Goal: Information Seeking & Learning: Learn about a topic

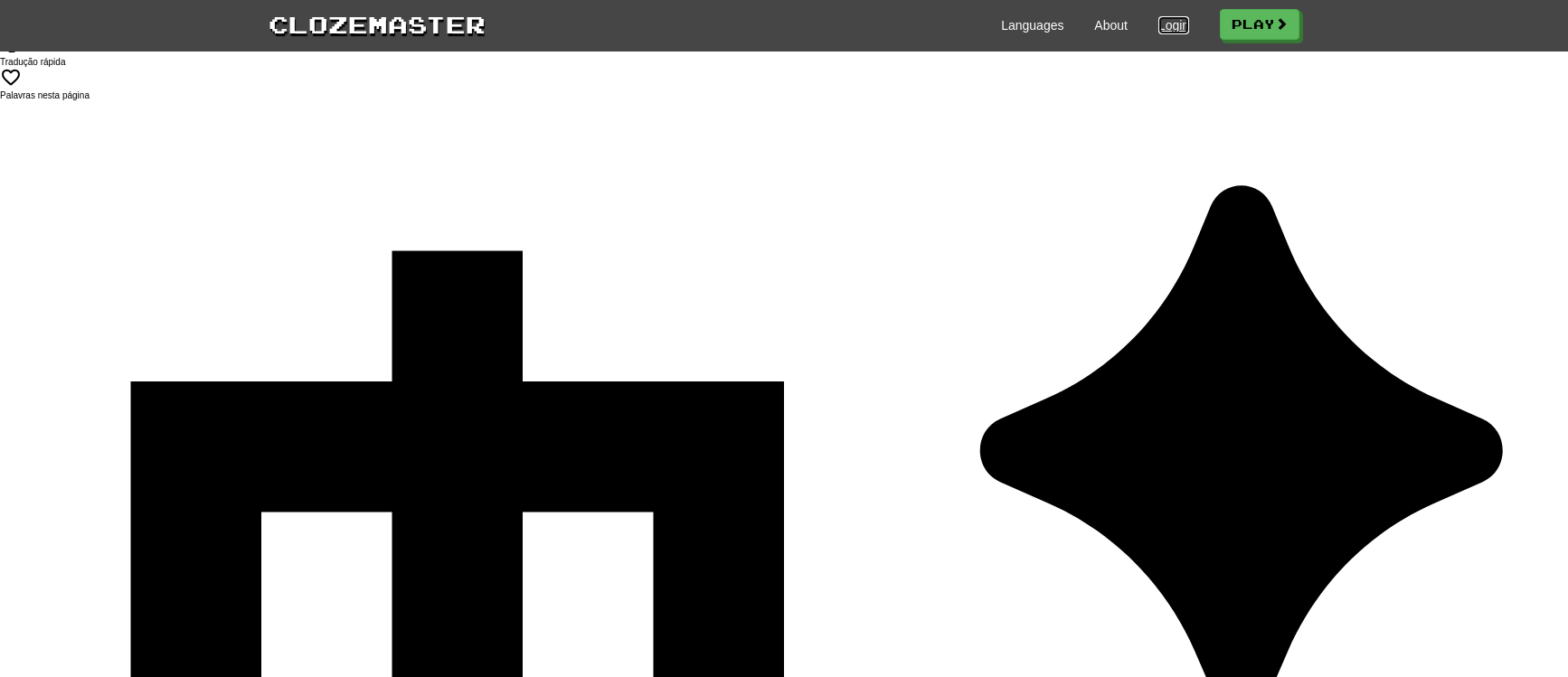
click at [1168, 23] on link "Login" at bounding box center [1174, 26] width 31 height 18
click at [1164, 27] on link "Login" at bounding box center [1174, 26] width 31 height 18
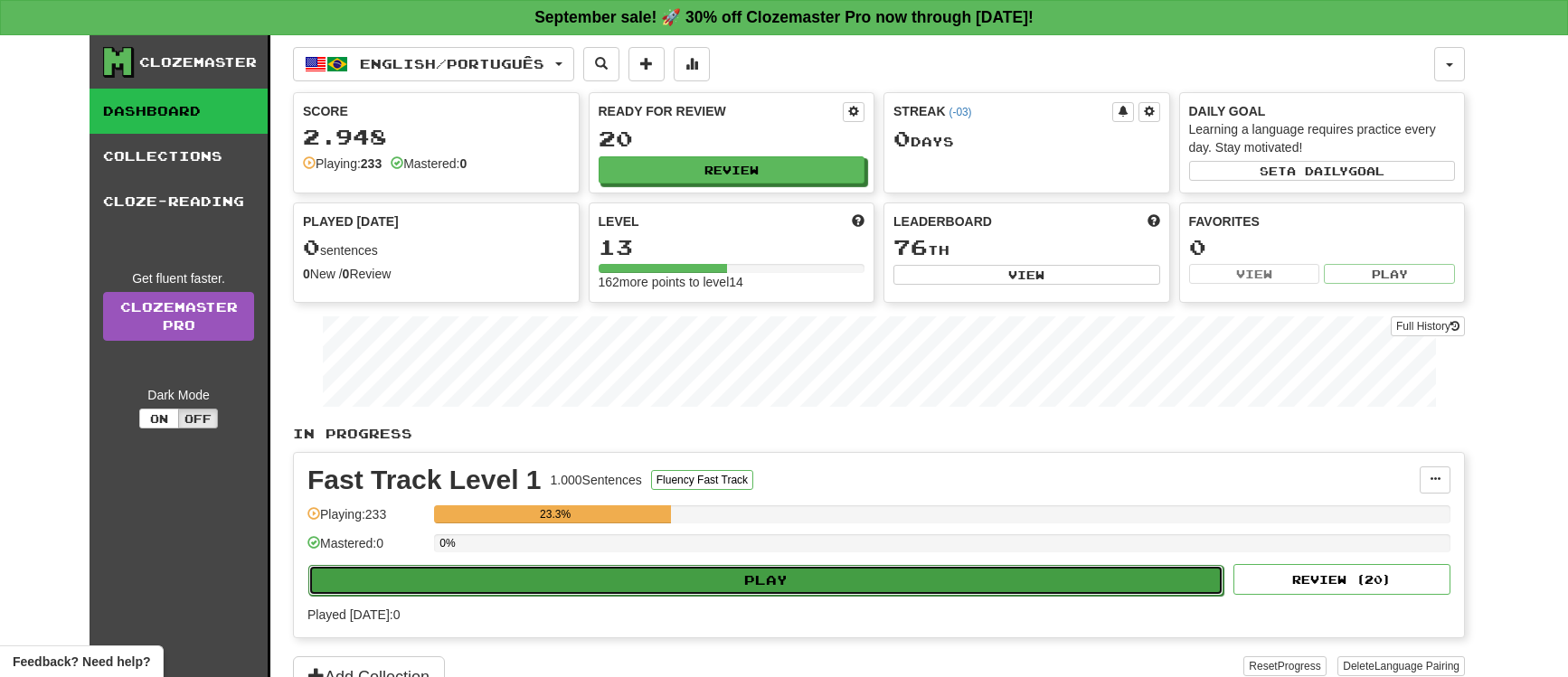
click at [710, 569] on button "Play" at bounding box center [766, 581] width 916 height 31
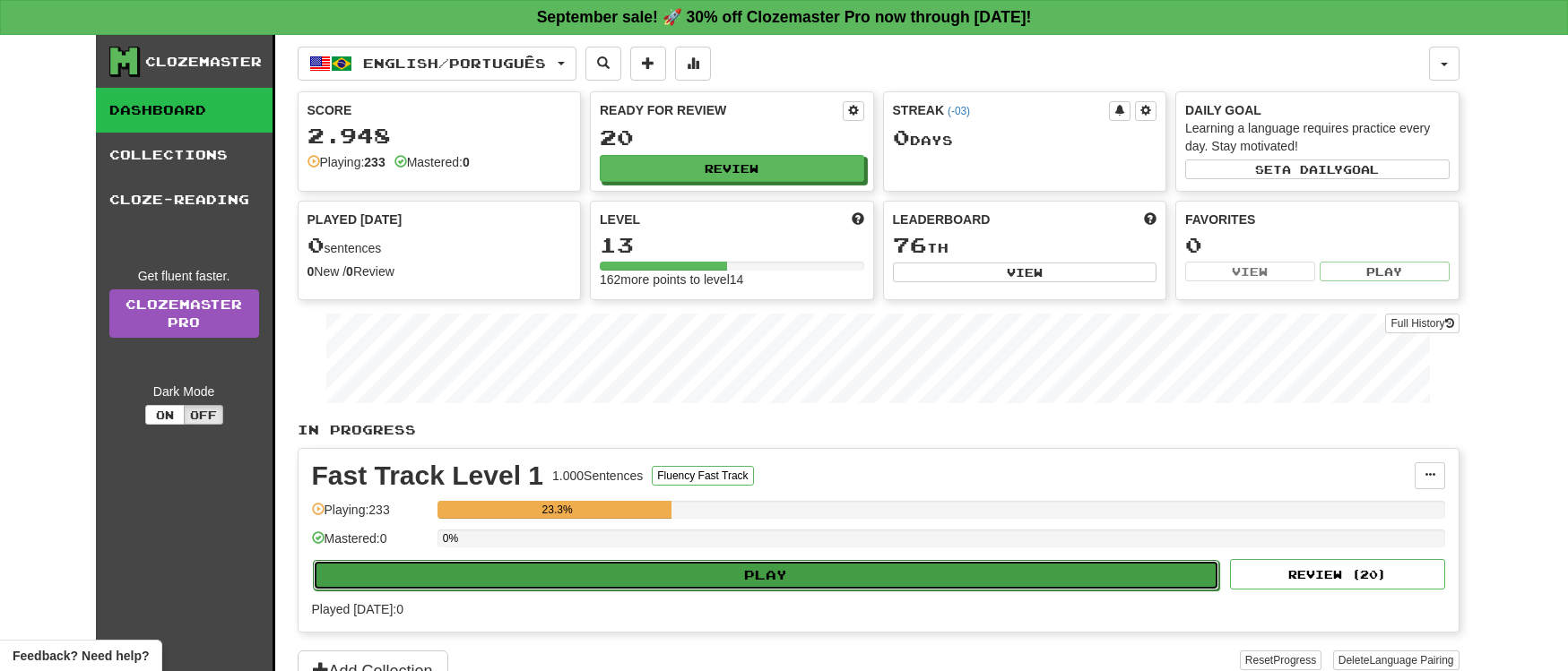
select select "**"
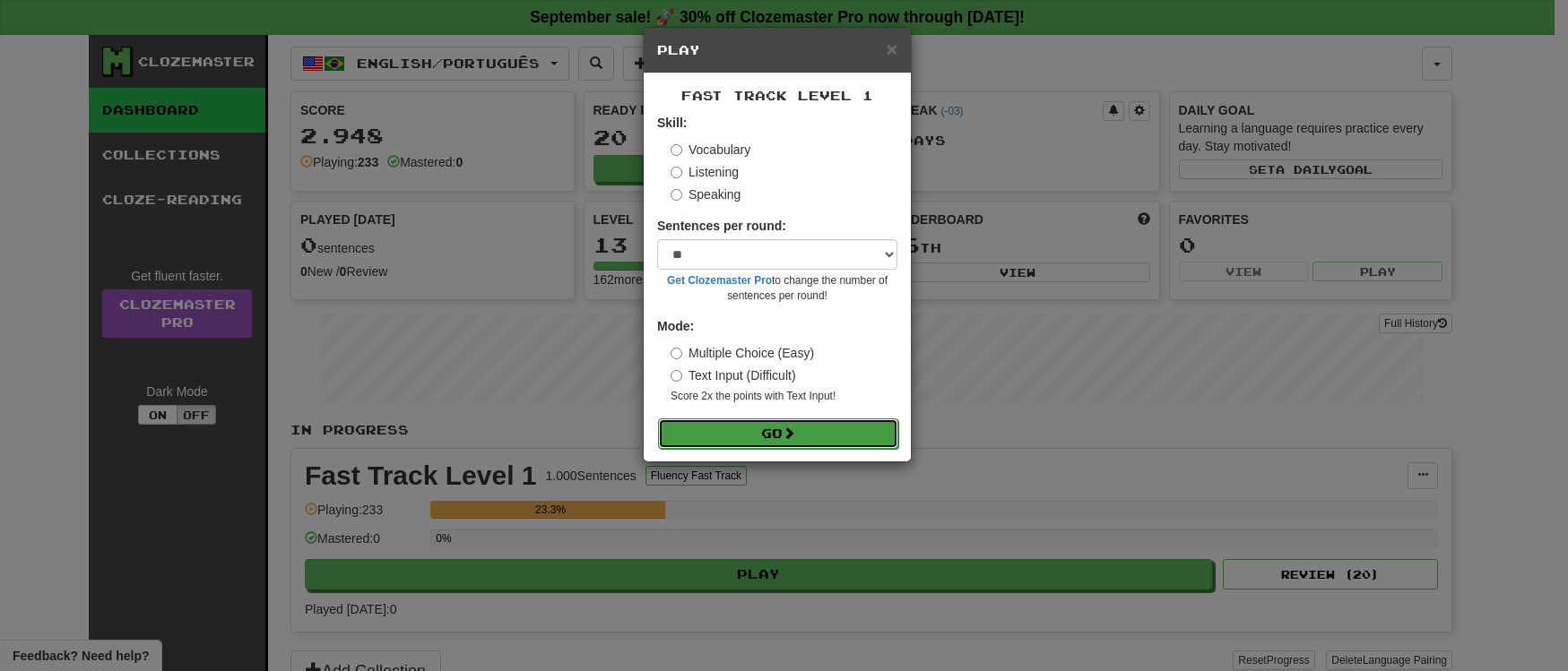
click at [784, 422] on button "Go" at bounding box center [778, 434] width 241 height 31
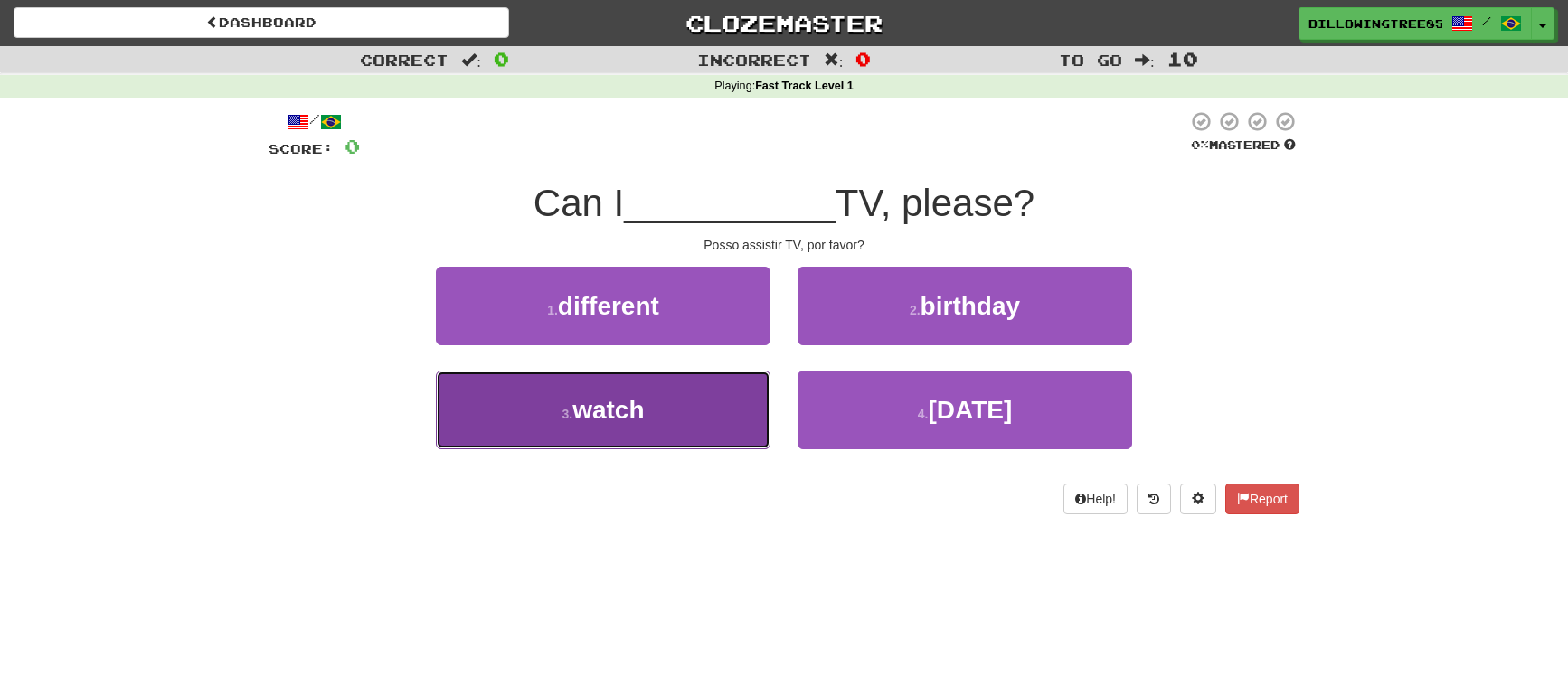
click at [639, 414] on span "watch" at bounding box center [609, 409] width 71 height 28
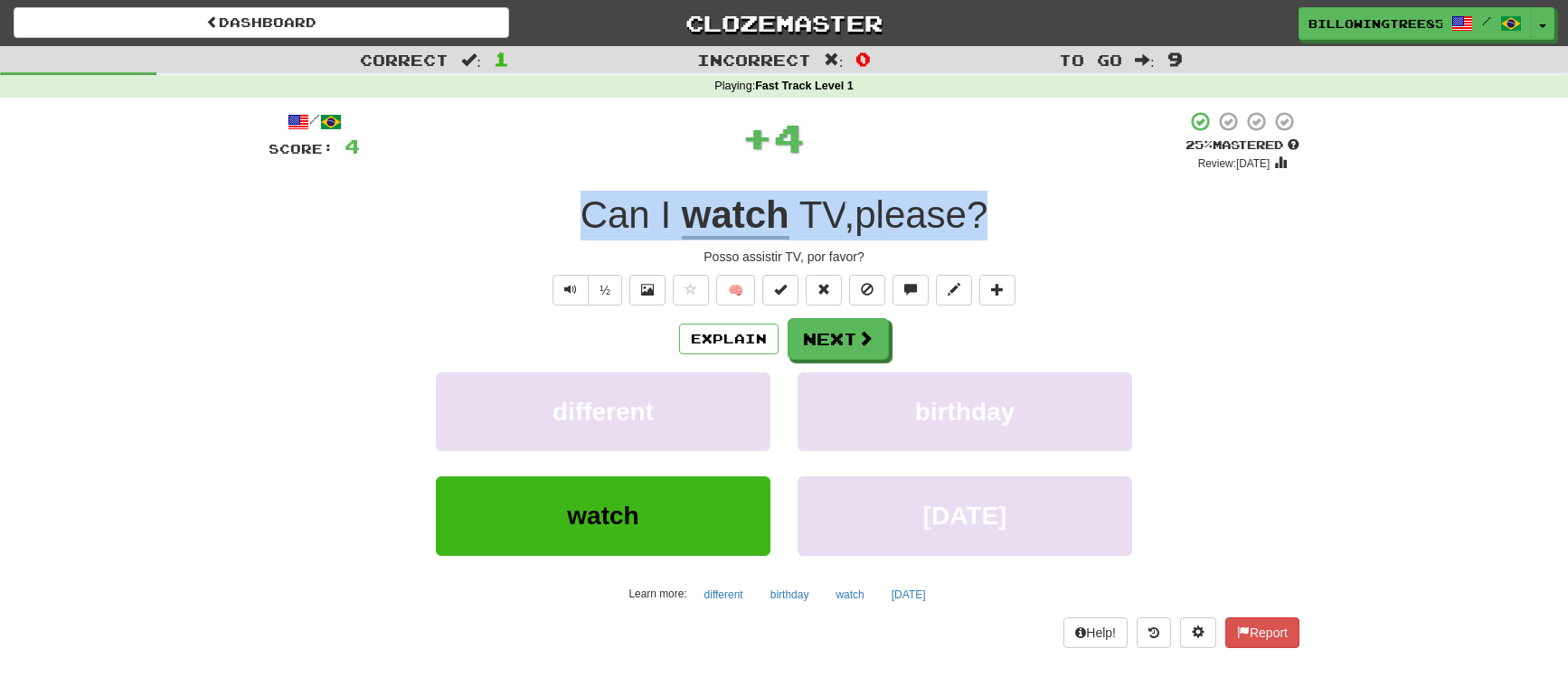
drag, startPoint x: 576, startPoint y: 208, endPoint x: 1002, endPoint y: 206, distance: 426.0
click at [1002, 206] on div "Can I watch TV , please ?" at bounding box center [784, 215] width 1031 height 49
copy div "Can I watch TV , please ?"
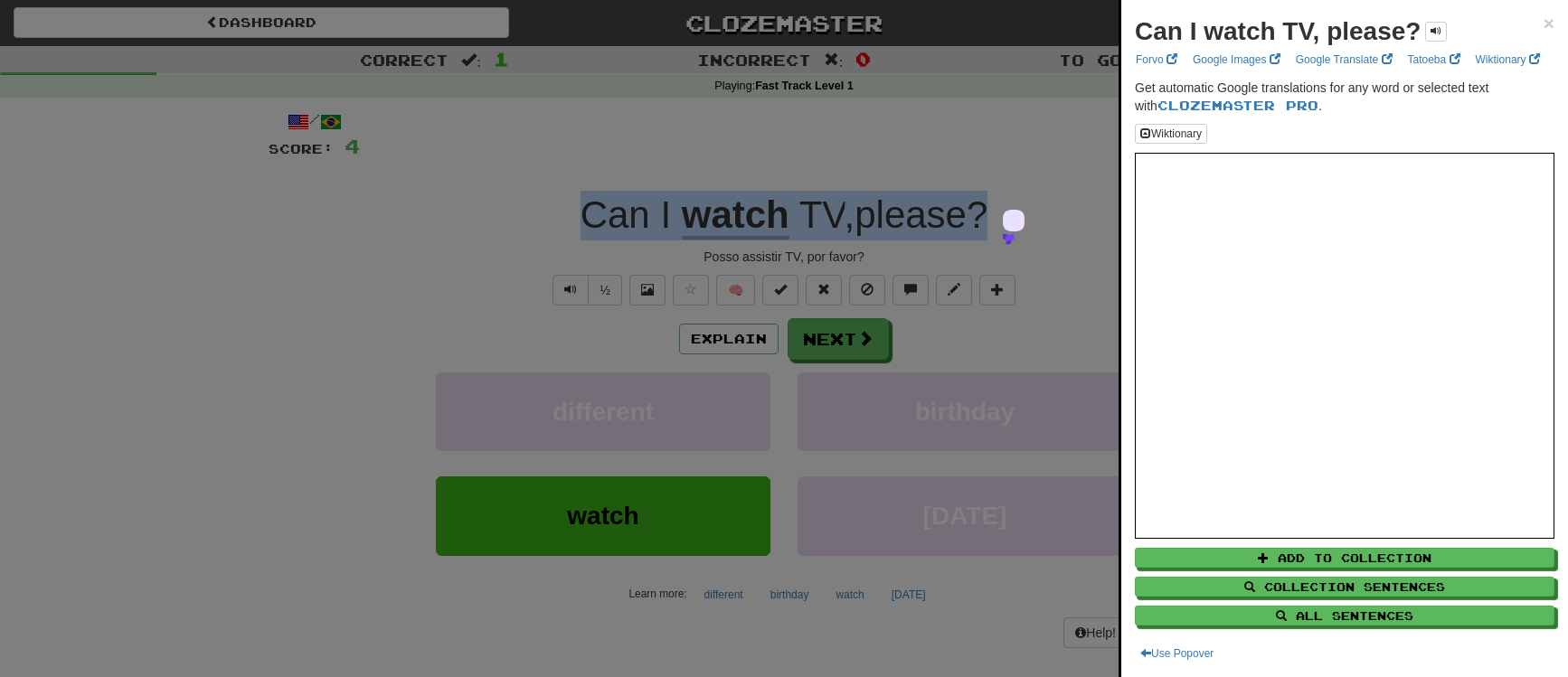
drag, startPoint x: 1010, startPoint y: 58, endPoint x: 1047, endPoint y: 65, distance: 37.7
click at [1010, 58] on div at bounding box center [784, 338] width 1568 height 677
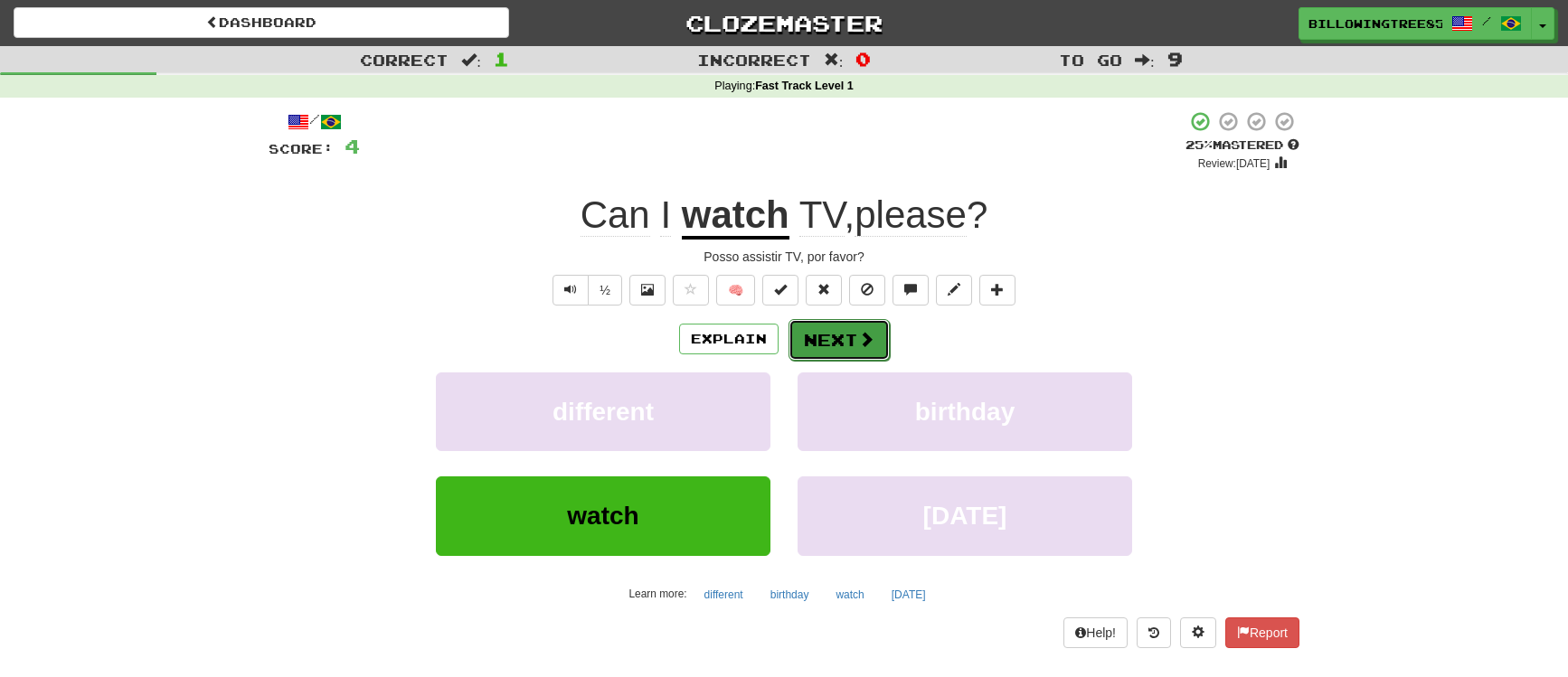
click at [858, 350] on button "Next" at bounding box center [839, 339] width 102 height 41
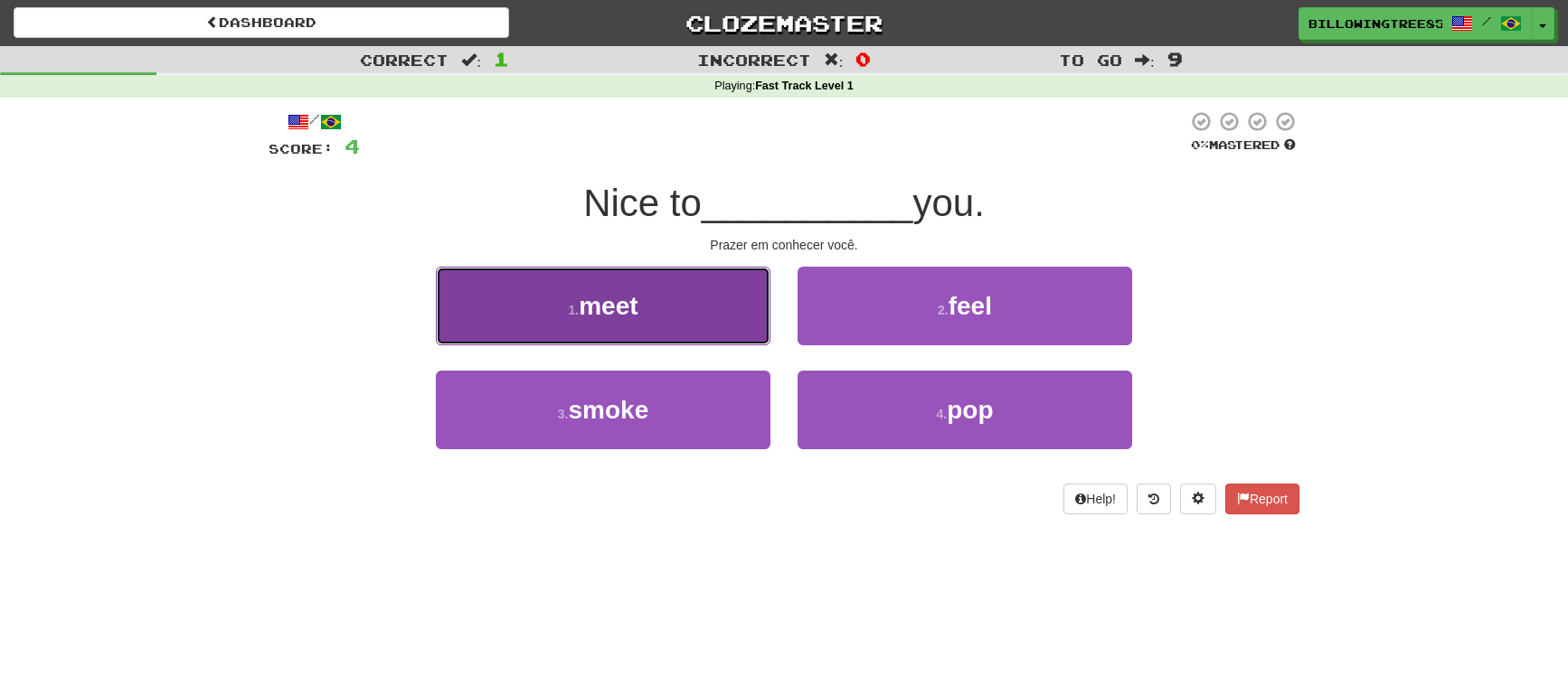
click at [681, 290] on button "1 . meet" at bounding box center [603, 306] width 334 height 79
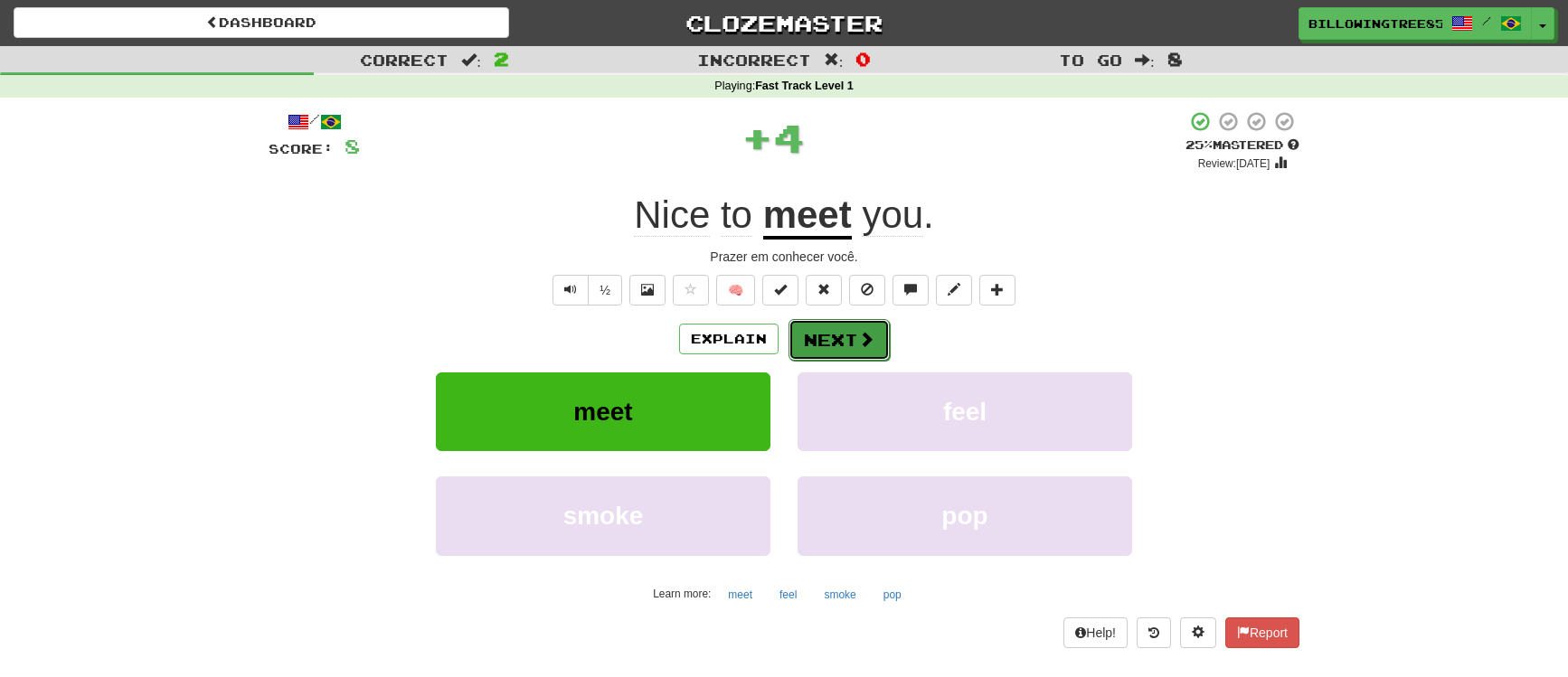
click at [859, 331] on span at bounding box center [867, 339] width 16 height 16
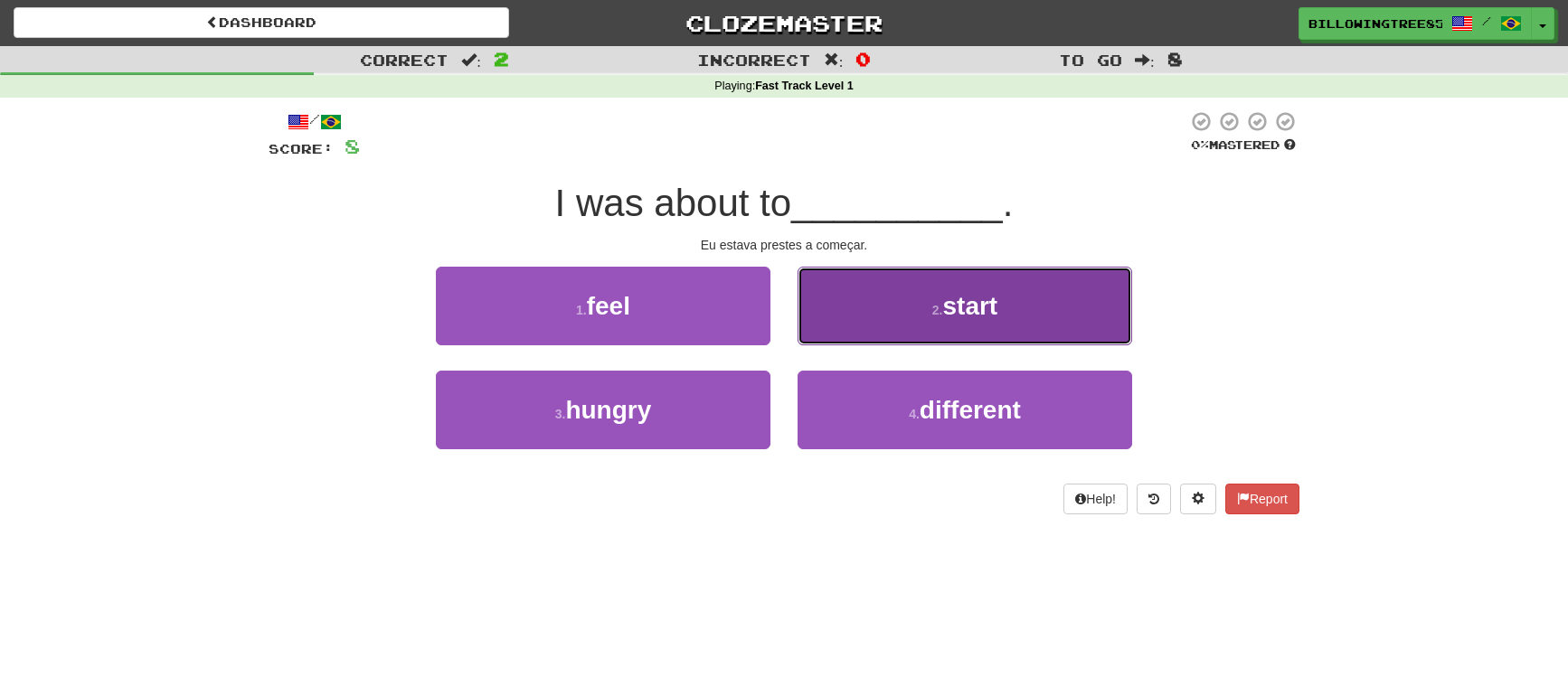
click at [953, 304] on span "start" at bounding box center [970, 306] width 55 height 28
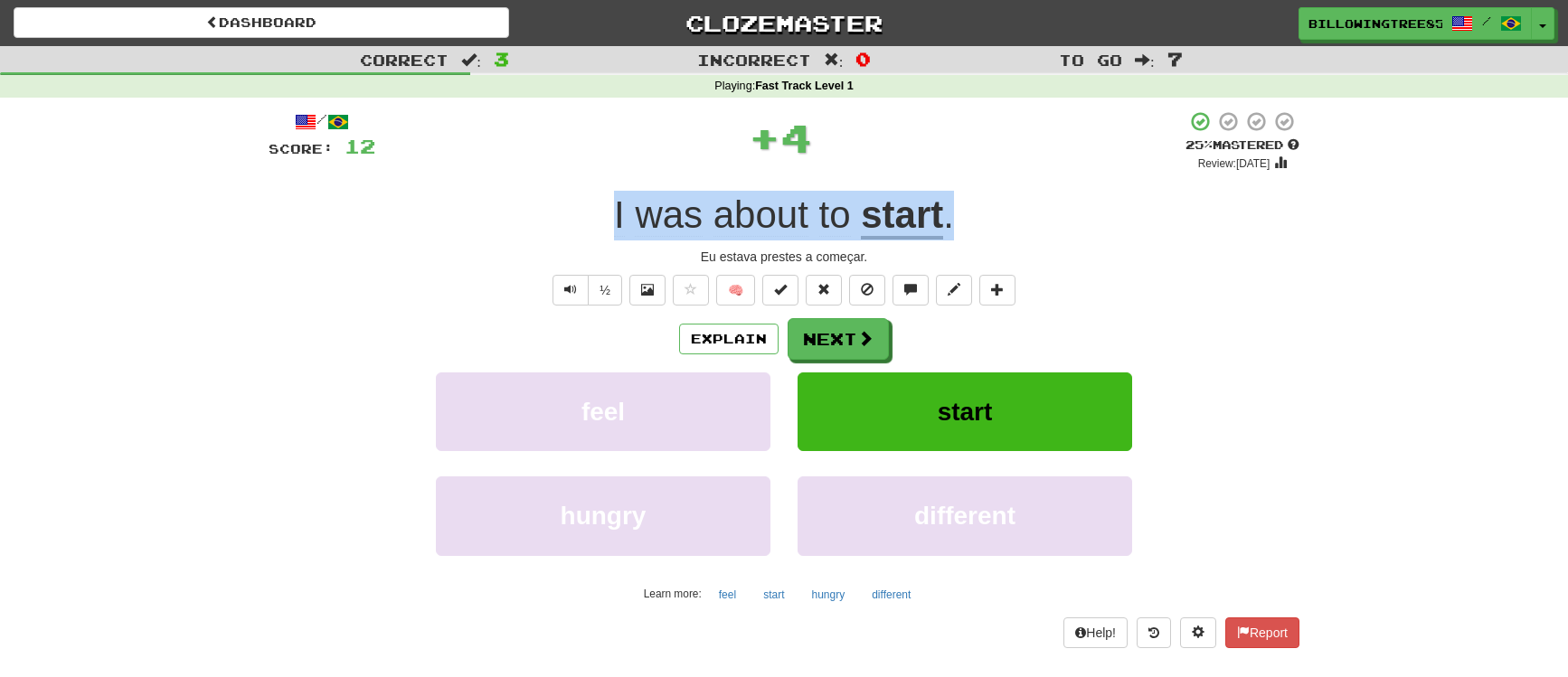
drag, startPoint x: 609, startPoint y: 206, endPoint x: 978, endPoint y: 210, distance: 369.0
click at [978, 210] on div "I was about to start ." at bounding box center [784, 215] width 1031 height 49
copy div "I was about to start ."
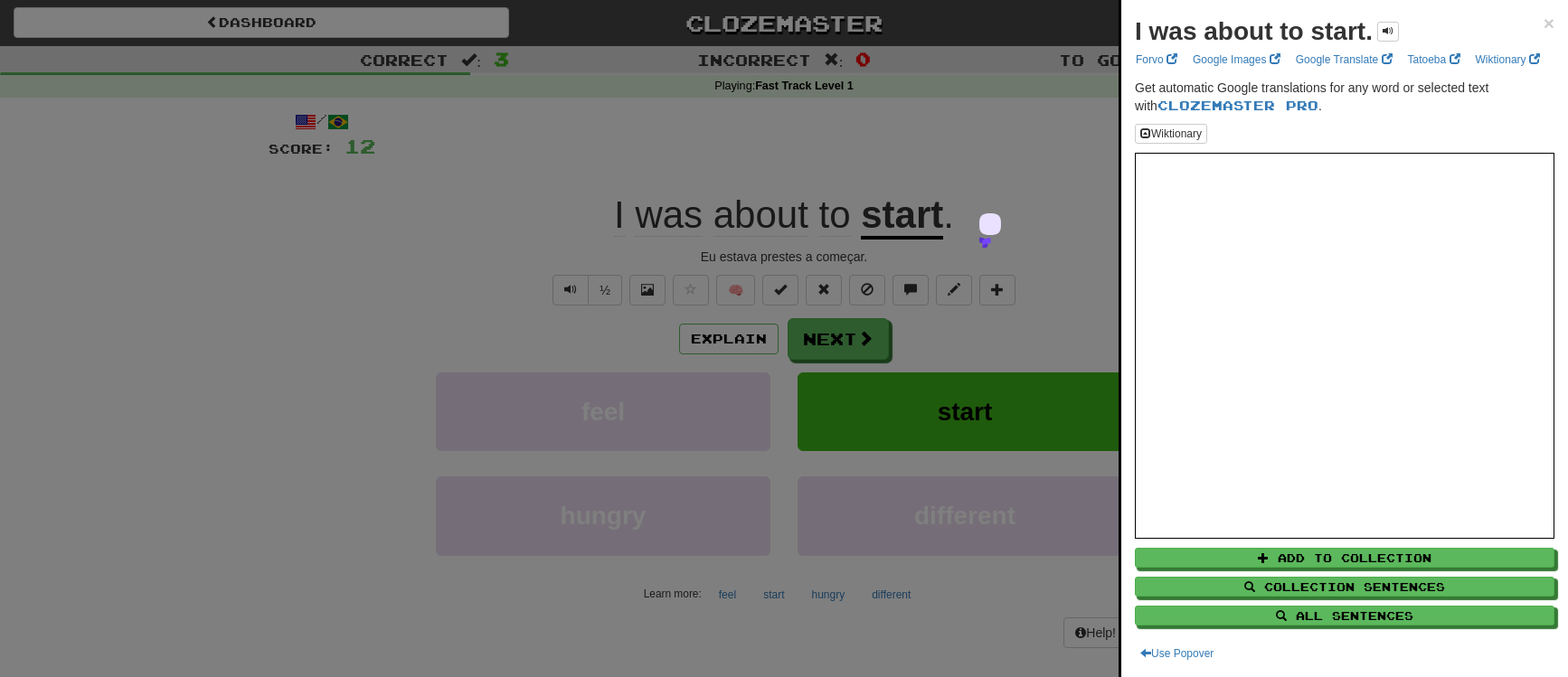
click at [839, 332] on div at bounding box center [784, 338] width 1568 height 677
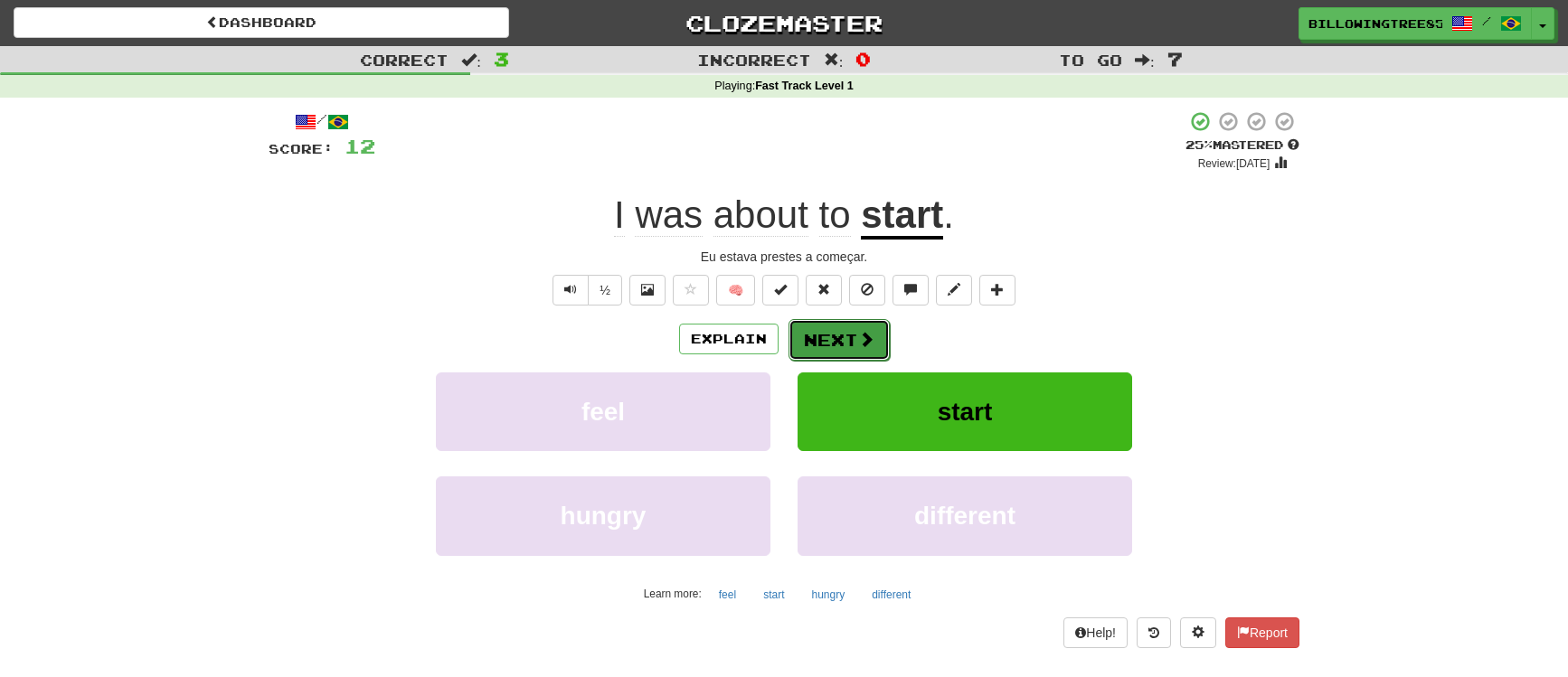
click at [853, 344] on button "Next" at bounding box center [839, 339] width 102 height 41
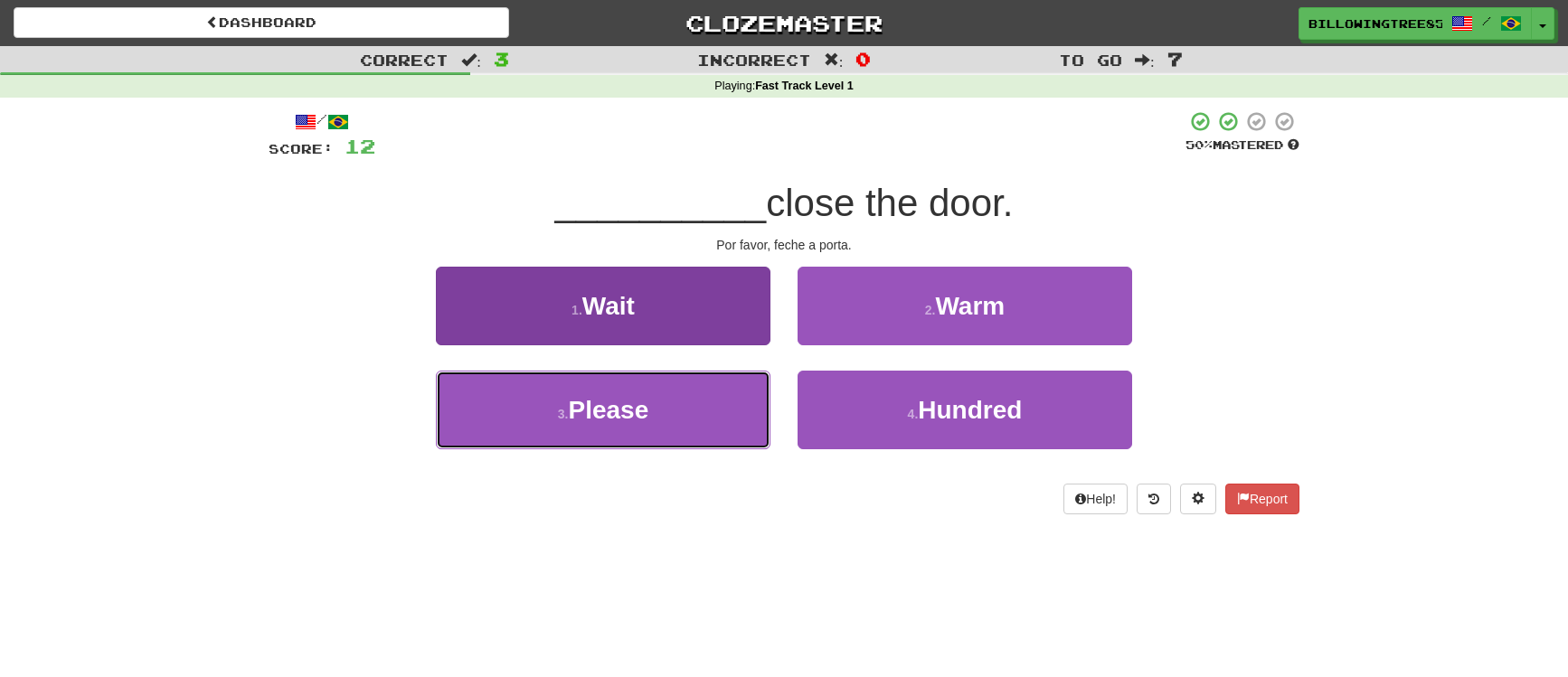
drag, startPoint x: 684, startPoint y: 403, endPoint x: 707, endPoint y: 401, distance: 23.1
click at [693, 403] on button "3 . Please" at bounding box center [603, 410] width 334 height 79
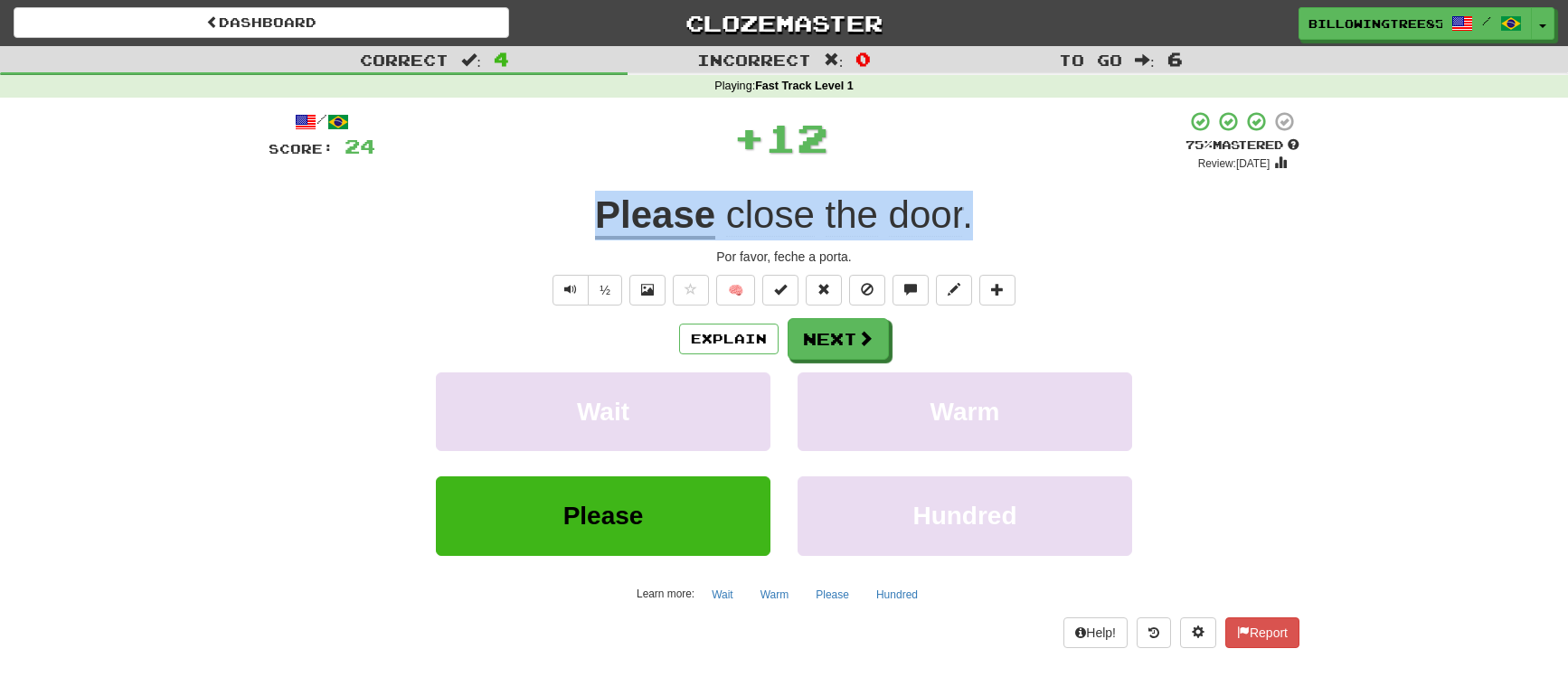
drag, startPoint x: 576, startPoint y: 205, endPoint x: 1030, endPoint y: 230, distance: 454.7
click at [1030, 230] on div "Please close the door ." at bounding box center [784, 215] width 1031 height 49
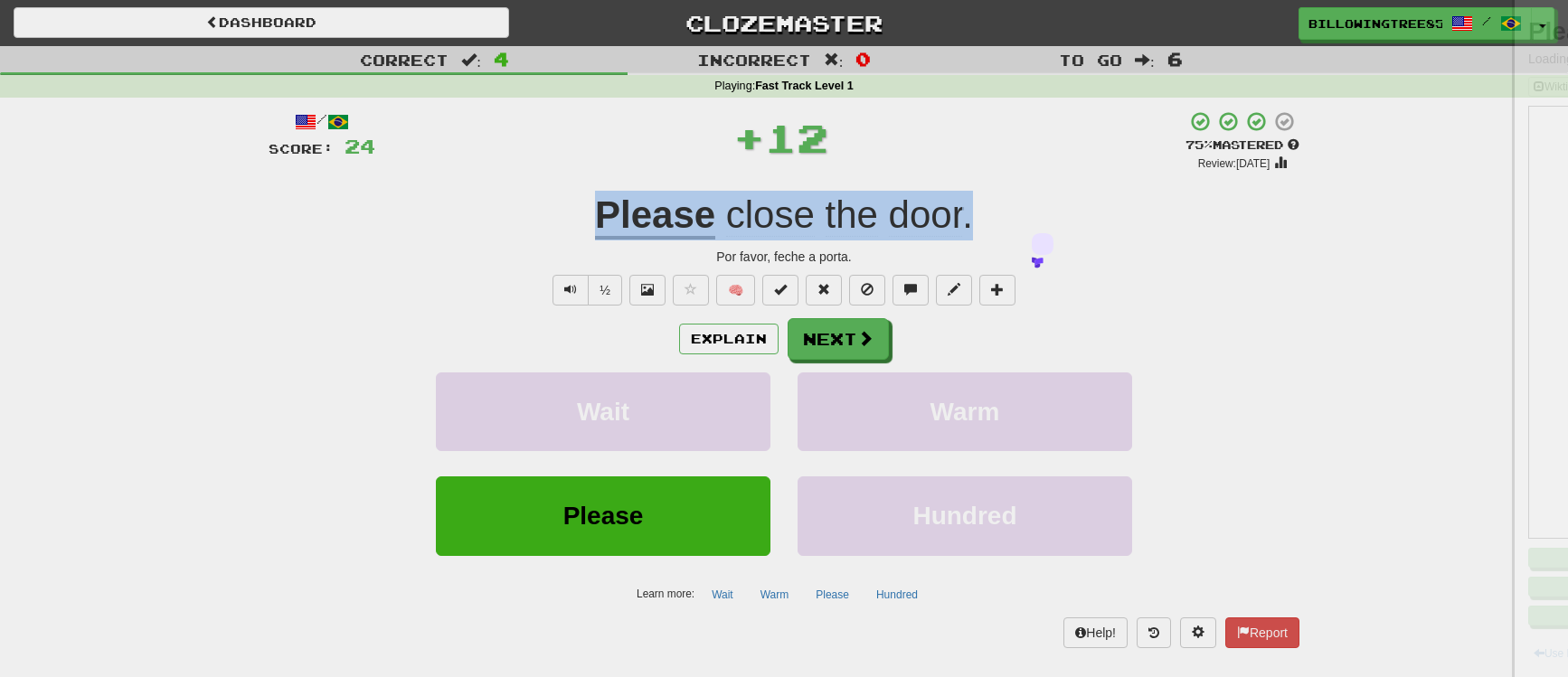
copy div "Please close the door ."
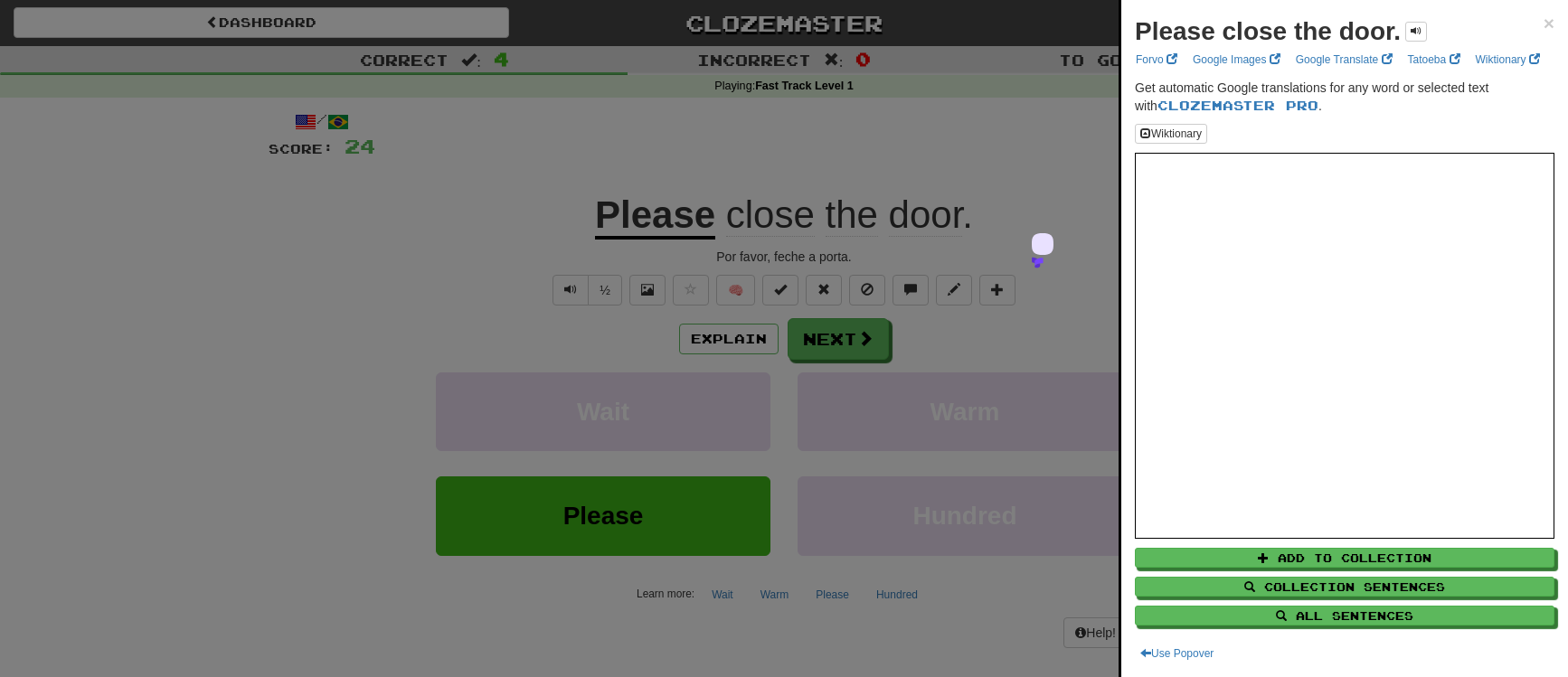
click at [804, 338] on div at bounding box center [784, 338] width 1568 height 677
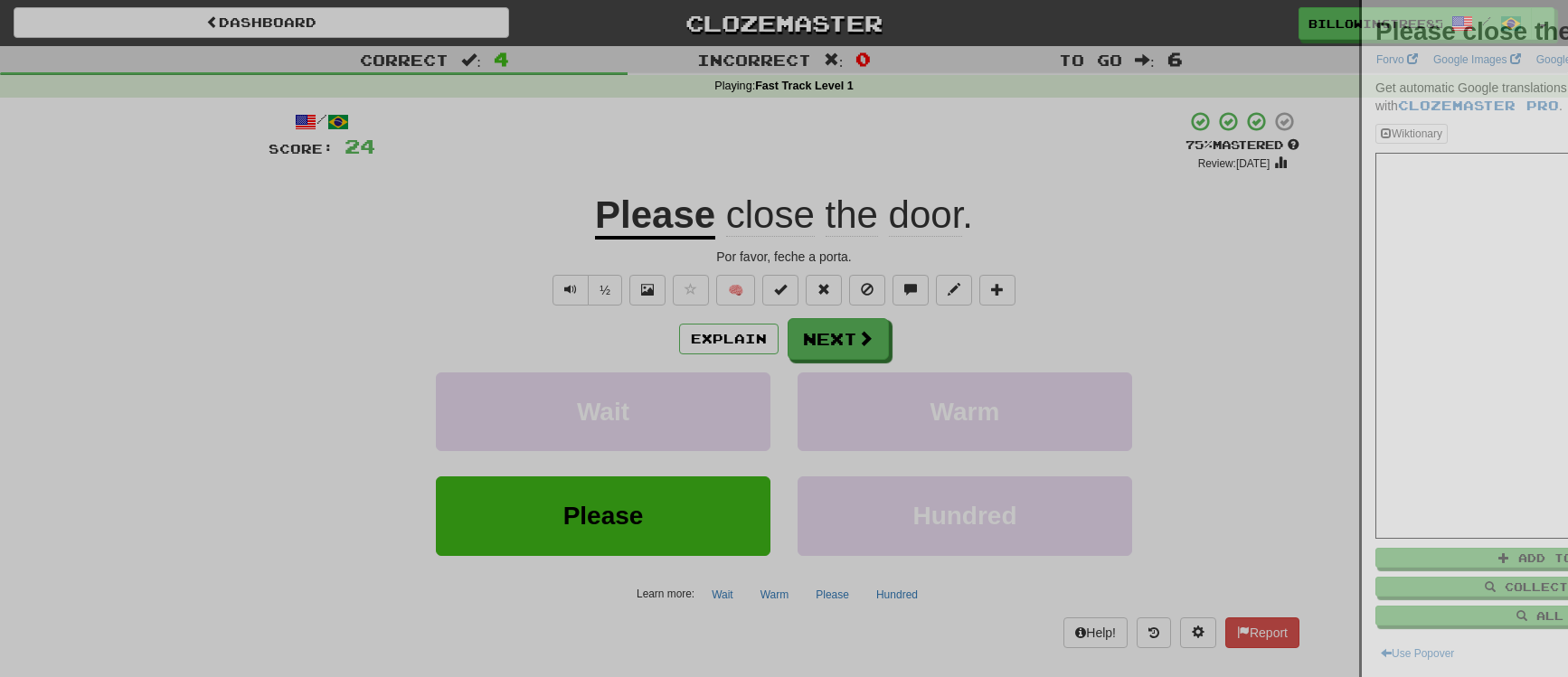
click at [843, 338] on div at bounding box center [784, 338] width 1568 height 677
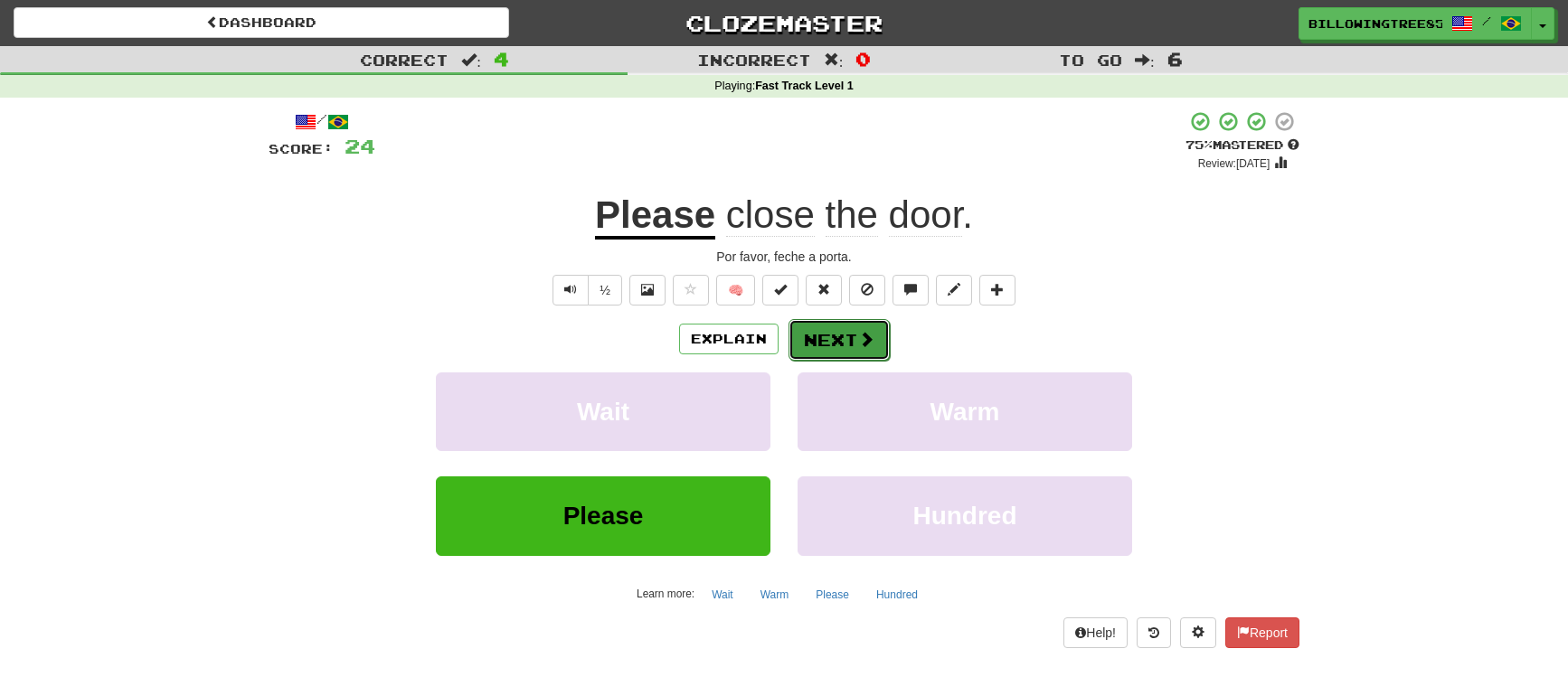
click at [840, 343] on button "Next" at bounding box center [839, 339] width 102 height 41
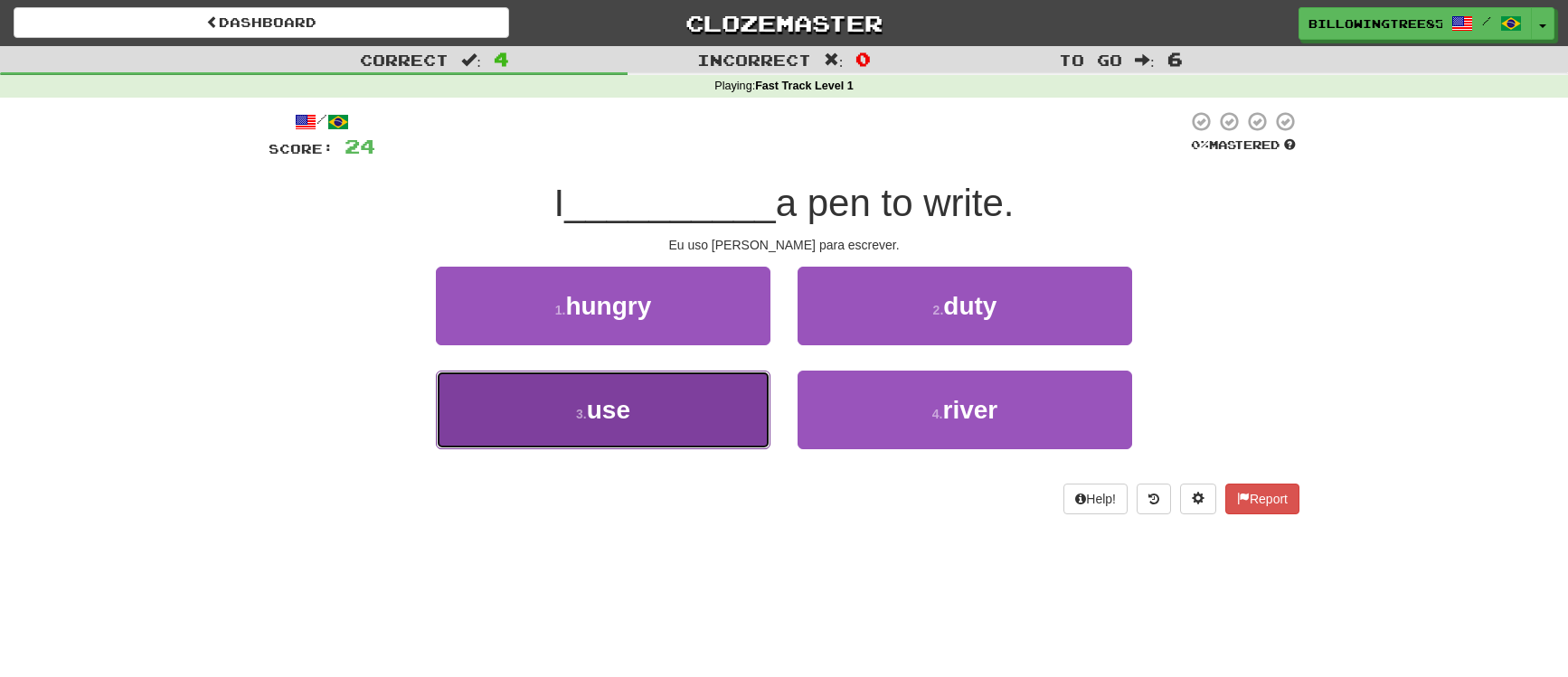
click at [705, 420] on button "3 . use" at bounding box center [603, 410] width 334 height 79
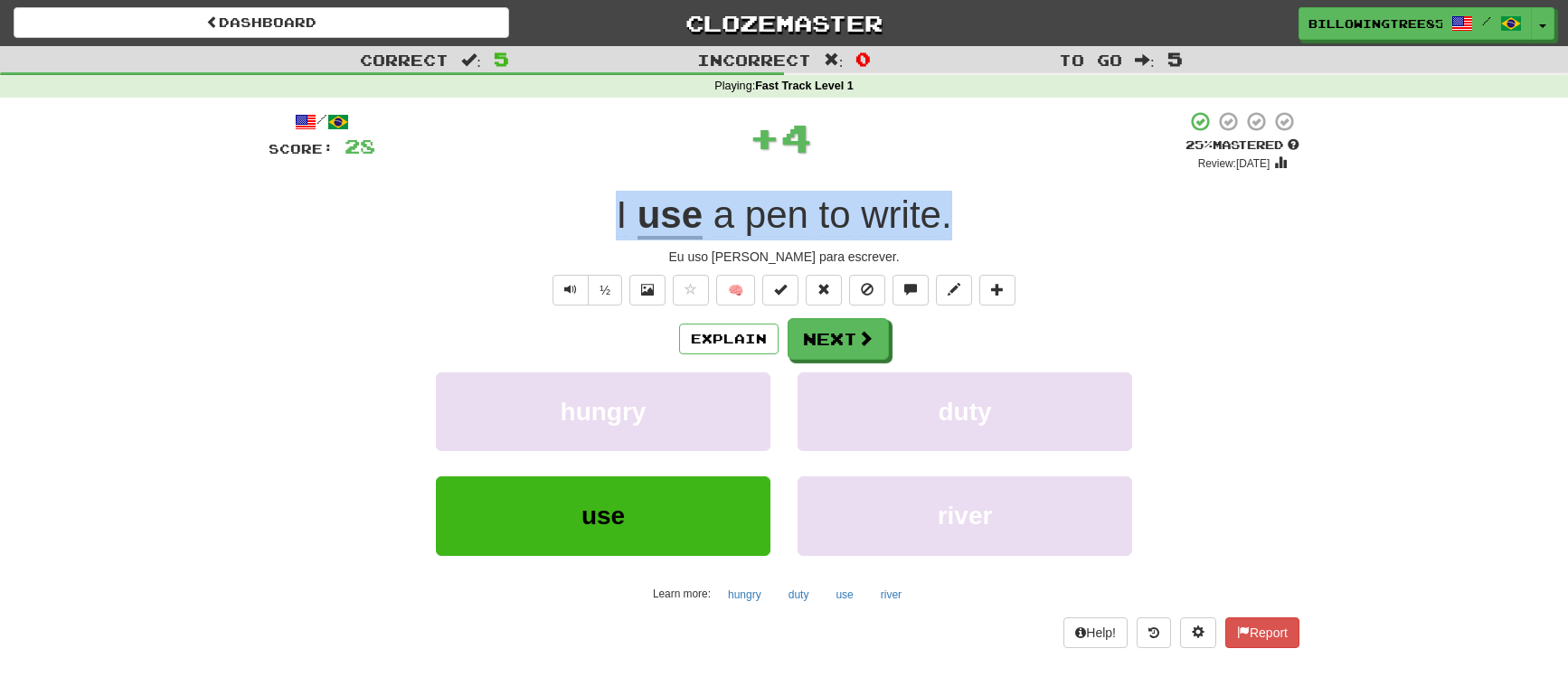
drag, startPoint x: 717, startPoint y: 209, endPoint x: 1009, endPoint y: 219, distance: 292.2
click at [1009, 219] on div "I use a pen to write ." at bounding box center [784, 215] width 1031 height 49
copy div "I use a pen to write ."
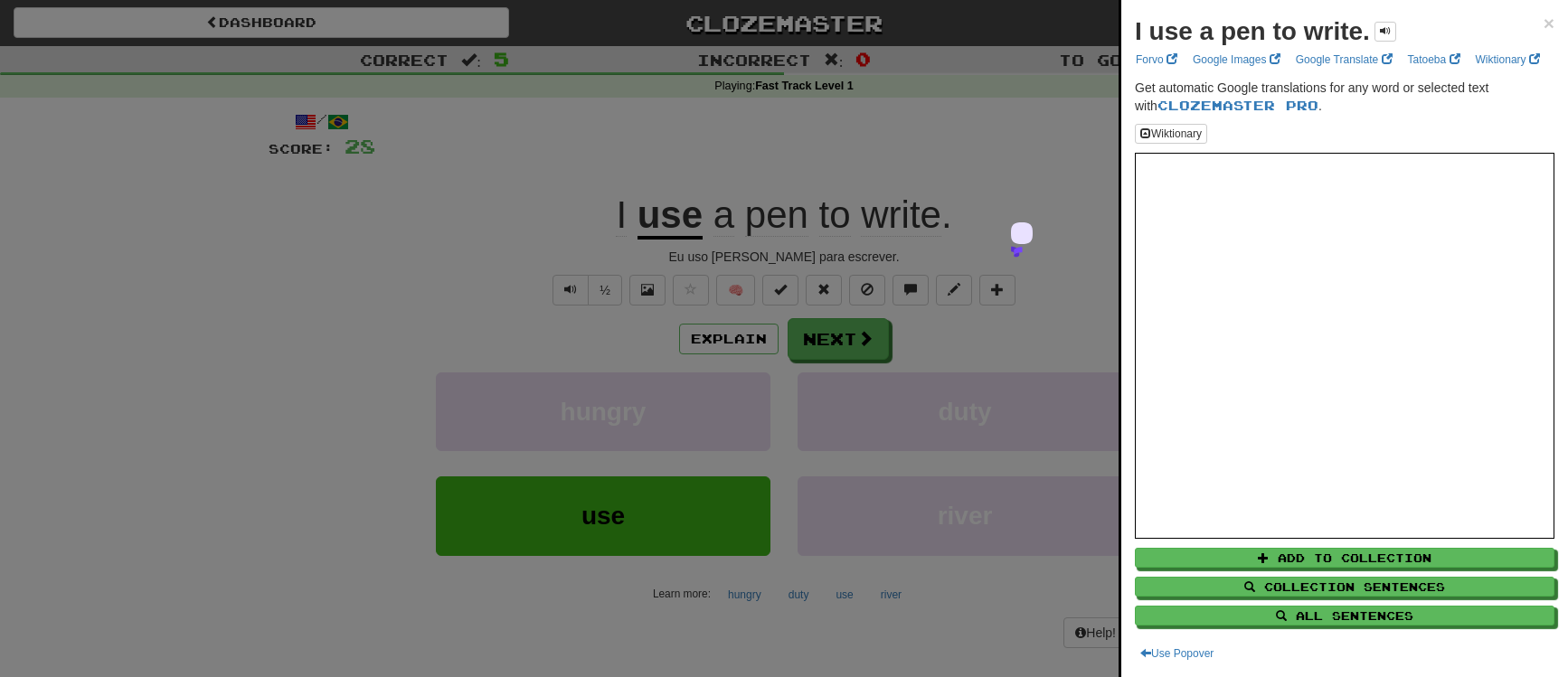
click at [1016, 28] on div at bounding box center [784, 338] width 1568 height 677
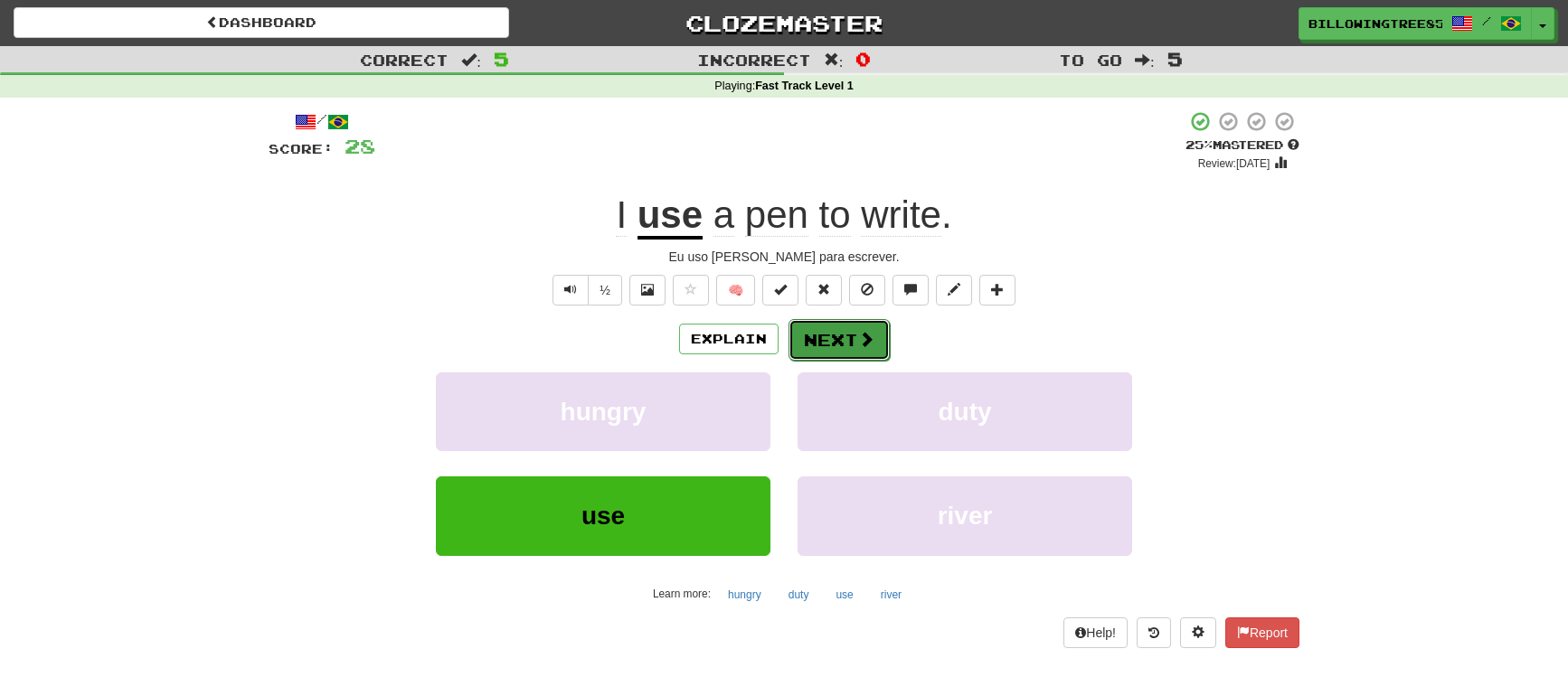
click at [847, 323] on button "Next" at bounding box center [839, 339] width 102 height 41
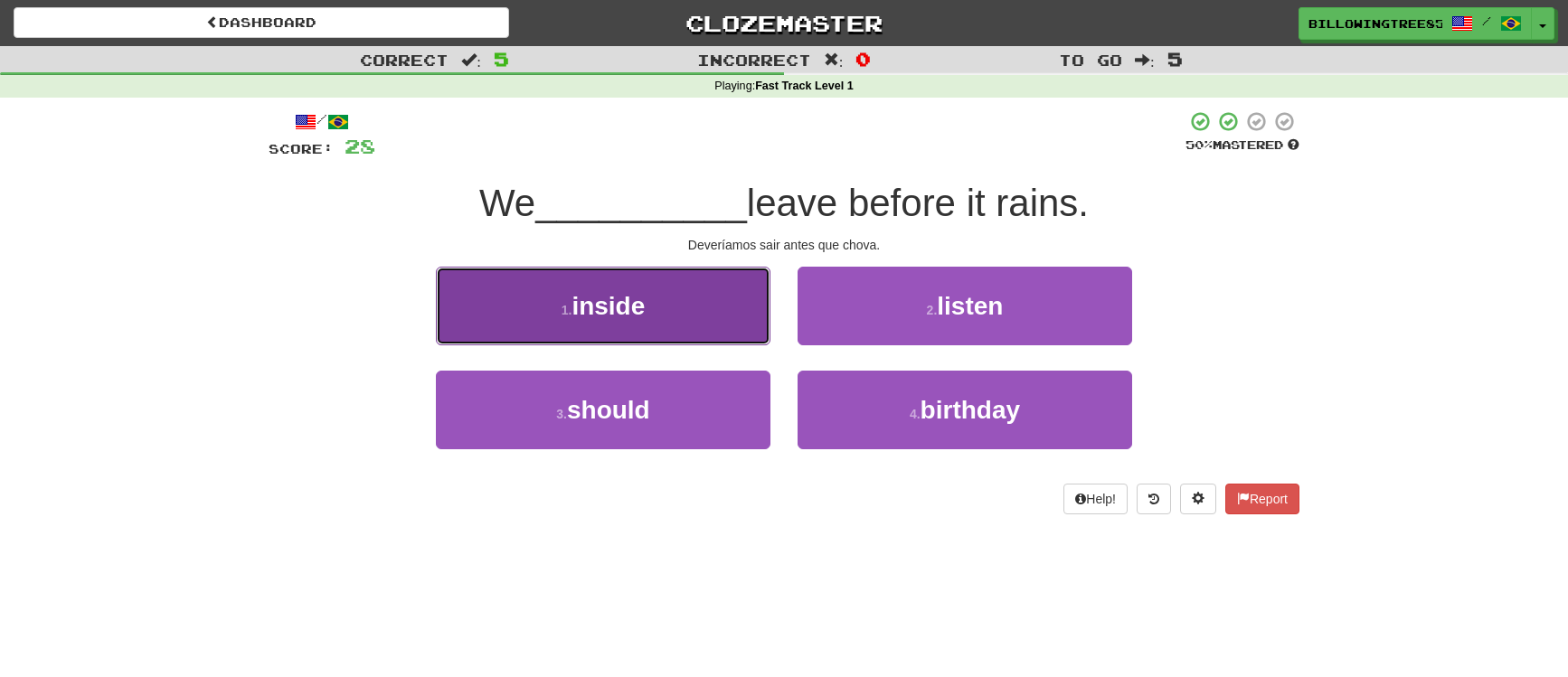
click at [648, 290] on button "1 . inside" at bounding box center [603, 306] width 334 height 79
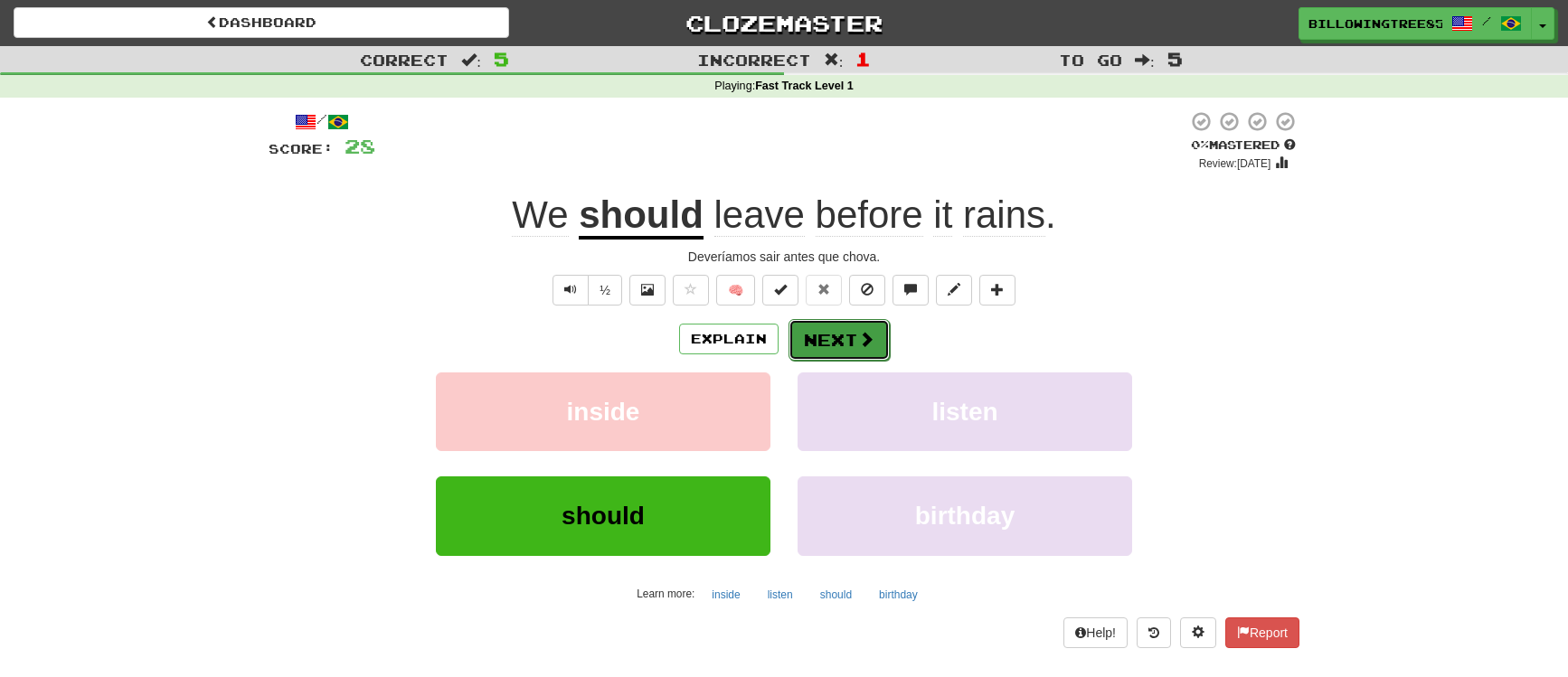
click at [840, 344] on button "Next" at bounding box center [839, 339] width 102 height 41
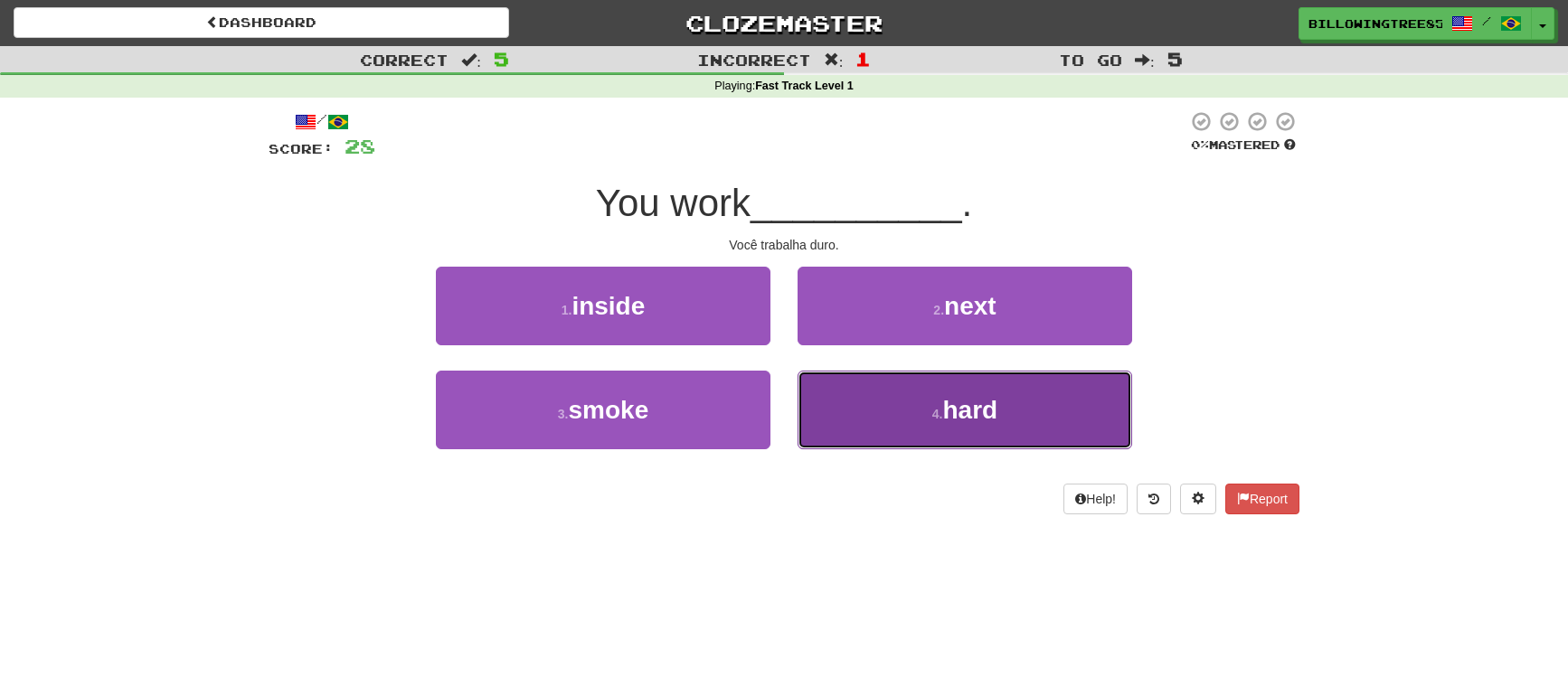
click at [963, 403] on span "hard" at bounding box center [970, 409] width 55 height 28
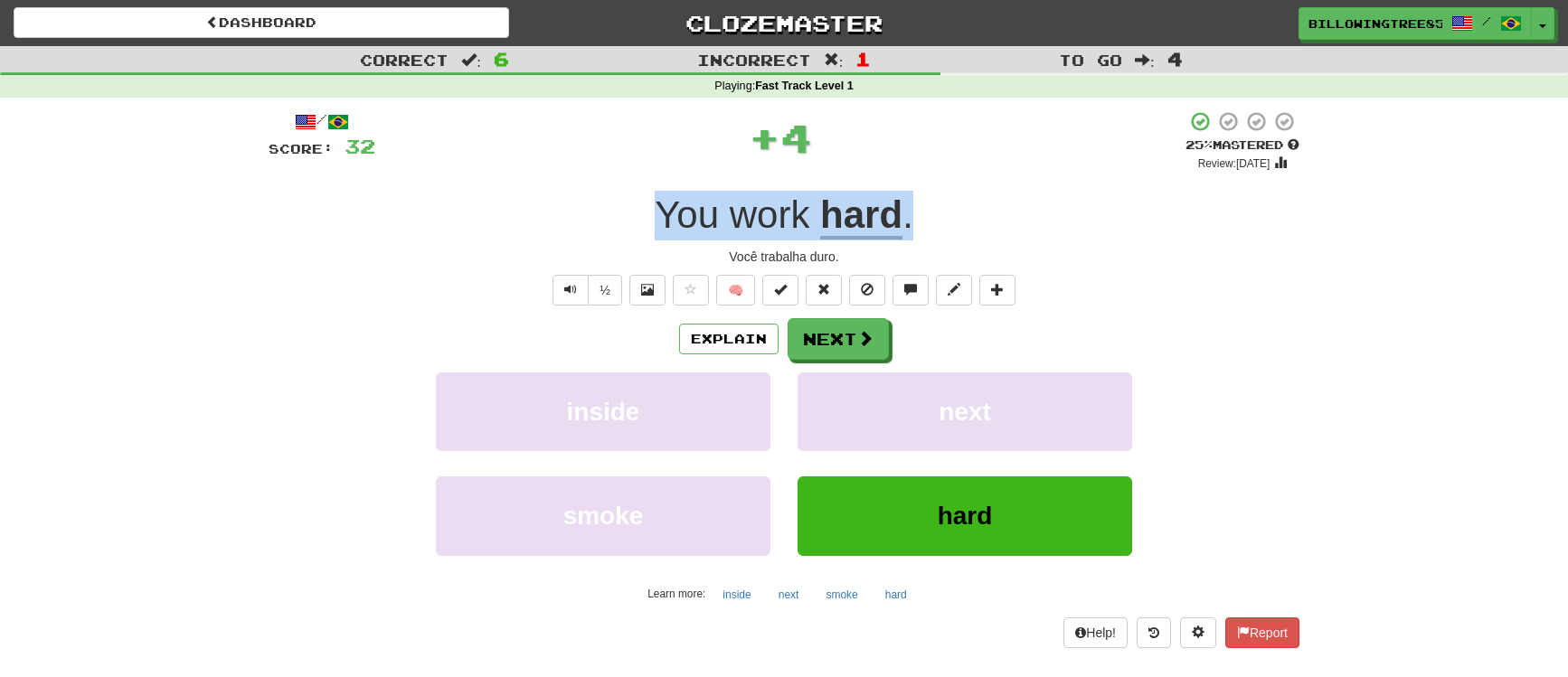
drag, startPoint x: 641, startPoint y: 213, endPoint x: 946, endPoint y: 220, distance: 305.1
click at [946, 220] on div "You work hard ." at bounding box center [784, 215] width 1031 height 49
copy div "You work hard ."
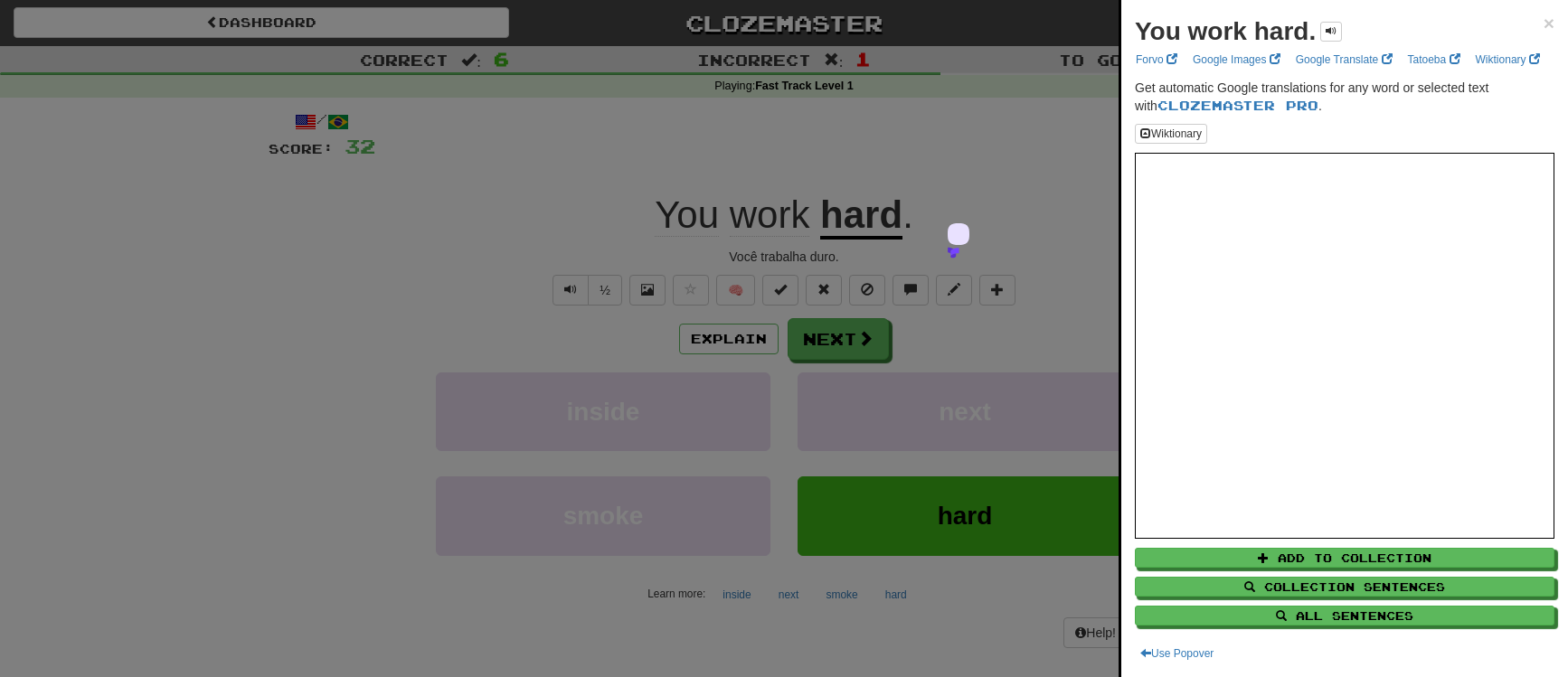
drag, startPoint x: 980, startPoint y: 60, endPoint x: 963, endPoint y: 100, distance: 43.5
click at [977, 64] on div at bounding box center [784, 338] width 1568 height 677
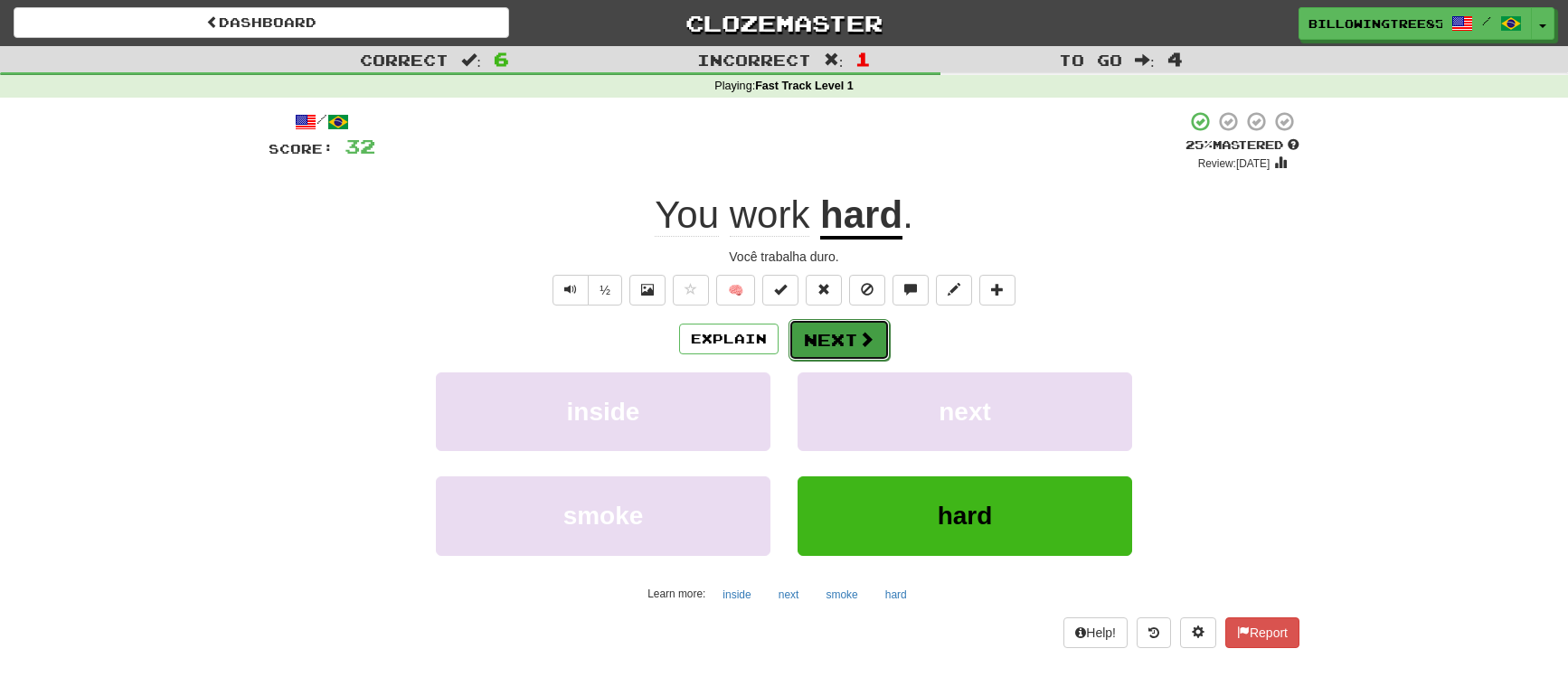
click at [817, 335] on button "Next" at bounding box center [839, 339] width 102 height 41
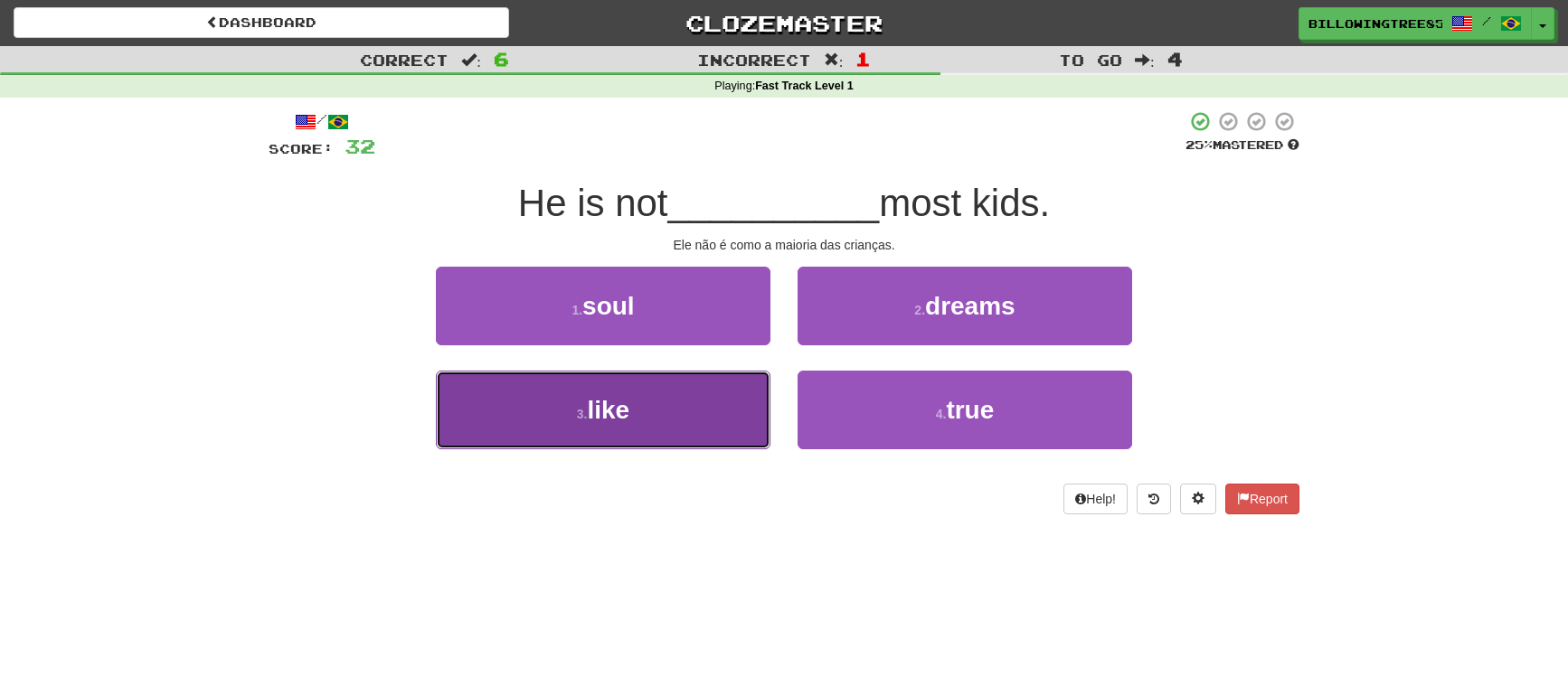
click at [721, 424] on button "3 . like" at bounding box center [603, 410] width 334 height 79
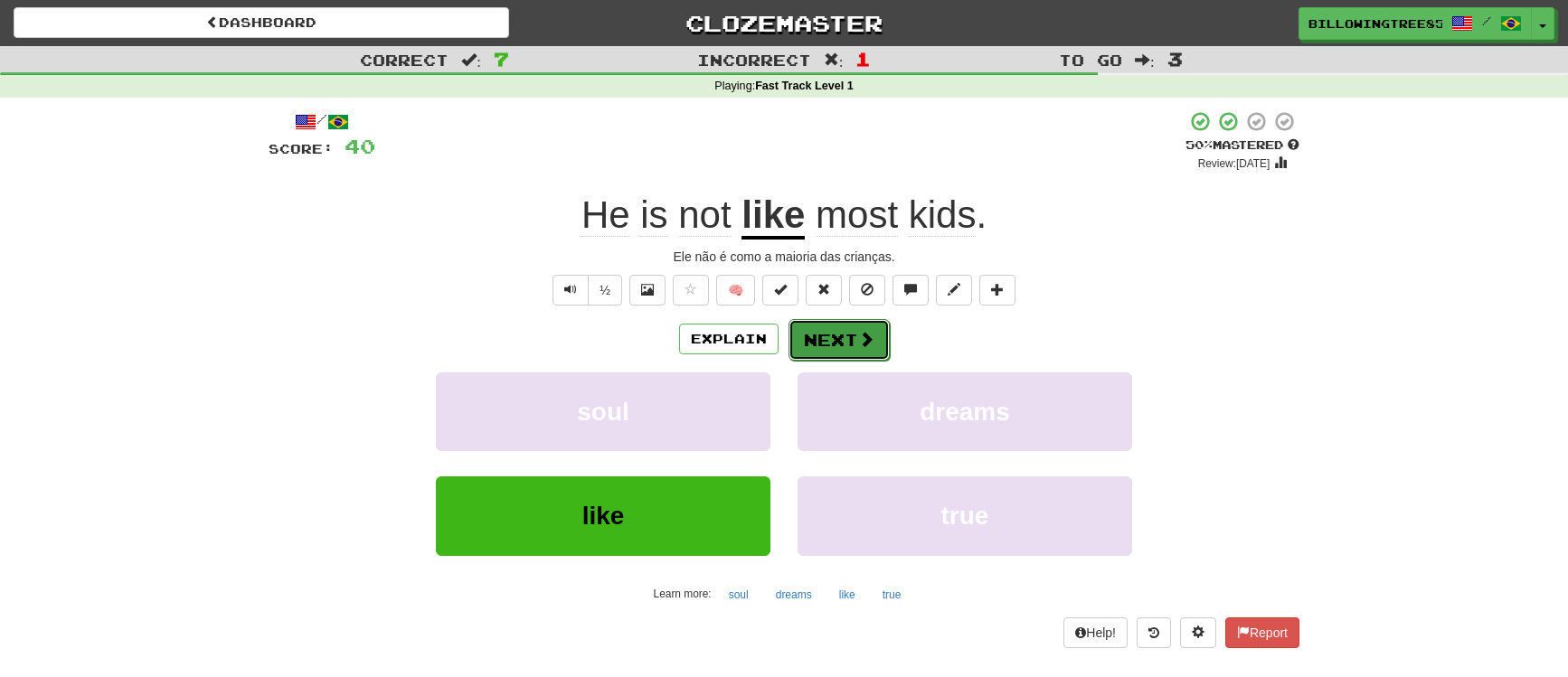
click at [828, 328] on button "Next" at bounding box center [839, 339] width 102 height 41
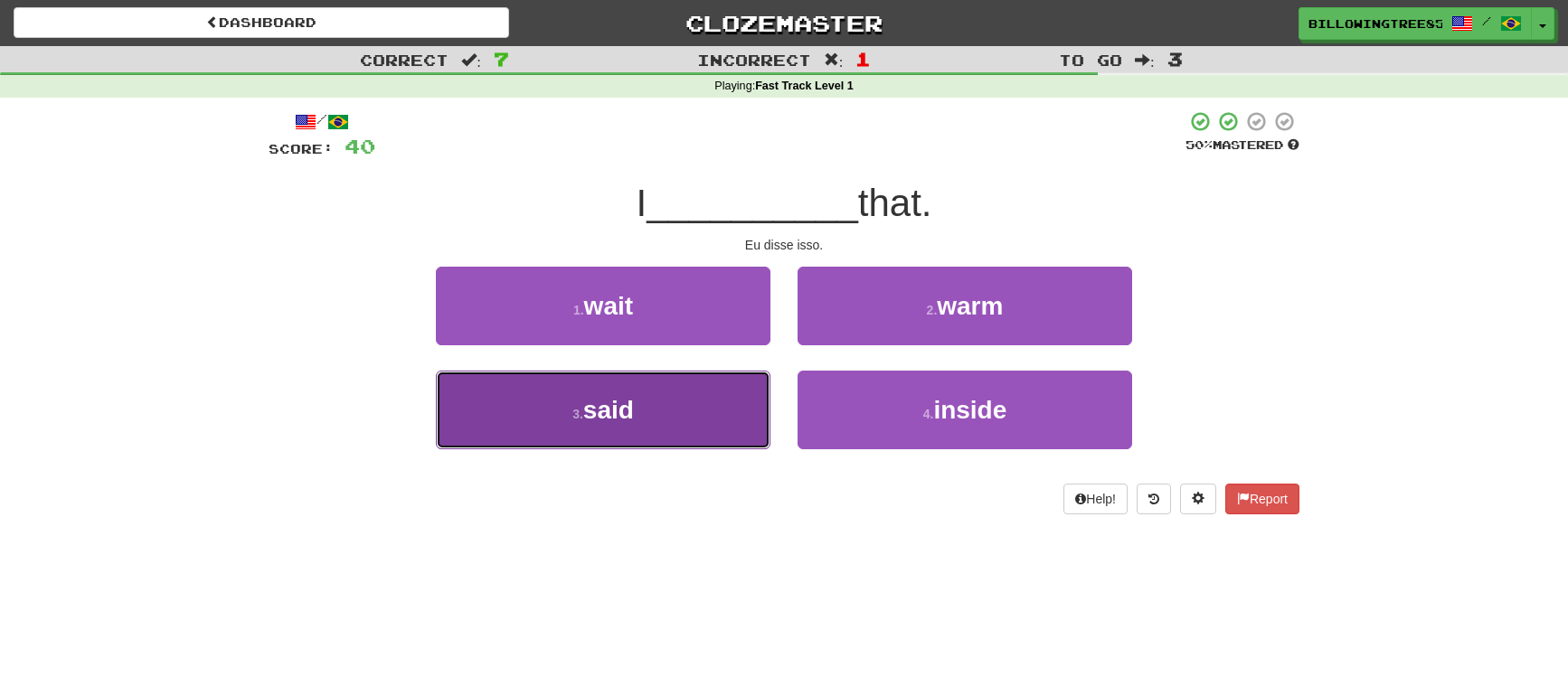
click at [740, 449] on button "3 . said" at bounding box center [603, 410] width 334 height 79
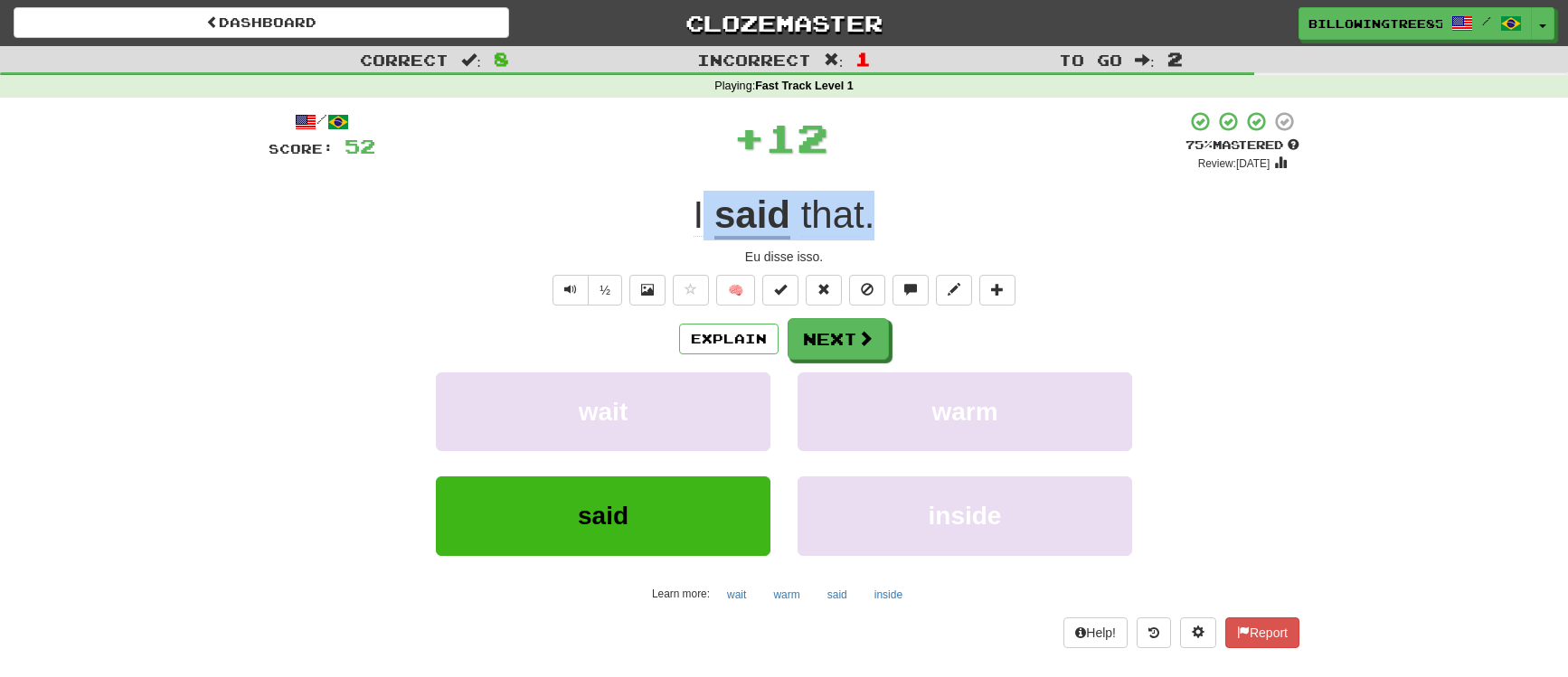
drag, startPoint x: 834, startPoint y: 218, endPoint x: 902, endPoint y: 220, distance: 68.0
click at [902, 220] on div "I said that ." at bounding box center [784, 215] width 1031 height 49
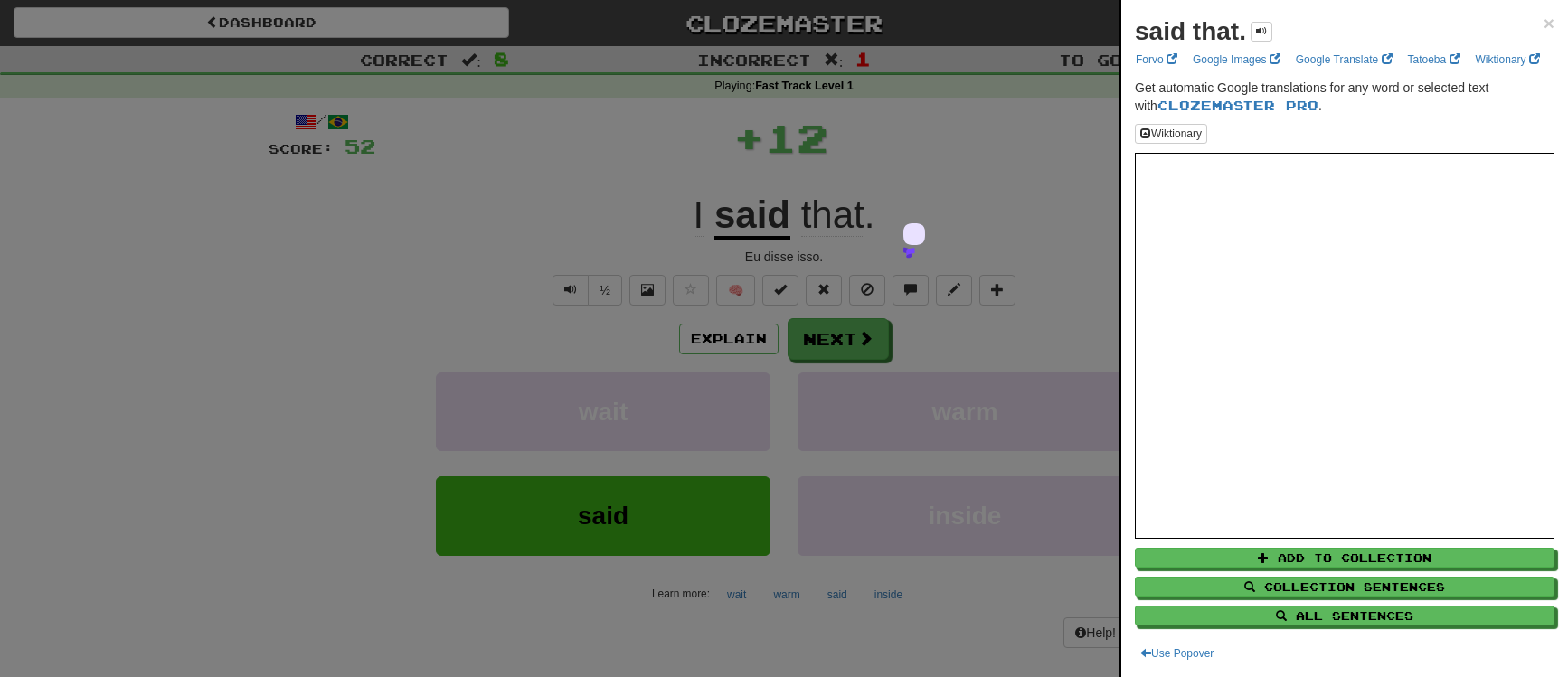
drag, startPoint x: 675, startPoint y: 219, endPoint x: 906, endPoint y: 219, distance: 231.0
click at [906, 219] on div at bounding box center [784, 338] width 1568 height 677
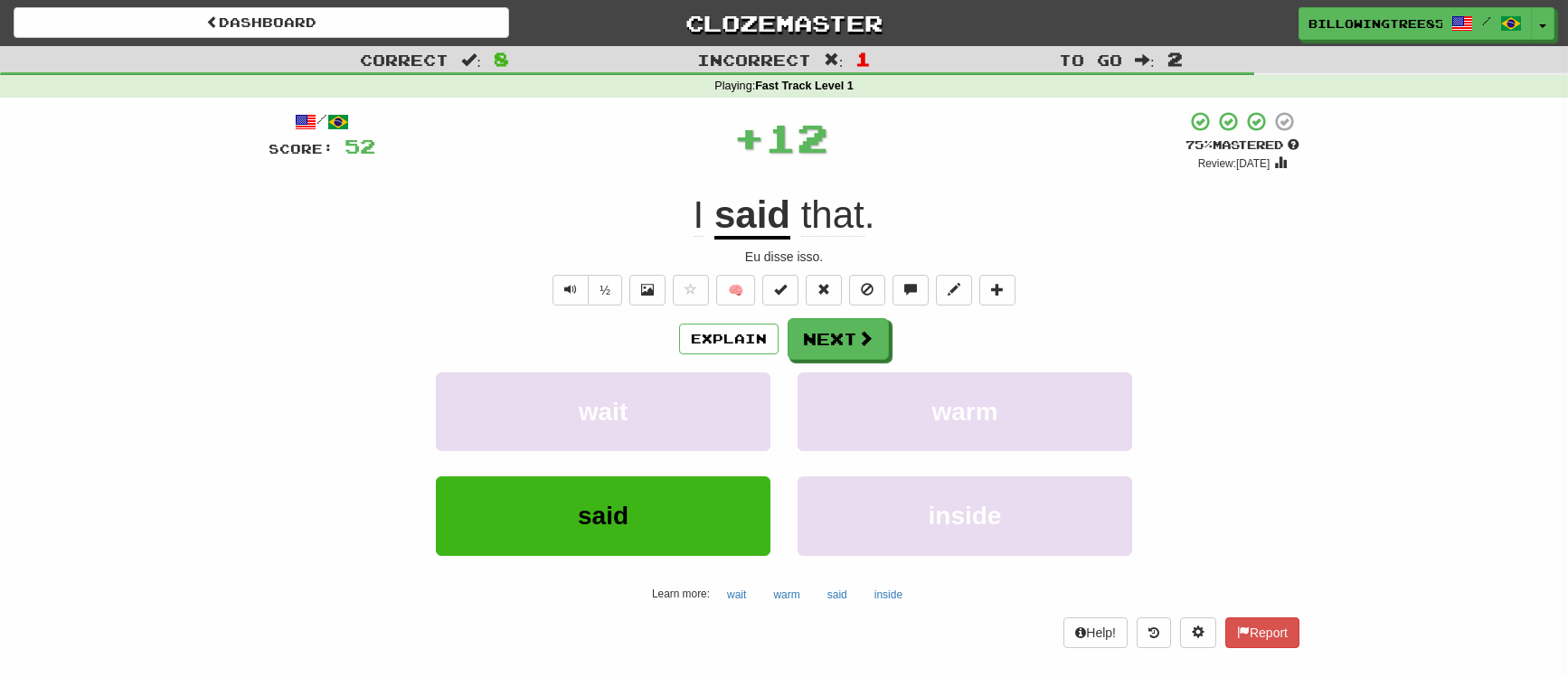
drag, startPoint x: 788, startPoint y: 210, endPoint x: 699, endPoint y: 211, distance: 89.0
click at [785, 210] on div at bounding box center [784, 338] width 1568 height 677
drag, startPoint x: 681, startPoint y: 212, endPoint x: 945, endPoint y: 219, distance: 264.1
click at [945, 219] on div "I said that ." at bounding box center [784, 215] width 1031 height 49
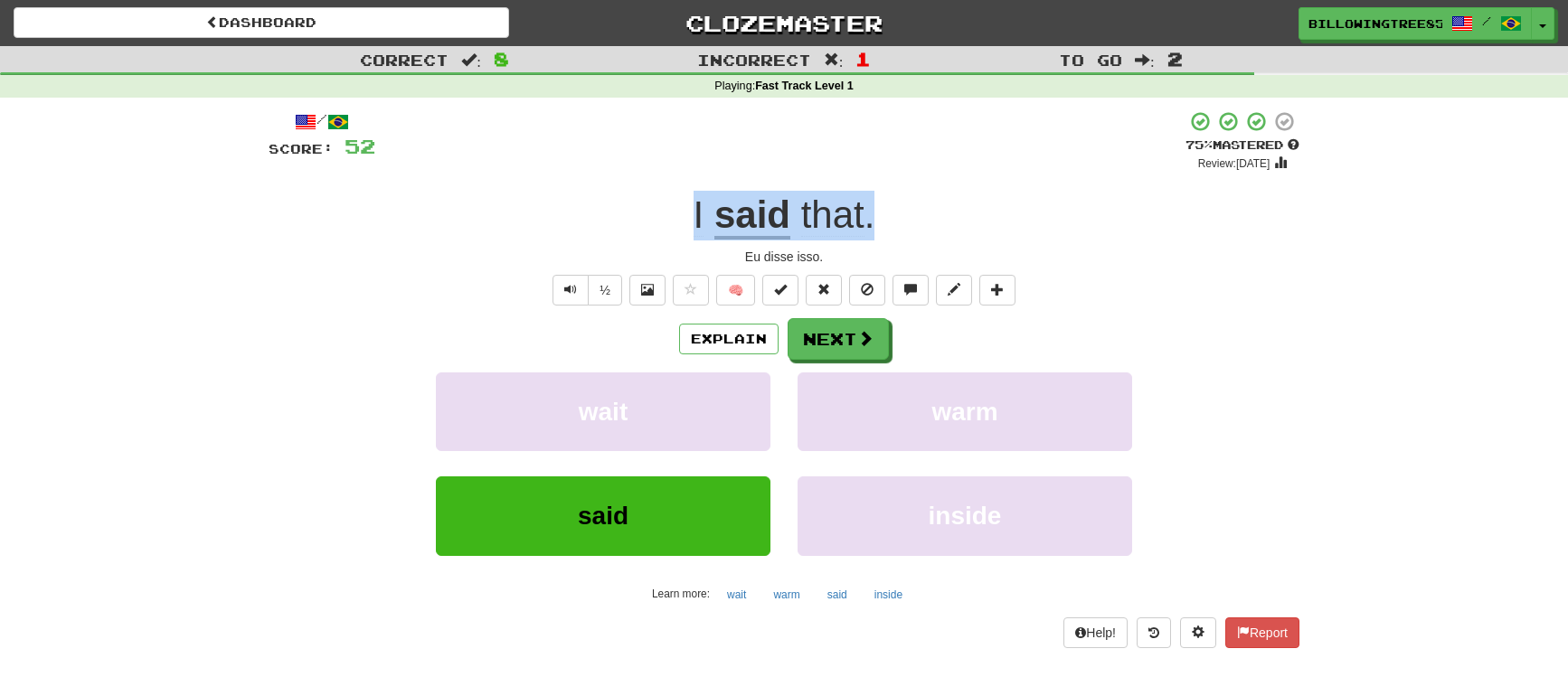
drag, startPoint x: 888, startPoint y: 215, endPoint x: 678, endPoint y: 202, distance: 210.4
click at [678, 202] on div "I said that ." at bounding box center [784, 215] width 1031 height 49
copy div "I said that ."
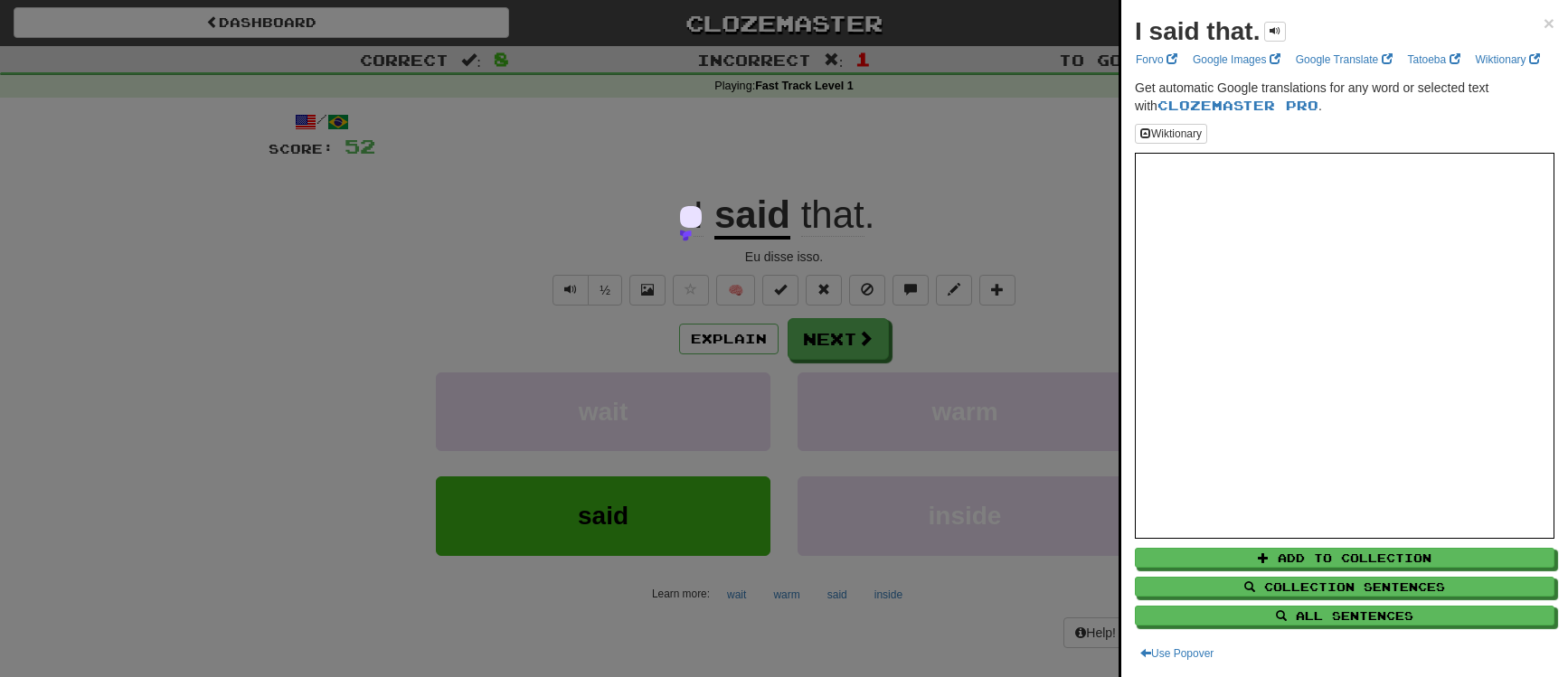
drag, startPoint x: 785, startPoint y: 331, endPoint x: 837, endPoint y: 313, distance: 55.0
click at [786, 330] on div at bounding box center [784, 338] width 1568 height 677
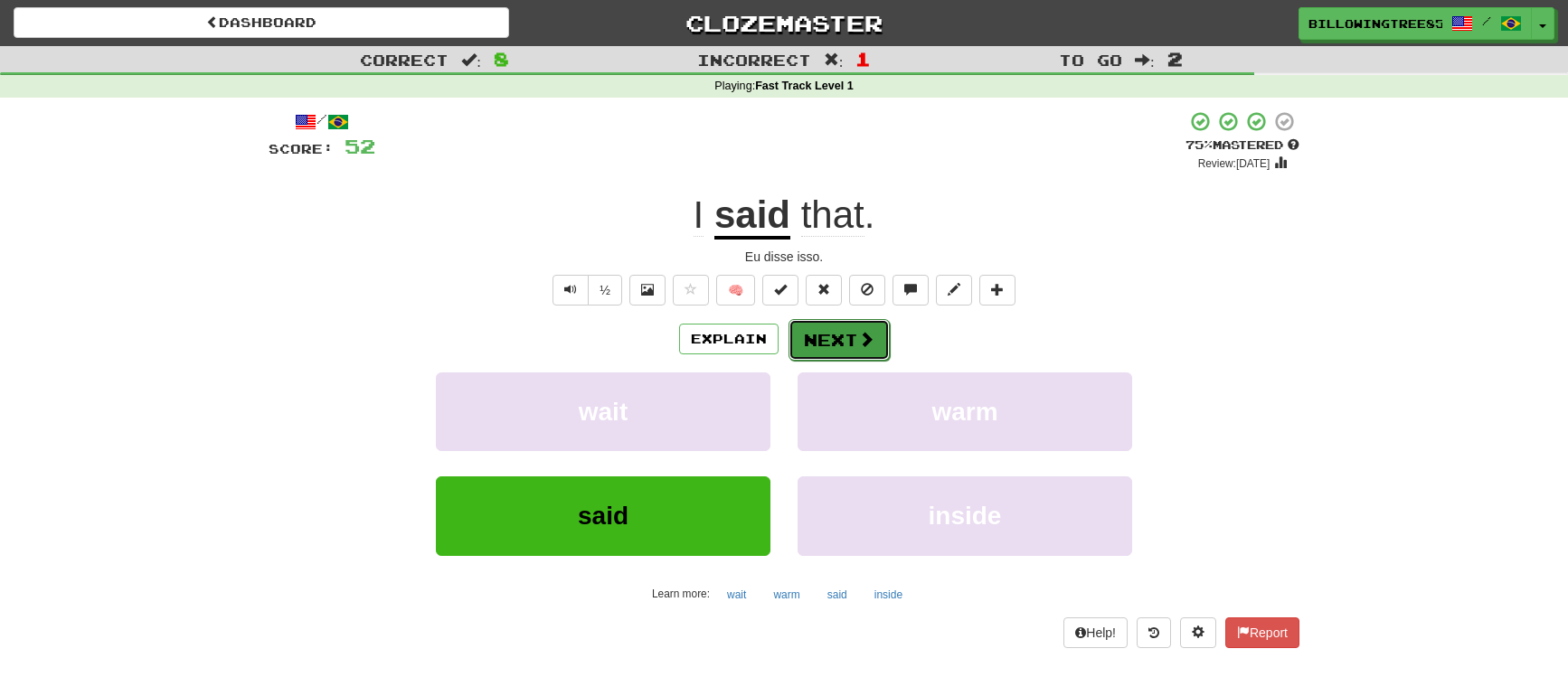
click at [839, 341] on button "Next" at bounding box center [839, 339] width 102 height 41
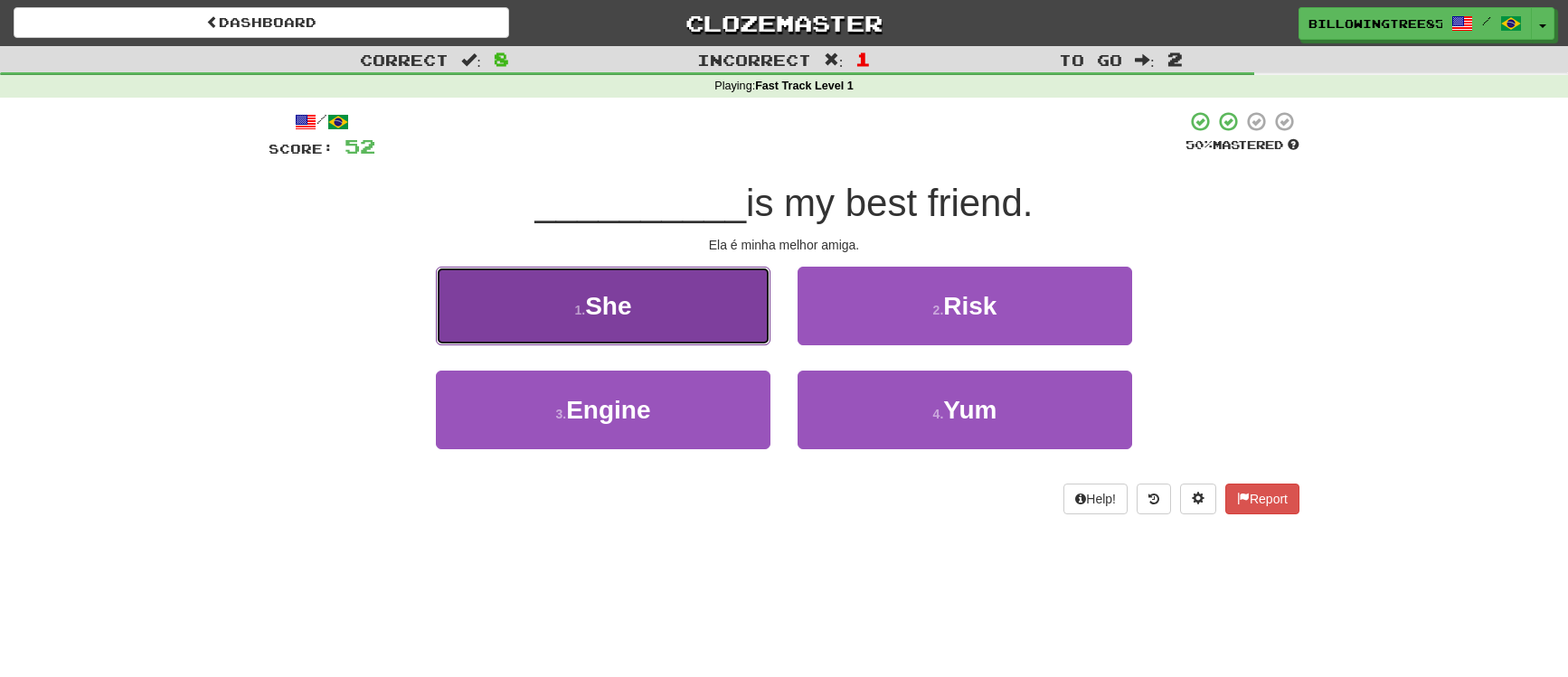
click at [662, 321] on button "1 . She" at bounding box center [603, 306] width 334 height 79
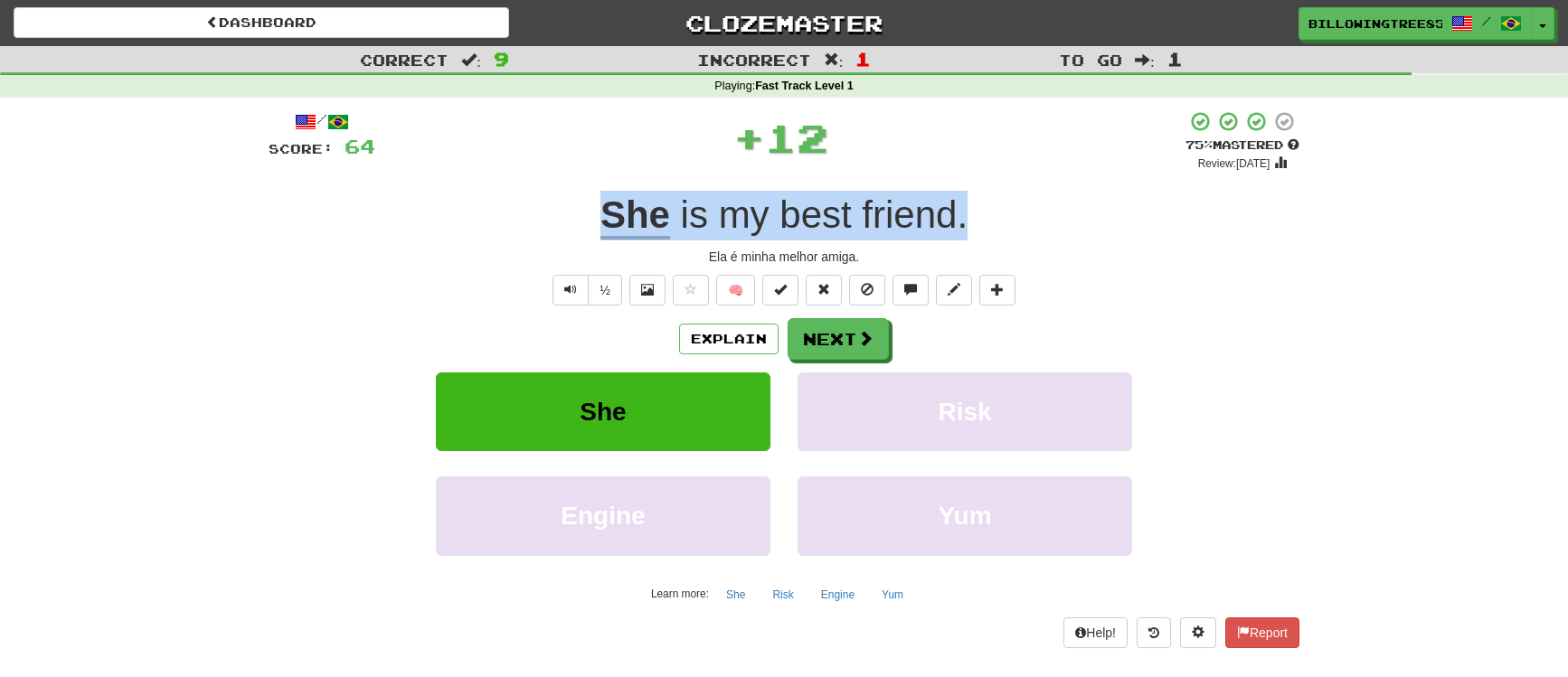
copy div "She is my best friend ."
drag, startPoint x: 609, startPoint y: 209, endPoint x: 1049, endPoint y: 671, distance: 638.0
click at [1010, 221] on div "She is my best friend ." at bounding box center [784, 215] width 1031 height 49
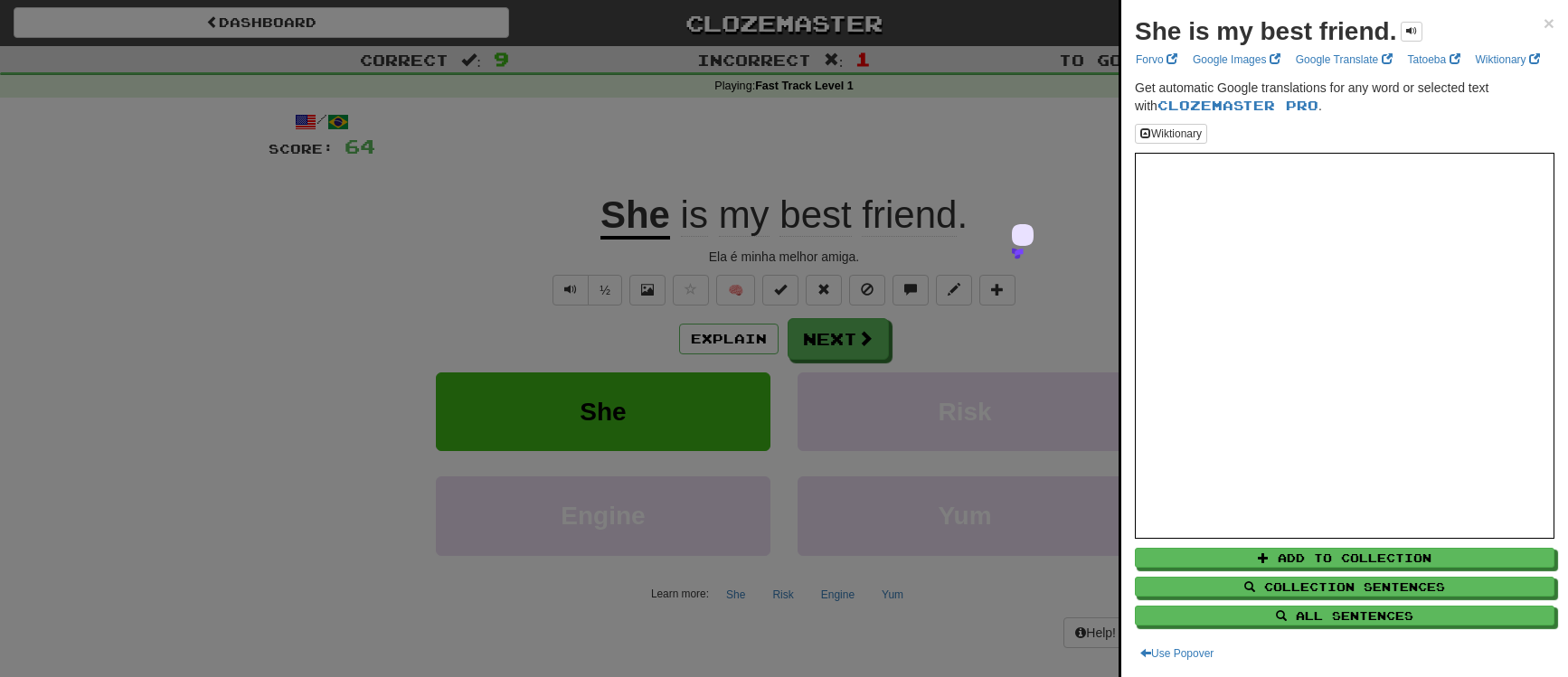
click at [805, 36] on div at bounding box center [784, 338] width 1568 height 677
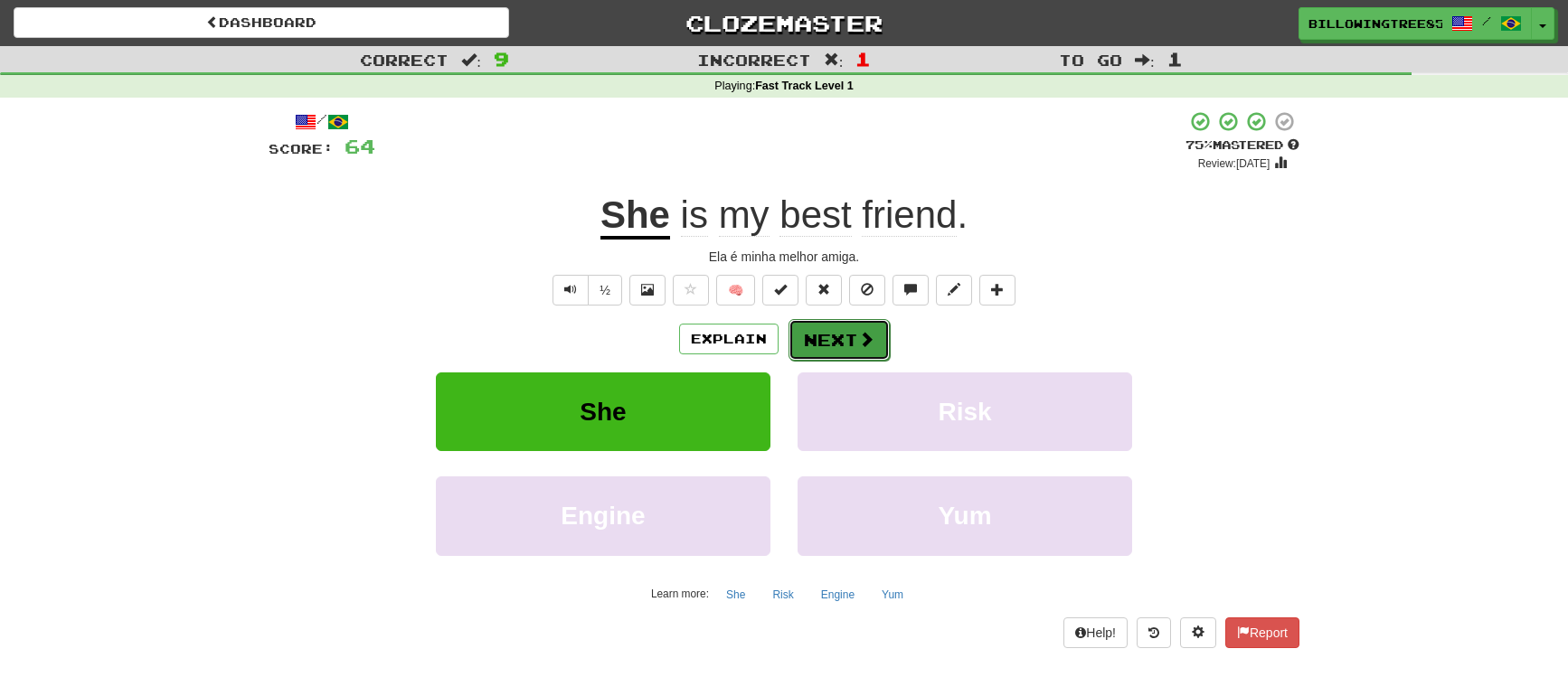
click at [856, 347] on button "Next" at bounding box center [839, 339] width 102 height 41
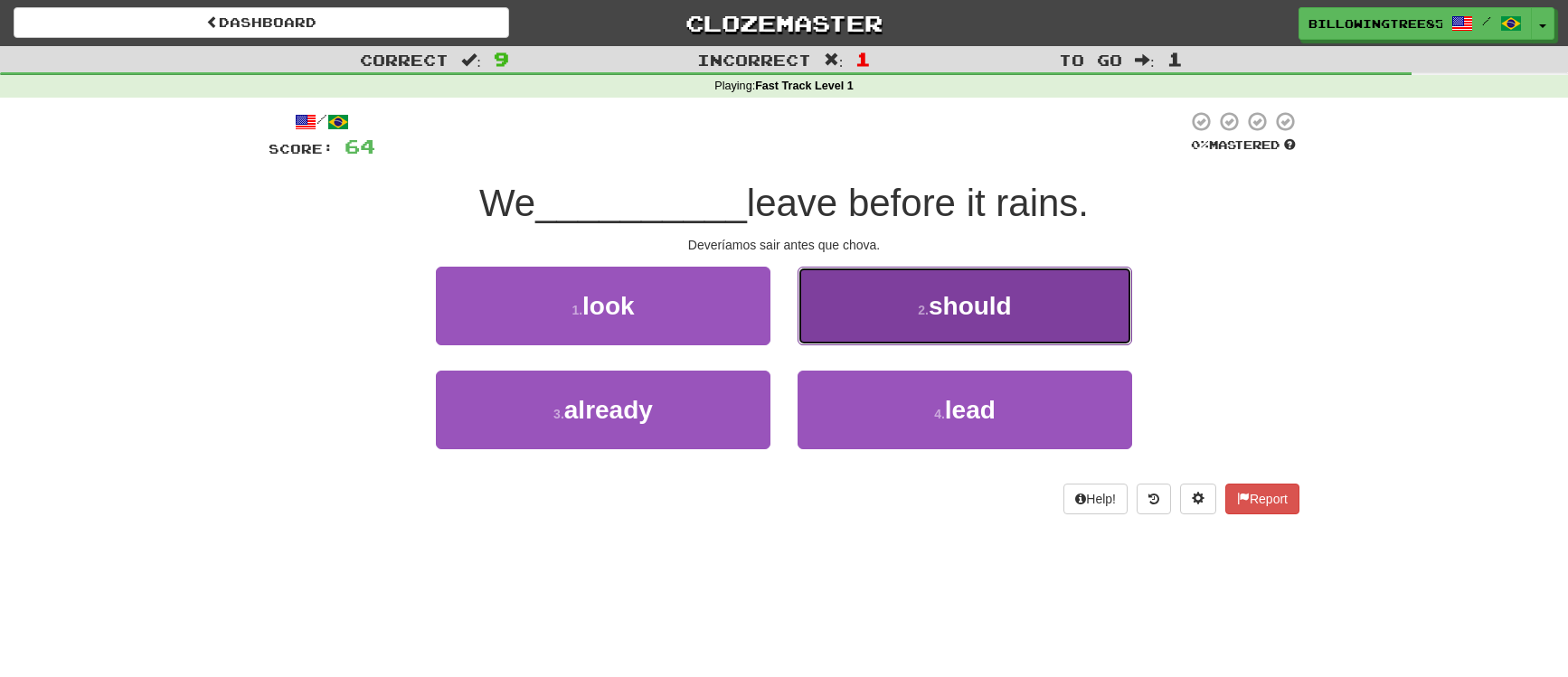
click at [1065, 311] on button "2 . should" at bounding box center [964, 306] width 334 height 79
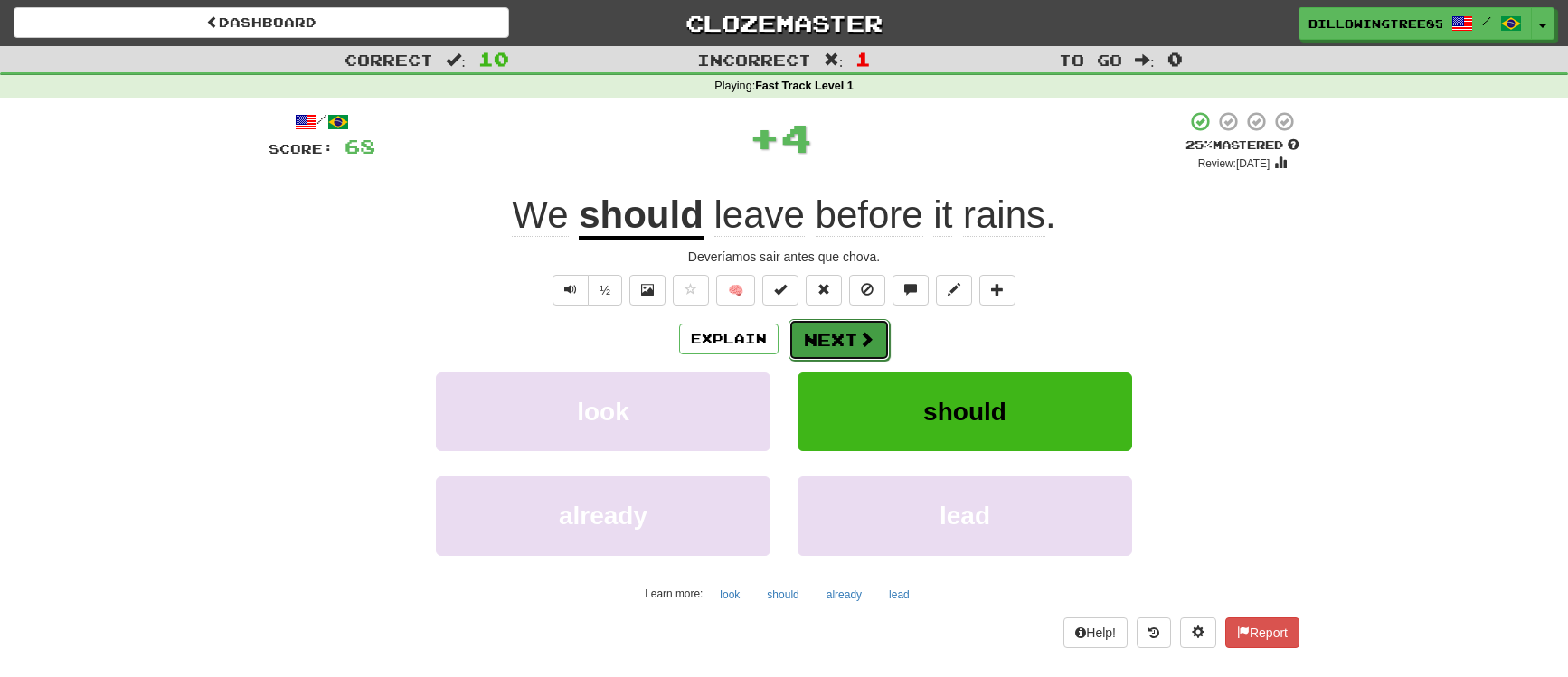
click at [864, 337] on span at bounding box center [867, 339] width 16 height 16
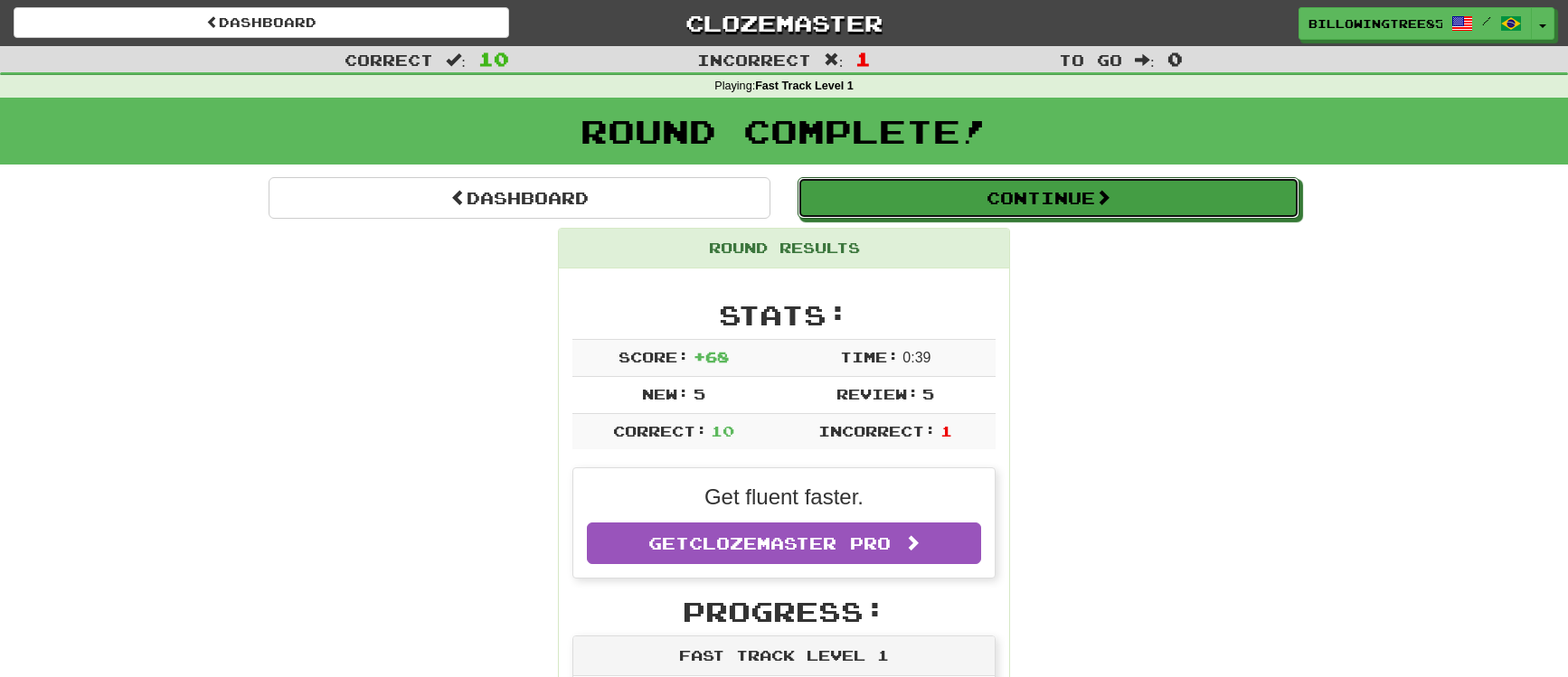
click at [1026, 212] on button "Continue" at bounding box center [1048, 197] width 502 height 41
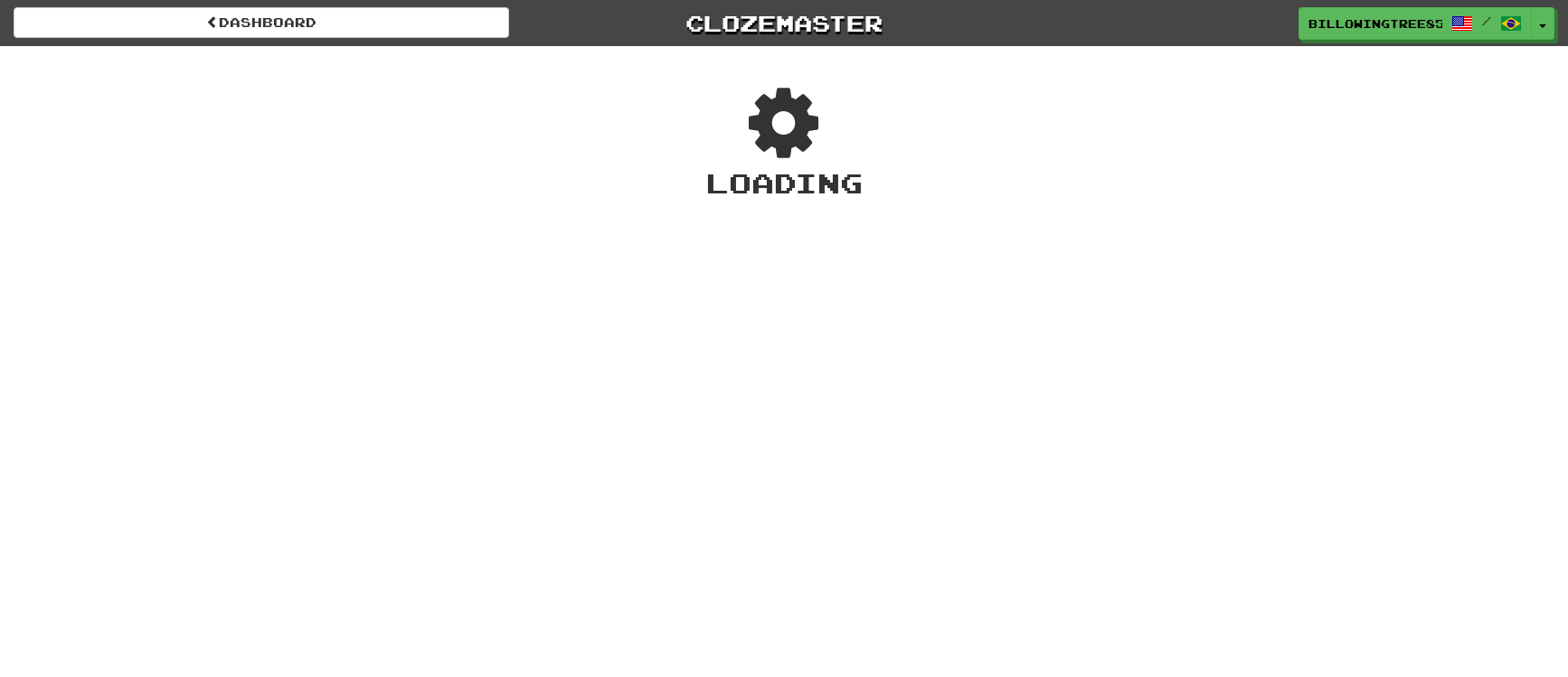
click at [1035, 198] on div "Loading" at bounding box center [784, 183] width 1568 height 38
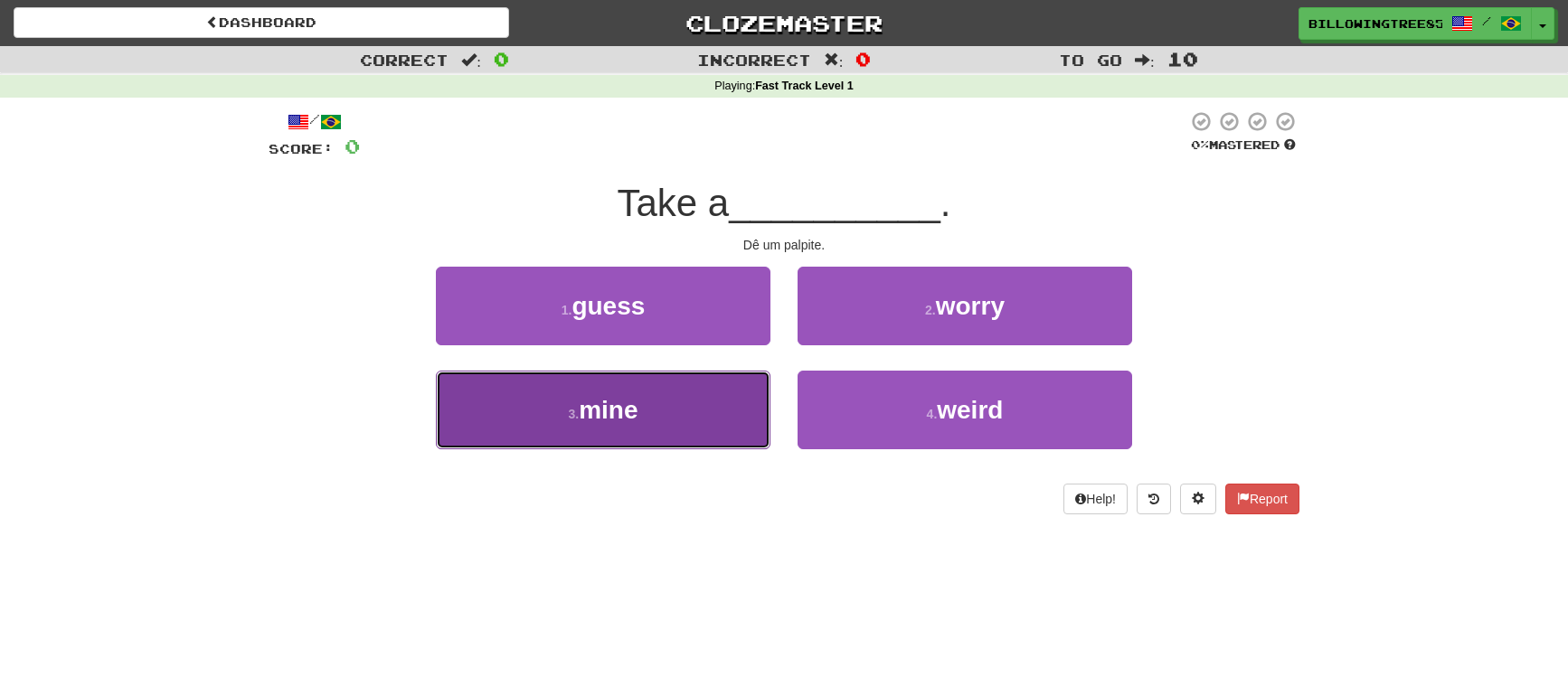
click at [662, 415] on button "3 . mine" at bounding box center [603, 410] width 334 height 79
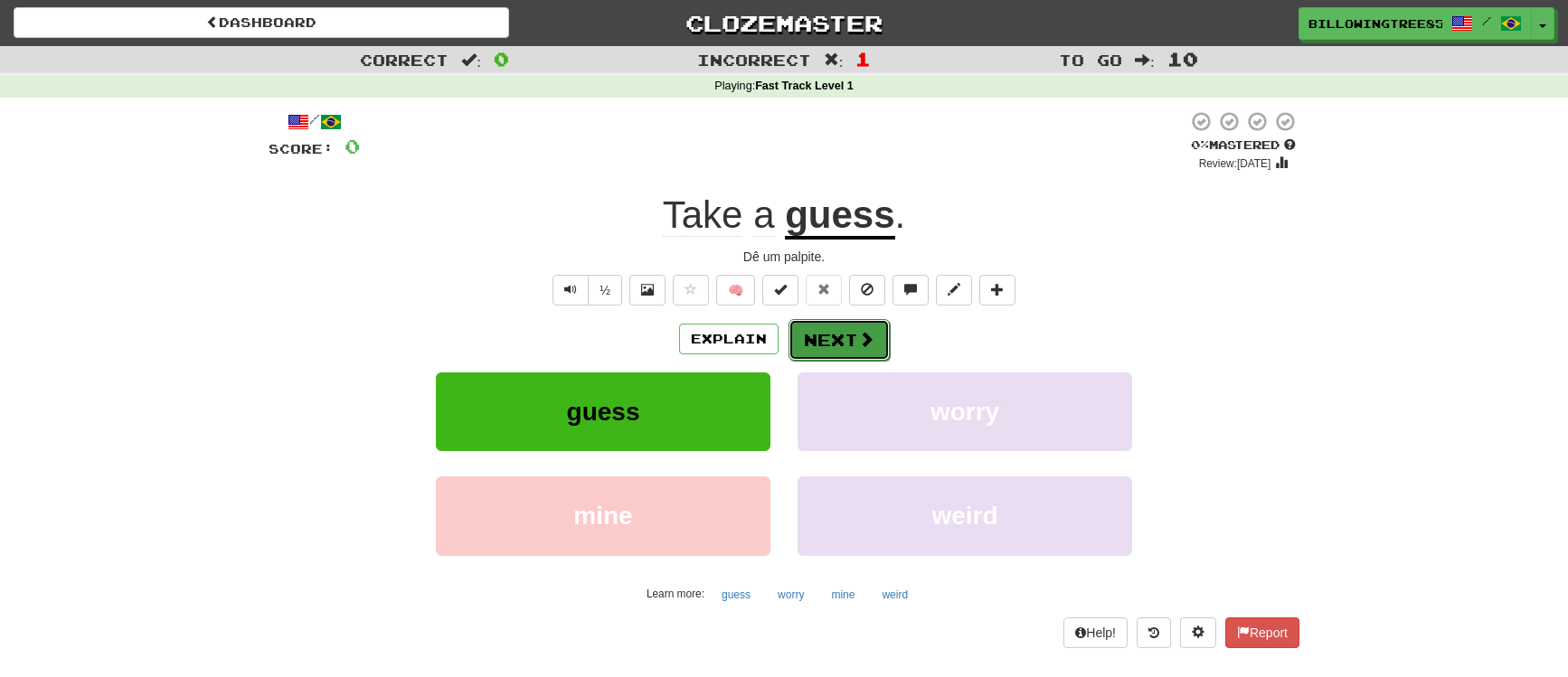
click at [850, 346] on button "Next" at bounding box center [839, 339] width 102 height 41
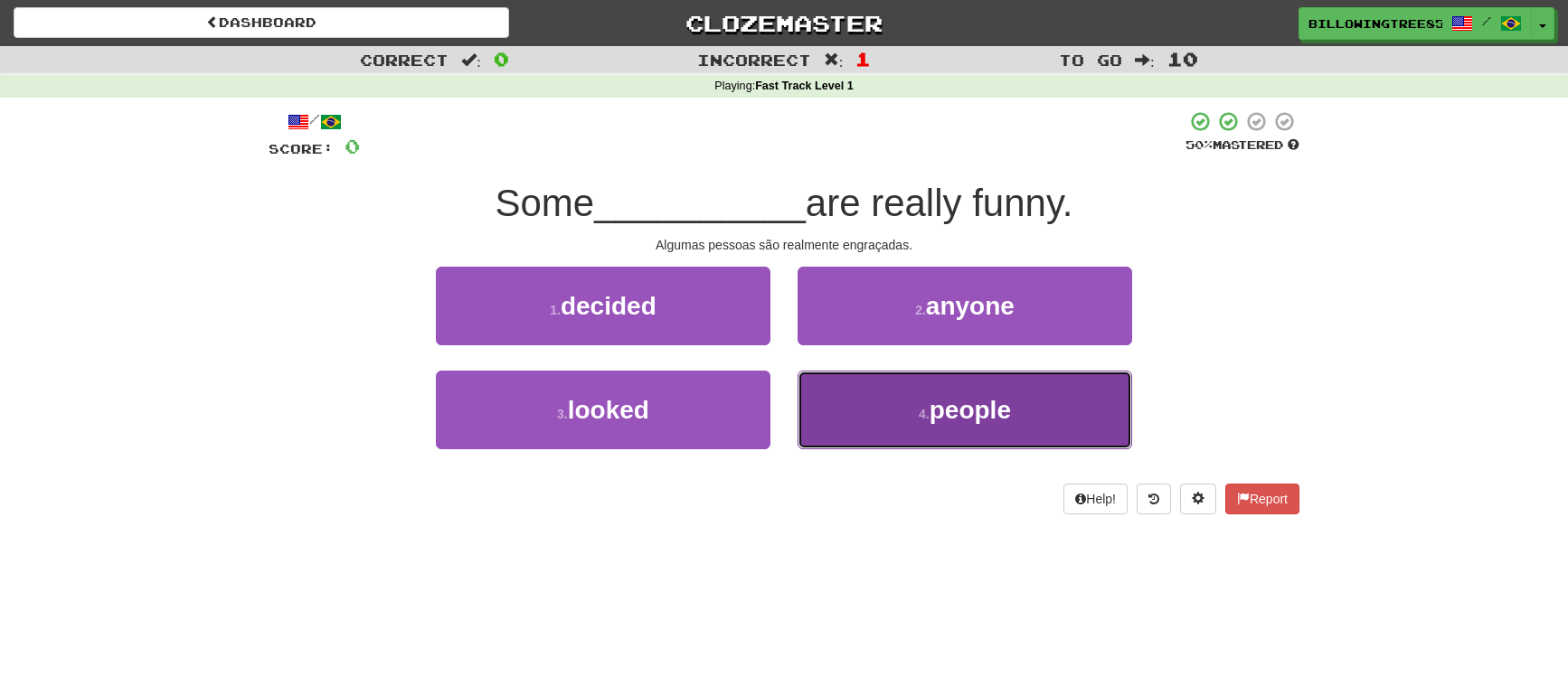
click at [924, 409] on small "4 ." at bounding box center [925, 414] width 11 height 15
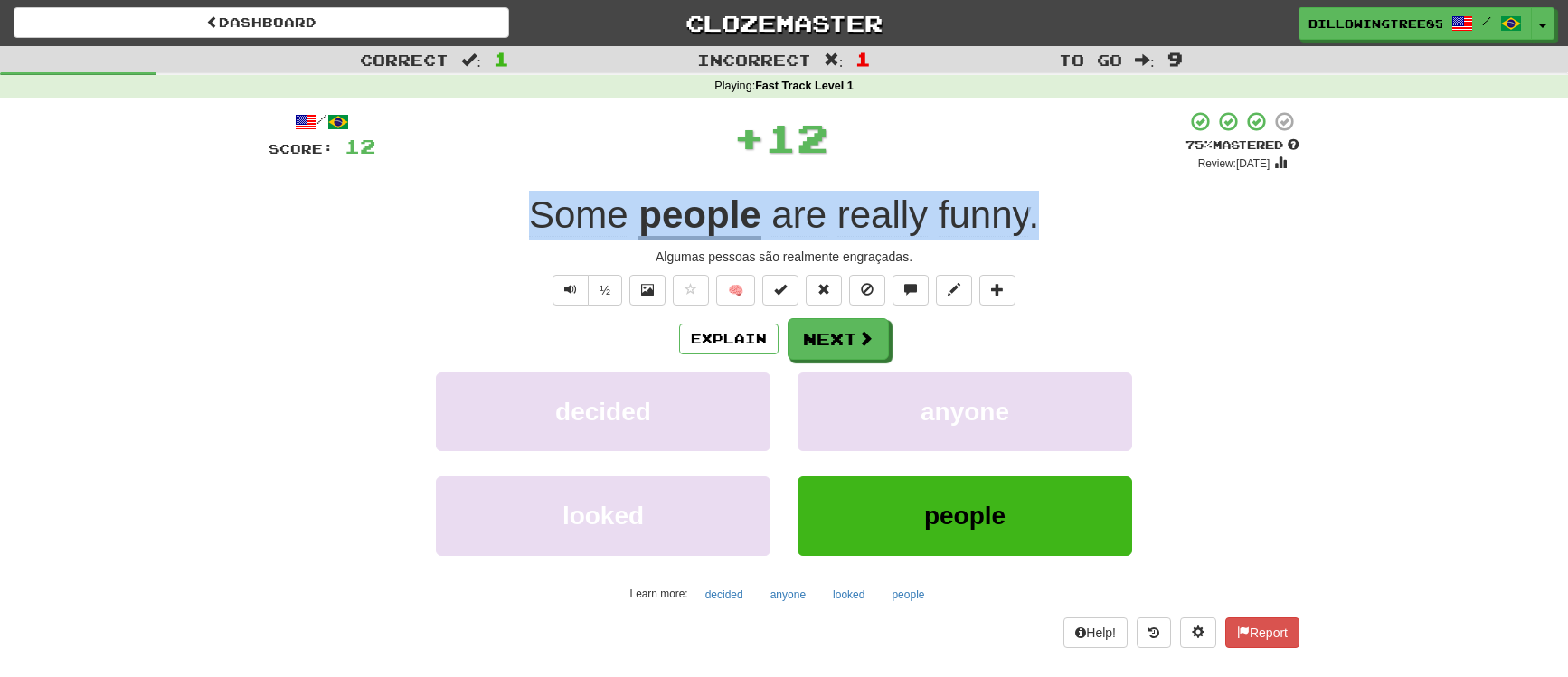
drag, startPoint x: 525, startPoint y: 215, endPoint x: 1142, endPoint y: 216, distance: 617.0
click at [1142, 216] on div "Some people are really funny ." at bounding box center [784, 215] width 1031 height 49
copy div "Some people are really funny ."
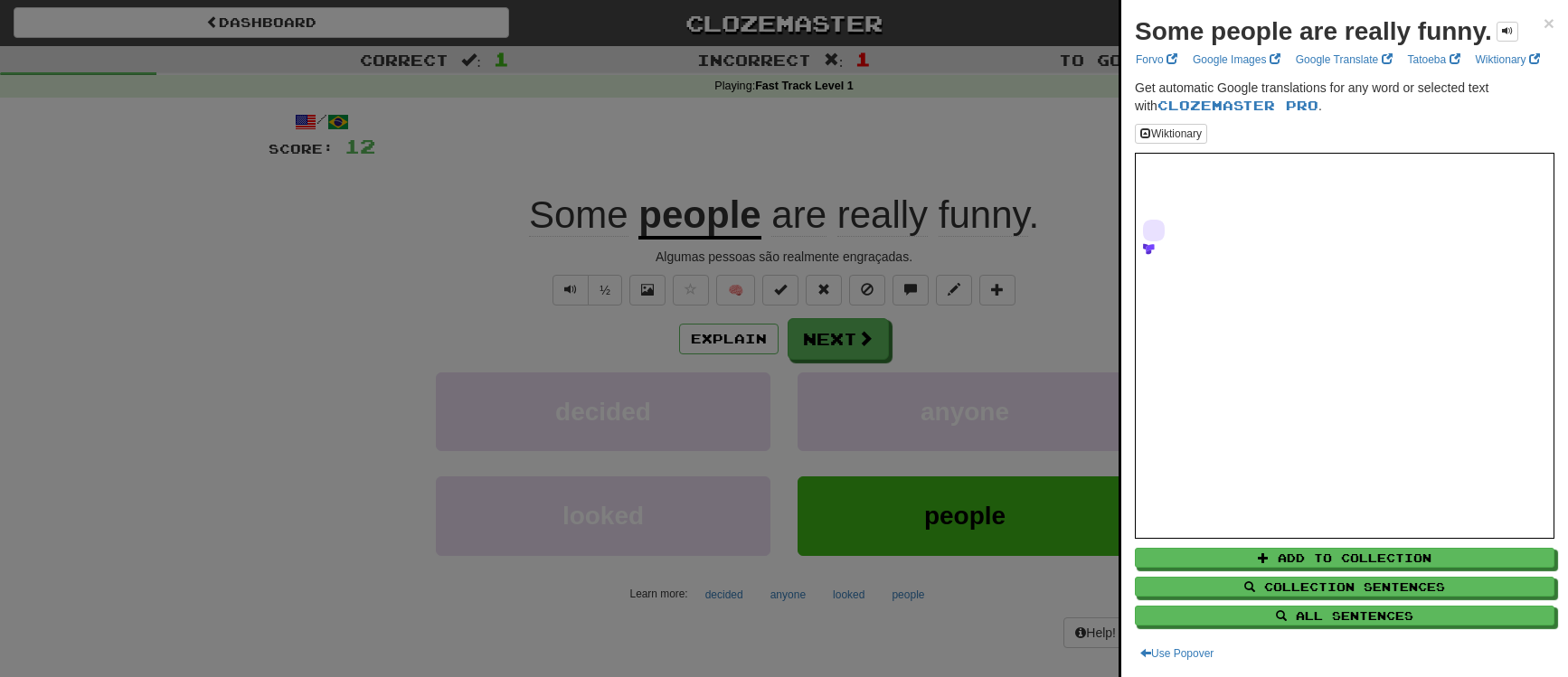
click at [868, 335] on div at bounding box center [784, 338] width 1568 height 677
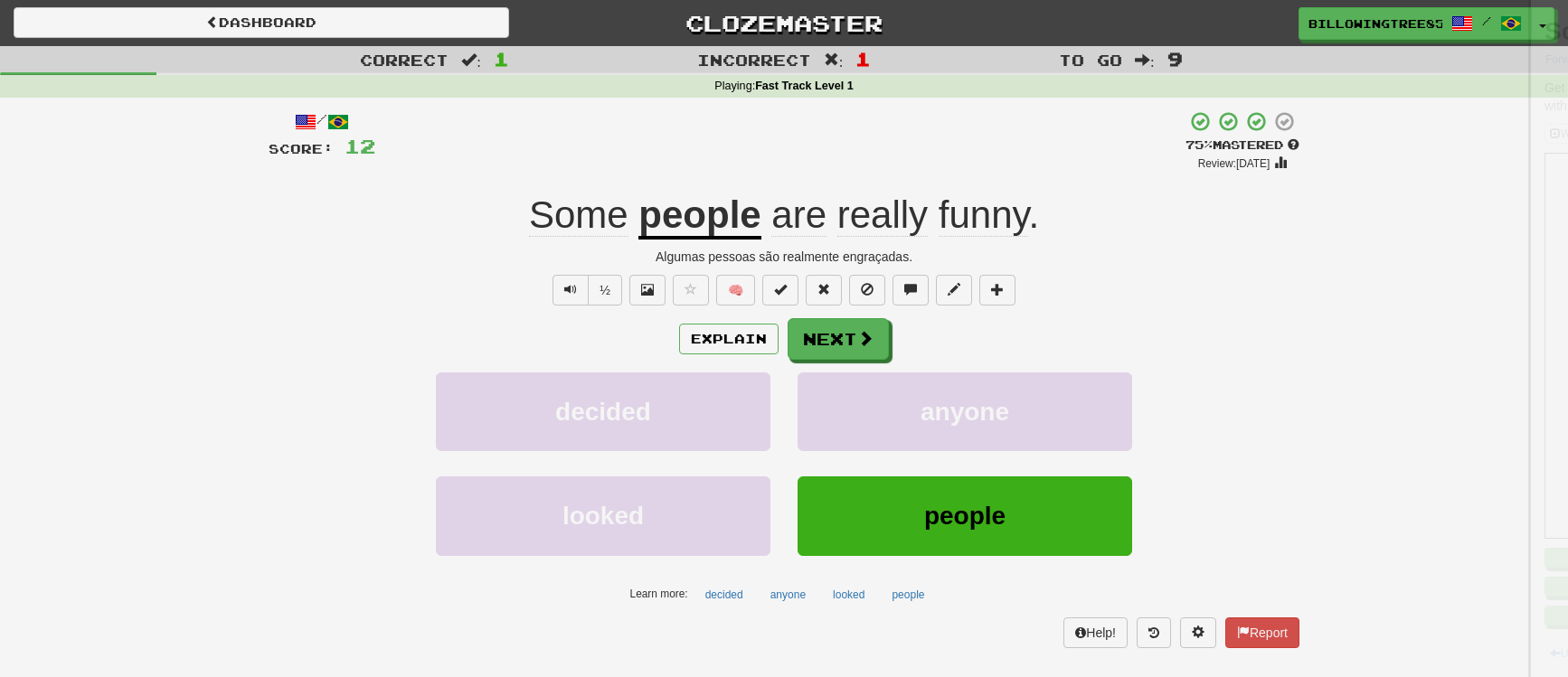
click at [850, 344] on div at bounding box center [784, 338] width 1568 height 677
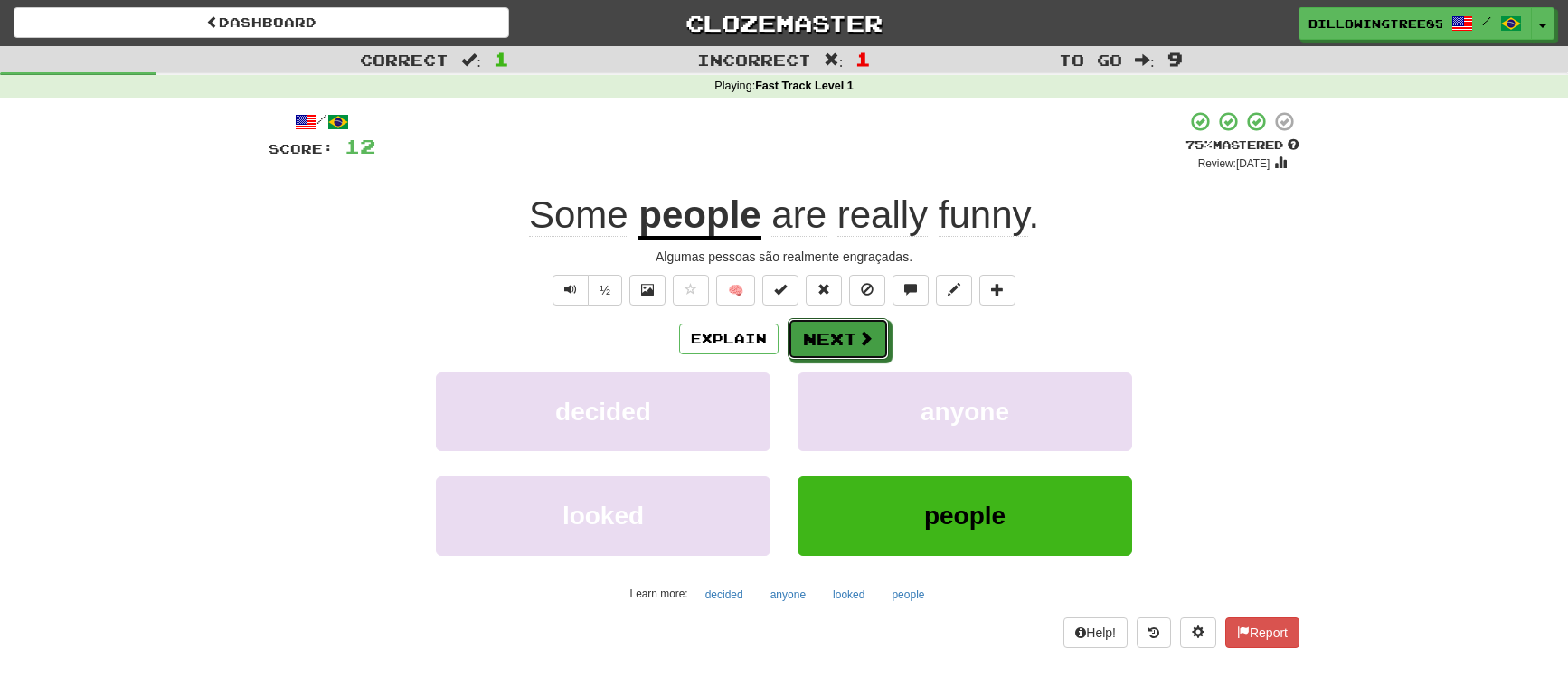
click at [850, 344] on button "Next" at bounding box center [839, 338] width 102 height 41
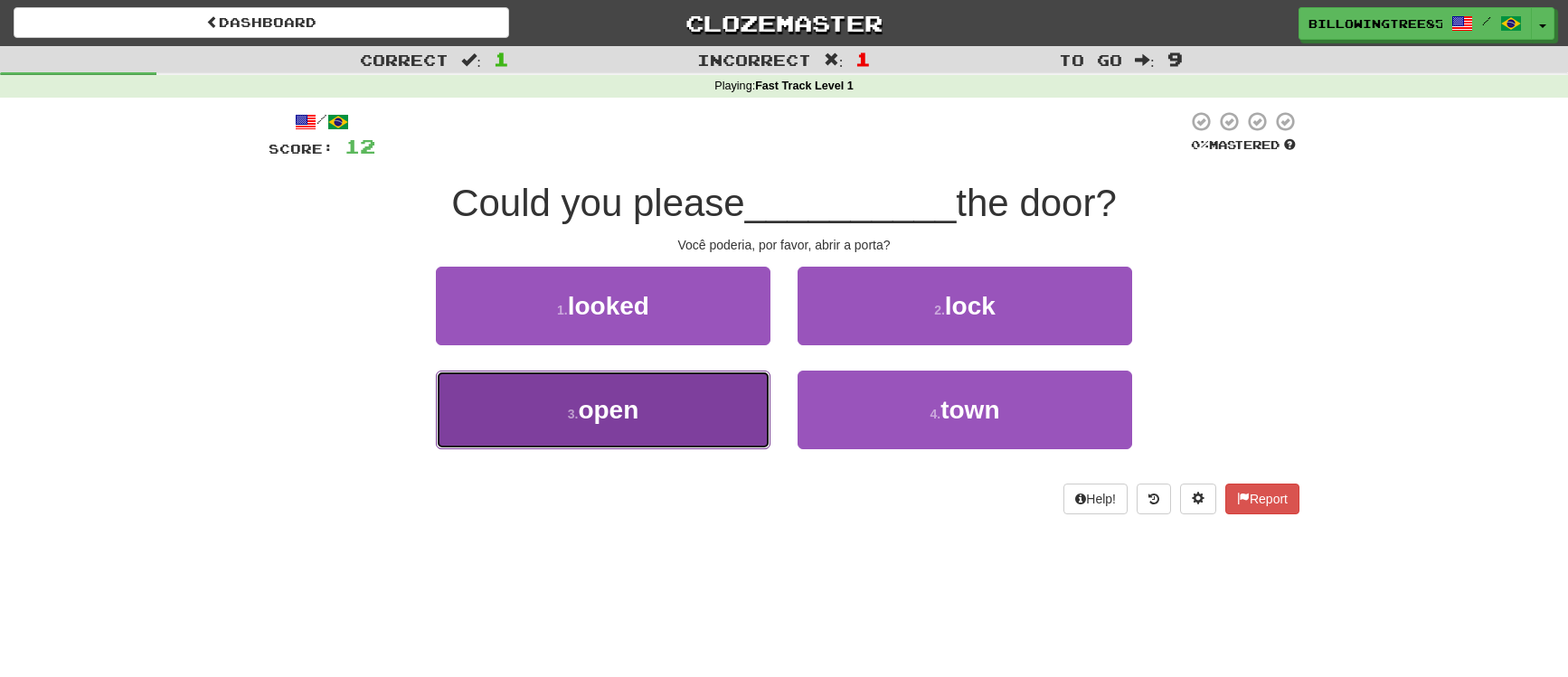
click at [666, 399] on button "3 . open" at bounding box center [603, 410] width 334 height 79
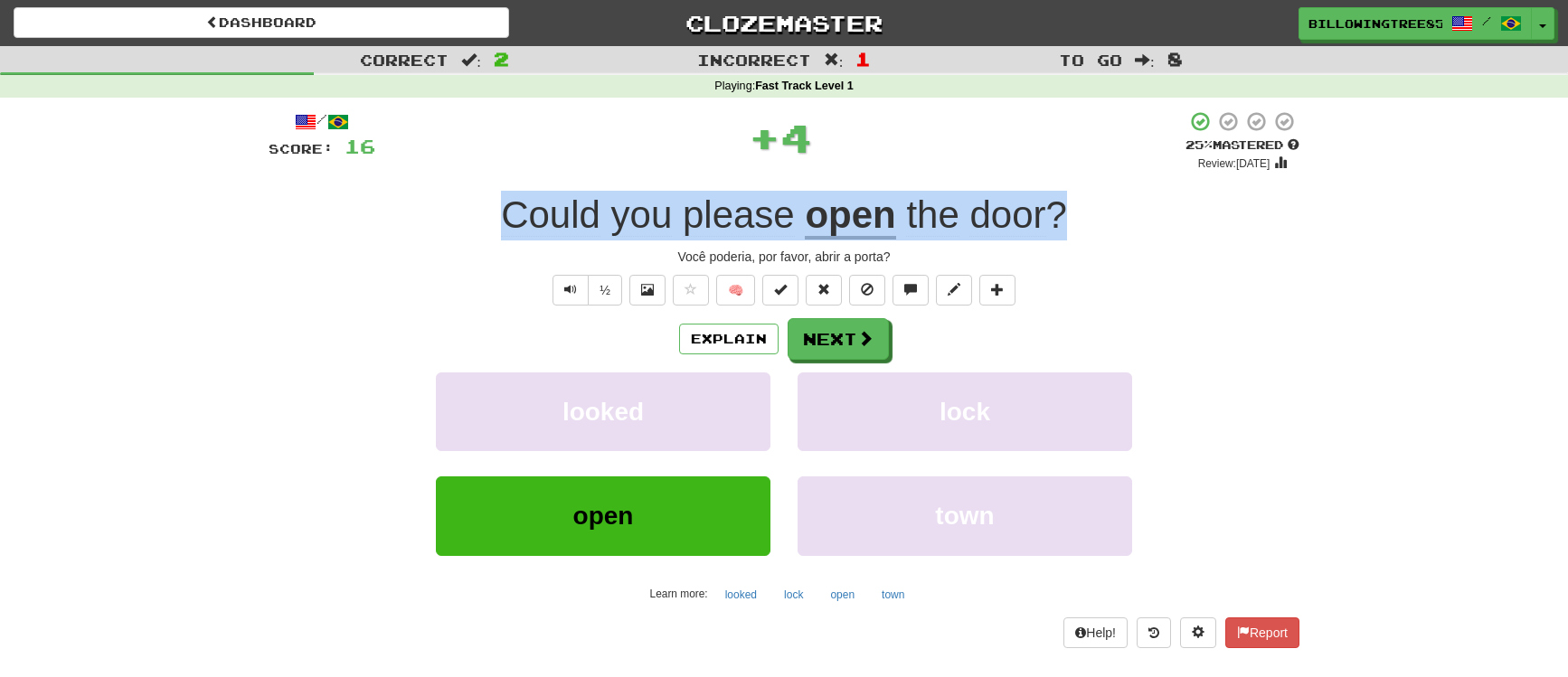
drag, startPoint x: 497, startPoint y: 218, endPoint x: 1120, endPoint y: 213, distance: 623.0
click at [1120, 213] on div "Could you please open the door ?" at bounding box center [784, 215] width 1031 height 49
copy div "Could you please open the door ?"
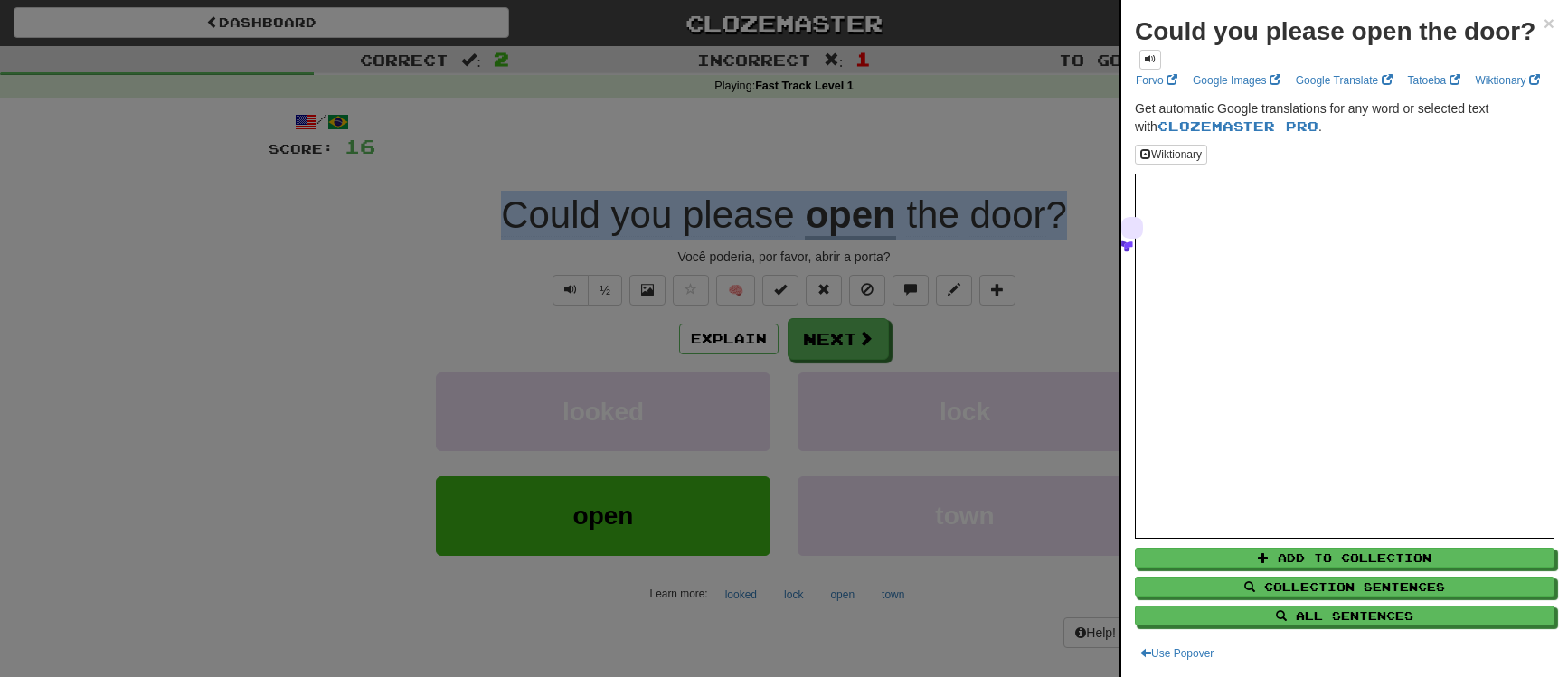
click at [1051, 44] on div at bounding box center [784, 338] width 1568 height 677
click at [817, 330] on div at bounding box center [784, 338] width 1568 height 677
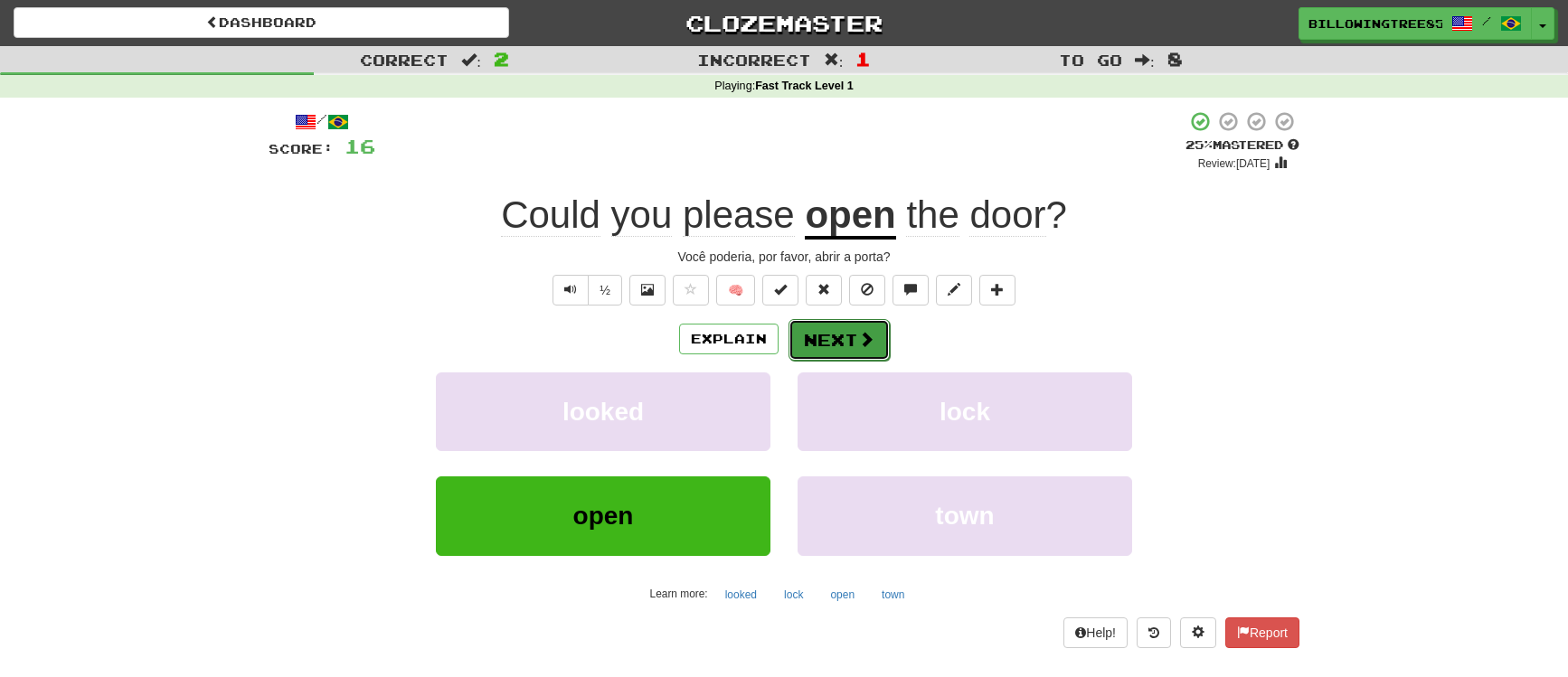
click at [818, 343] on button "Next" at bounding box center [839, 339] width 102 height 41
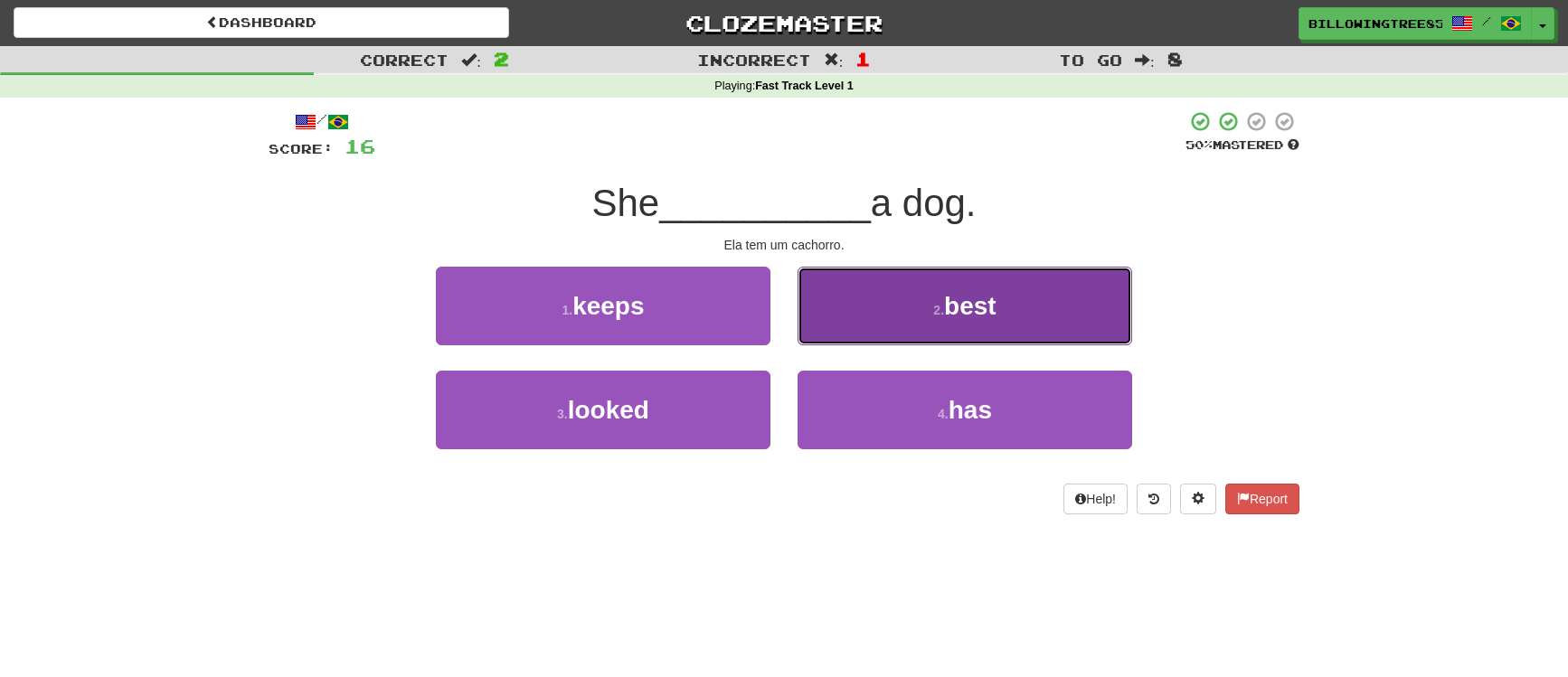
click at [821, 343] on button "2 . best" at bounding box center [964, 306] width 334 height 79
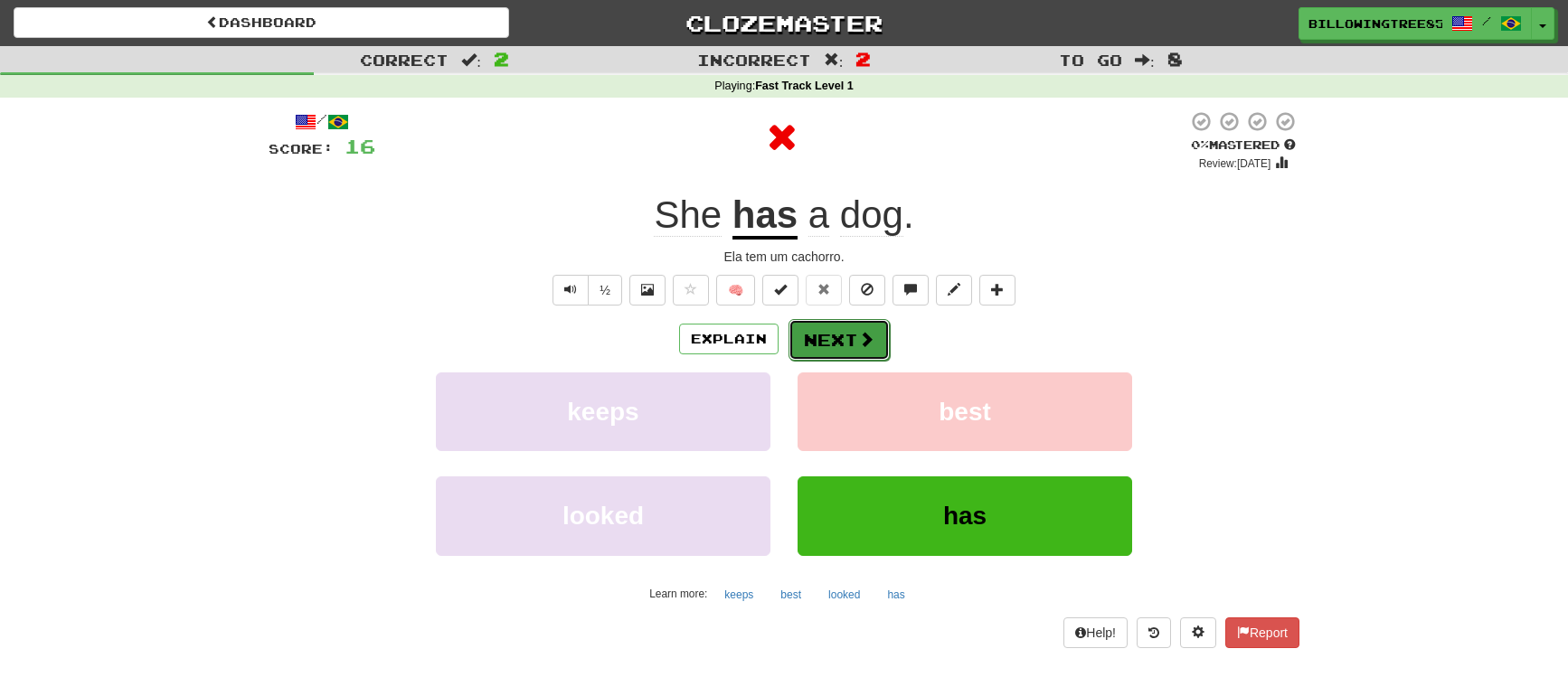
click at [827, 346] on button "Next" at bounding box center [839, 339] width 102 height 41
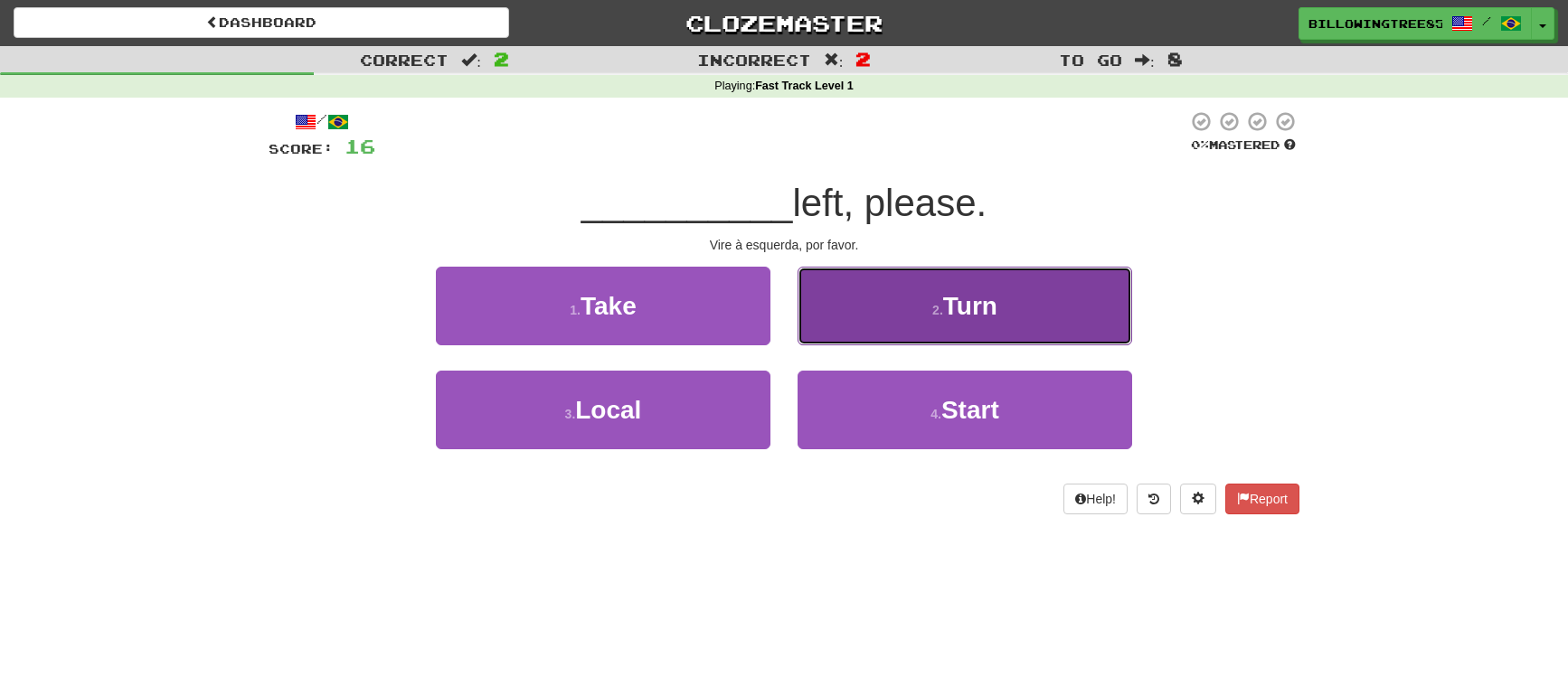
click at [925, 300] on button "2 . Turn" at bounding box center [964, 306] width 334 height 79
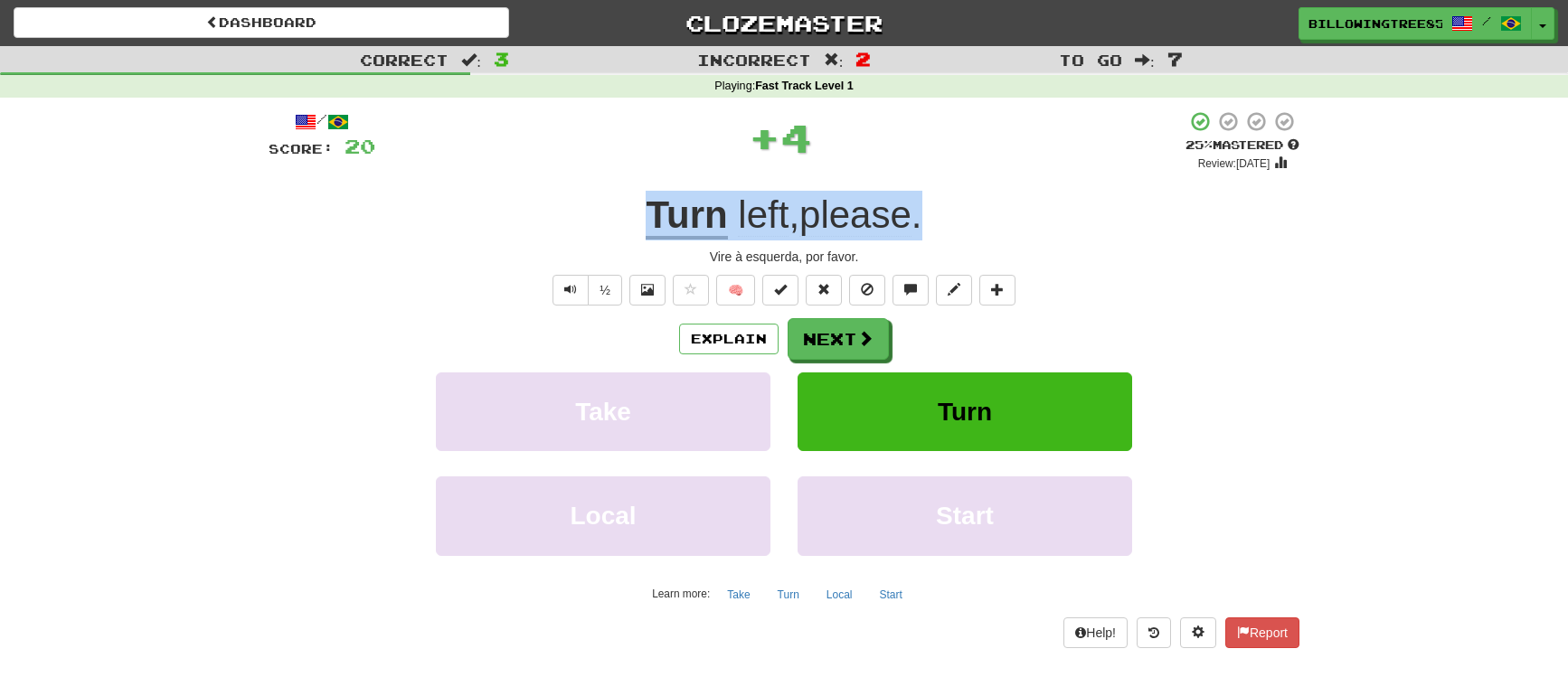
drag, startPoint x: 630, startPoint y: 202, endPoint x: 962, endPoint y: 211, distance: 332.1
click at [962, 211] on div "Turn left , please ." at bounding box center [784, 215] width 1031 height 49
copy div "Turn left , please ."
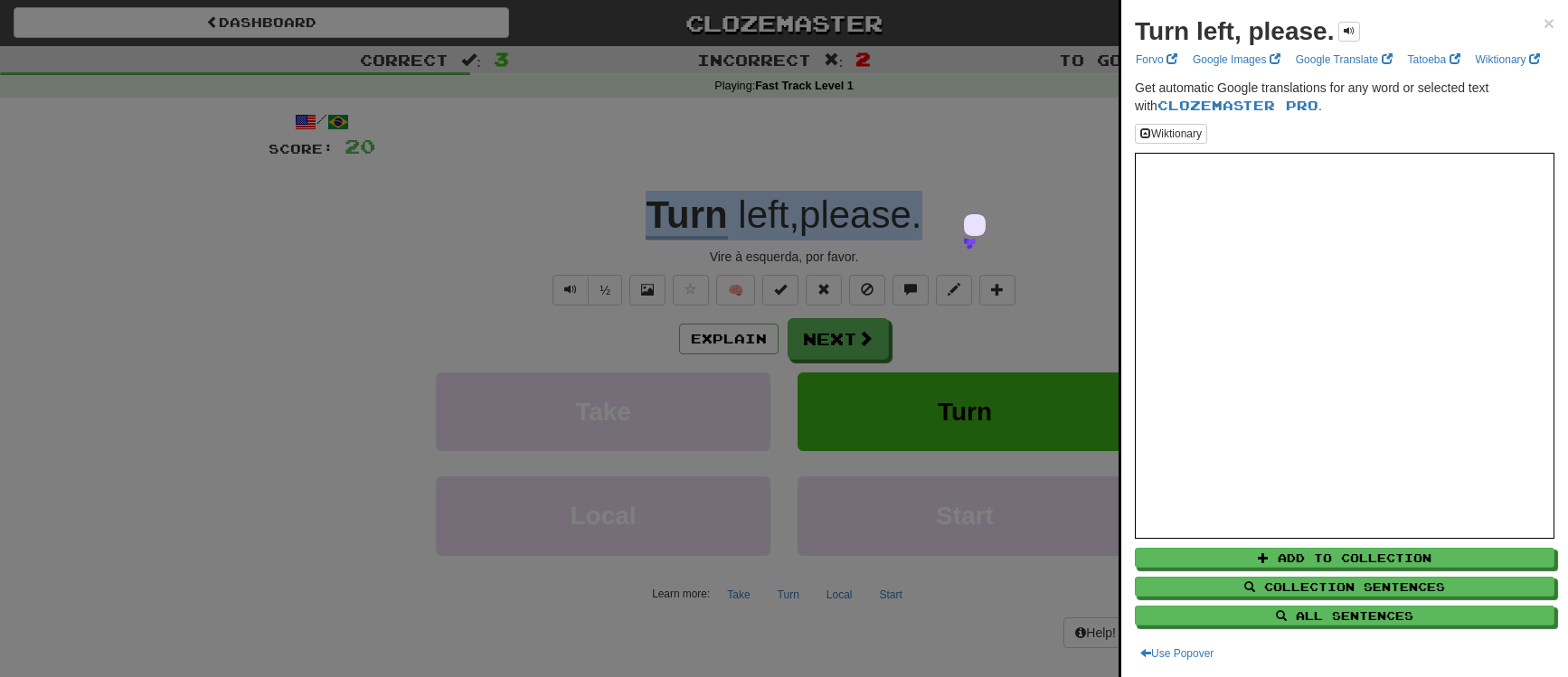
drag, startPoint x: 971, startPoint y: 58, endPoint x: 954, endPoint y: 123, distance: 67.2
click at [971, 58] on div at bounding box center [784, 338] width 1568 height 677
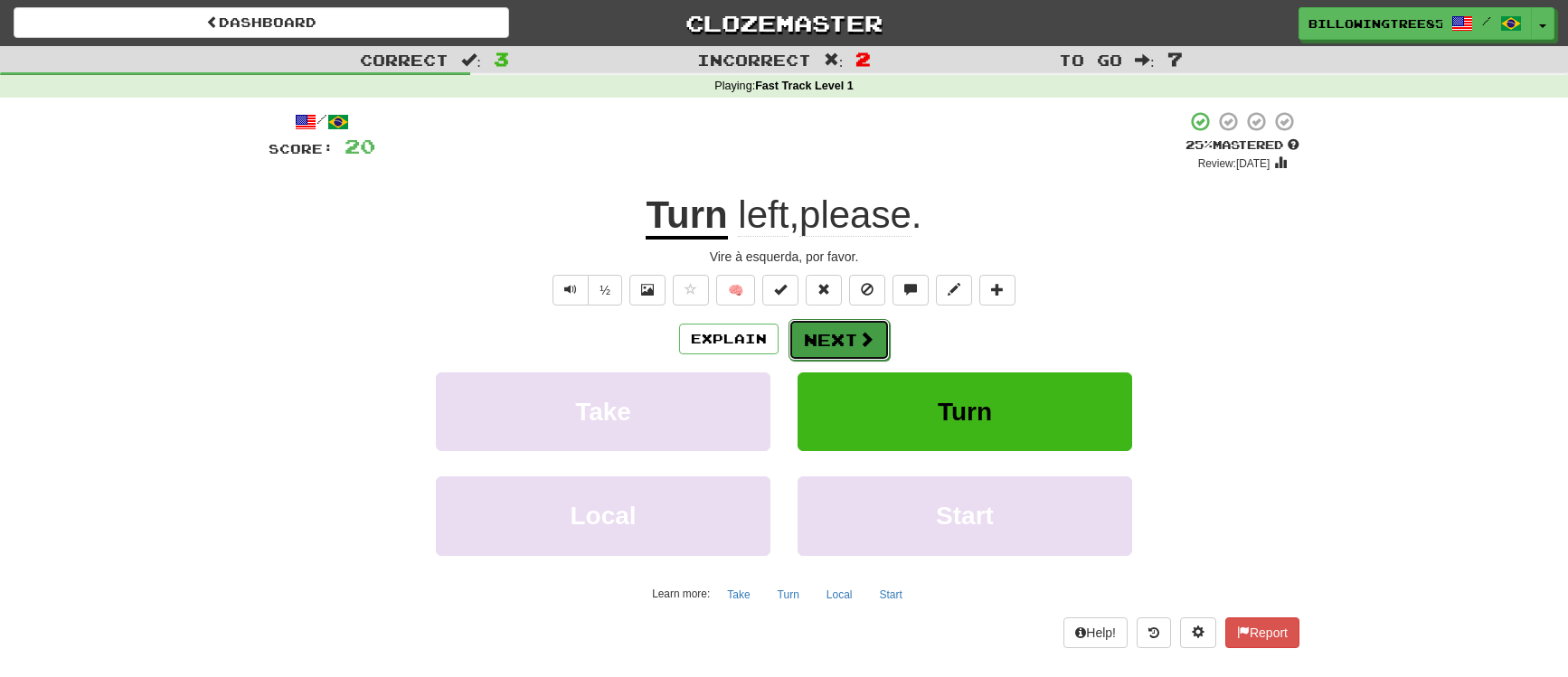
click at [850, 333] on button "Next" at bounding box center [839, 339] width 102 height 41
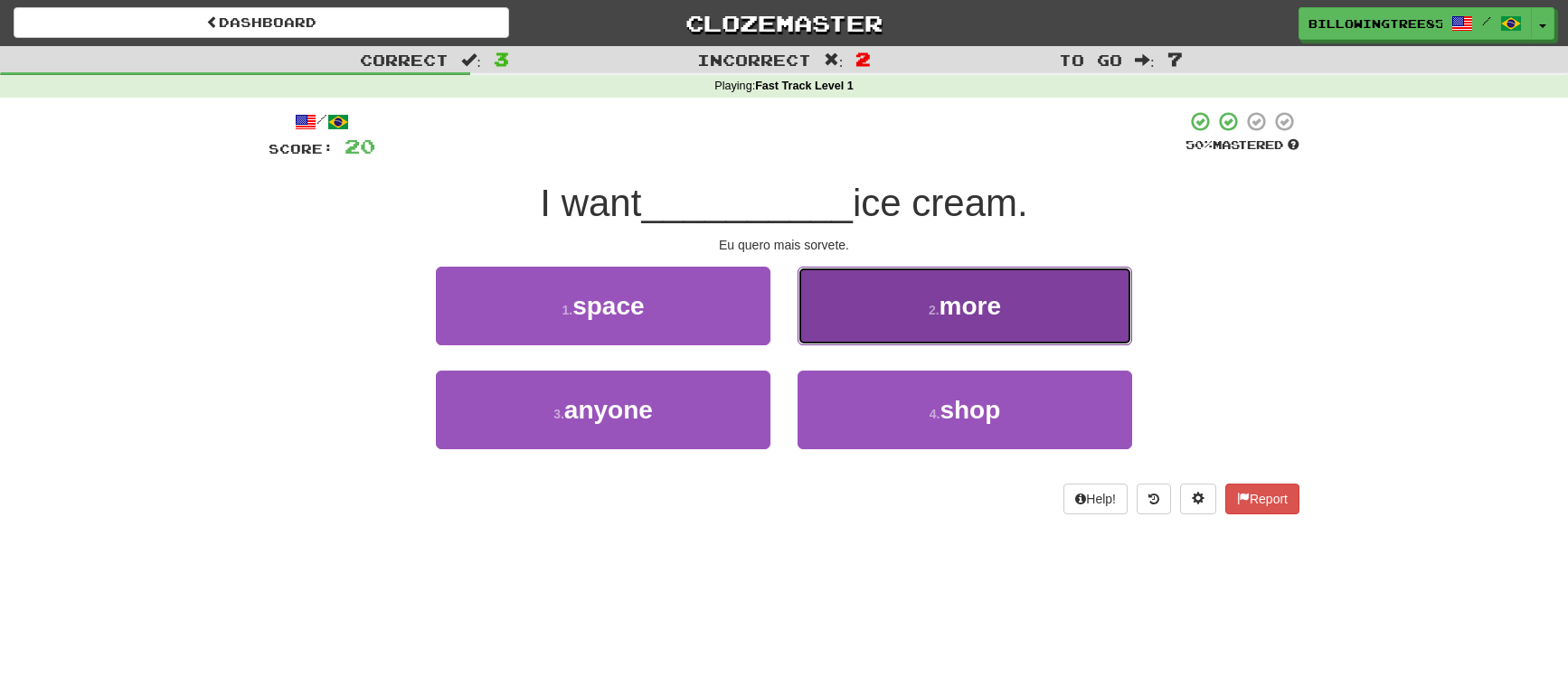
click at [914, 305] on button "2 . more" at bounding box center [964, 306] width 334 height 79
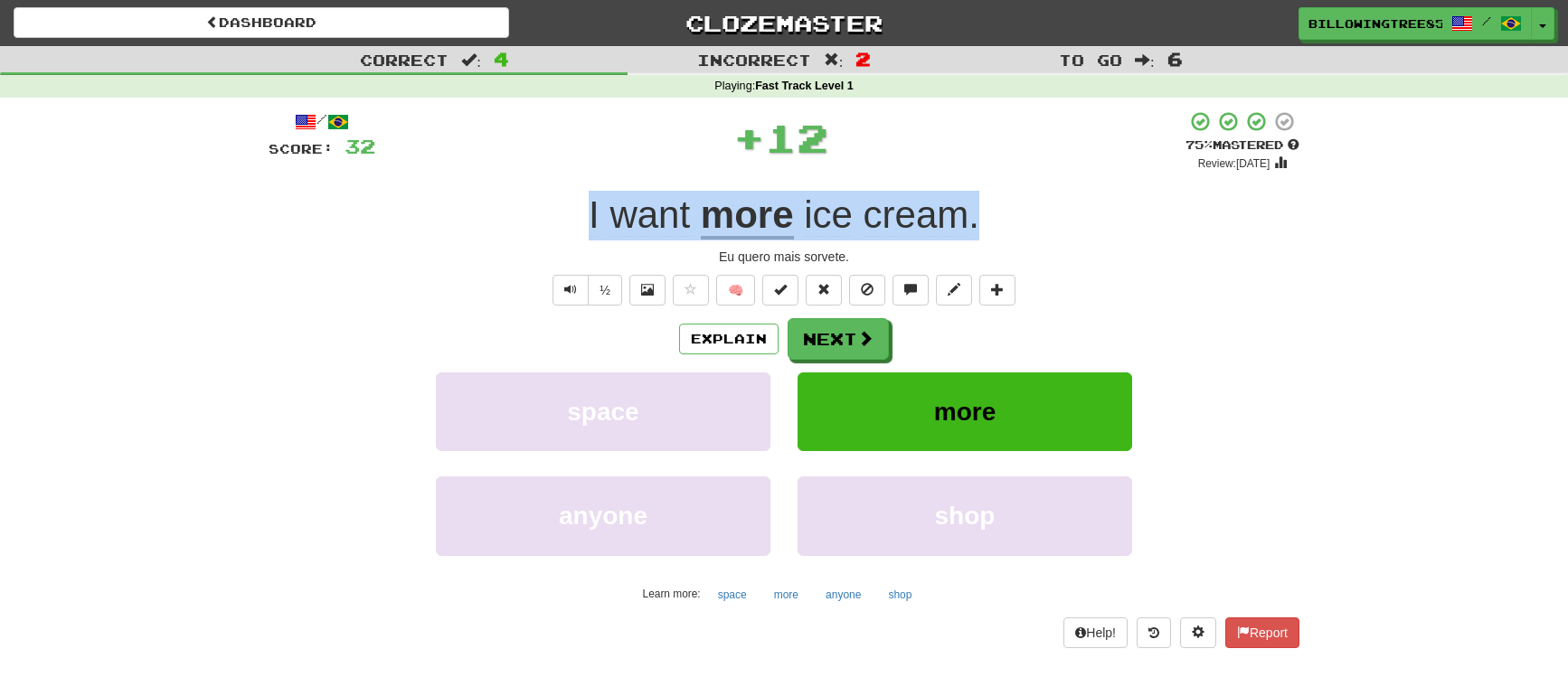
drag, startPoint x: 879, startPoint y: 199, endPoint x: 1021, endPoint y: 200, distance: 142.0
click at [1021, 200] on div "I want more ice cream ." at bounding box center [784, 215] width 1031 height 49
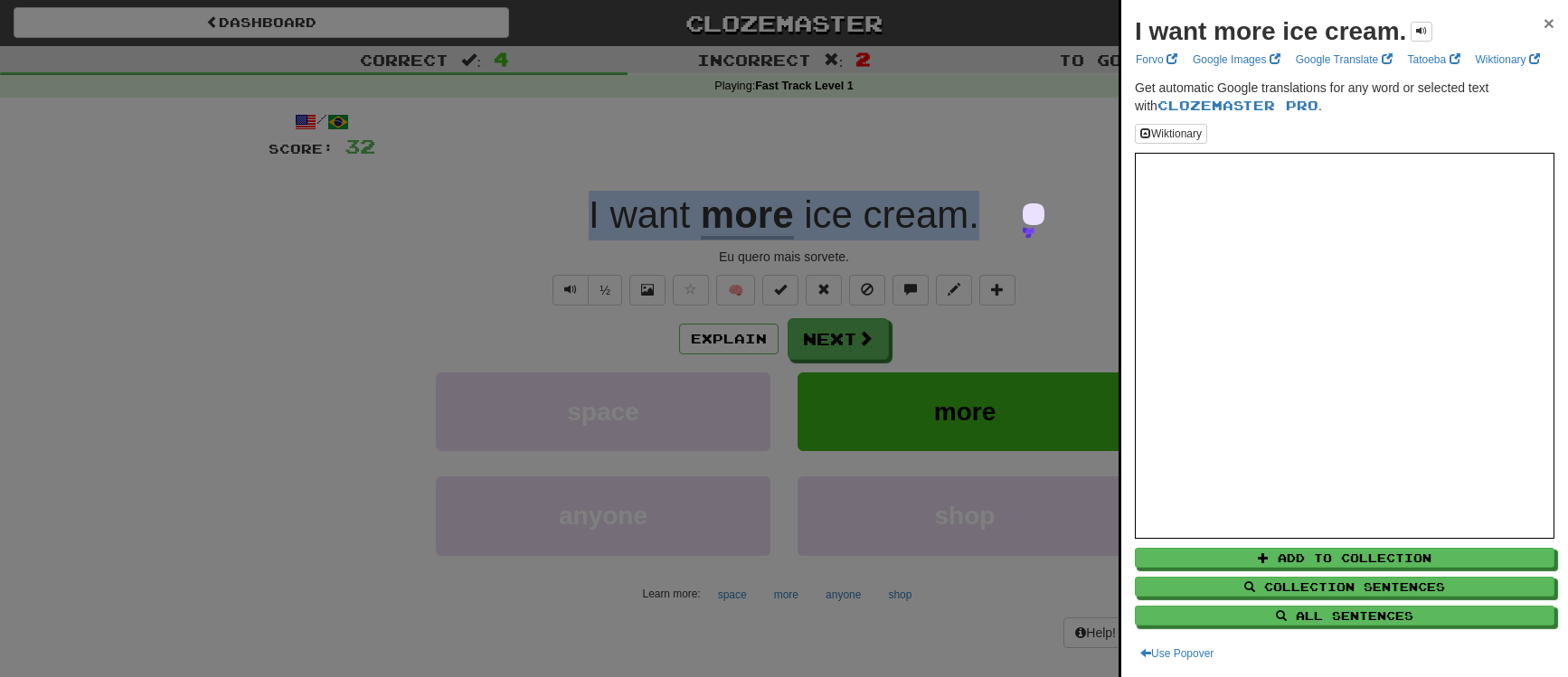
click at [1008, 53] on div at bounding box center [784, 338] width 1568 height 677
click at [977, 28] on div at bounding box center [784, 338] width 1568 height 677
click at [962, 191] on div at bounding box center [784, 338] width 1568 height 677
click at [856, 355] on div at bounding box center [784, 338] width 1568 height 677
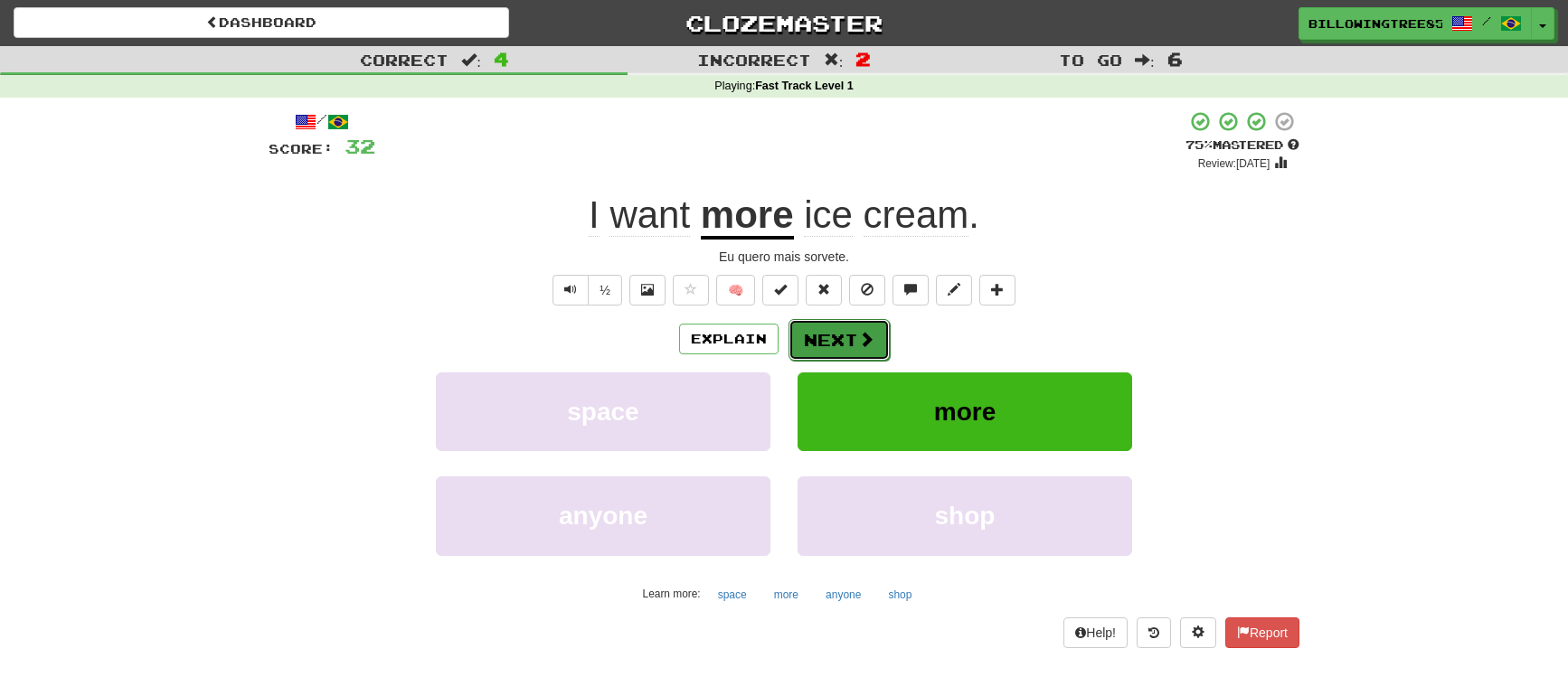
click at [833, 344] on button "Next" at bounding box center [839, 339] width 102 height 41
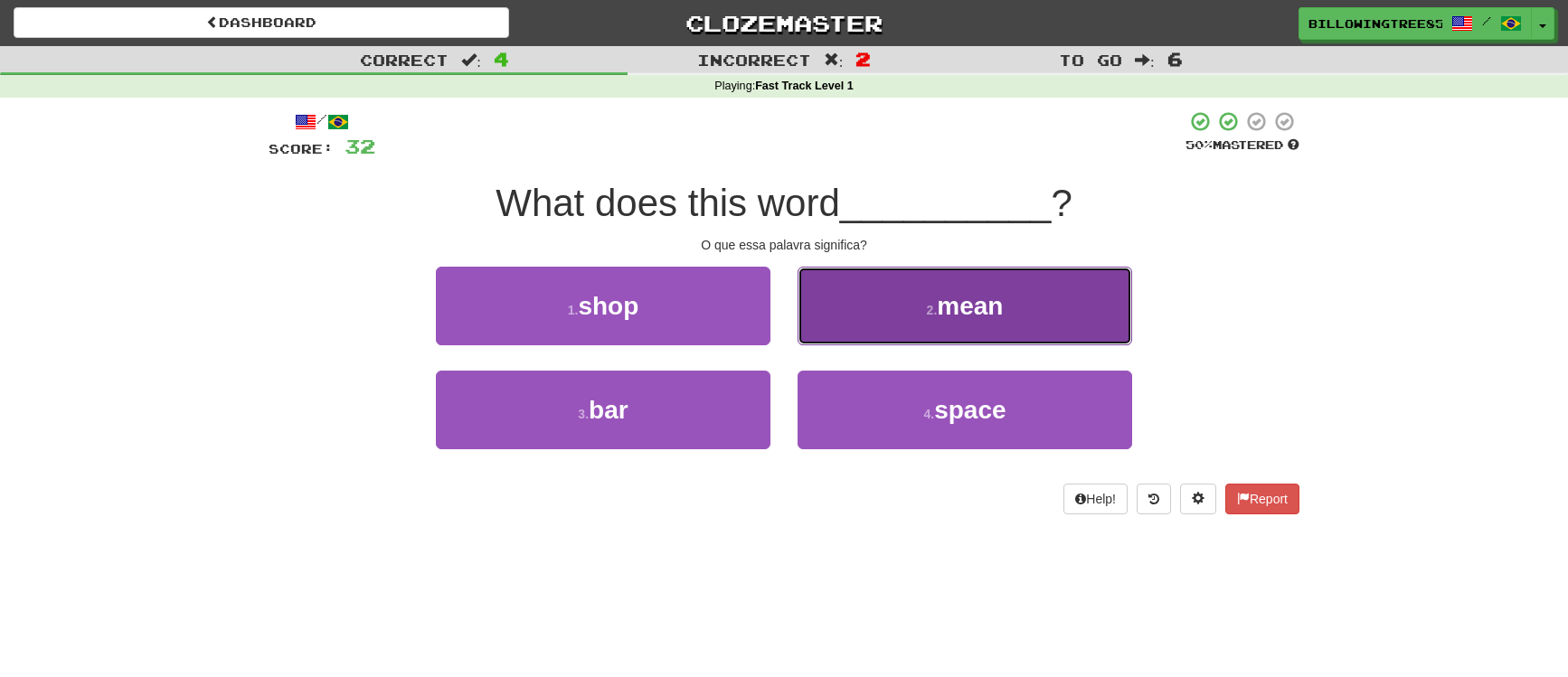
click at [859, 303] on button "2 . mean" at bounding box center [964, 306] width 334 height 79
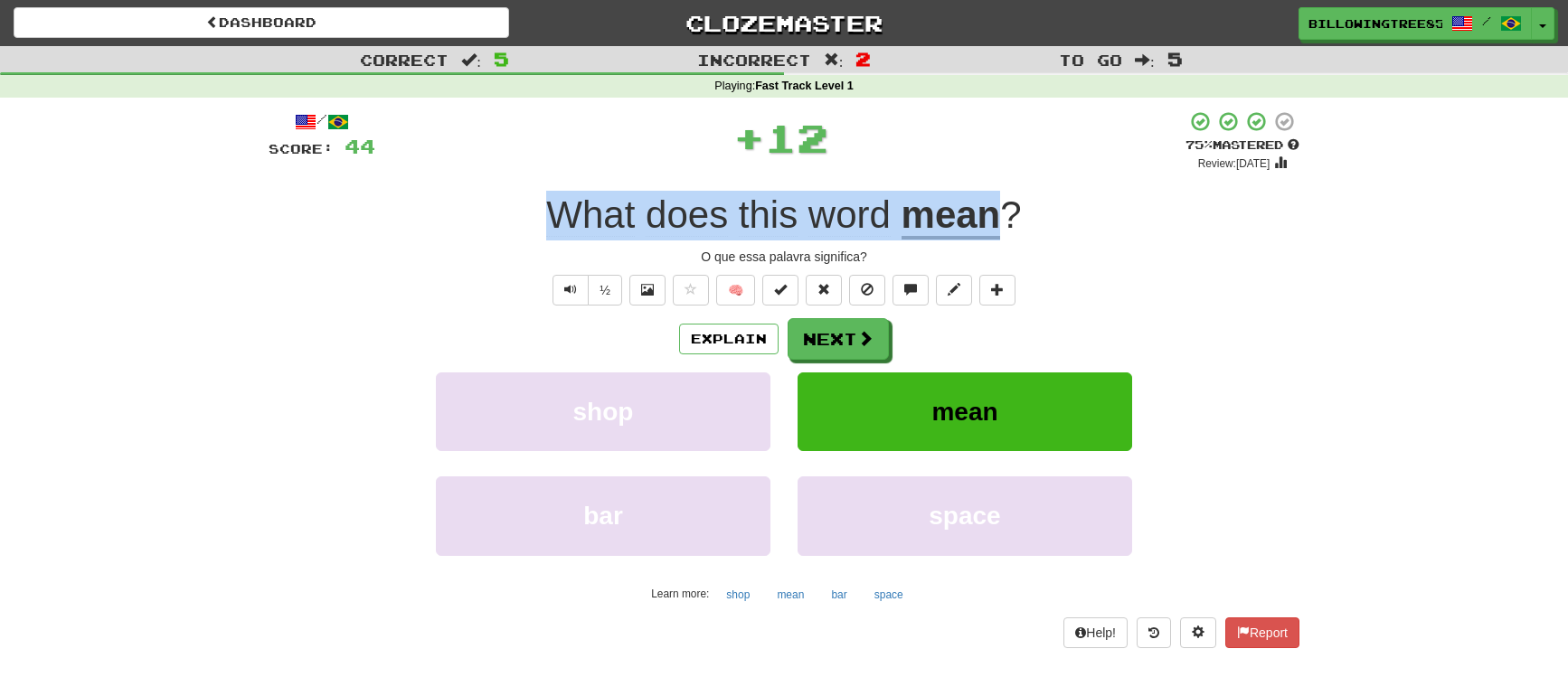
drag, startPoint x: 535, startPoint y: 213, endPoint x: 1001, endPoint y: 220, distance: 466.1
click at [1001, 220] on div "What does this word mean ?" at bounding box center [784, 215] width 1031 height 49
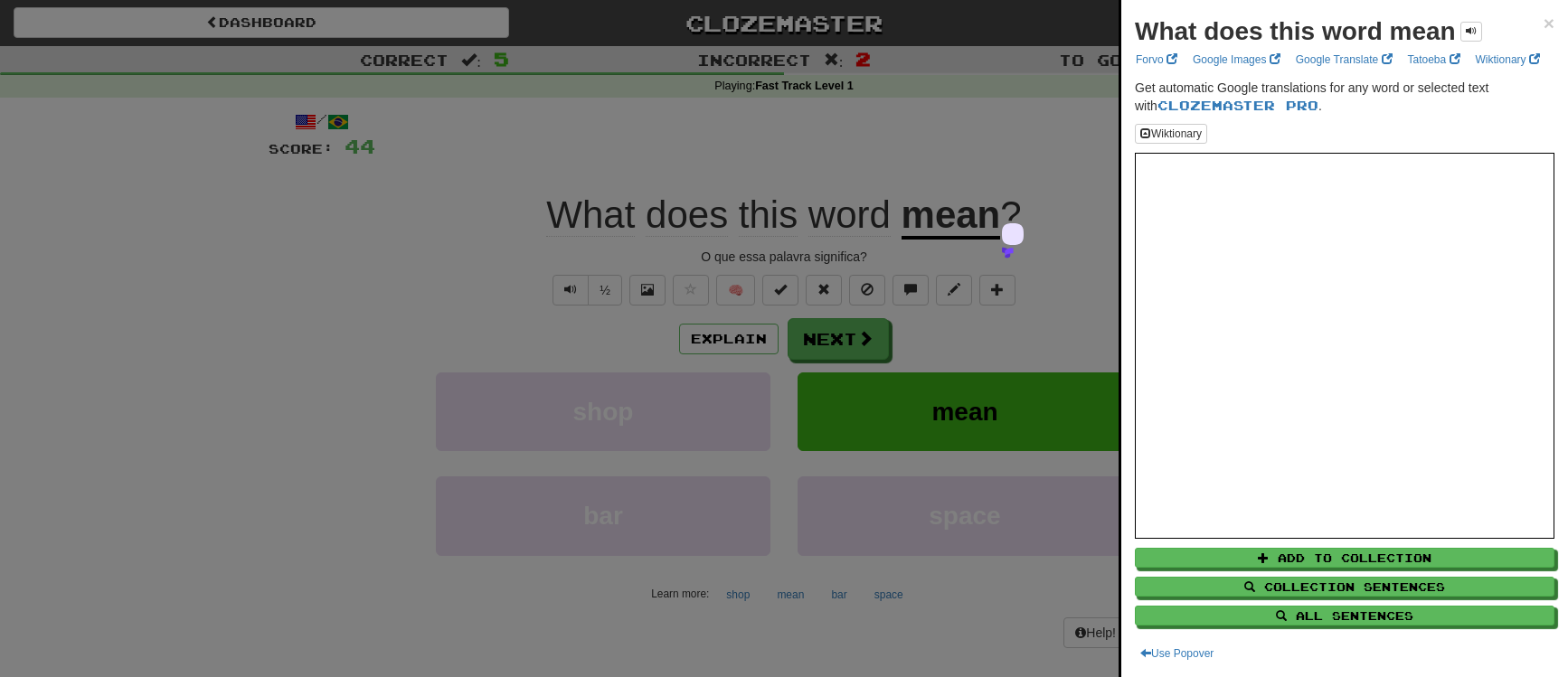
click at [985, 299] on div at bounding box center [784, 338] width 1568 height 677
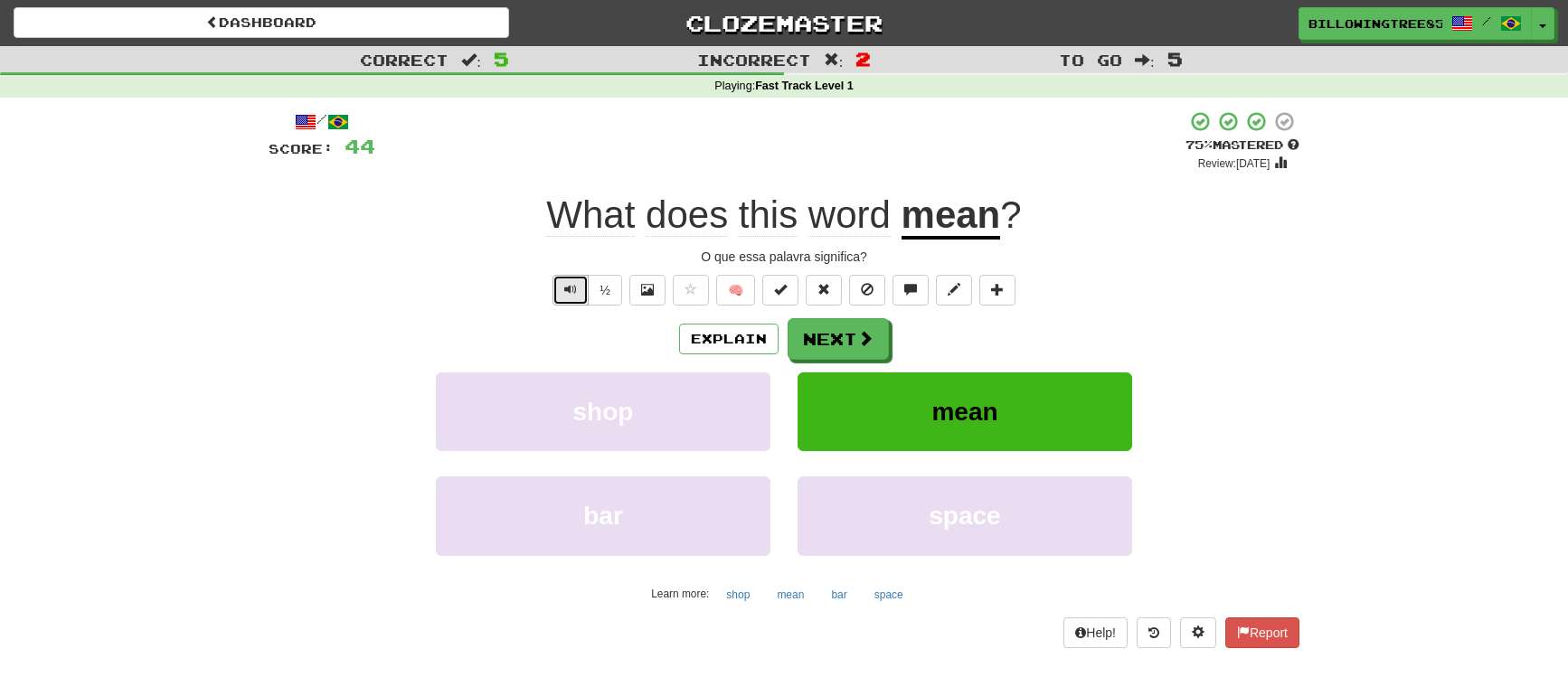
click at [558, 298] on button "Text-to-speech controls" at bounding box center [570, 290] width 36 height 31
click at [568, 298] on button "Text-to-speech controls" at bounding box center [570, 290] width 36 height 31
click at [833, 345] on button "Next" at bounding box center [839, 339] width 102 height 41
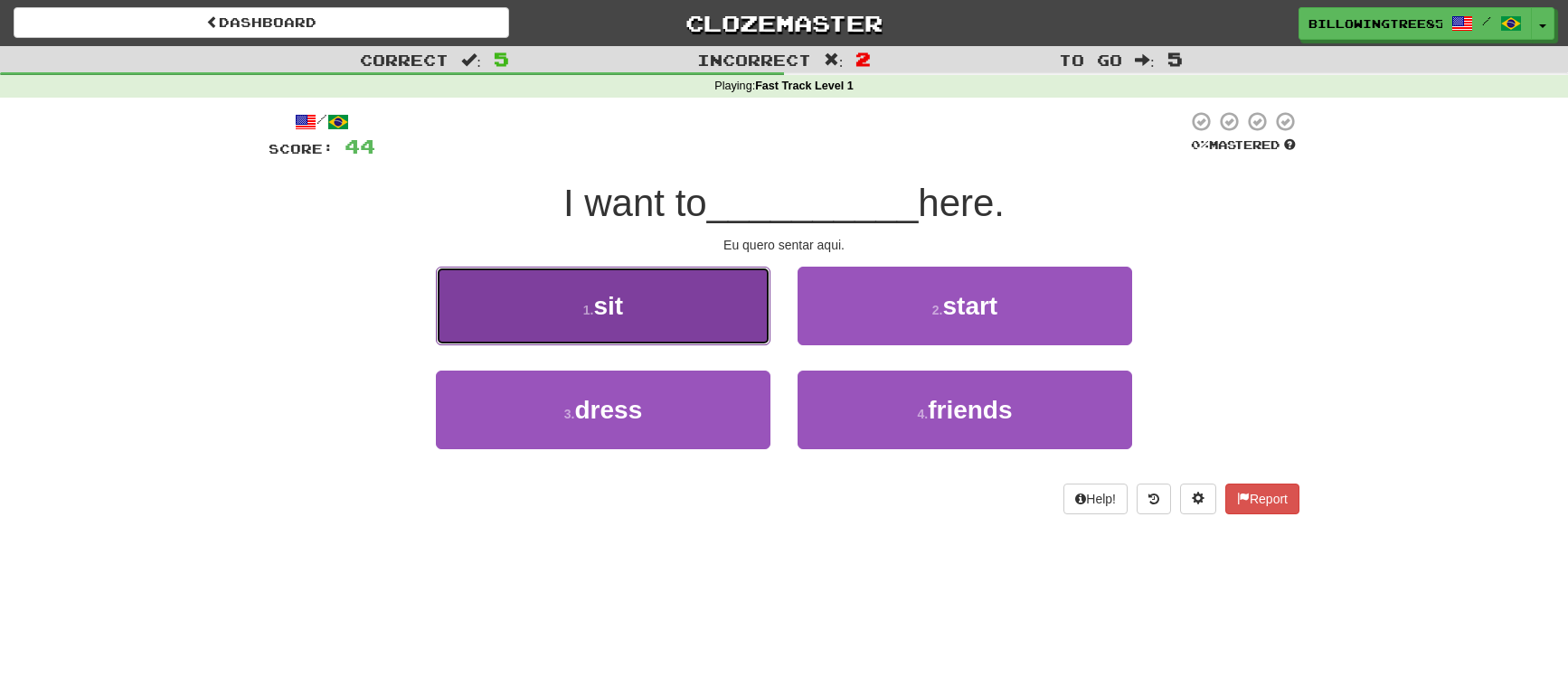
click at [650, 320] on button "1 . sit" at bounding box center [603, 306] width 334 height 79
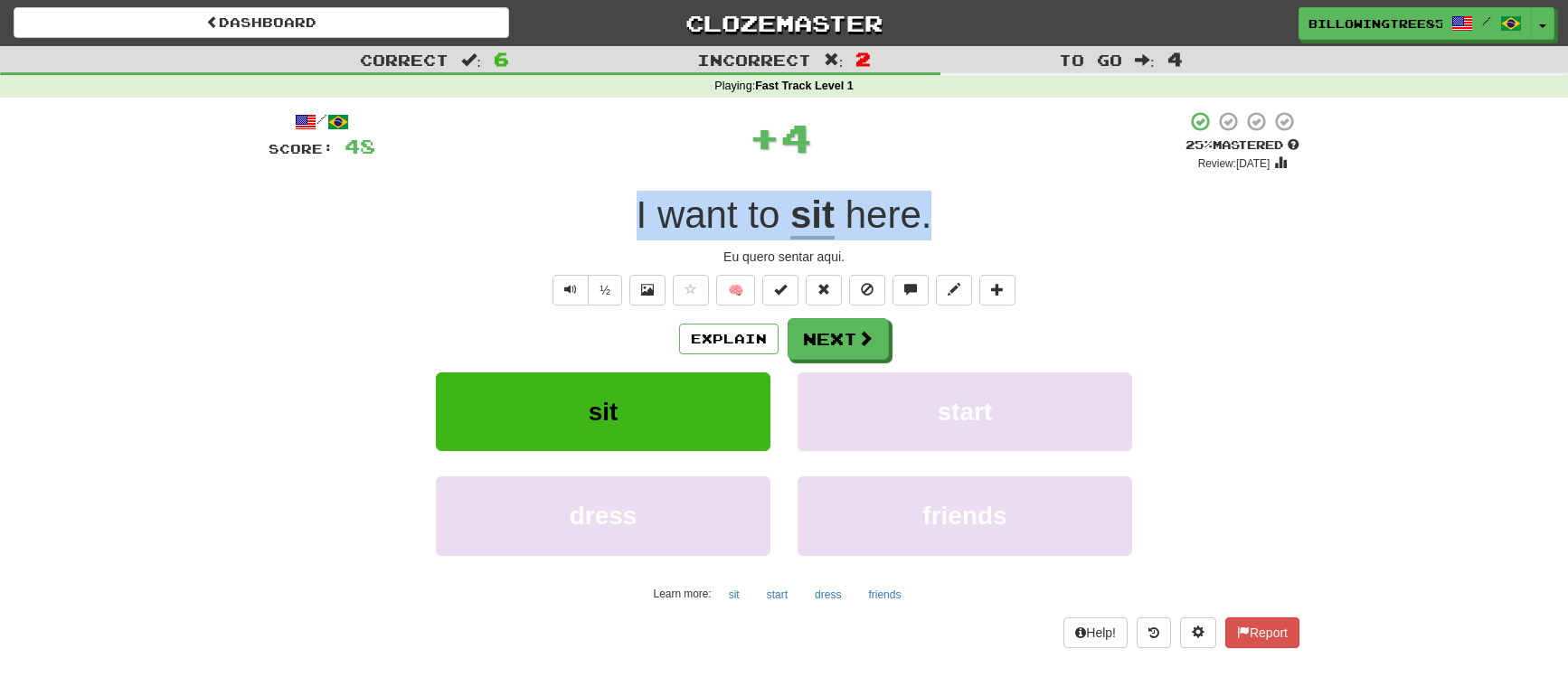
drag, startPoint x: 617, startPoint y: 210, endPoint x: 942, endPoint y: 217, distance: 325.1
click at [942, 217] on div "I want to sit here ." at bounding box center [784, 215] width 1031 height 49
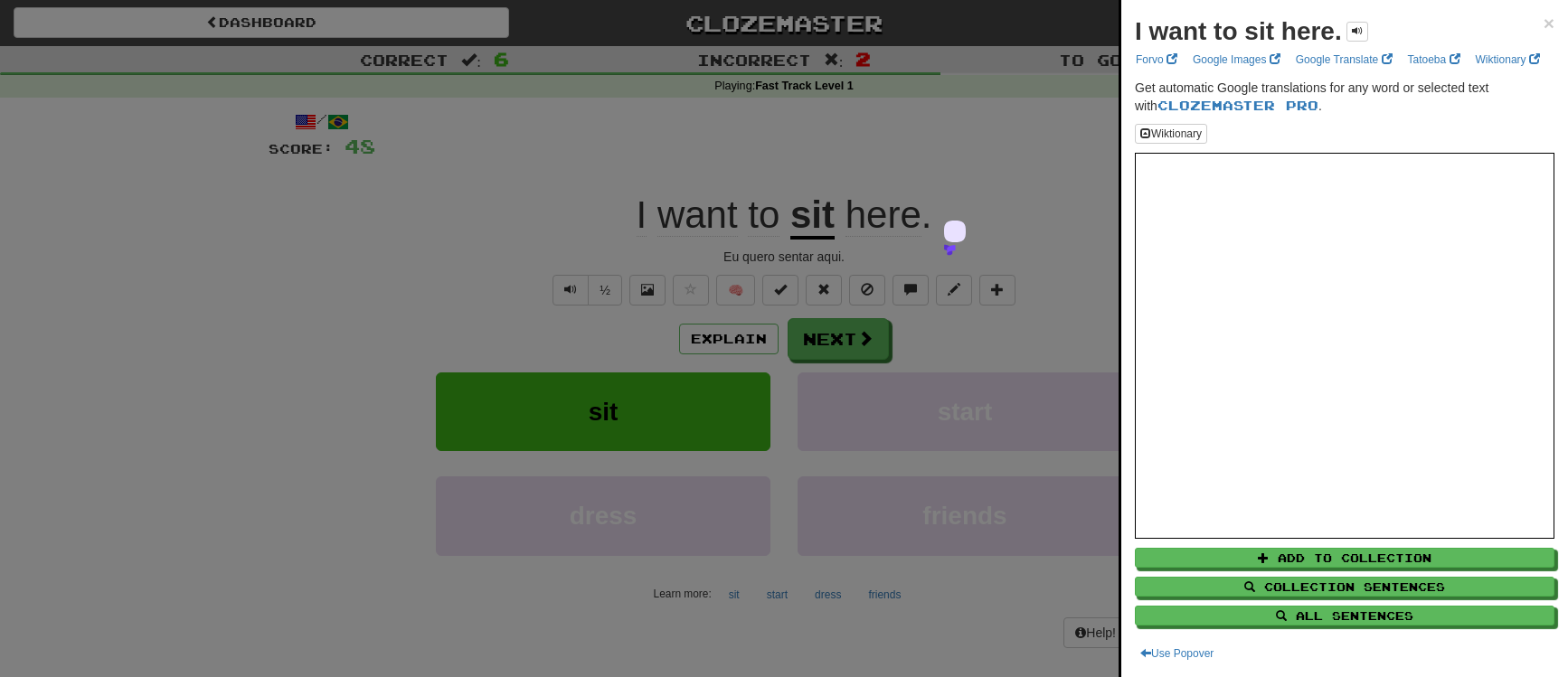
click at [366, 192] on div at bounding box center [784, 338] width 1568 height 677
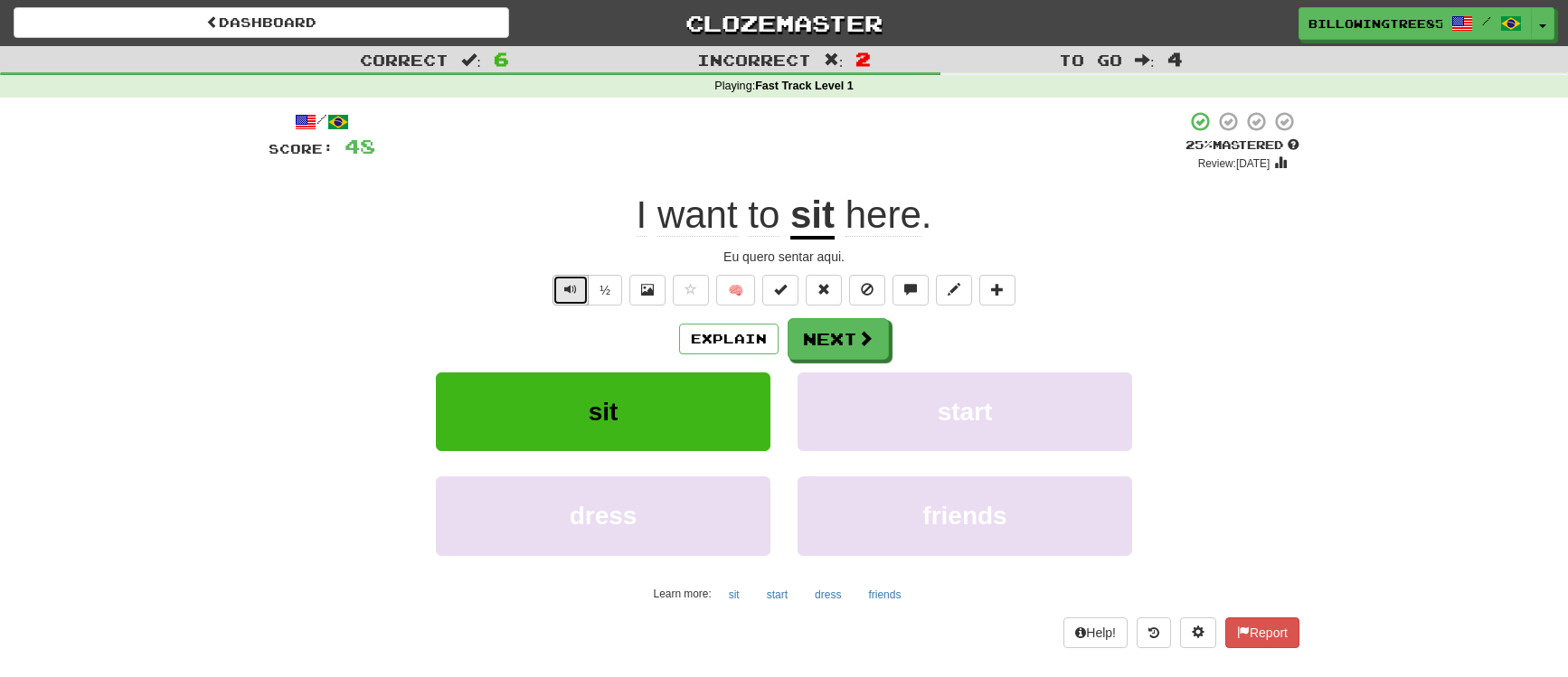
click at [558, 293] on button "Text-to-speech controls" at bounding box center [570, 290] width 36 height 31
click at [838, 333] on button "Next" at bounding box center [839, 339] width 102 height 41
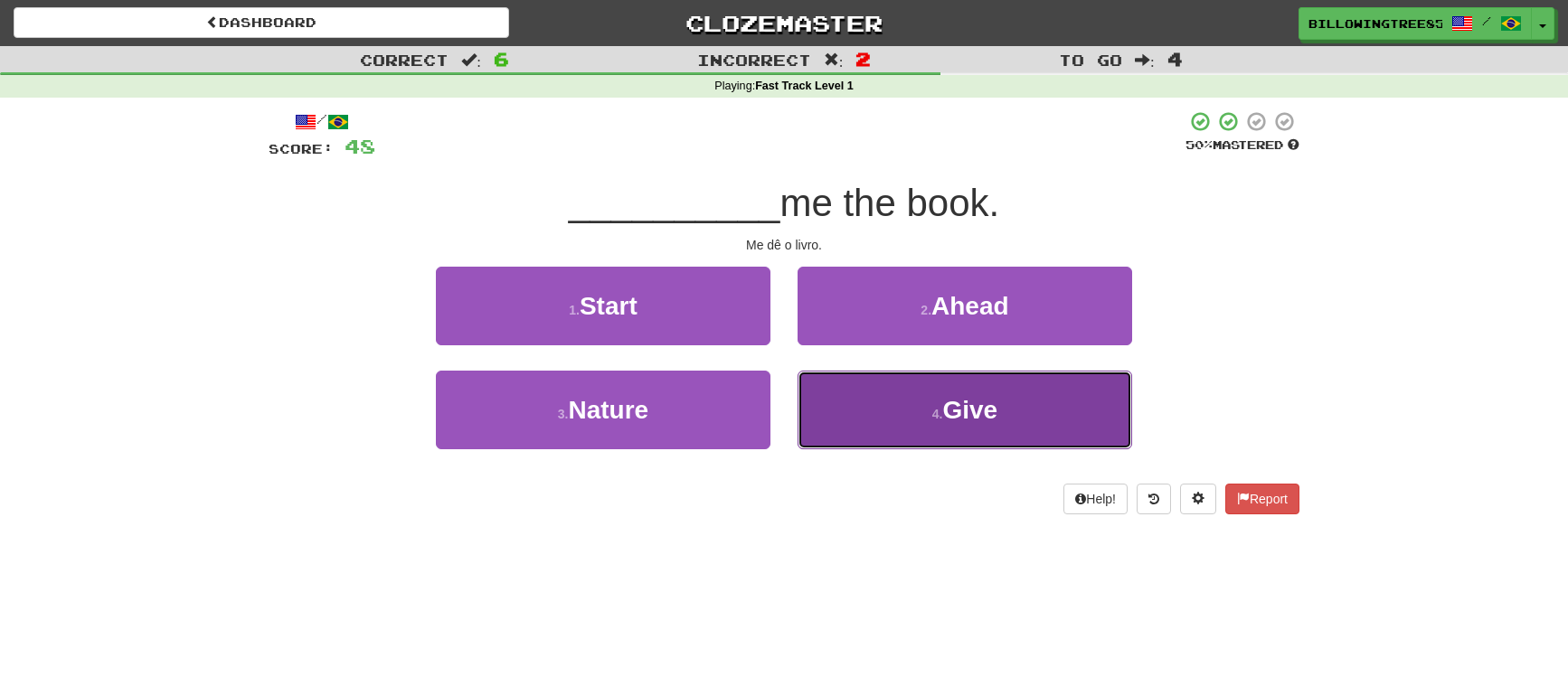
click at [940, 407] on small "4 ." at bounding box center [938, 414] width 11 height 15
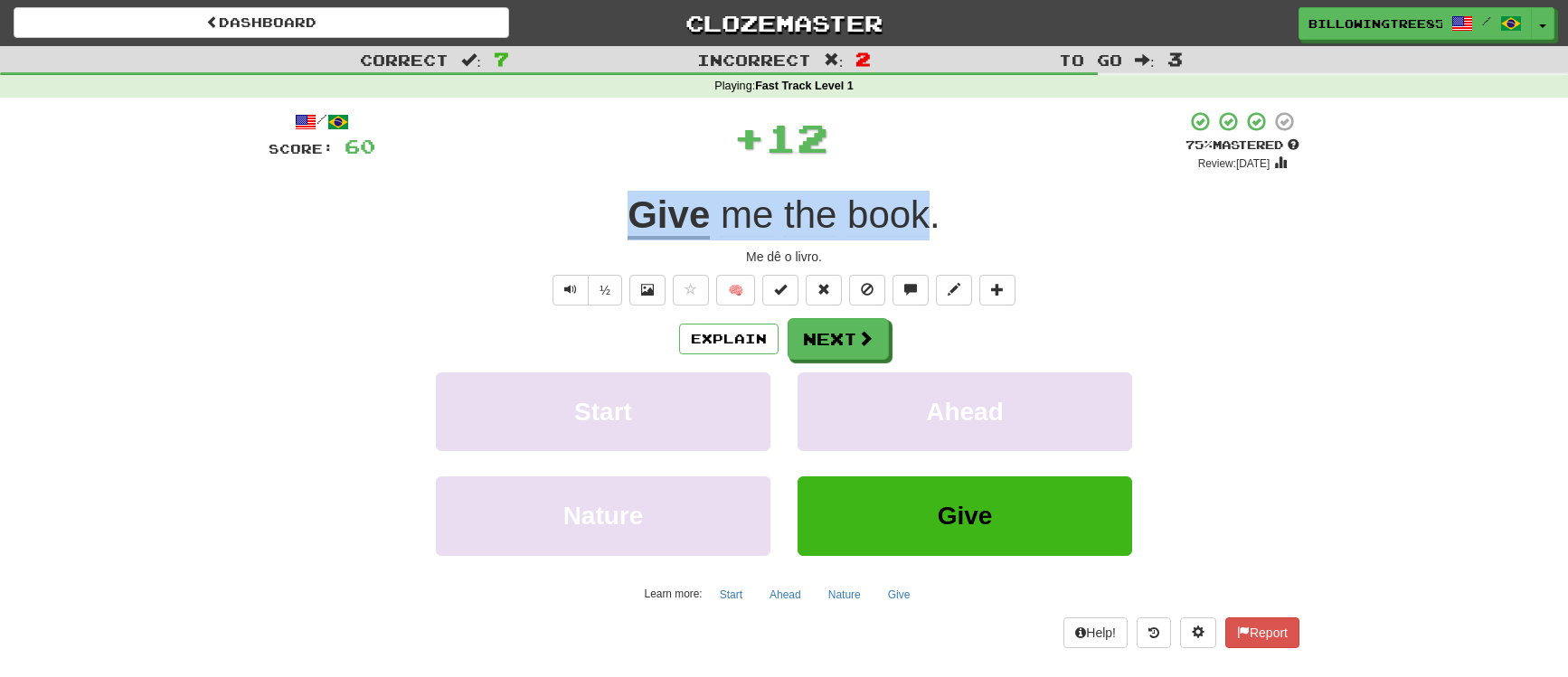
drag, startPoint x: 609, startPoint y: 208, endPoint x: 926, endPoint y: 221, distance: 317.3
click at [926, 221] on div "Give me the book ." at bounding box center [784, 215] width 1031 height 49
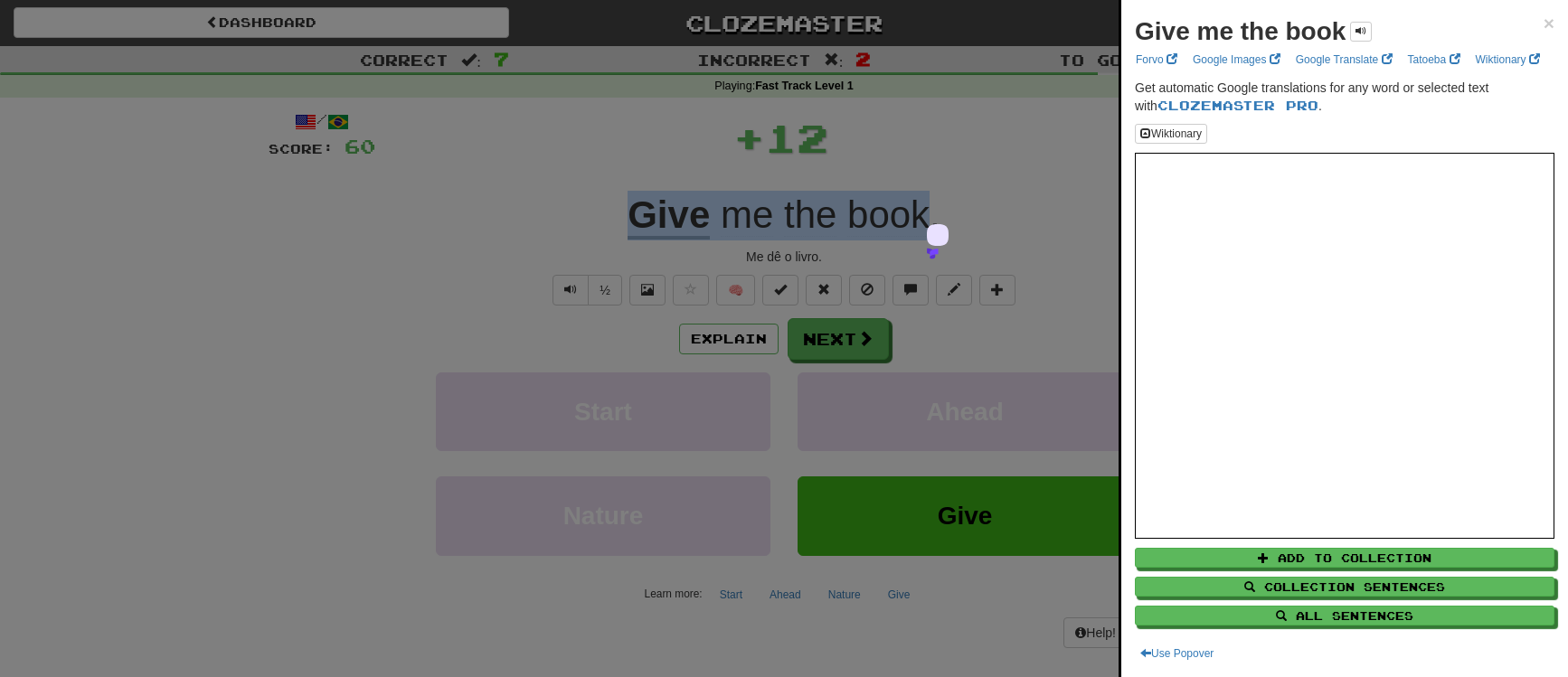
click at [582, 290] on div at bounding box center [784, 338] width 1568 height 677
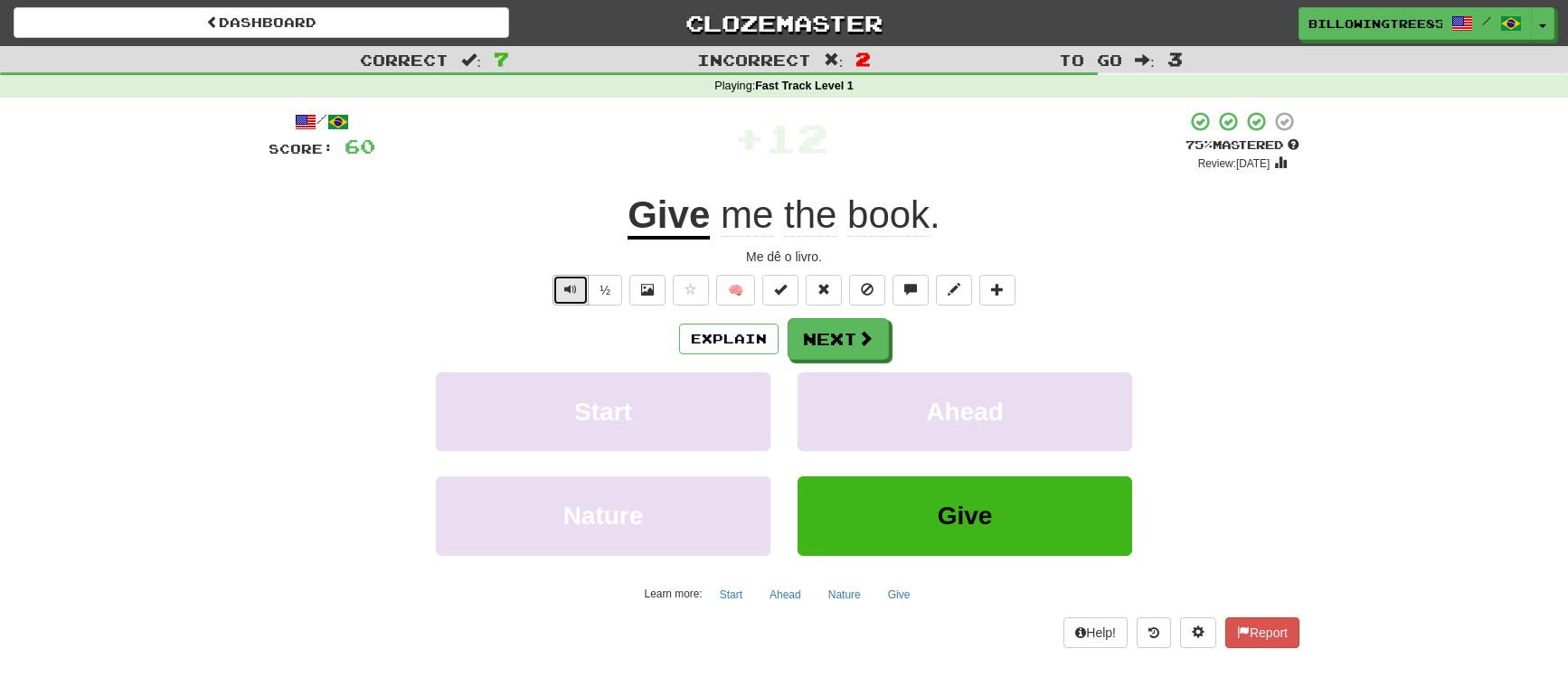
click at [568, 293] on span "Text-to-speech controls" at bounding box center [571, 289] width 13 height 13
click at [284, 348] on div "Explain Next" at bounding box center [784, 338] width 1031 height 41
click at [1005, 4] on div "Dashboard Clozemaster BillowingTree8594 / Toggle Dropdown Dashboard Leaderboard…" at bounding box center [784, 19] width 1568 height 39
click at [846, 344] on button "Next" at bounding box center [839, 339] width 102 height 41
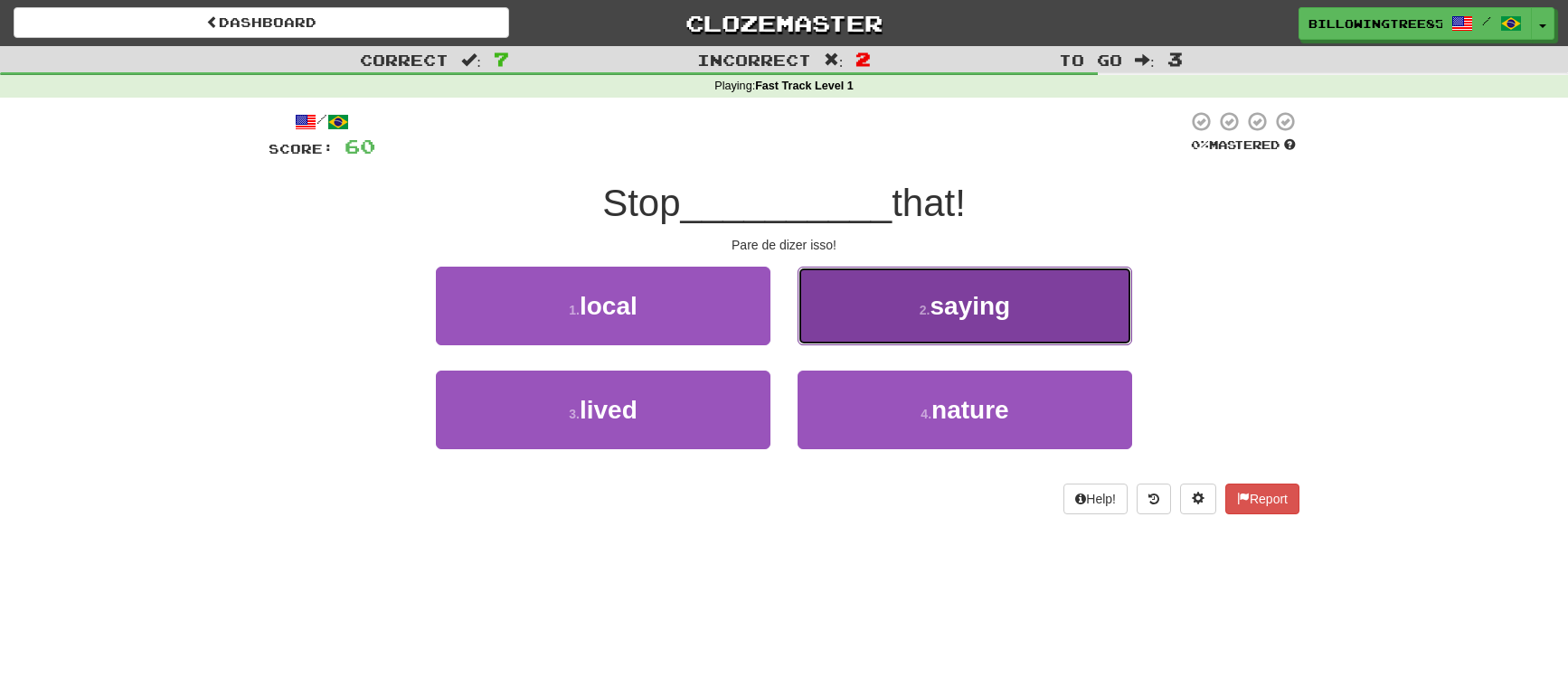
click at [932, 320] on button "2 . saying" at bounding box center [964, 306] width 334 height 79
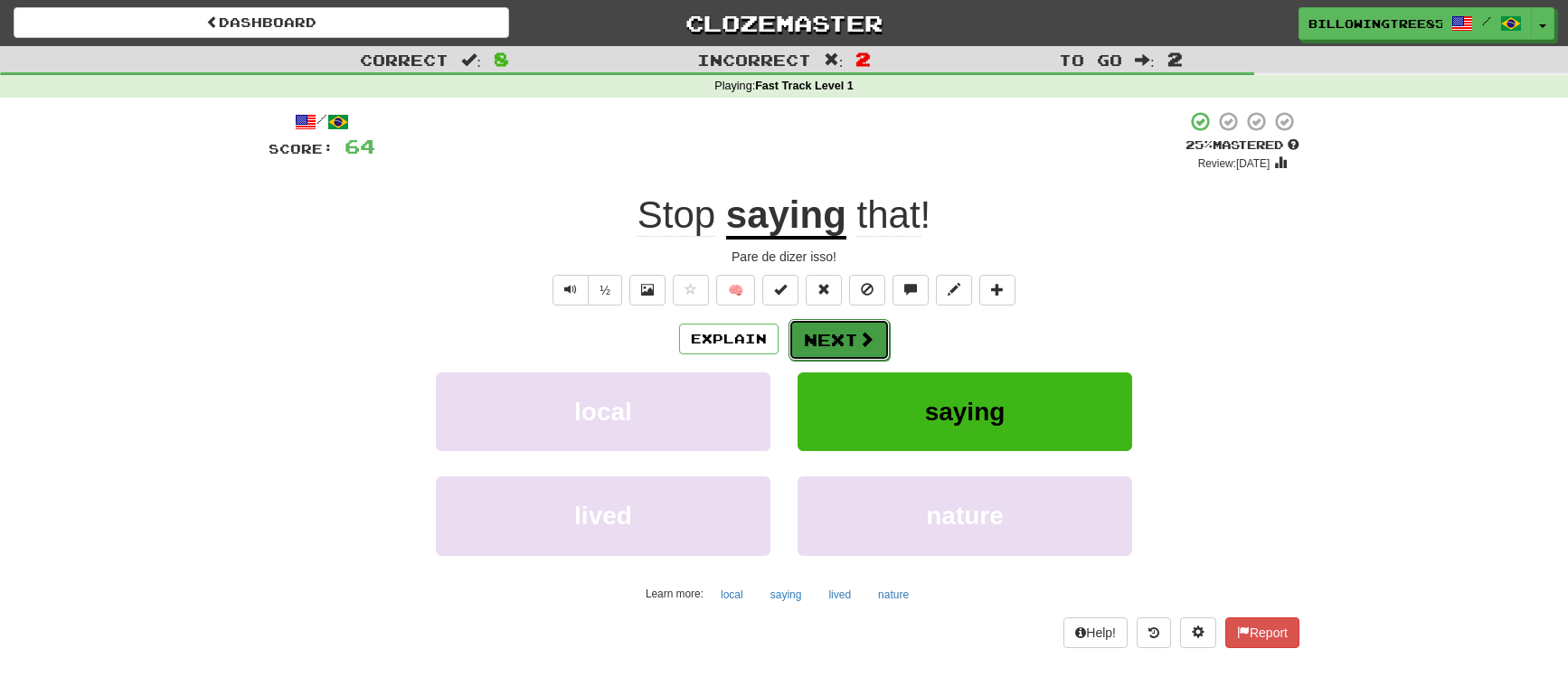
click at [834, 340] on button "Next" at bounding box center [839, 339] width 102 height 41
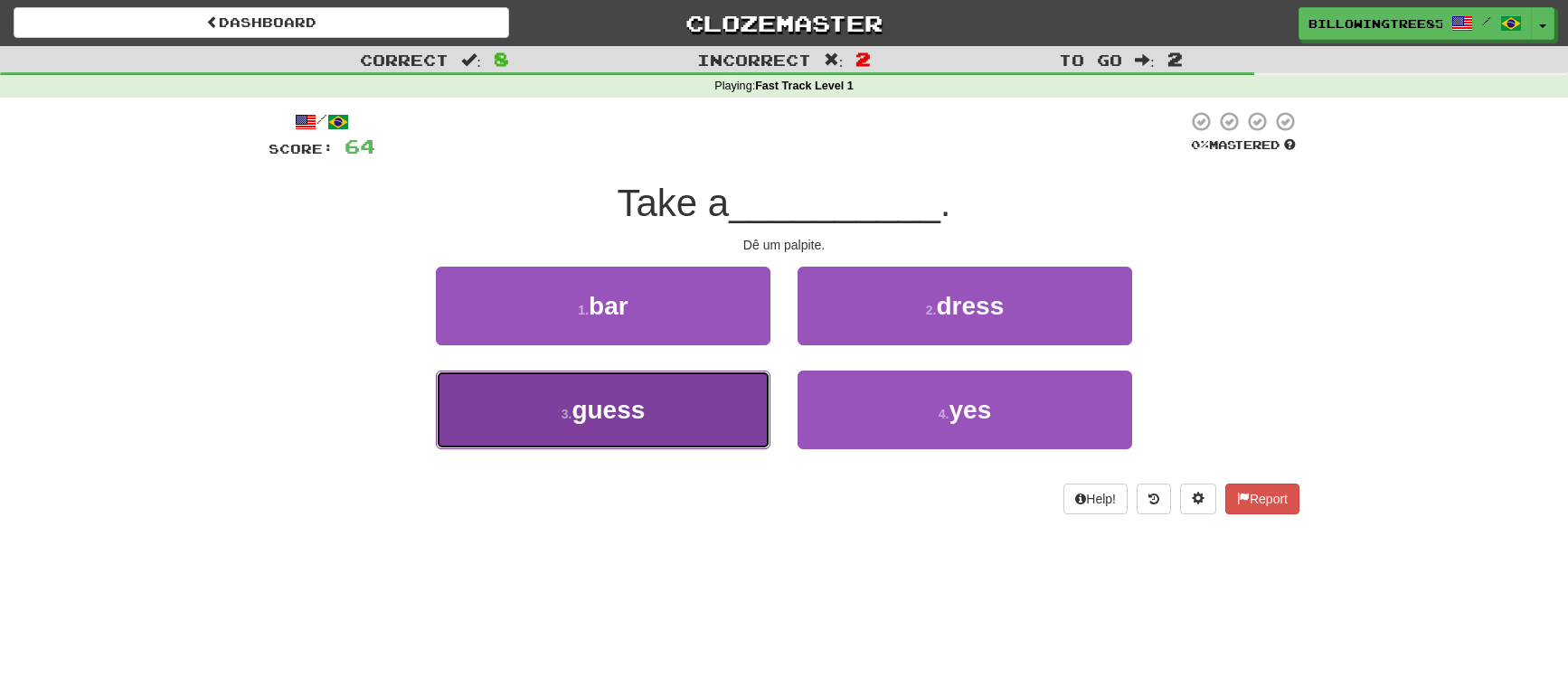
click at [724, 416] on button "3 . guess" at bounding box center [603, 410] width 334 height 79
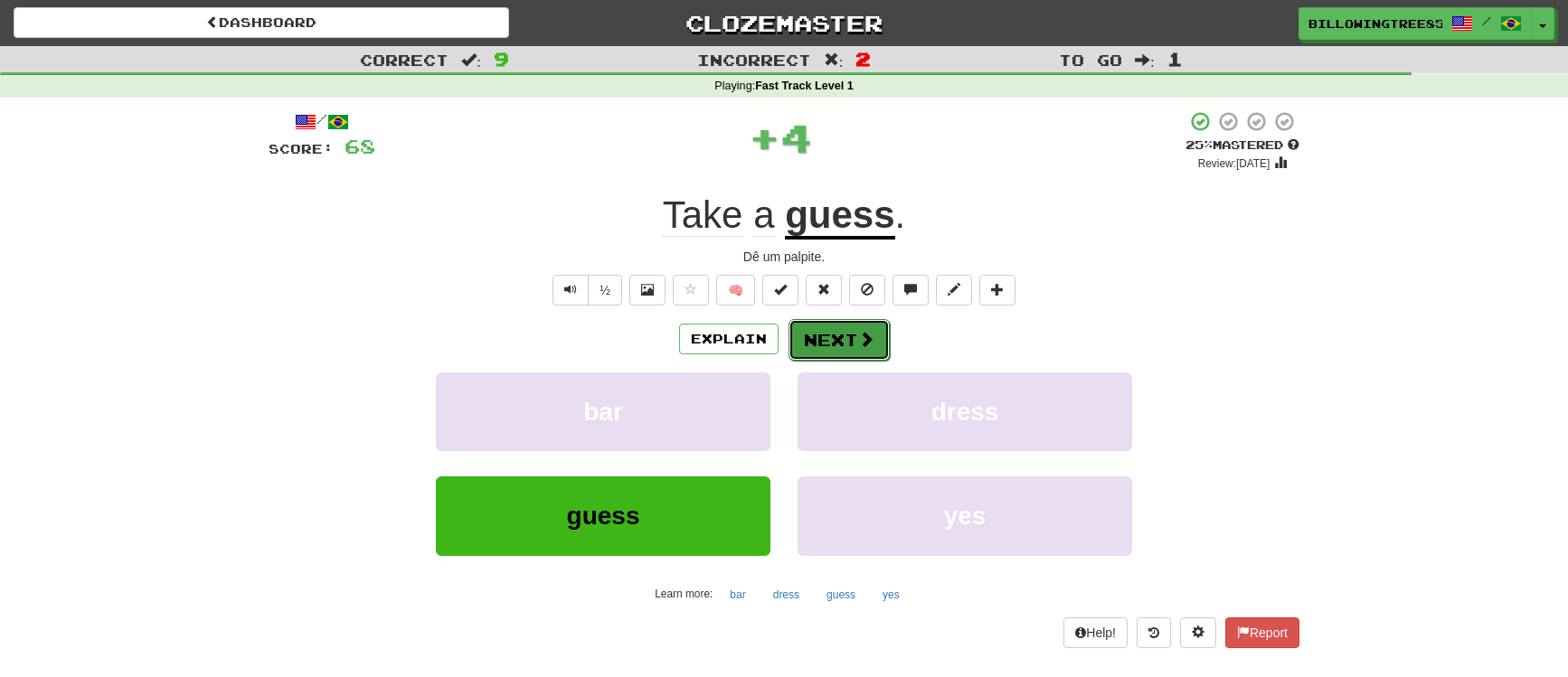
click at [814, 340] on button "Next" at bounding box center [839, 339] width 102 height 41
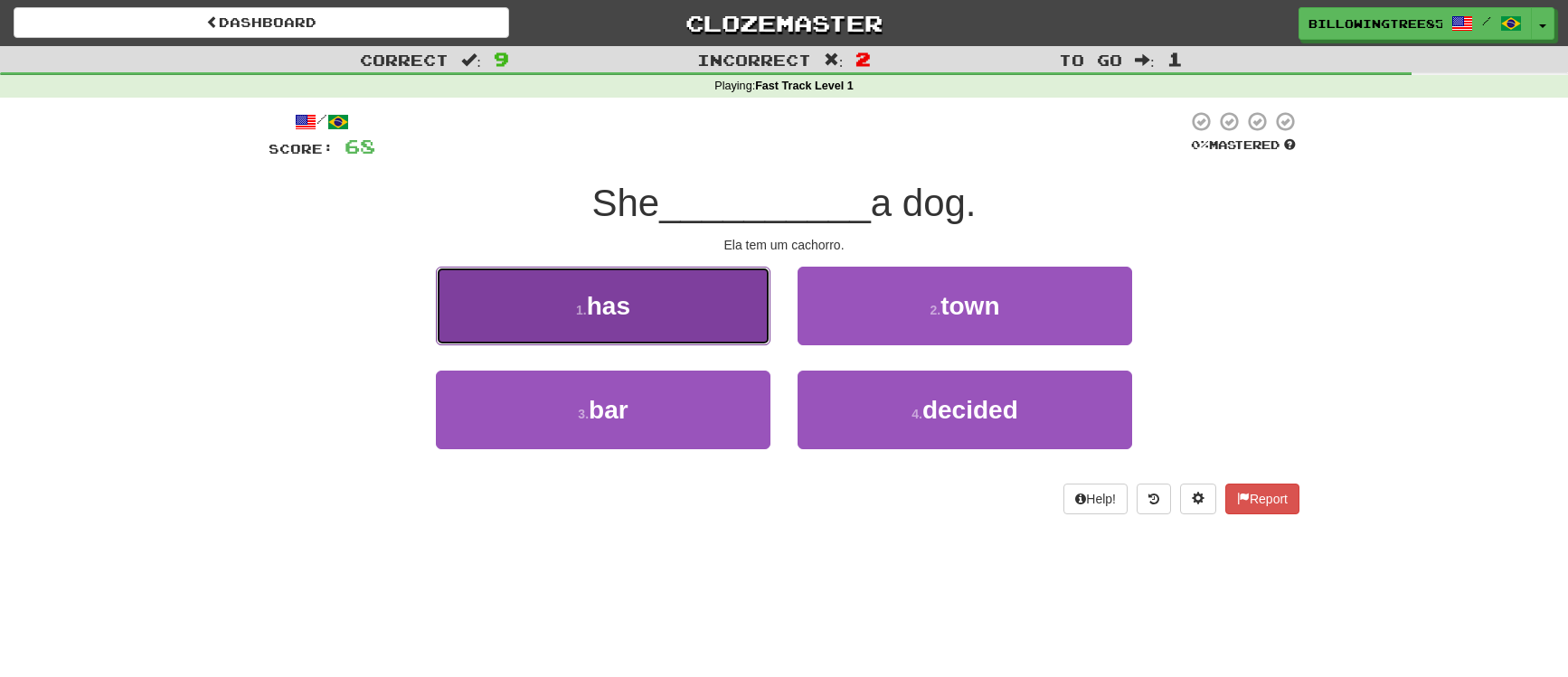
click at [675, 330] on button "1 . has" at bounding box center [603, 306] width 334 height 79
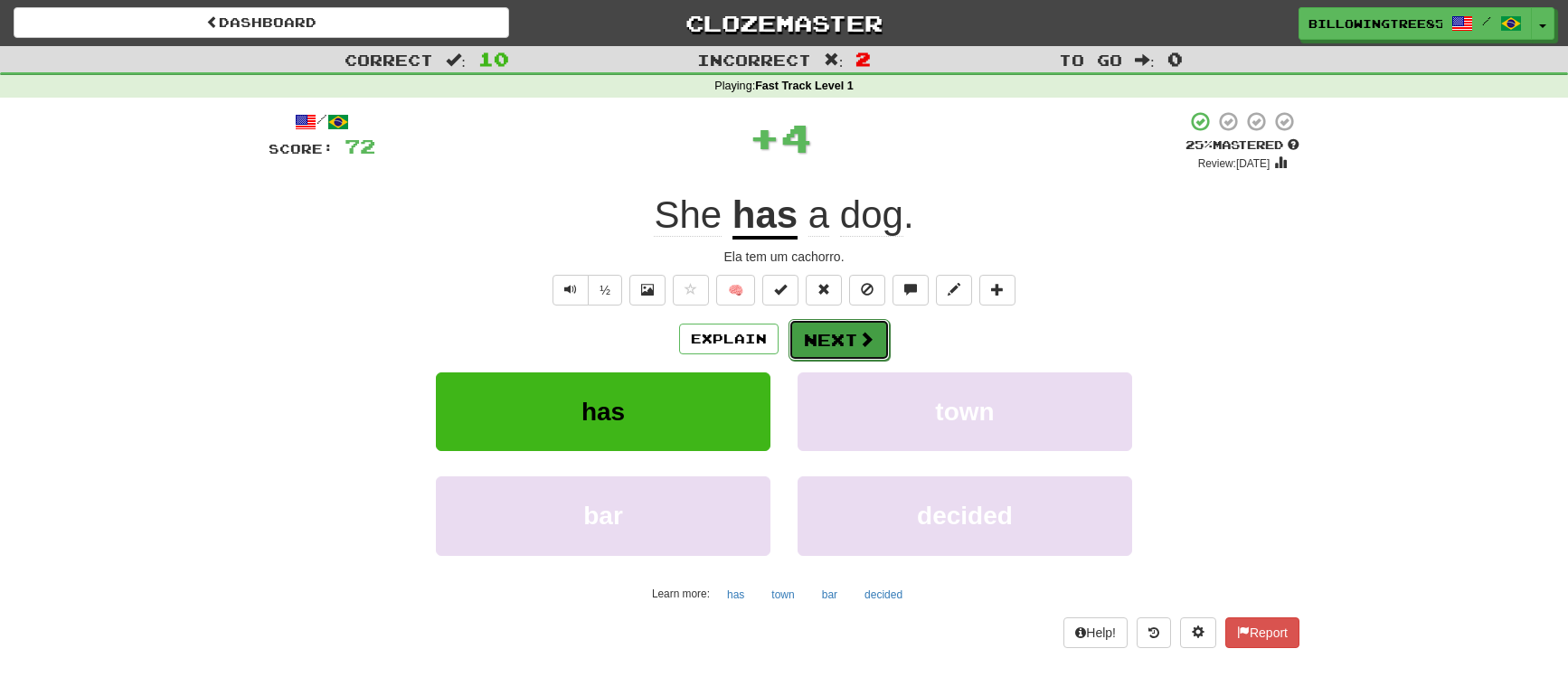
click at [849, 348] on button "Next" at bounding box center [839, 339] width 102 height 41
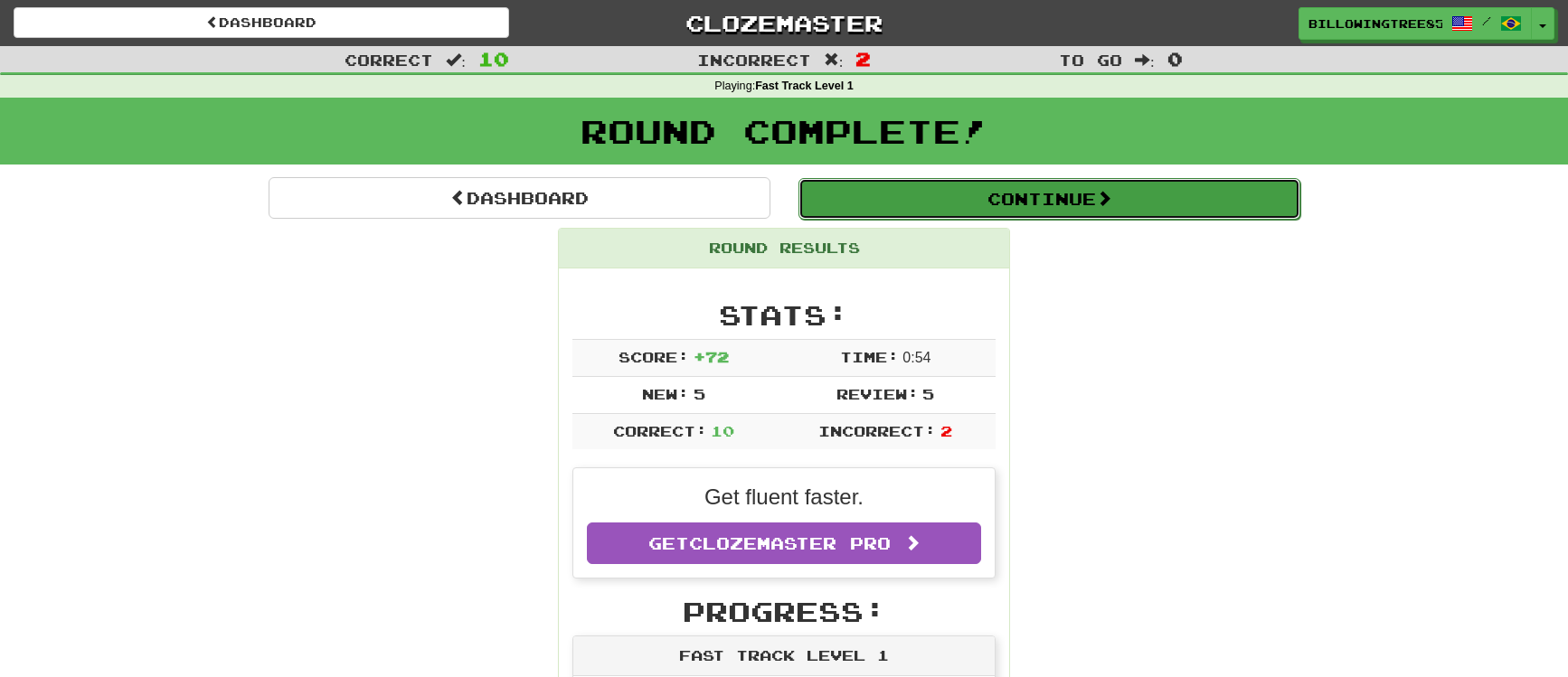
click at [935, 201] on button "Continue" at bounding box center [1049, 198] width 502 height 41
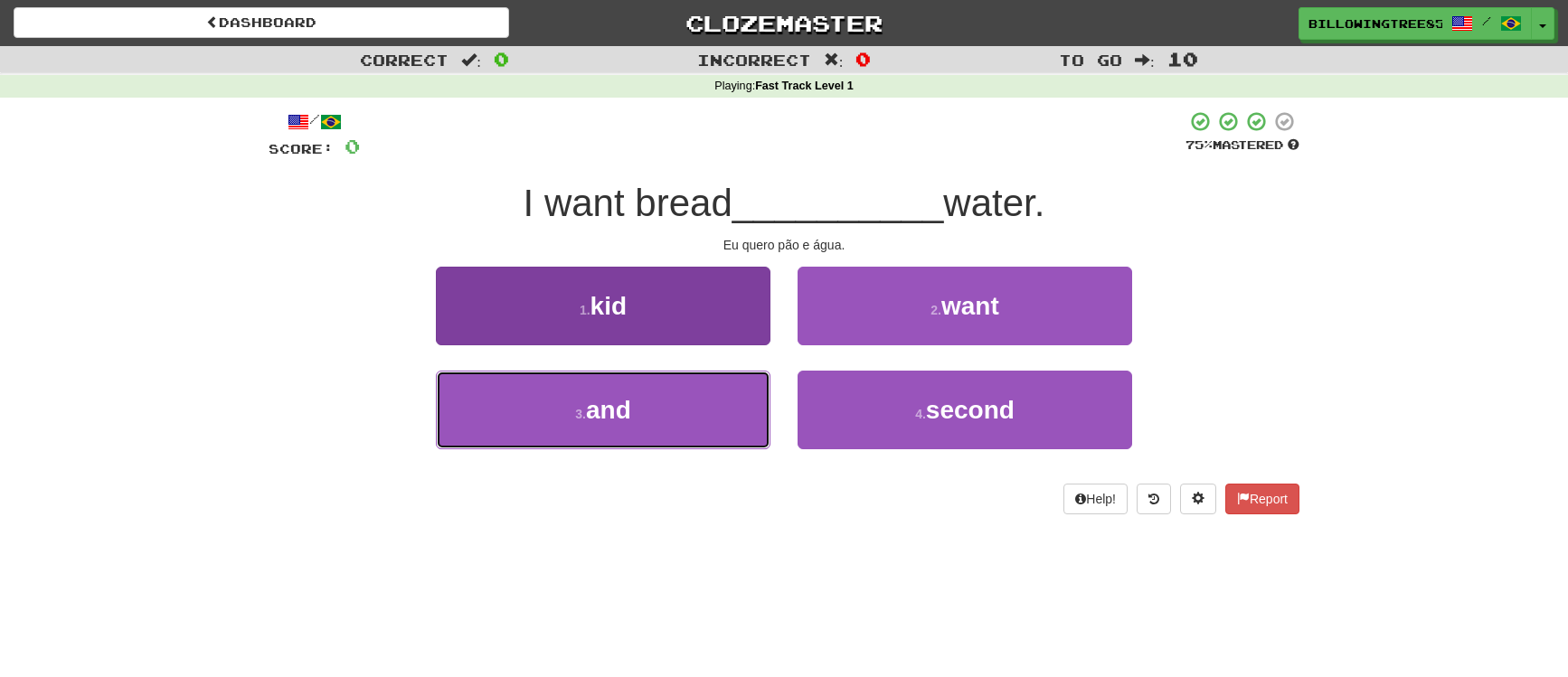
click at [692, 390] on button "3 . and" at bounding box center [603, 410] width 334 height 79
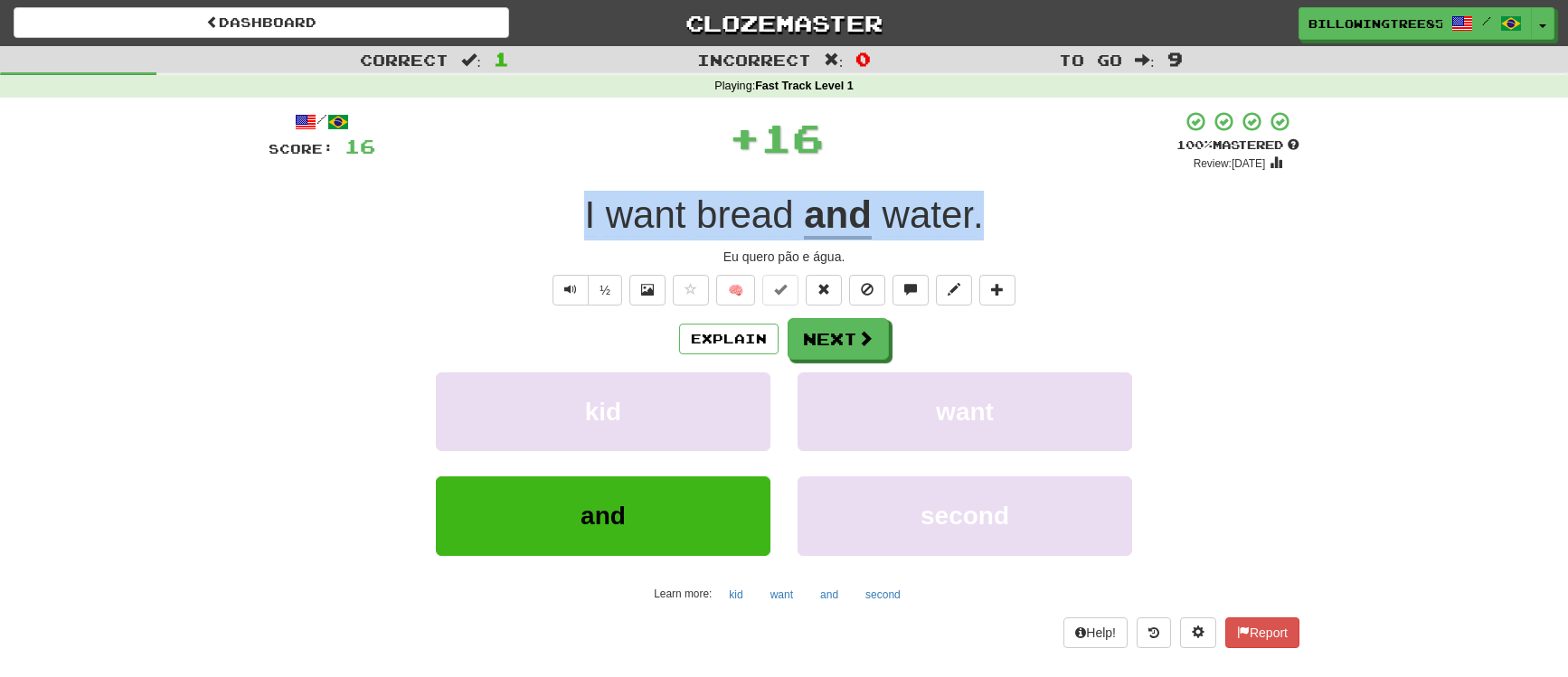
drag, startPoint x: 669, startPoint y: 211, endPoint x: 1049, endPoint y: 235, distance: 380.8
click at [1049, 235] on div "I want bread and water ." at bounding box center [784, 215] width 1031 height 49
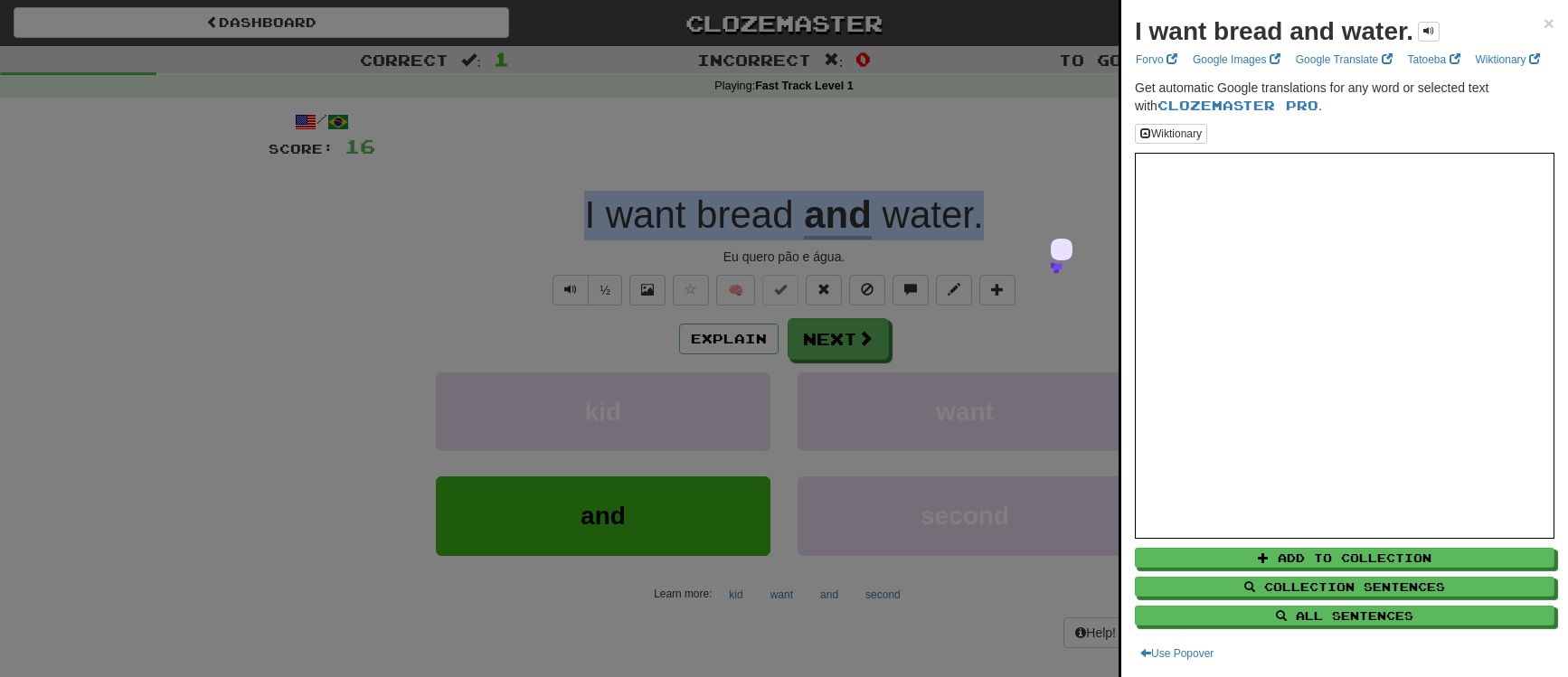
drag, startPoint x: 948, startPoint y: 55, endPoint x: 822, endPoint y: 392, distance: 359.8
click at [948, 57] on div at bounding box center [784, 338] width 1568 height 677
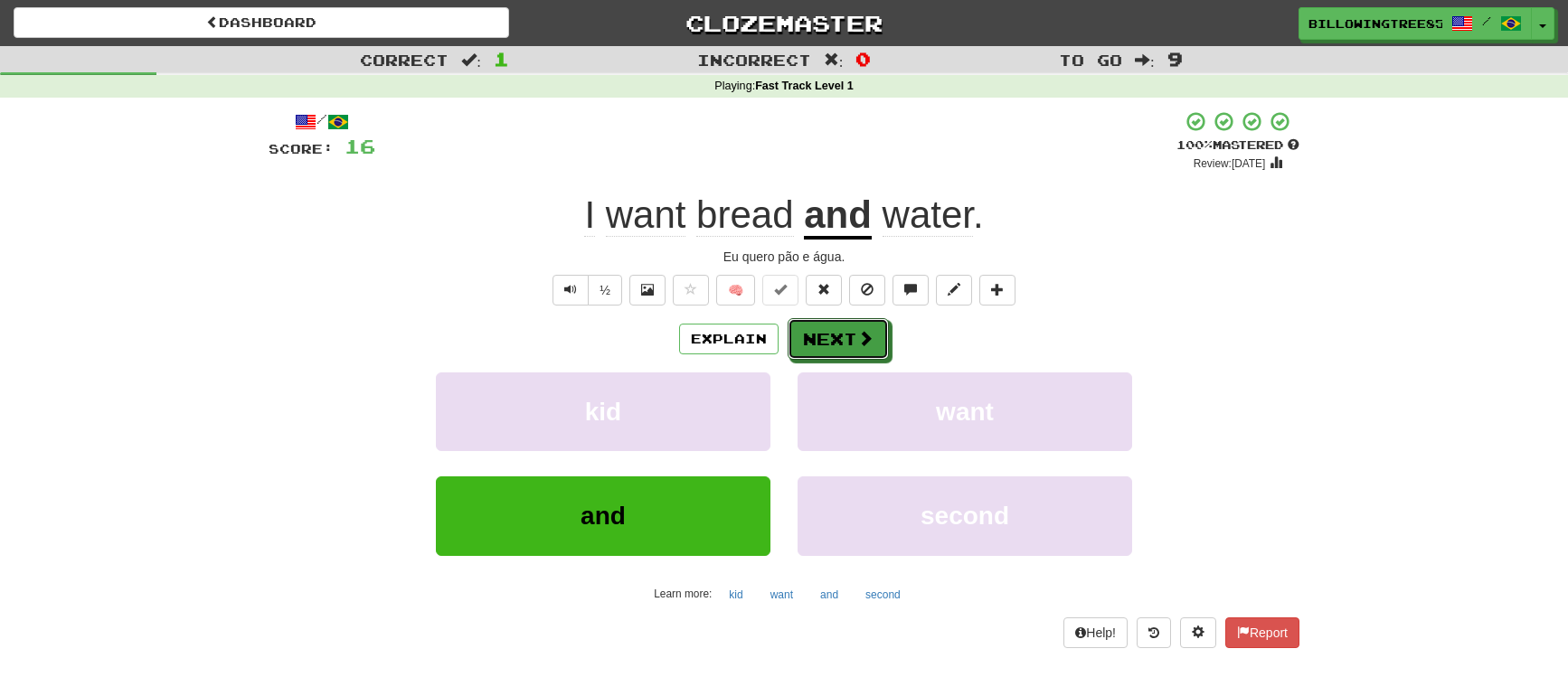
click at [833, 347] on button "Next" at bounding box center [839, 338] width 102 height 41
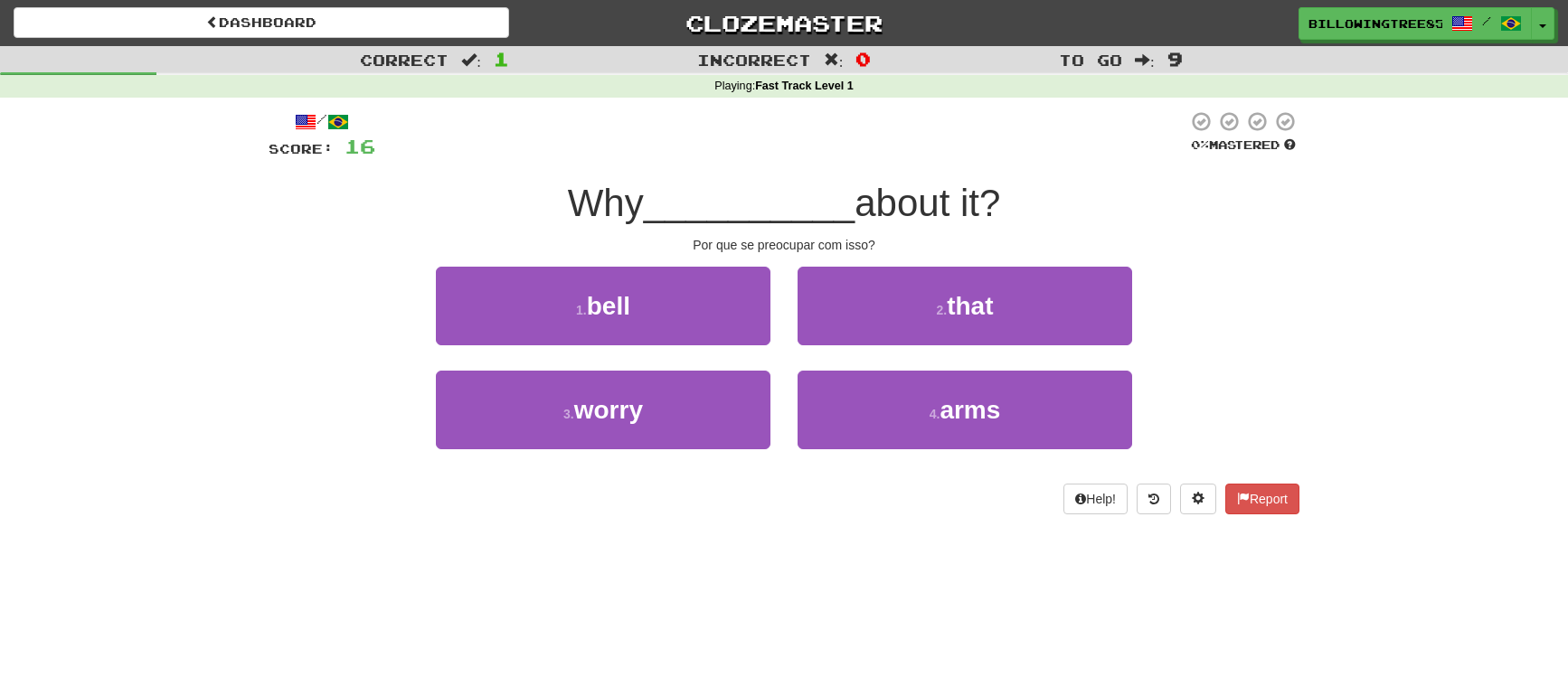
click at [568, 202] on span "Why" at bounding box center [606, 202] width 76 height 42
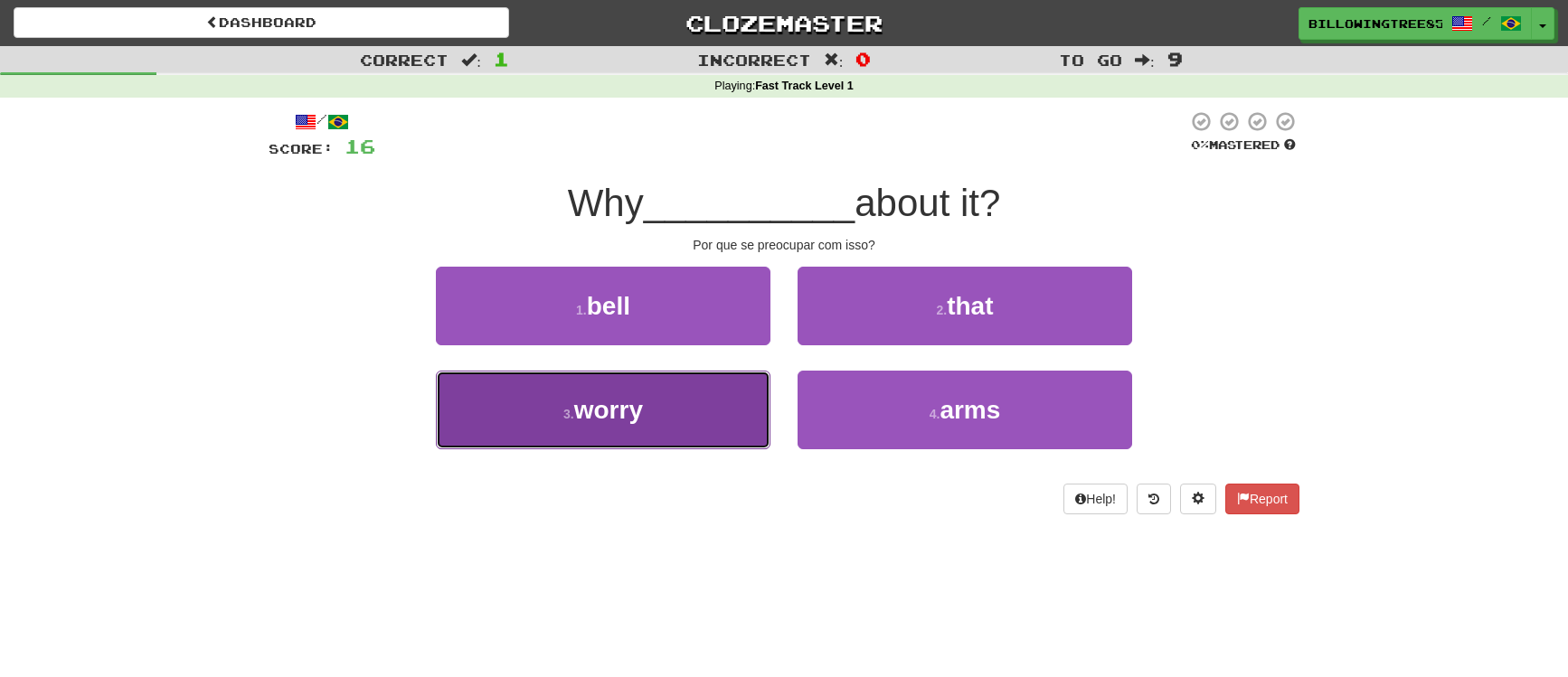
click at [704, 407] on button "3 . worry" at bounding box center [603, 410] width 334 height 79
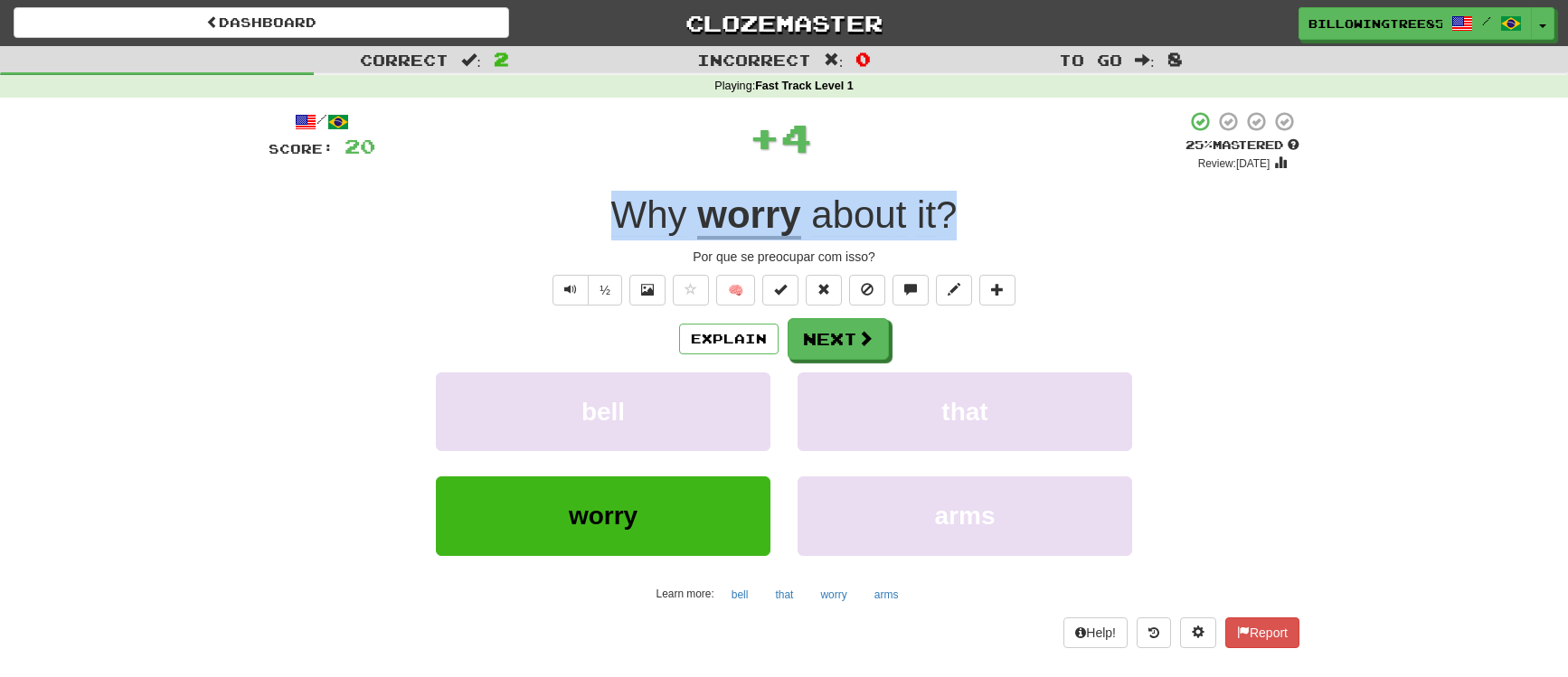
drag, startPoint x: 620, startPoint y: 215, endPoint x: 966, endPoint y: 219, distance: 346.0
click at [966, 219] on div "Why worry about it ?" at bounding box center [784, 215] width 1031 height 49
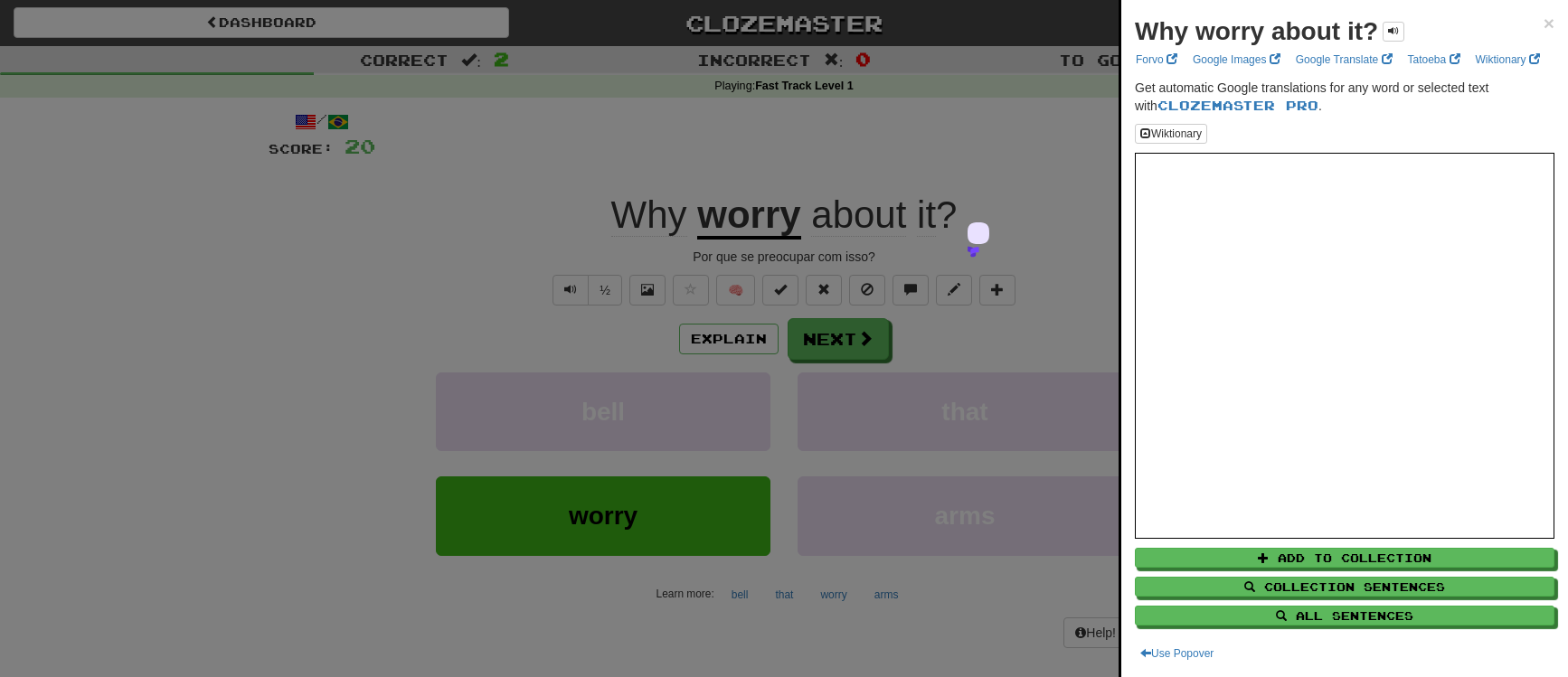
click at [972, 25] on div at bounding box center [784, 338] width 1568 height 677
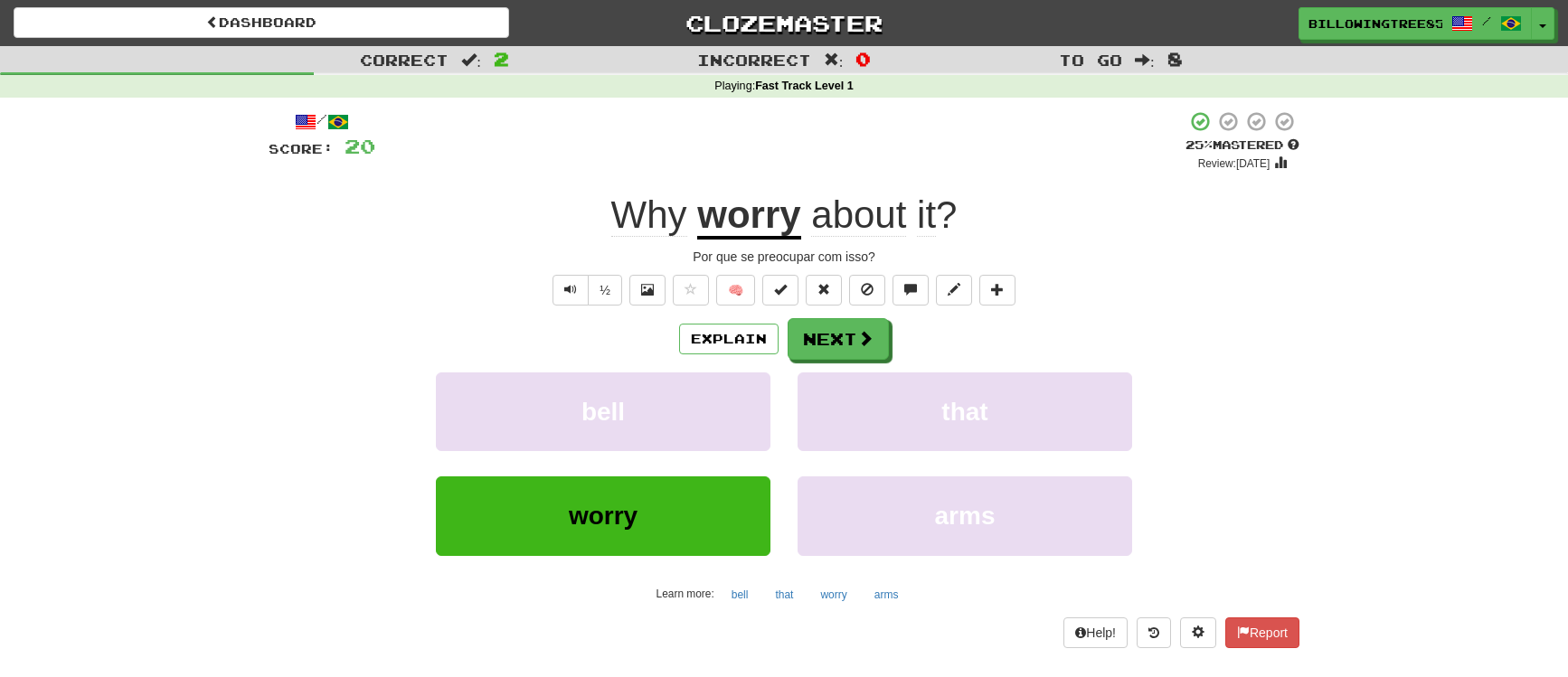
drag, startPoint x: 598, startPoint y: 210, endPoint x: 1011, endPoint y: 220, distance: 413.1
click at [935, 213] on div "Why worry about it ?" at bounding box center [784, 215] width 1031 height 49
click at [527, 197] on body "Dashboard Clozemaster BillowingTree8594 / Toggle Dropdown Dashboard Leaderboard…" at bounding box center [784, 660] width 1568 height 1319
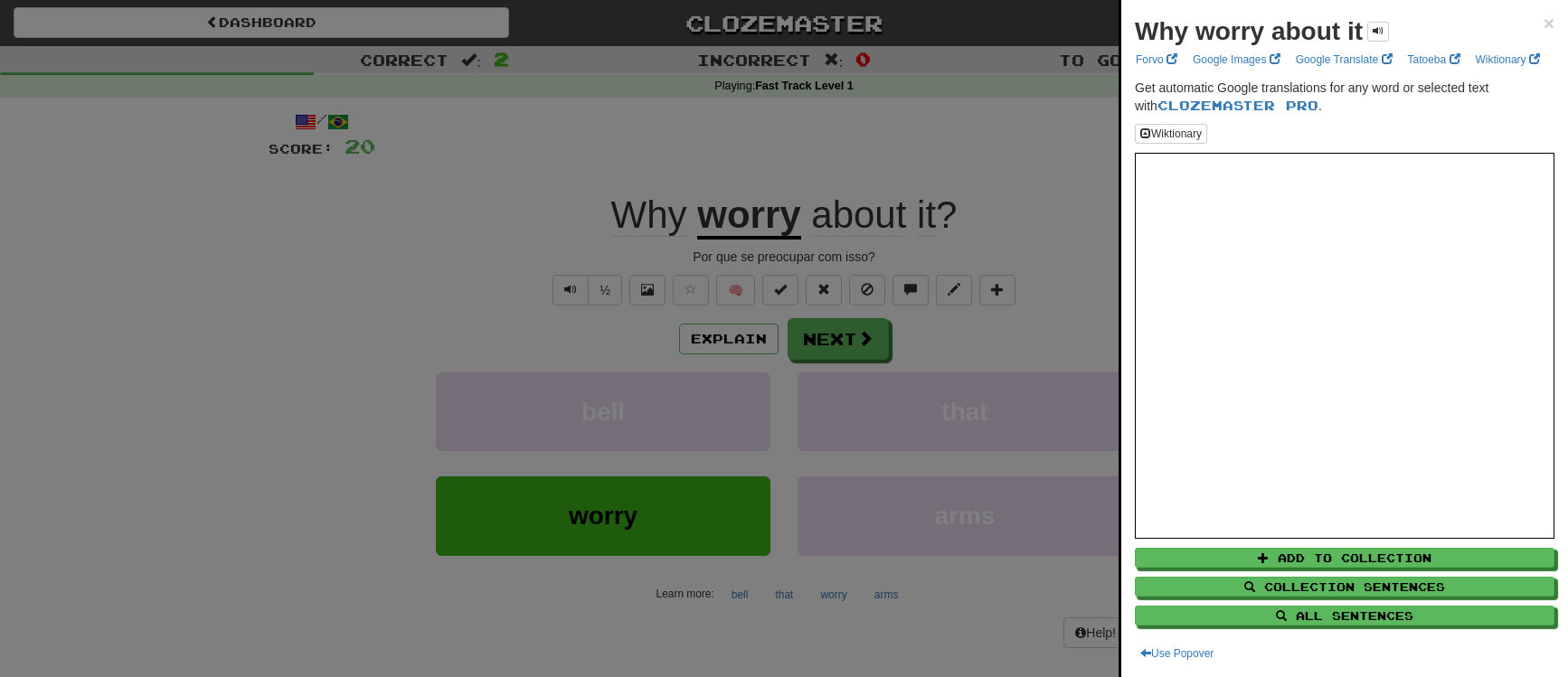
click at [604, 201] on div at bounding box center [784, 338] width 1568 height 677
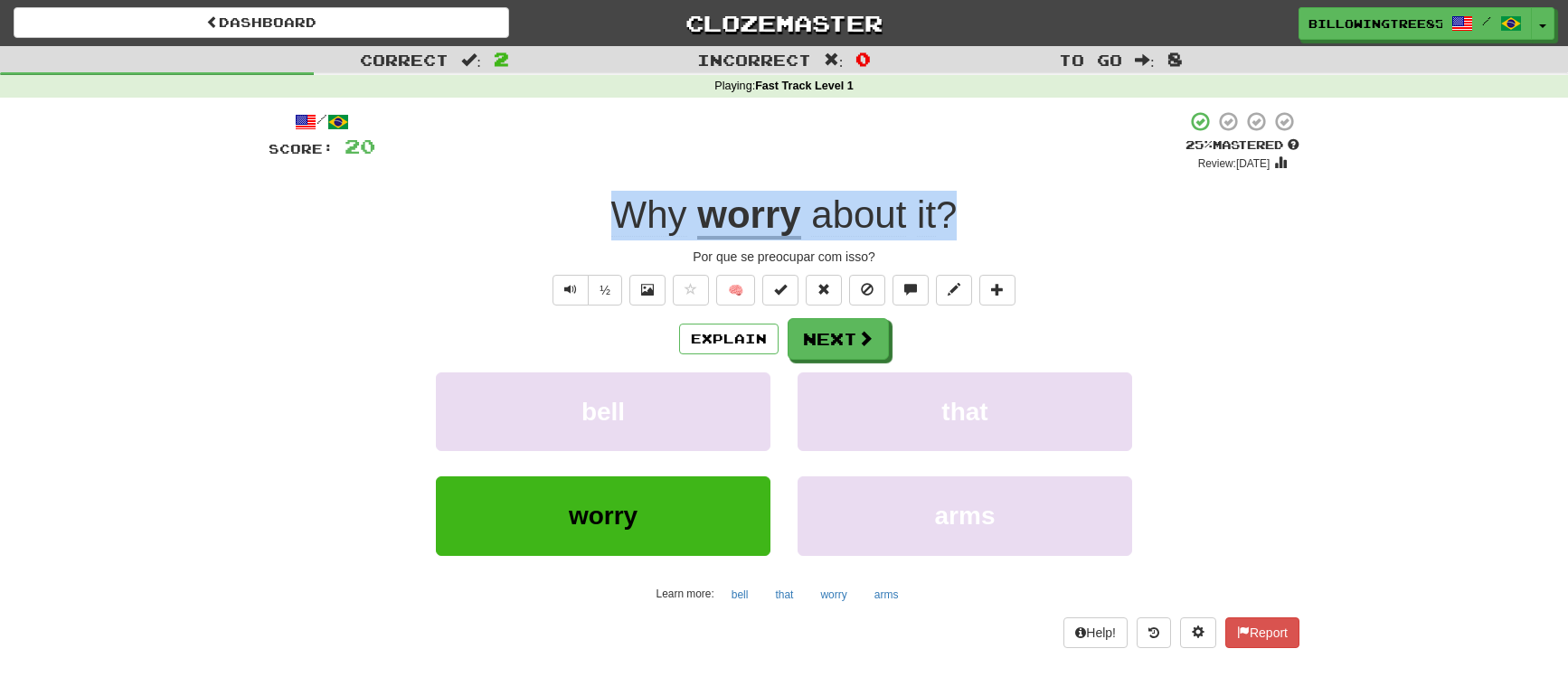
drag, startPoint x: 600, startPoint y: 210, endPoint x: 1042, endPoint y: 213, distance: 442.0
click at [1042, 213] on div "Why worry about it ?" at bounding box center [784, 215] width 1031 height 49
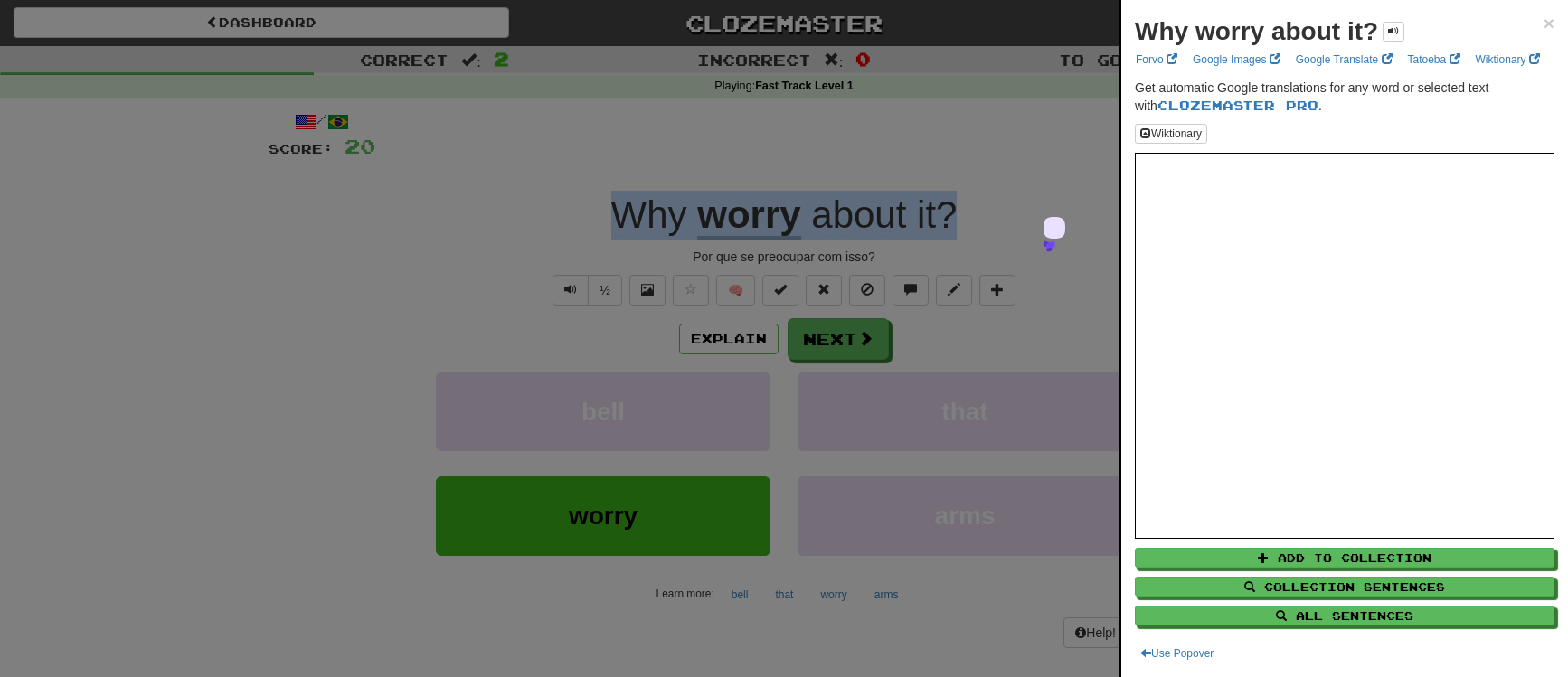
click at [938, 49] on div at bounding box center [784, 338] width 1568 height 677
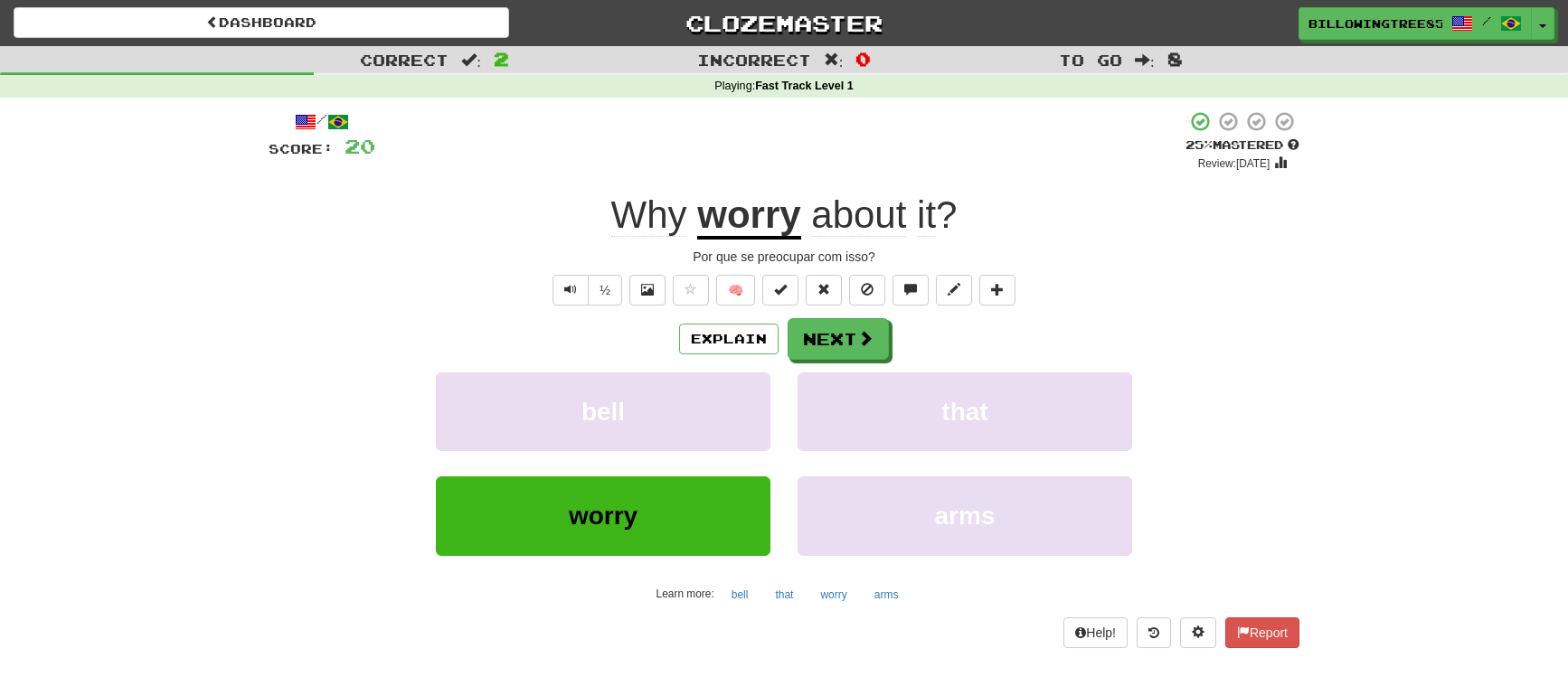
click at [984, 92] on div "Playing : Fast Track Level 1" at bounding box center [784, 87] width 1568 height 16
click at [860, 332] on span at bounding box center [867, 339] width 16 height 16
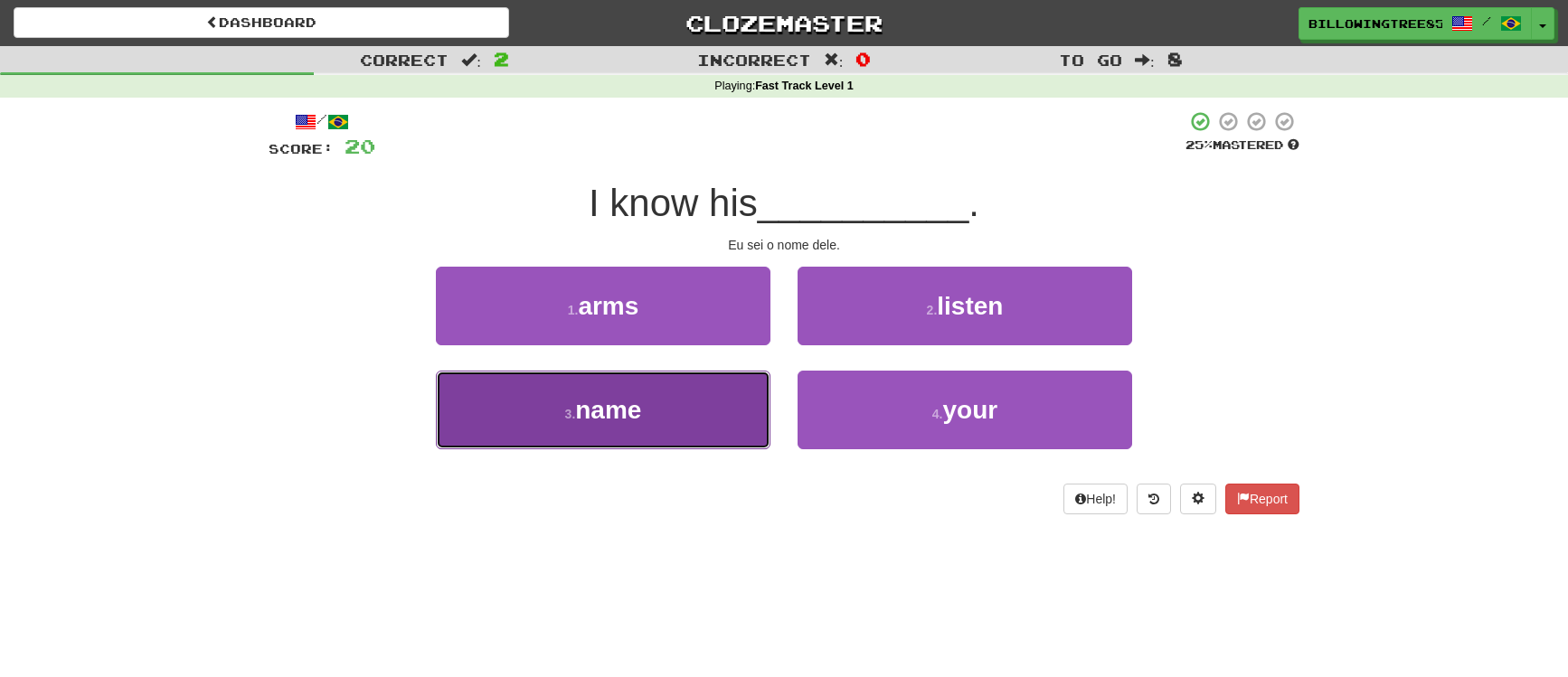
click at [647, 428] on button "3 . name" at bounding box center [603, 410] width 334 height 79
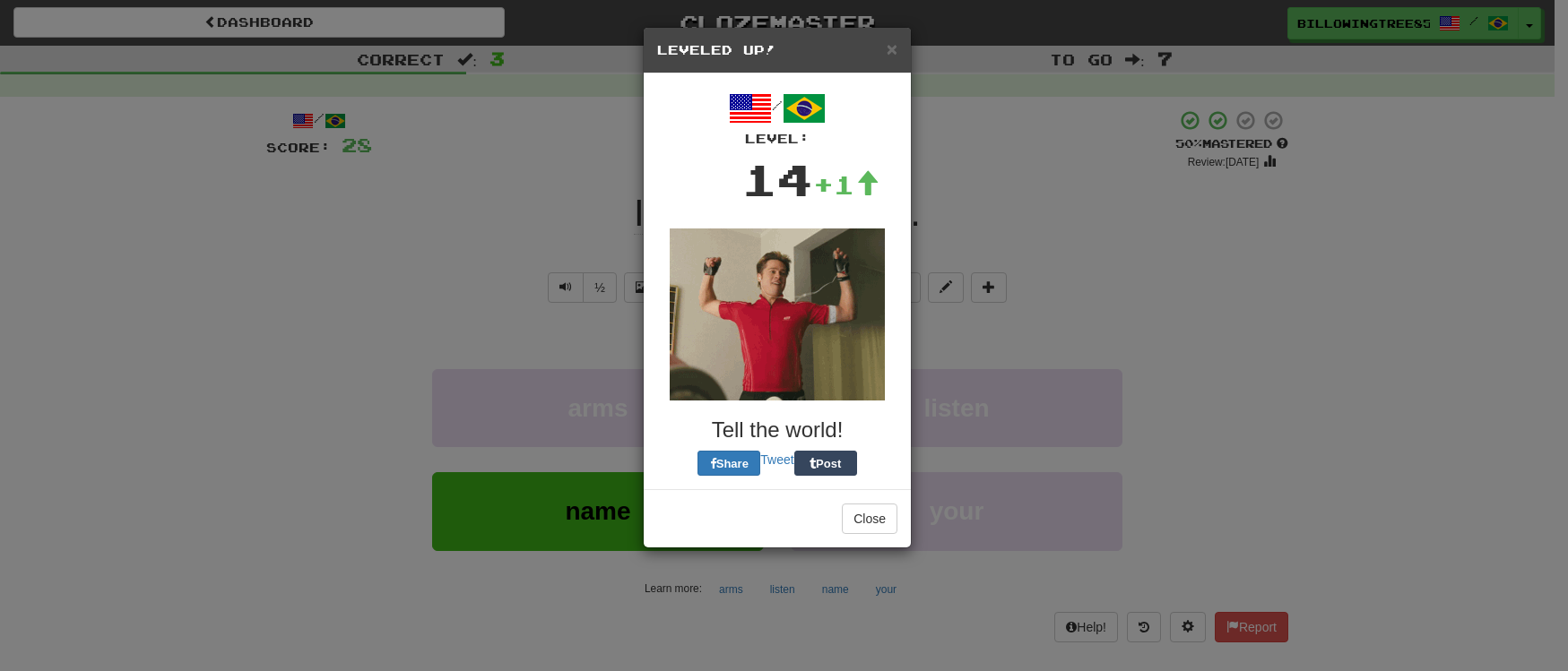
drag, startPoint x: 610, startPoint y: 213, endPoint x: 903, endPoint y: 232, distance: 293.6
click at [908, 227] on div "× Leveled Up! / Level: 14 +1 Tell the world! Share Tweet Post Close" at bounding box center [784, 335] width 1568 height 671
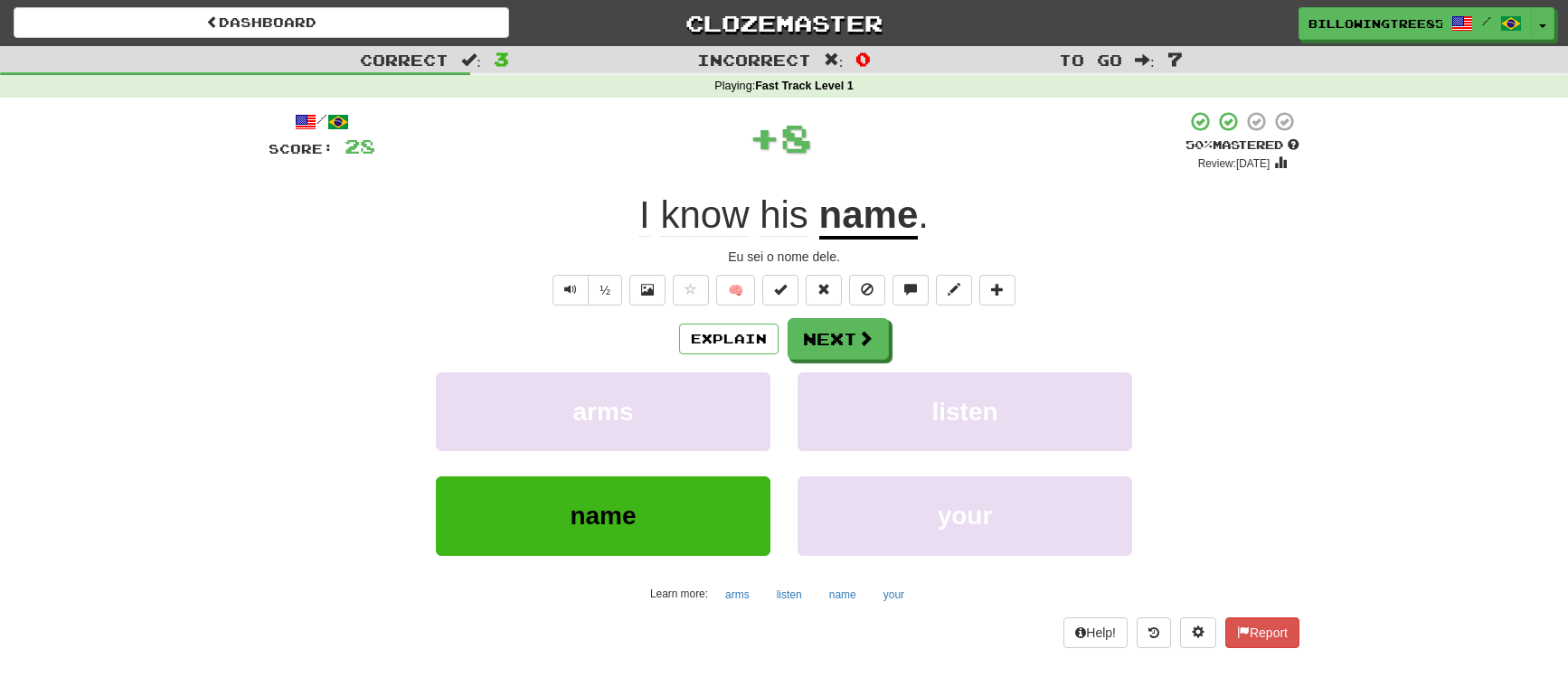
click at [892, 365] on div "Explain Next arms listen name your Learn more: arms listen name your" at bounding box center [784, 463] width 1031 height 290
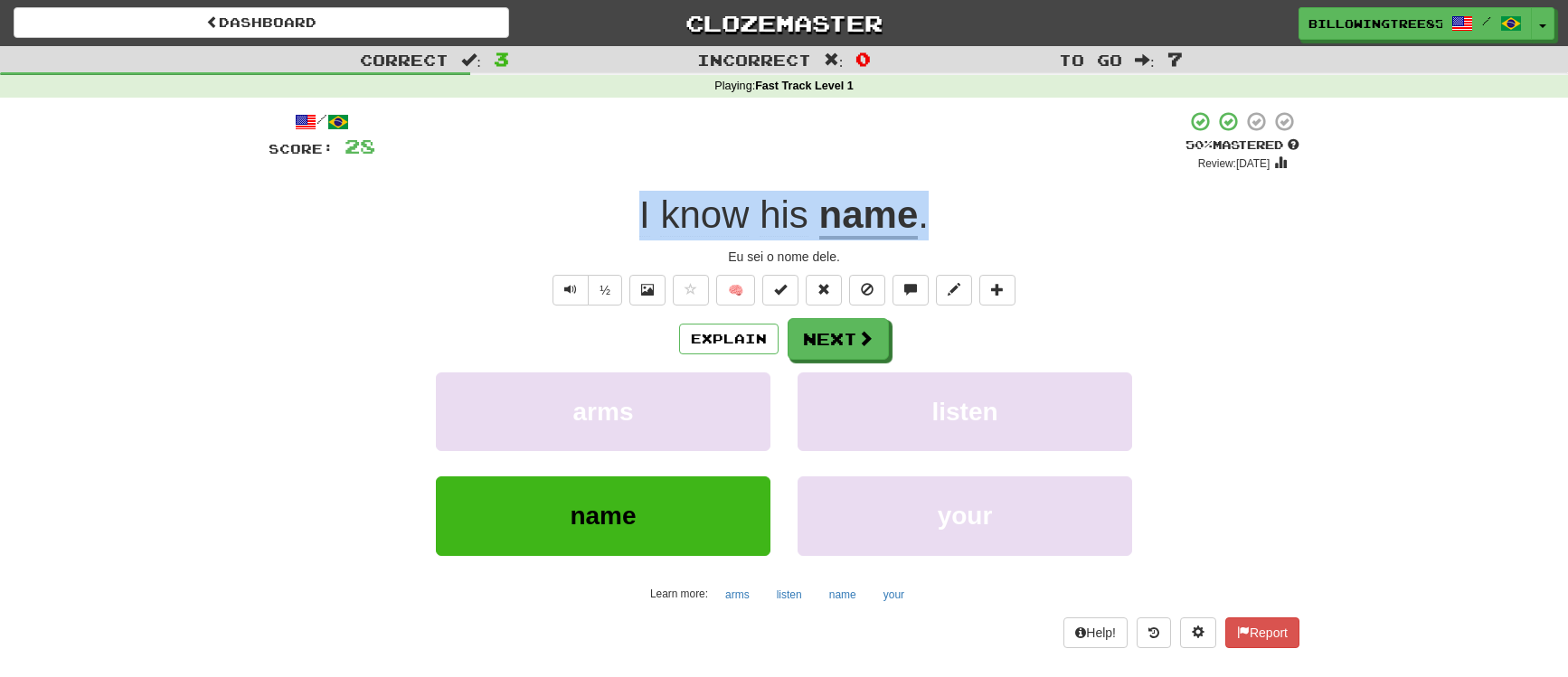
drag, startPoint x: 632, startPoint y: 216, endPoint x: 990, endPoint y: 213, distance: 358.0
click at [990, 213] on div "I know his name ." at bounding box center [784, 215] width 1031 height 49
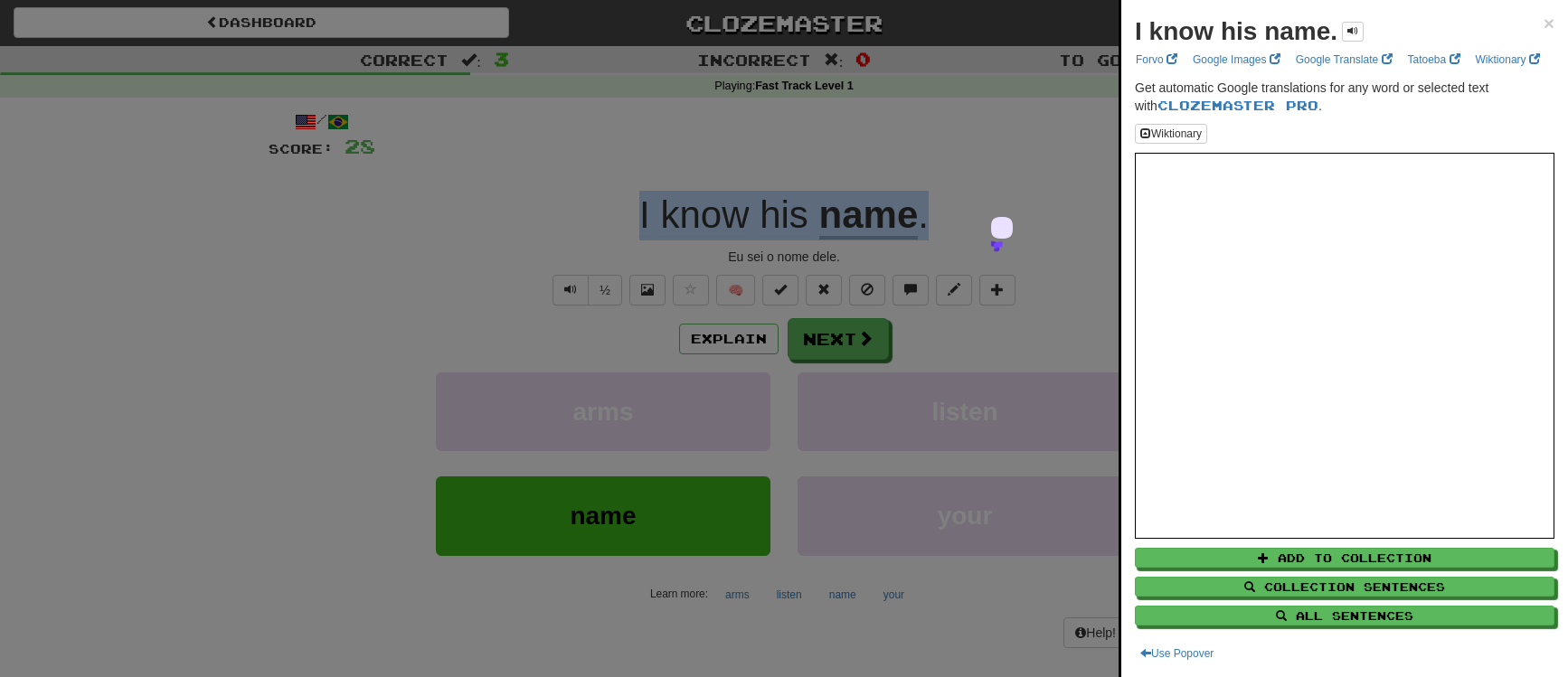
click at [612, 19] on div at bounding box center [784, 338] width 1568 height 677
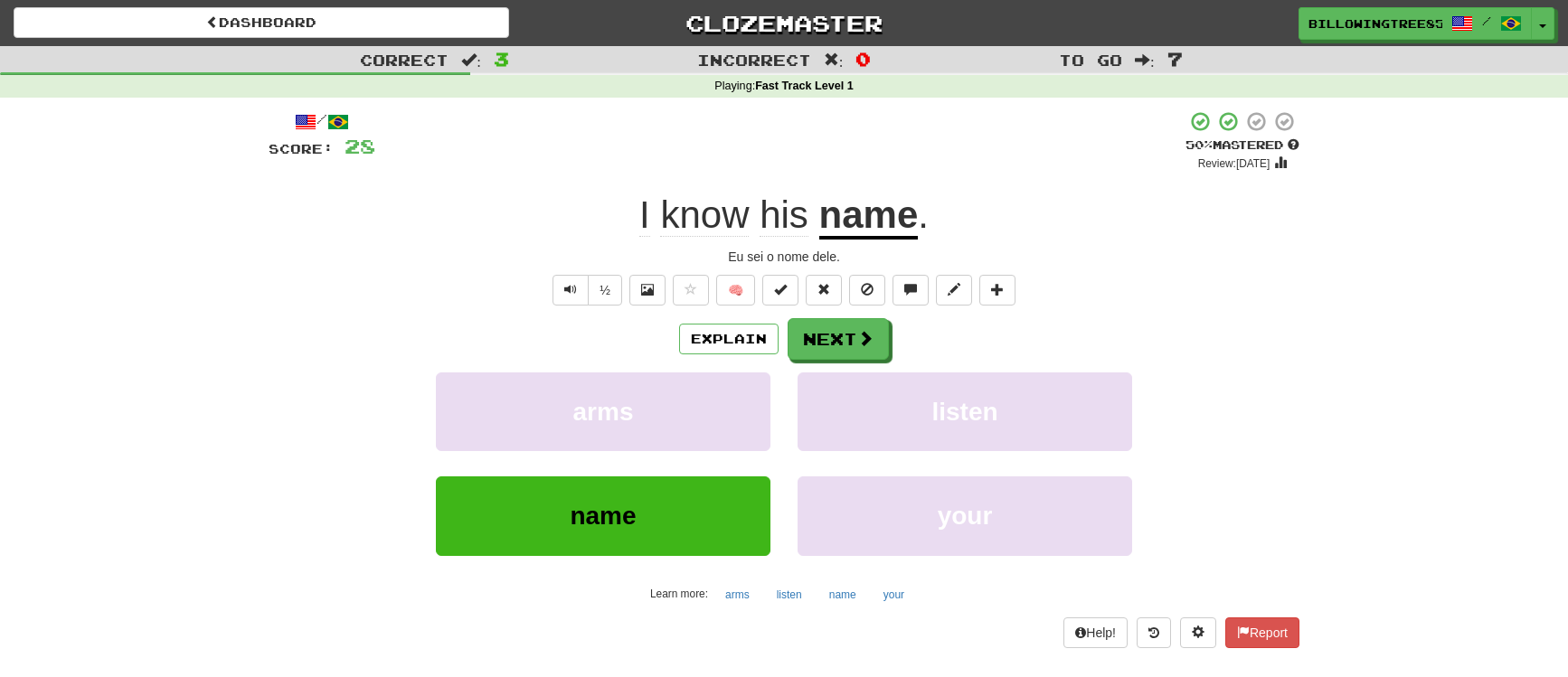
click at [1014, 346] on div "Explain Next" at bounding box center [784, 338] width 1031 height 41
click at [846, 334] on button "Next" at bounding box center [839, 339] width 102 height 41
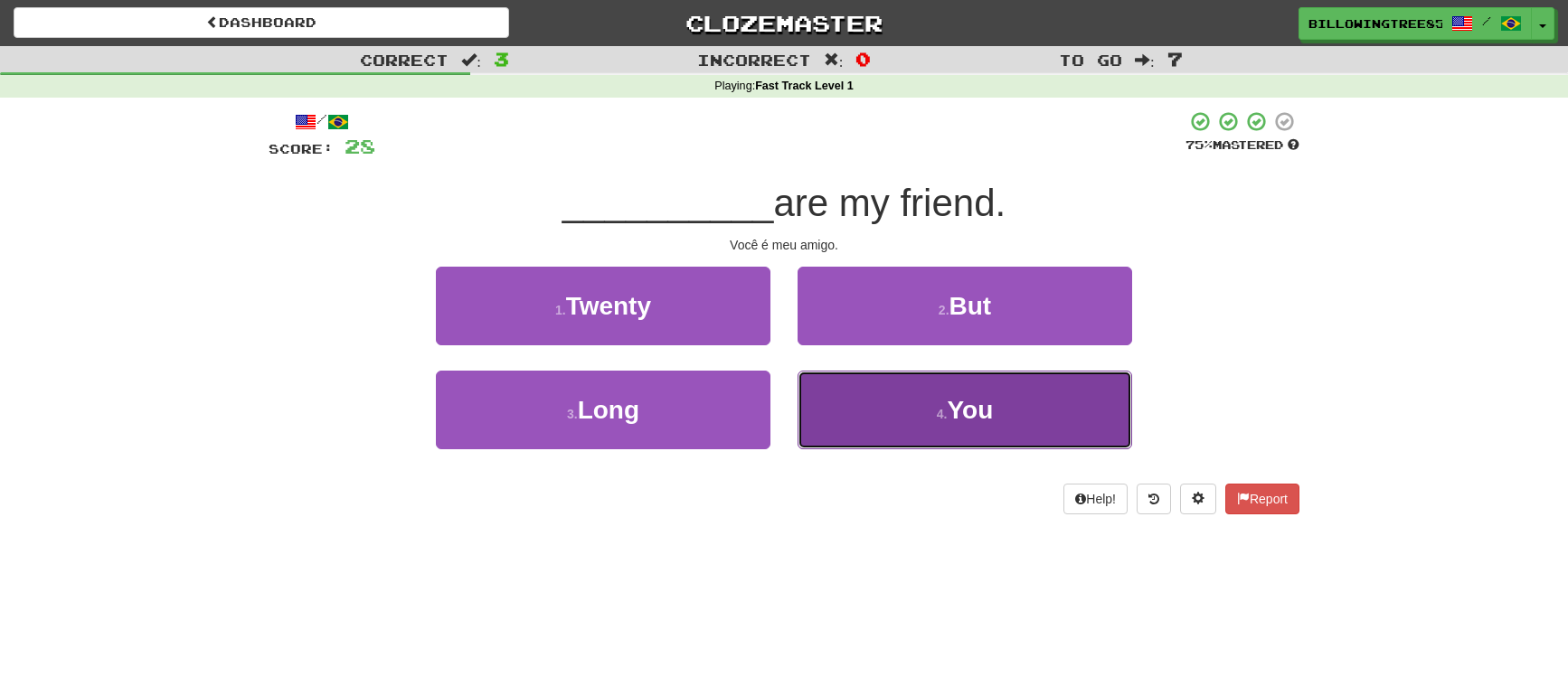
click at [900, 418] on button "4 . You" at bounding box center [964, 410] width 334 height 79
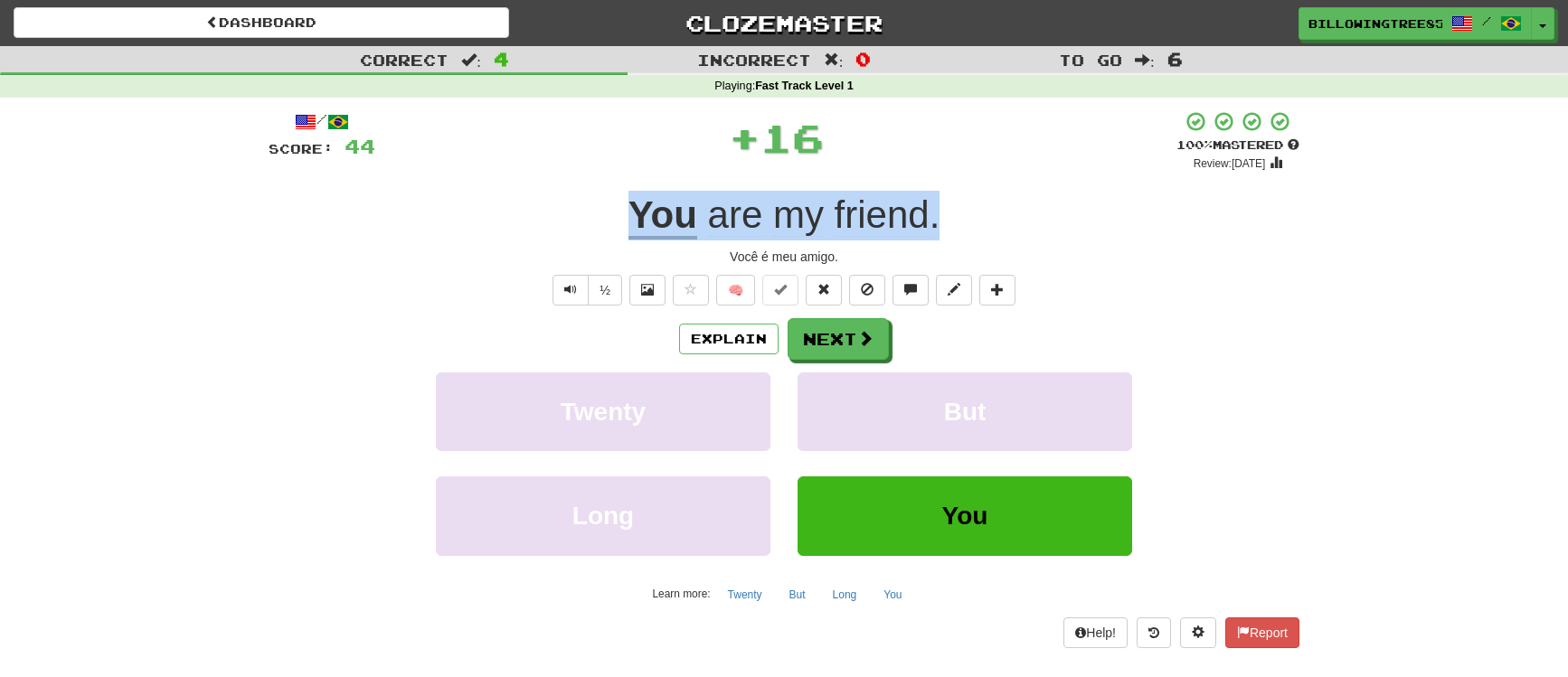
drag, startPoint x: 609, startPoint y: 219, endPoint x: 936, endPoint y: 202, distance: 327.4
click at [936, 202] on div "You are my friend ." at bounding box center [784, 215] width 1031 height 49
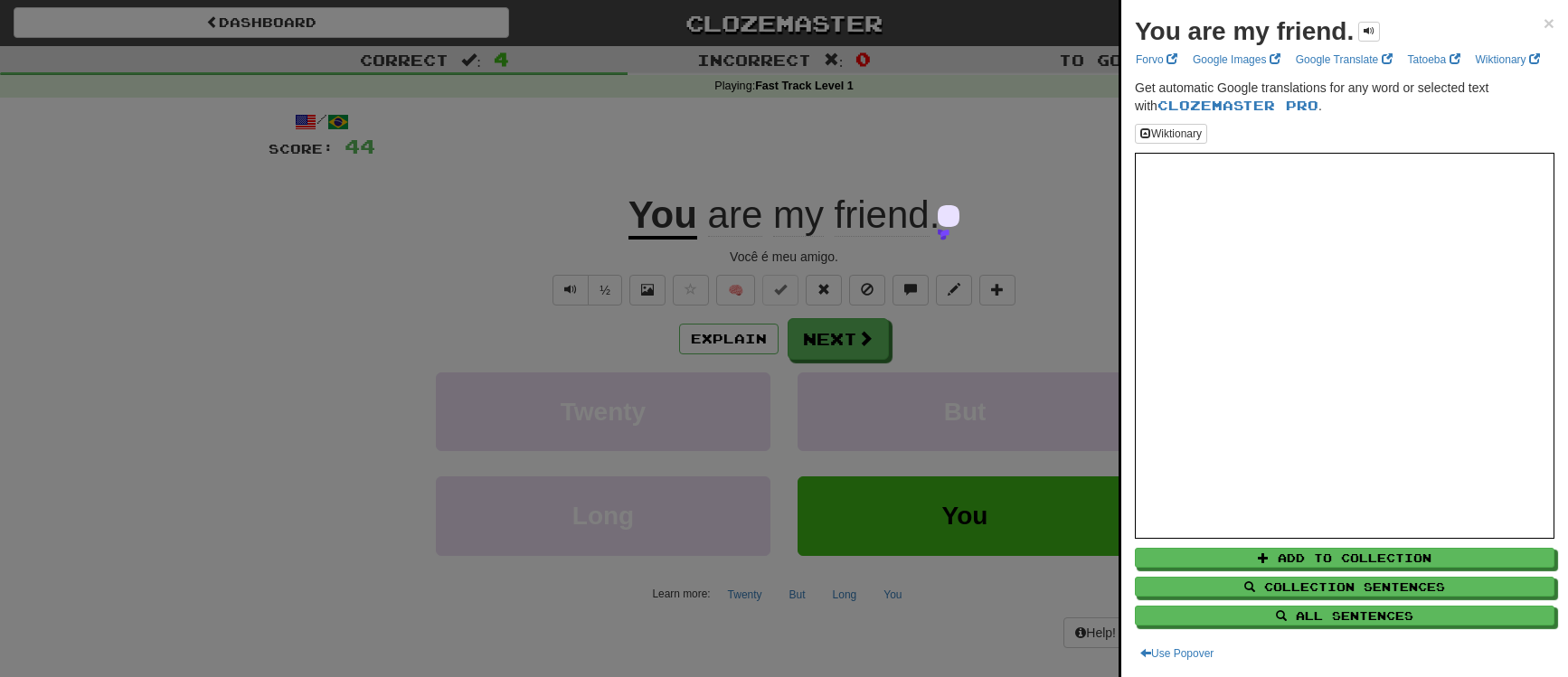
click at [892, 16] on div at bounding box center [784, 338] width 1568 height 677
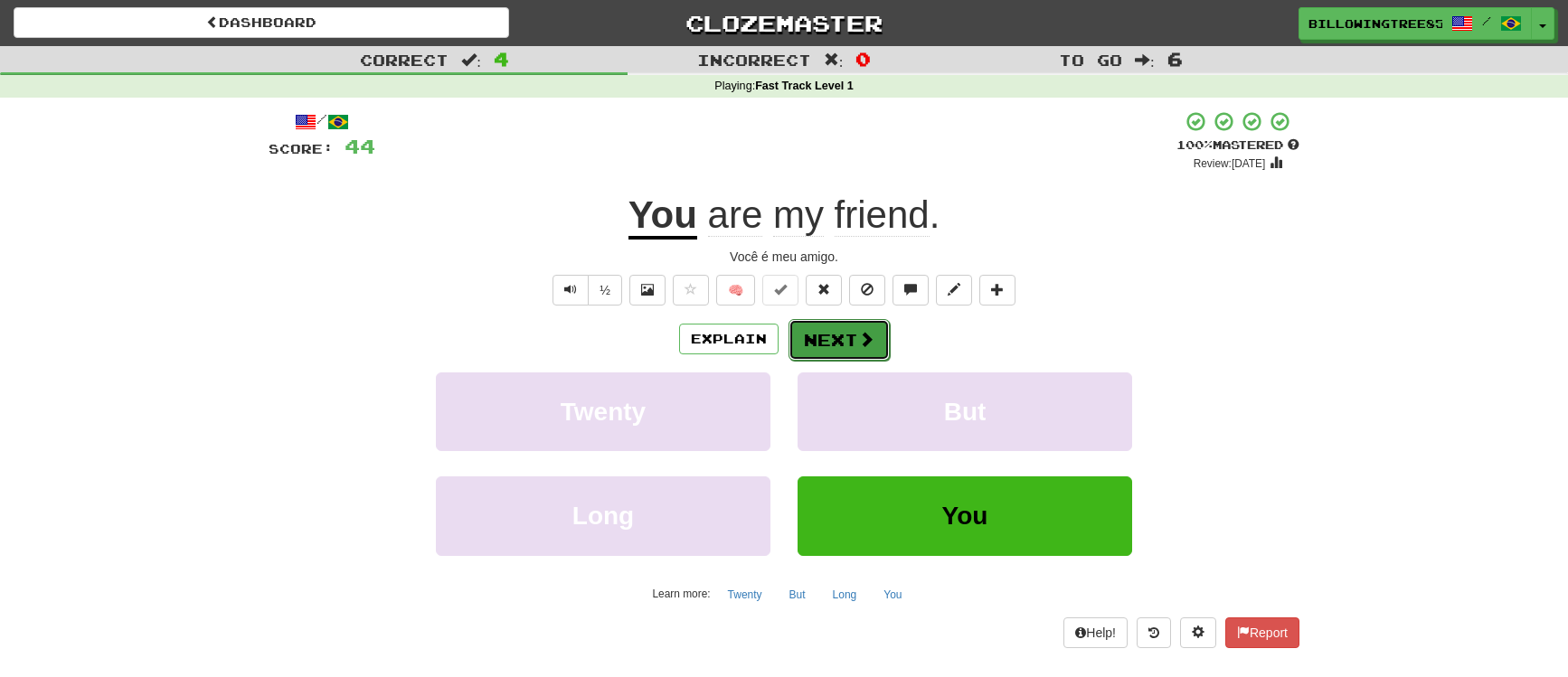
click at [865, 346] on span at bounding box center [867, 339] width 16 height 16
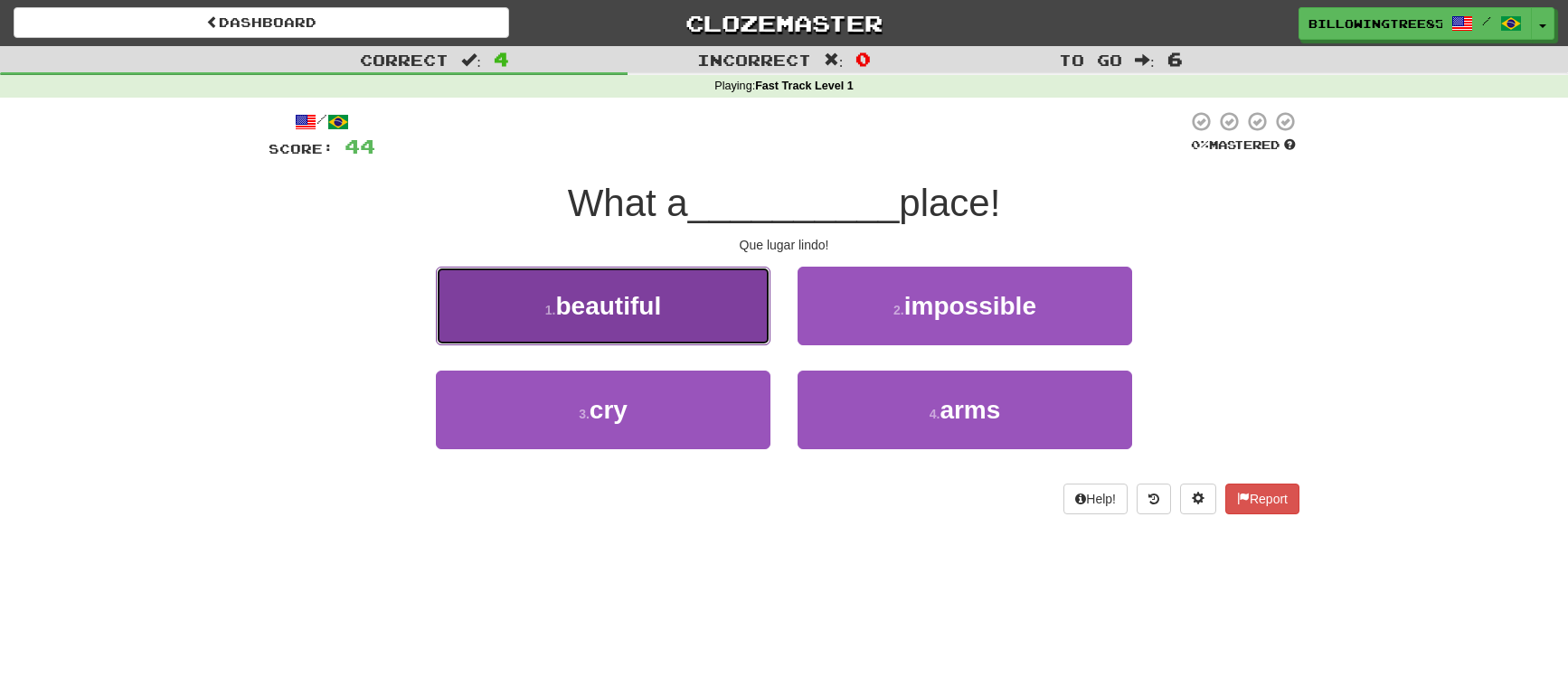
click at [702, 306] on button "1 . beautiful" at bounding box center [603, 306] width 334 height 79
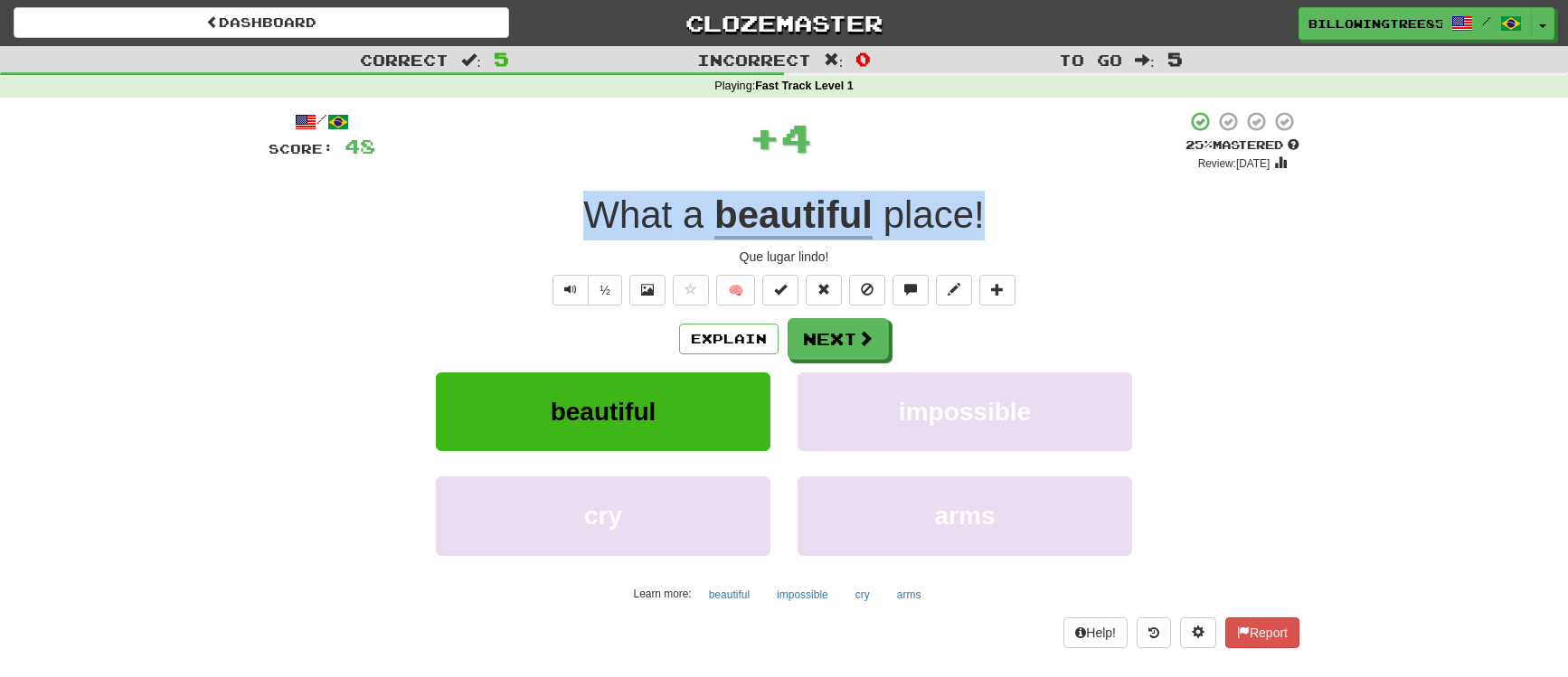
drag, startPoint x: 576, startPoint y: 216, endPoint x: 984, endPoint y: 214, distance: 408.0
click at [984, 214] on div "What a beautiful place !" at bounding box center [784, 215] width 1031 height 49
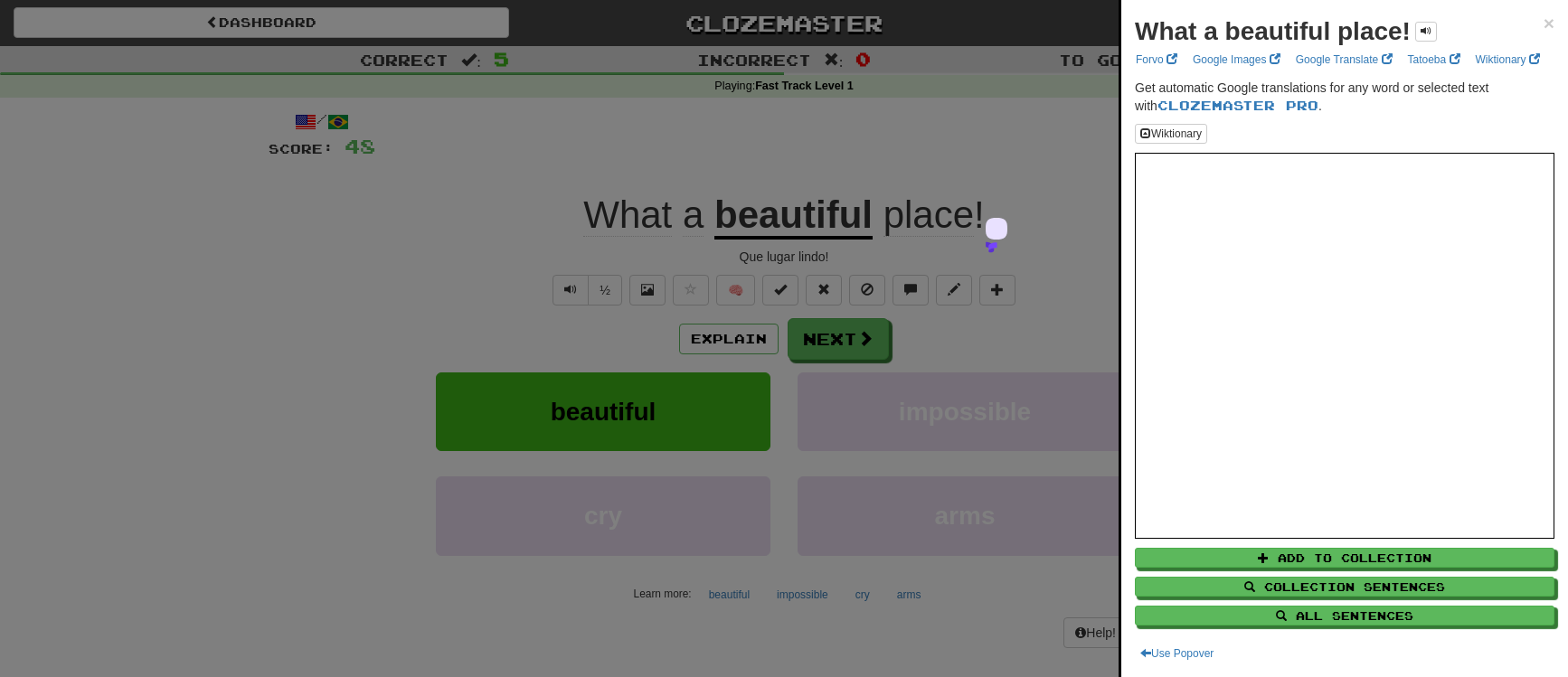
click at [764, 37] on div at bounding box center [784, 338] width 1568 height 677
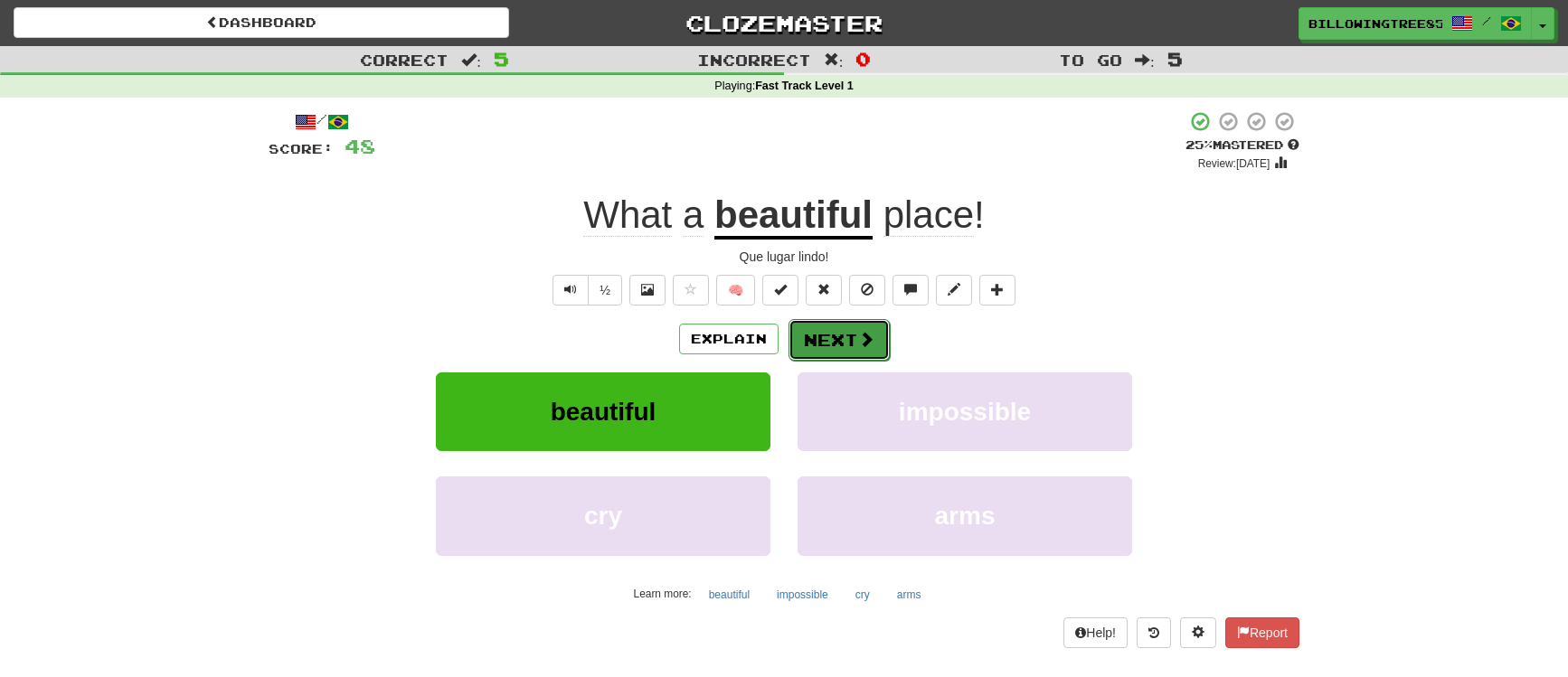
click at [846, 333] on button "Next" at bounding box center [839, 339] width 102 height 41
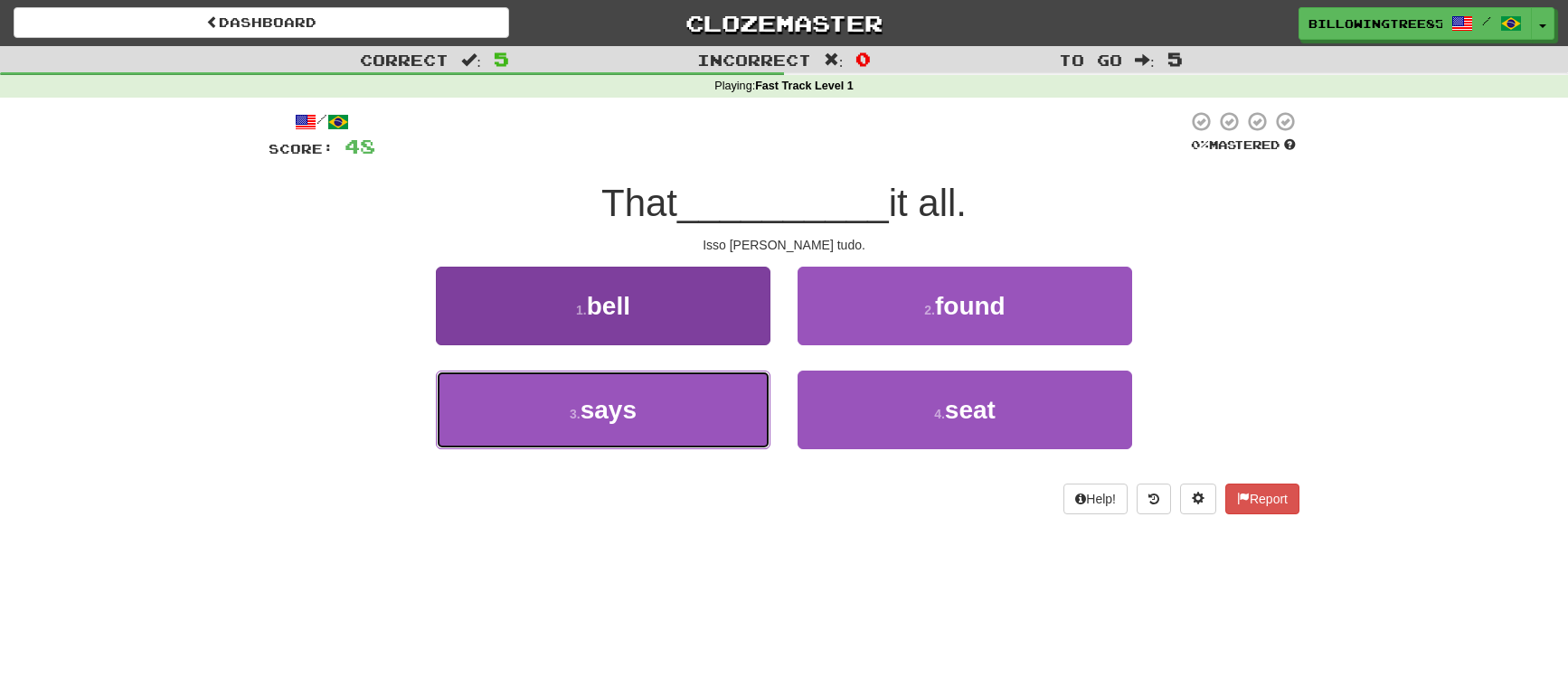
click at [688, 426] on button "3 . says" at bounding box center [603, 410] width 334 height 79
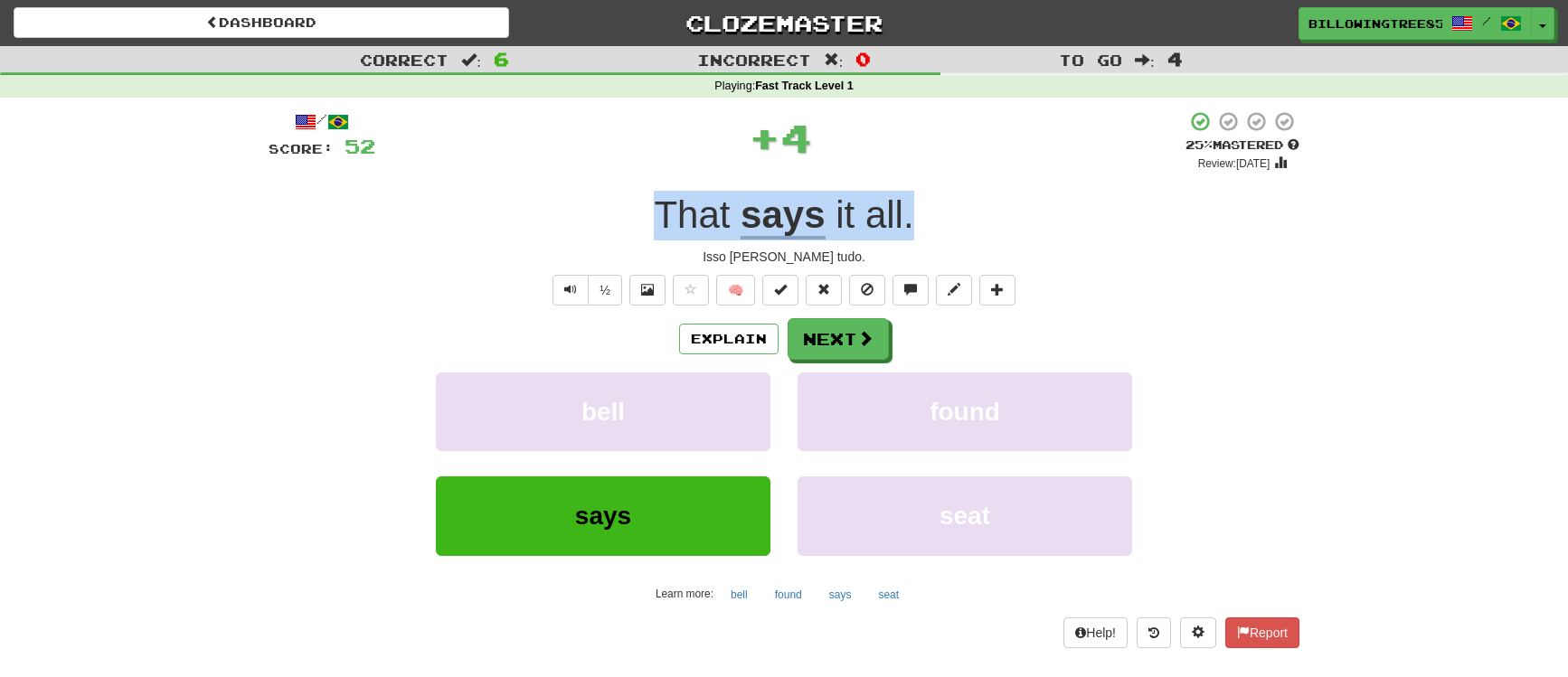
drag, startPoint x: 704, startPoint y: 205, endPoint x: 953, endPoint y: 208, distance: 249.0
click at [953, 208] on div "That says it all ." at bounding box center [784, 215] width 1031 height 49
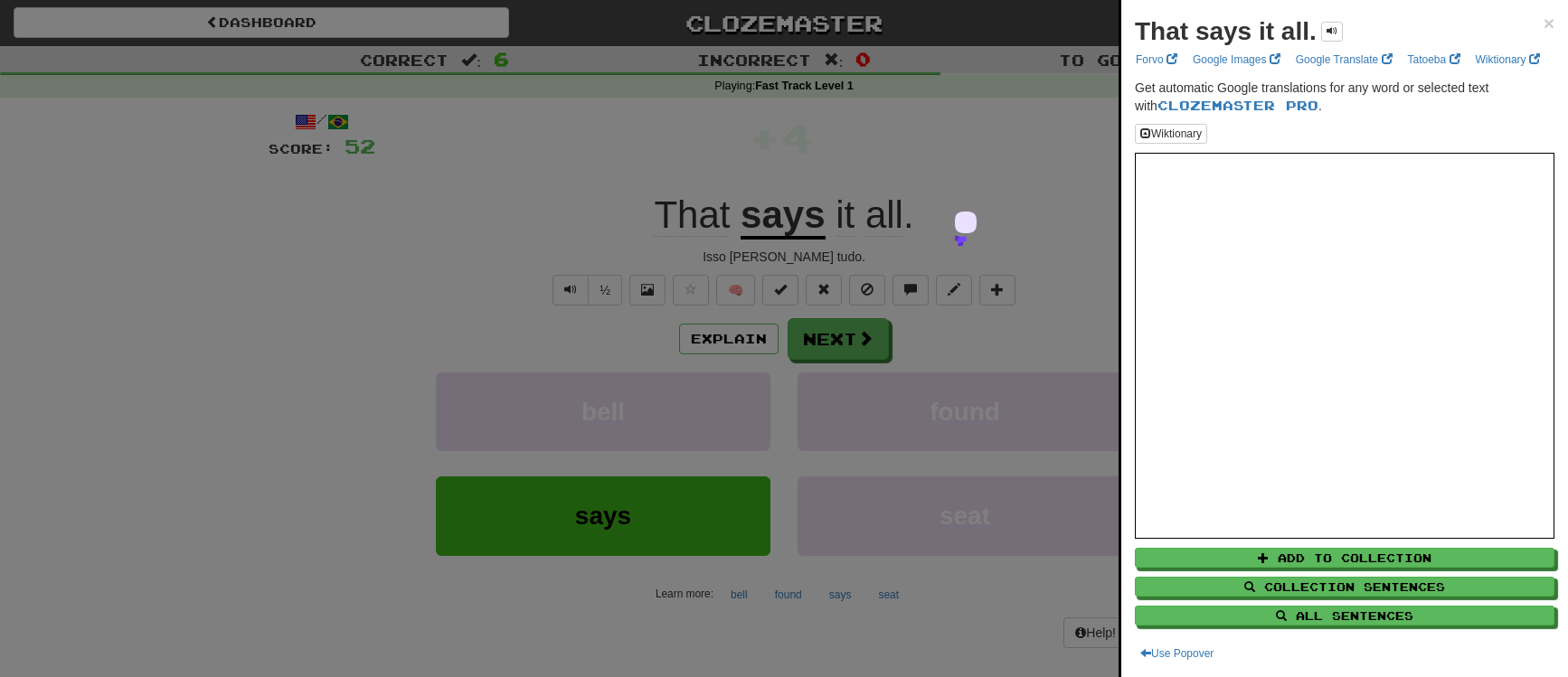
click at [830, 340] on div at bounding box center [784, 338] width 1568 height 677
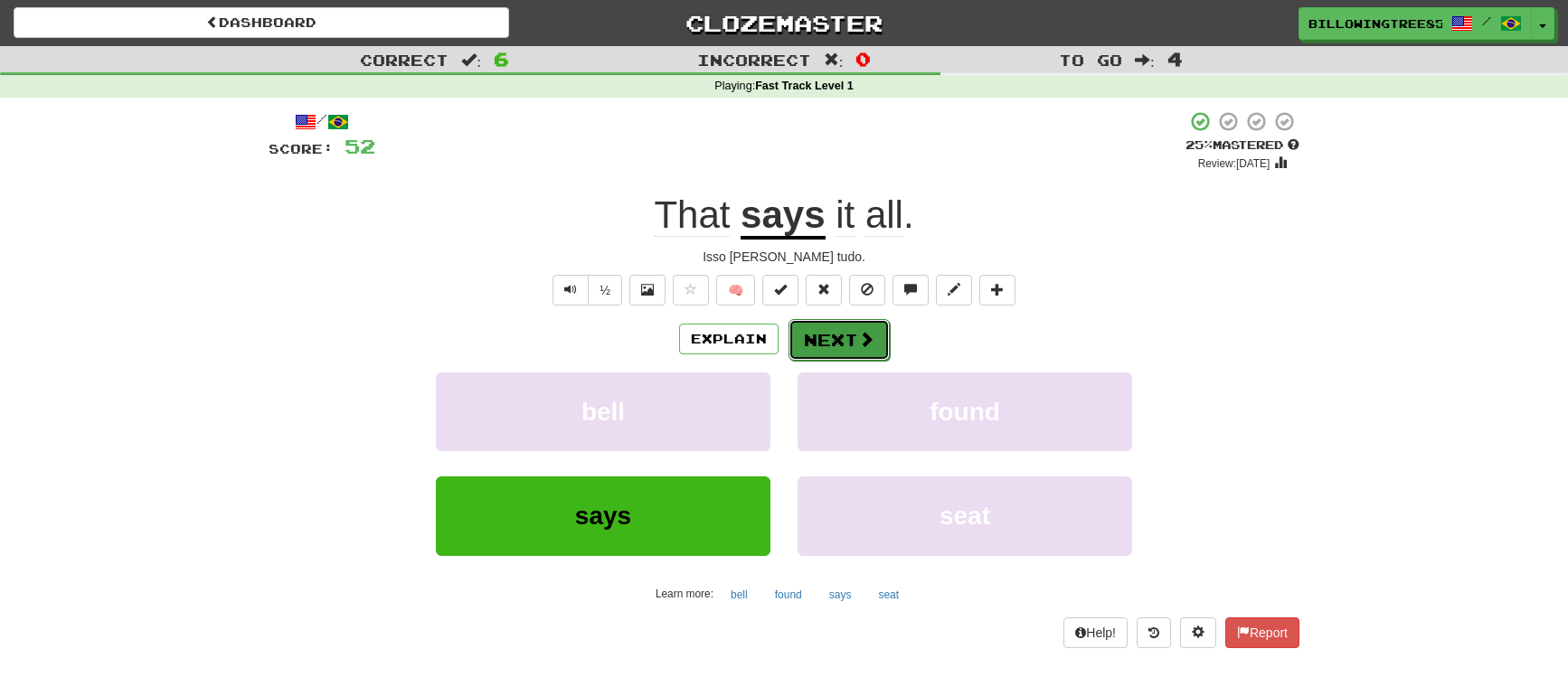
click at [832, 340] on button "Next" at bounding box center [839, 339] width 102 height 41
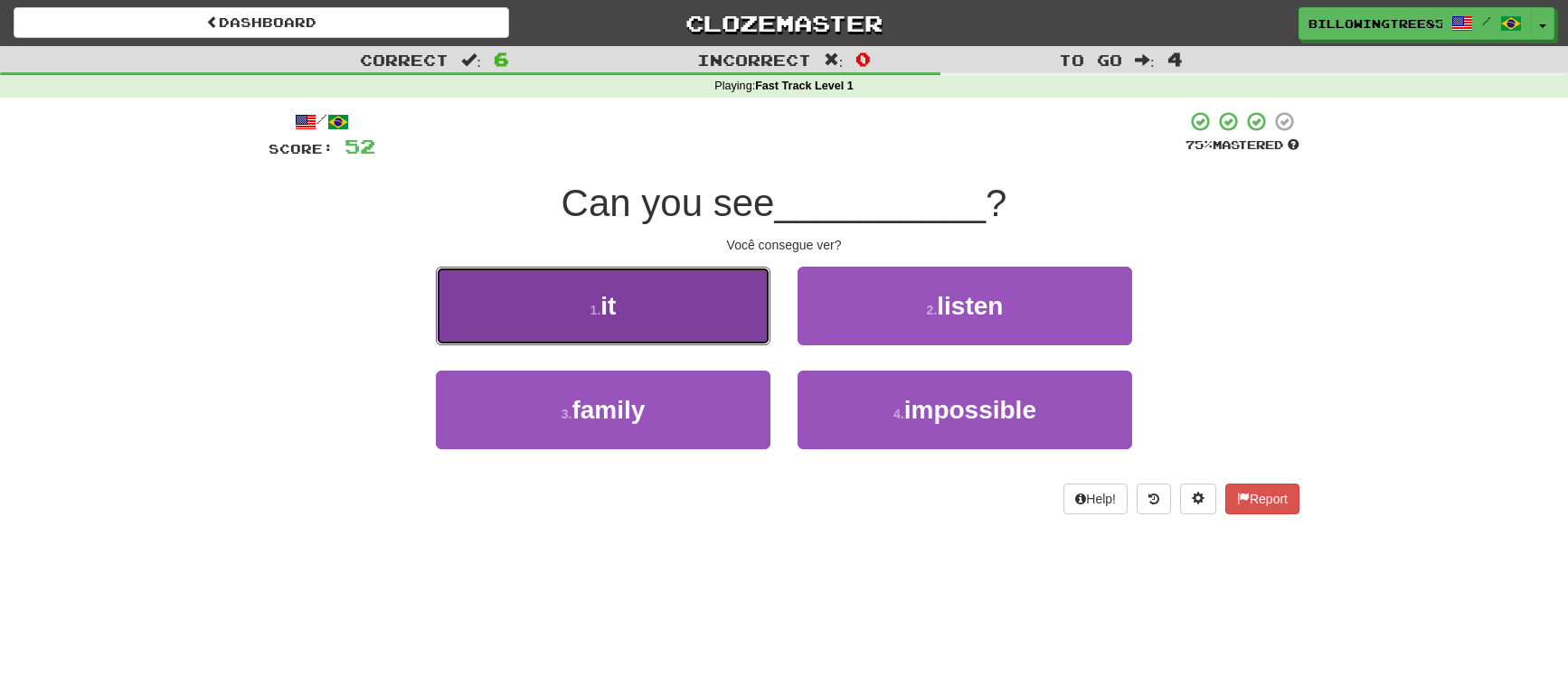
click at [690, 319] on button "1 . it" at bounding box center [603, 306] width 334 height 79
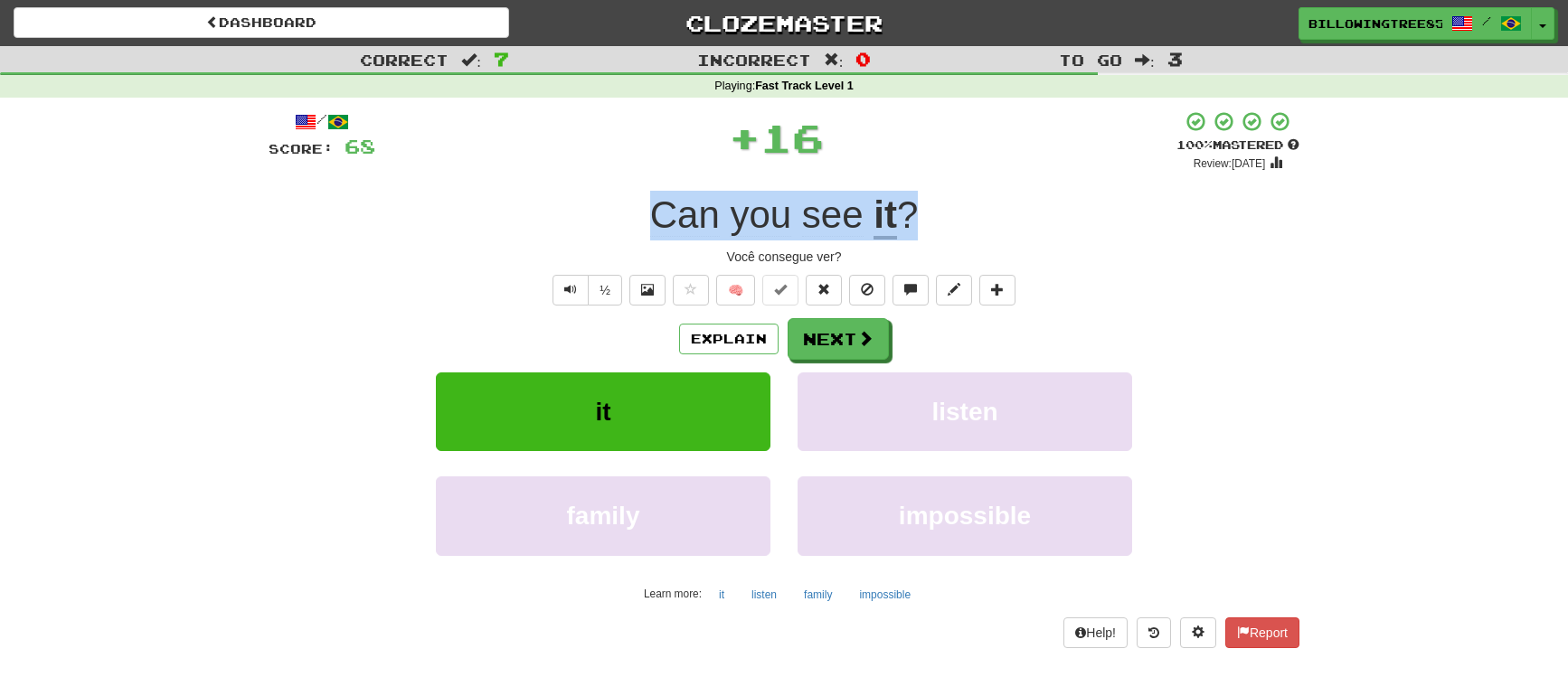
drag, startPoint x: 640, startPoint y: 220, endPoint x: 1012, endPoint y: 215, distance: 372.0
click at [1012, 215] on div "Can you see it ?" at bounding box center [784, 215] width 1031 height 49
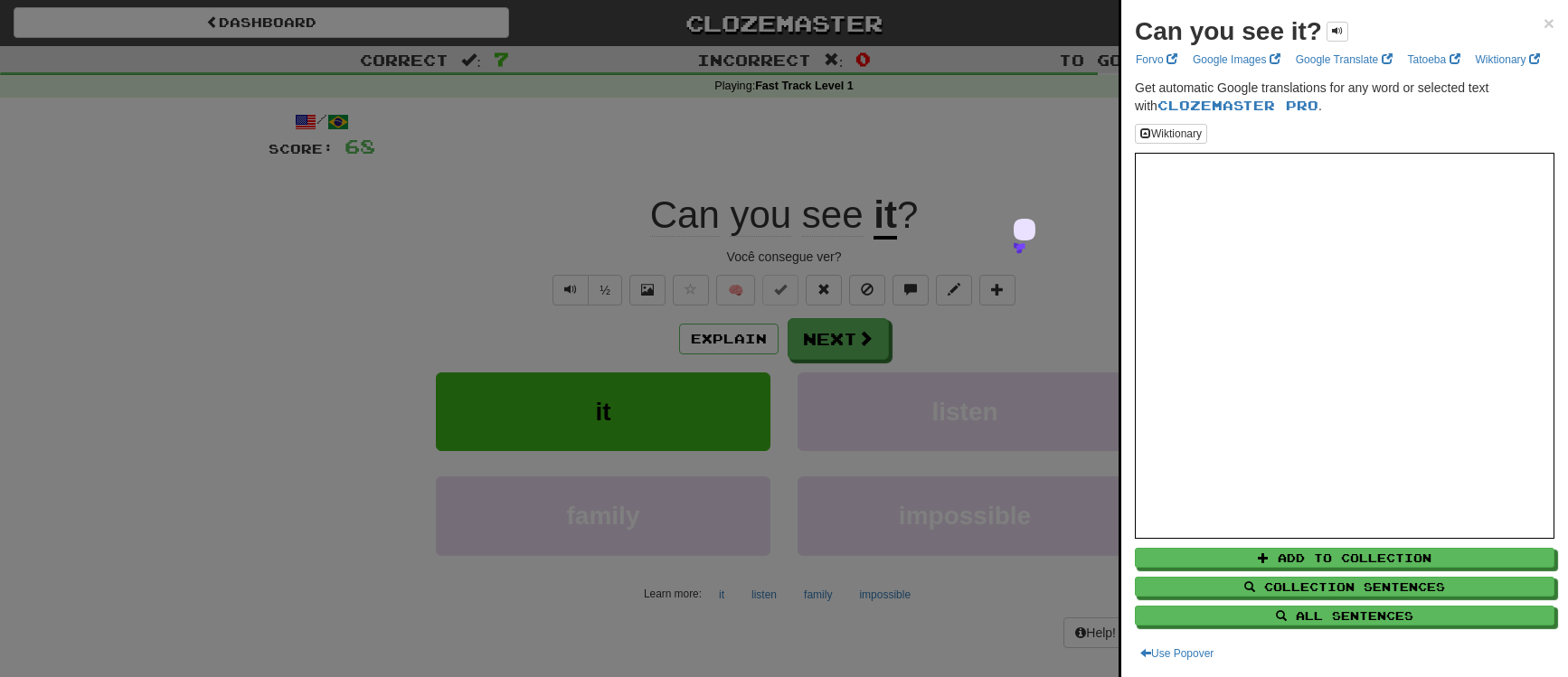
drag, startPoint x: 647, startPoint y: 27, endPoint x: 657, endPoint y: 46, distance: 21.5
click at [647, 27] on div at bounding box center [784, 338] width 1568 height 677
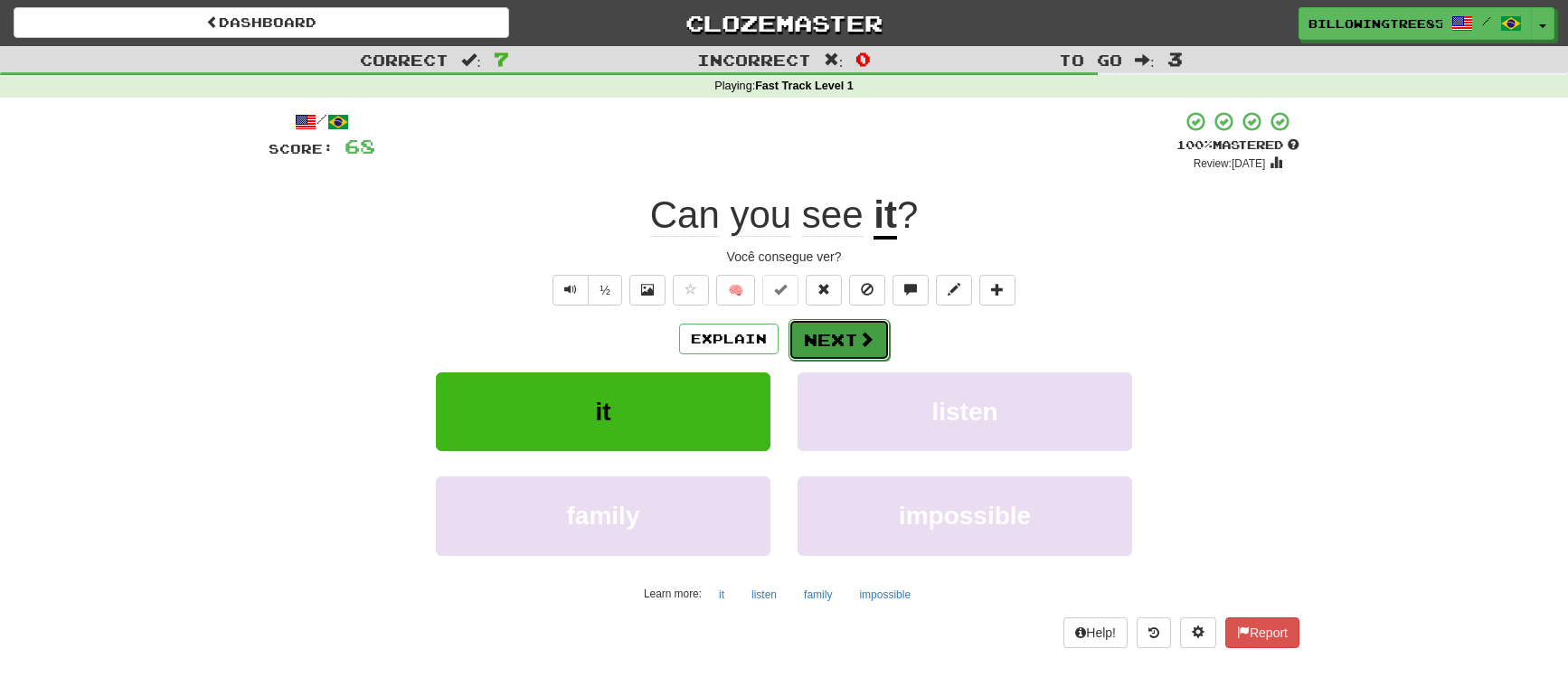
click at [844, 343] on button "Next" at bounding box center [839, 339] width 102 height 41
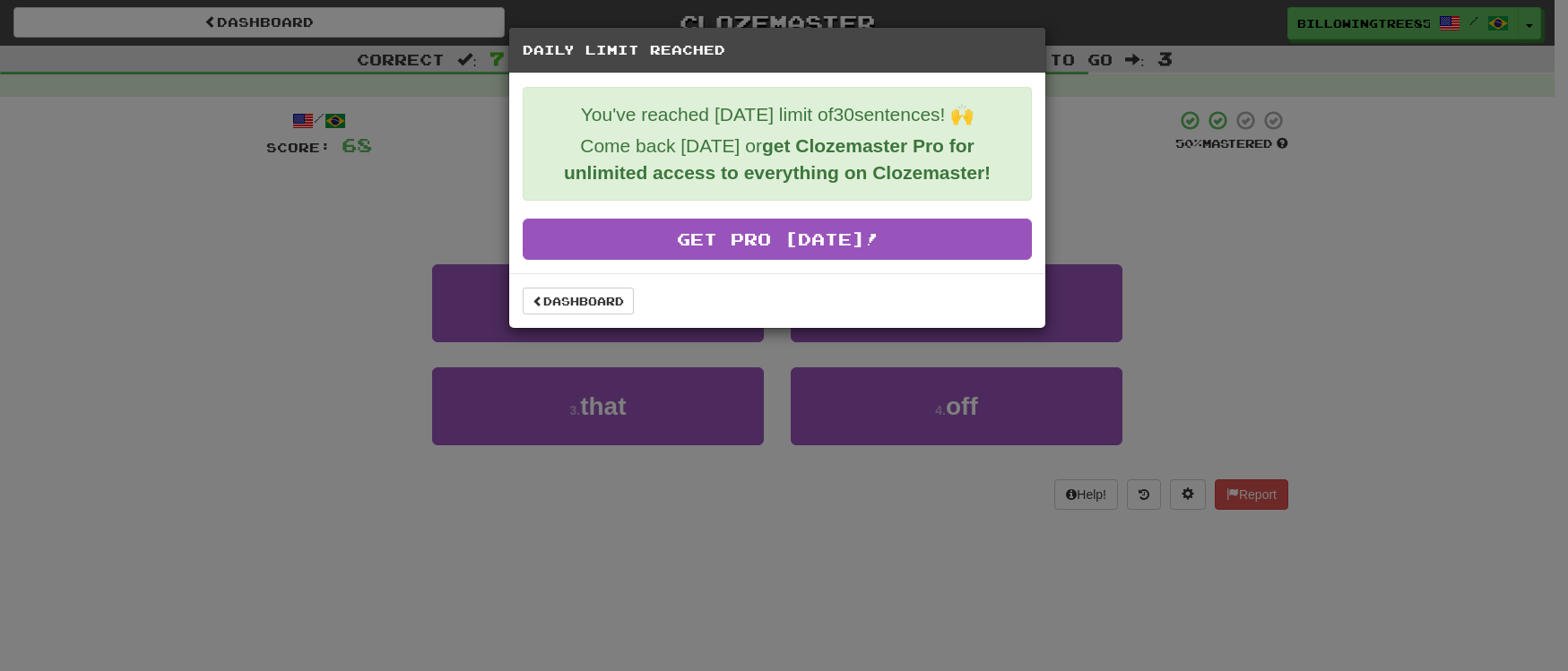
click at [1342, 263] on div "Daily Limit Reached You've reached today's limit of 30 sentences! 🙌 Come back t…" at bounding box center [784, 335] width 1568 height 671
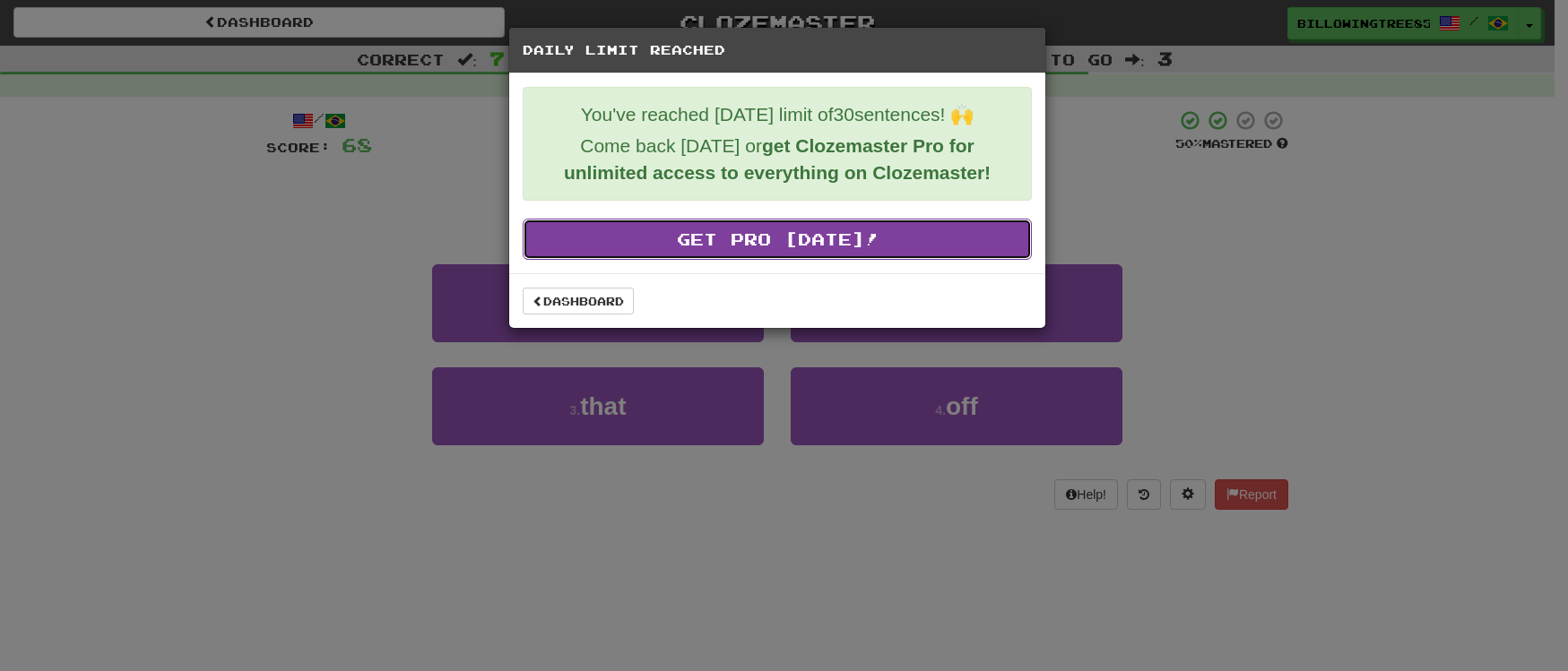
click at [782, 242] on link "Get Pro Today!" at bounding box center [777, 239] width 510 height 41
click at [847, 241] on link "Get Pro Today!" at bounding box center [777, 239] width 510 height 41
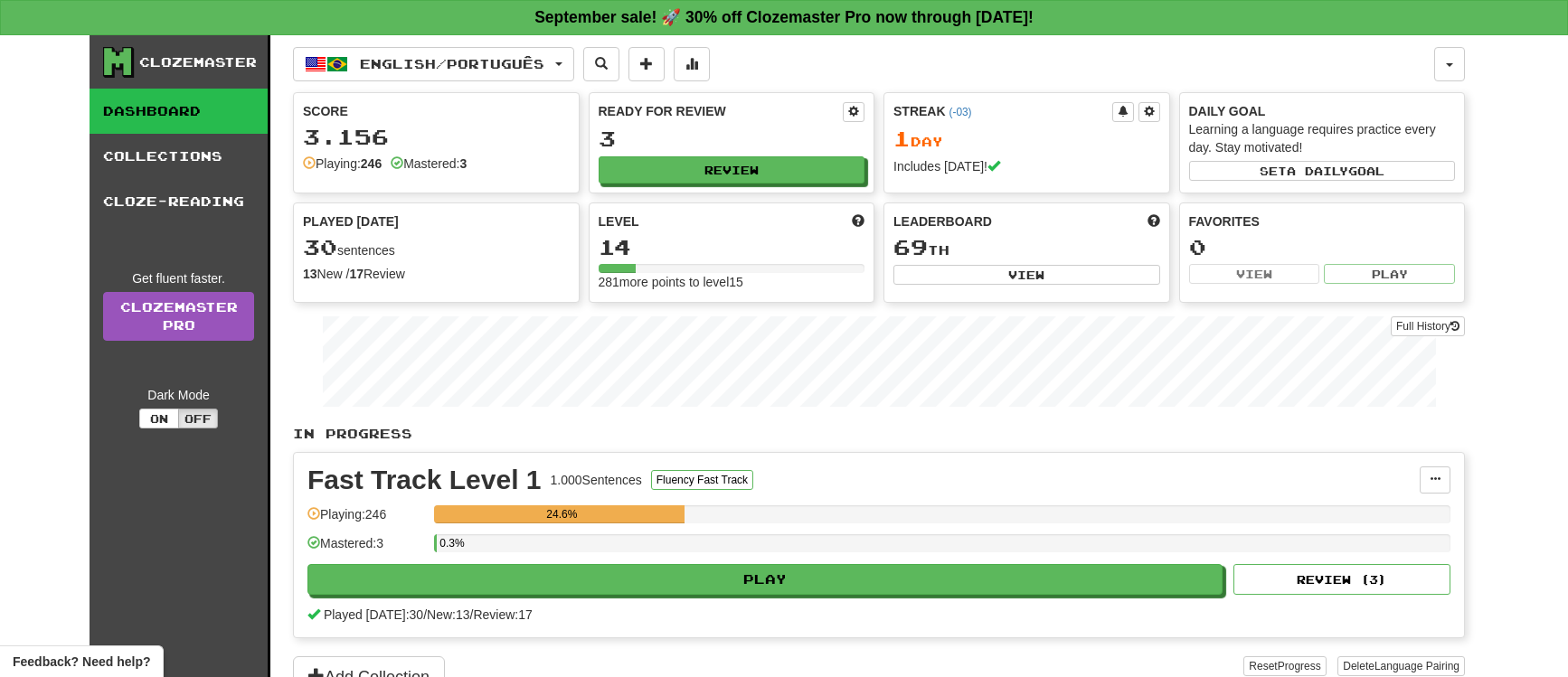
click at [186, 60] on div "Clozemaster" at bounding box center [198, 62] width 117 height 18
click at [1460, 64] on button "button" at bounding box center [1450, 64] width 31 height 35
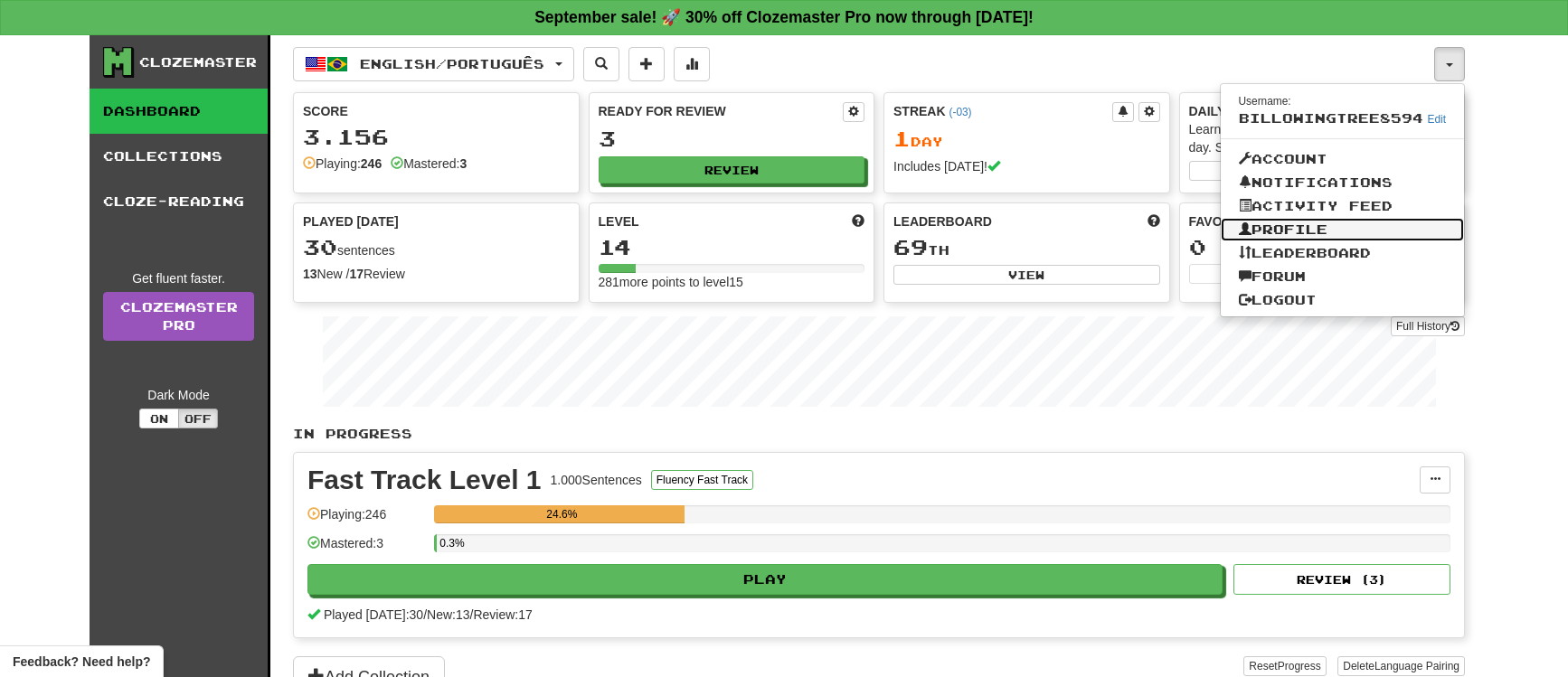
click at [1332, 232] on link "Profile" at bounding box center [1343, 230] width 244 height 24
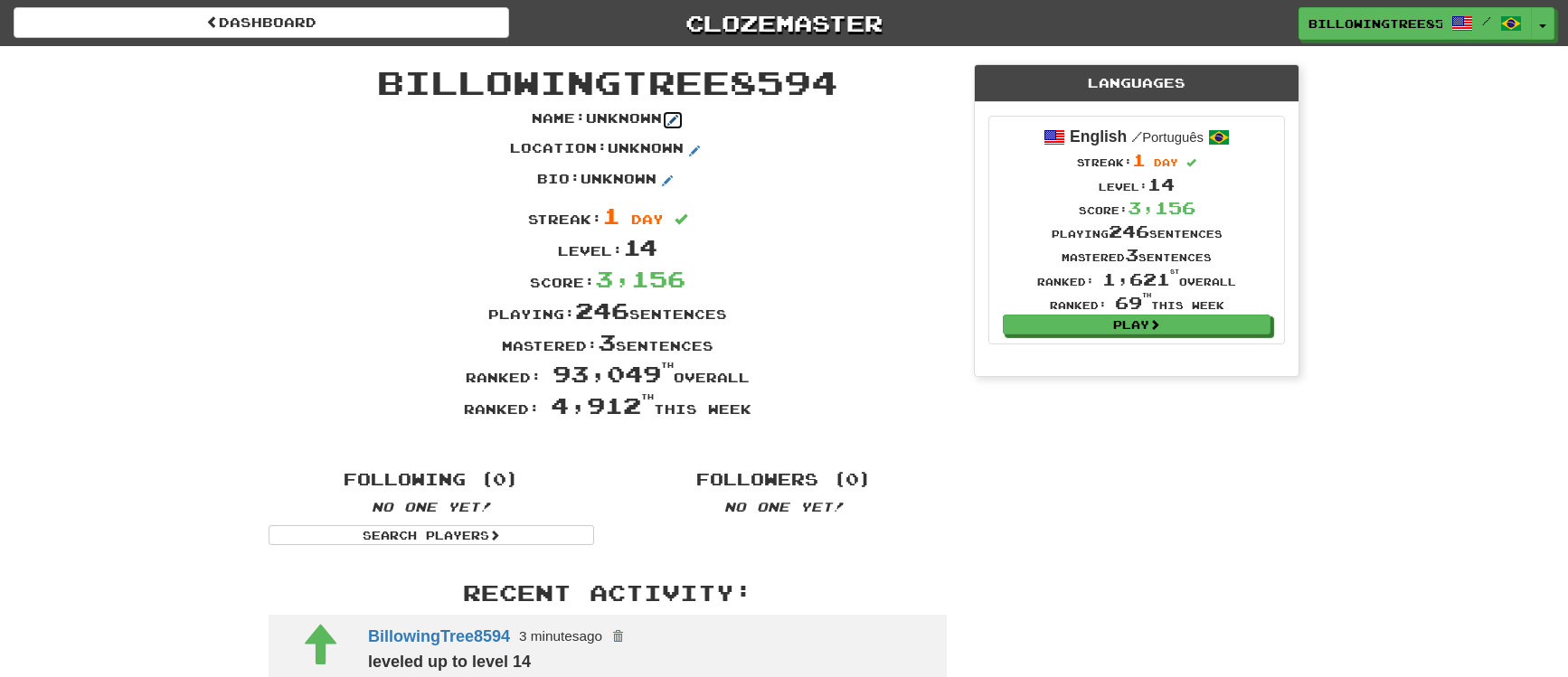
click at [674, 118] on span at bounding box center [673, 120] width 11 height 11
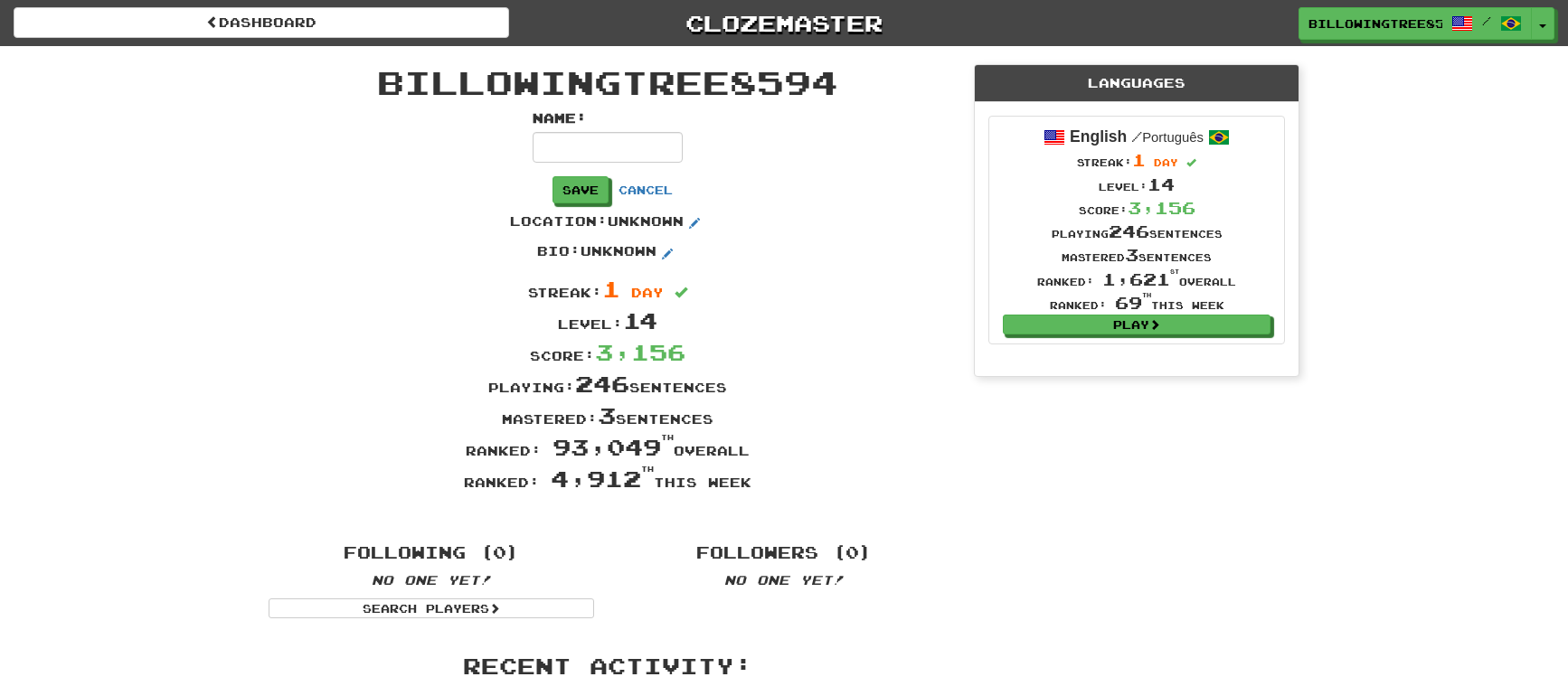
click at [649, 144] on input at bounding box center [608, 147] width 150 height 31
type input "*****"
click at [609, 195] on button "Save" at bounding box center [581, 191] width 56 height 27
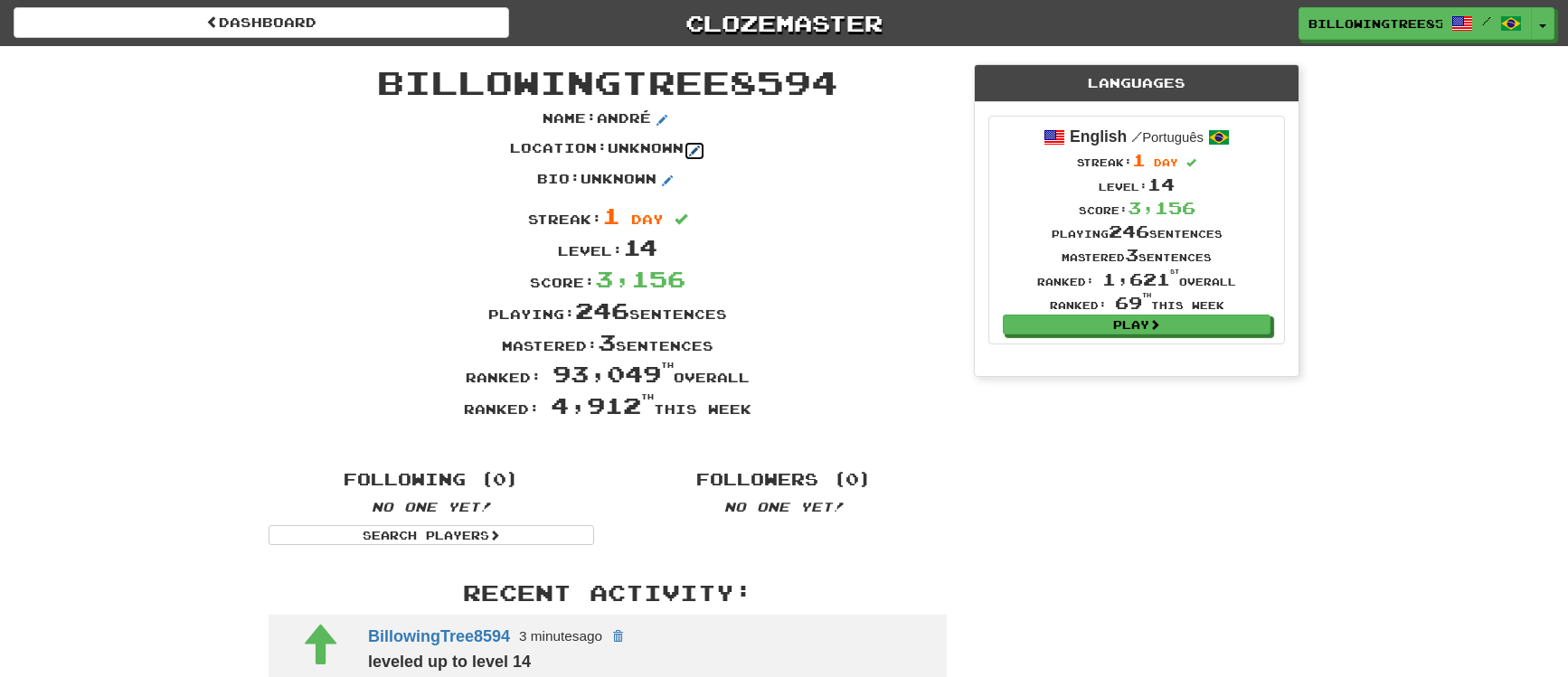
click at [700, 148] on span at bounding box center [695, 151] width 11 height 11
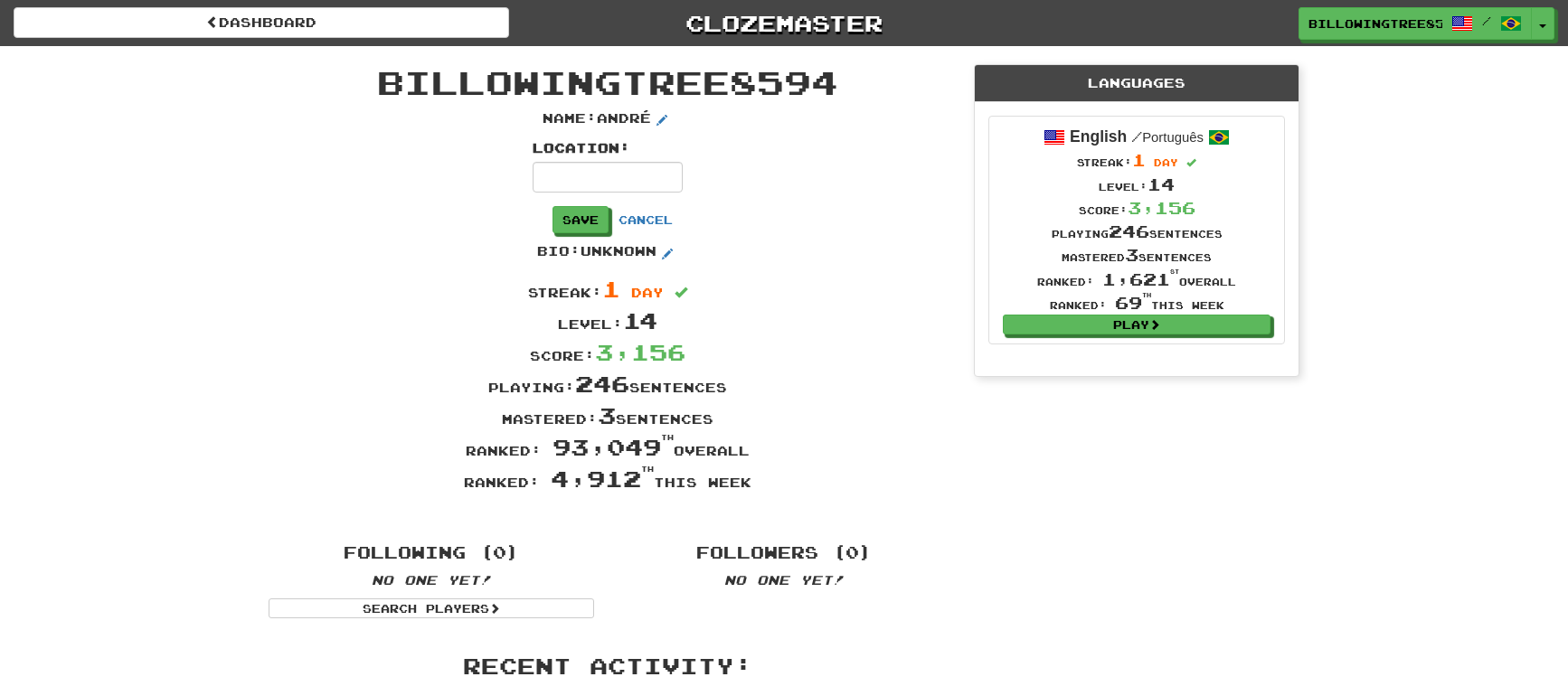
click at [590, 182] on input at bounding box center [608, 178] width 150 height 31
type input "******"
click at [638, 196] on div "Location : ****** Save Cancel" at bounding box center [608, 191] width 150 height 104
click at [609, 219] on button "Save" at bounding box center [581, 221] width 56 height 27
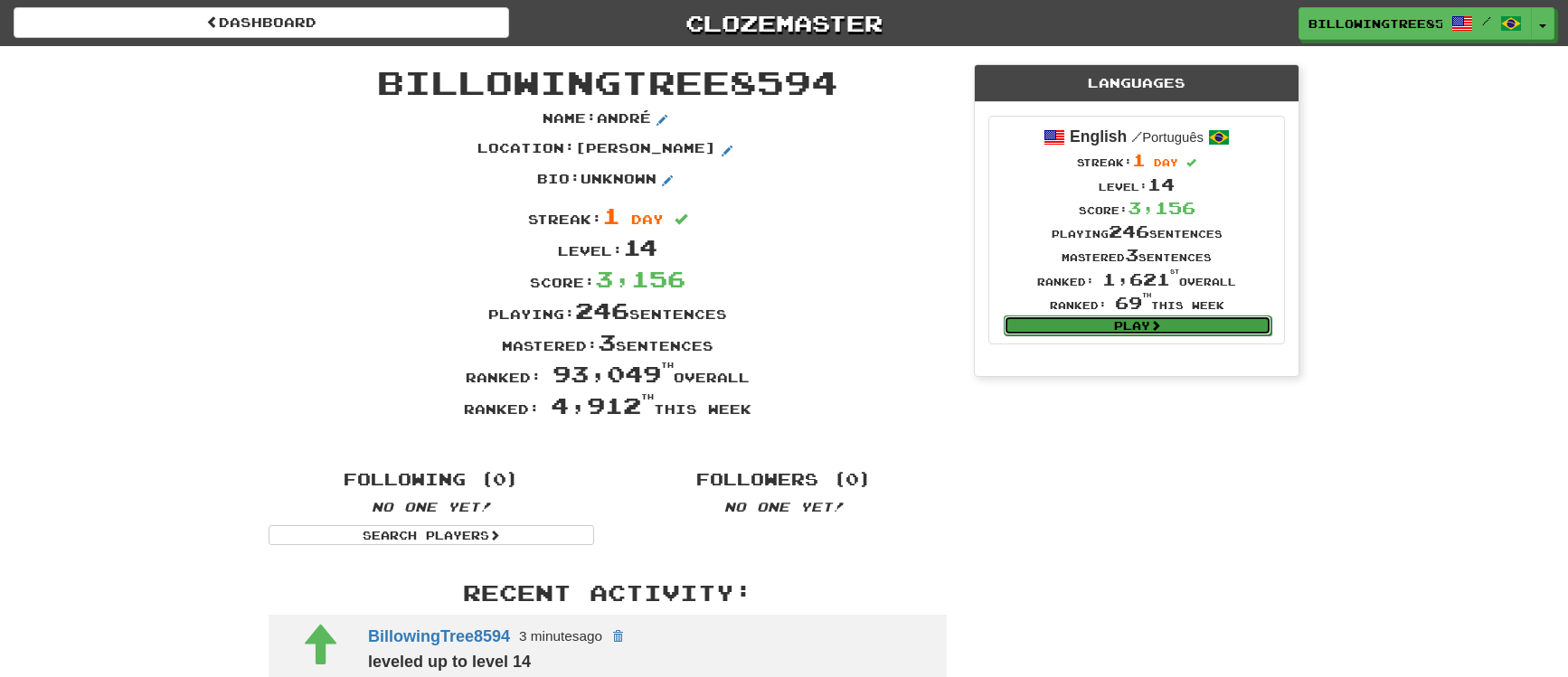
click at [1190, 319] on link "Play" at bounding box center [1138, 325] width 268 height 20
